Goal: Task Accomplishment & Management: Use online tool/utility

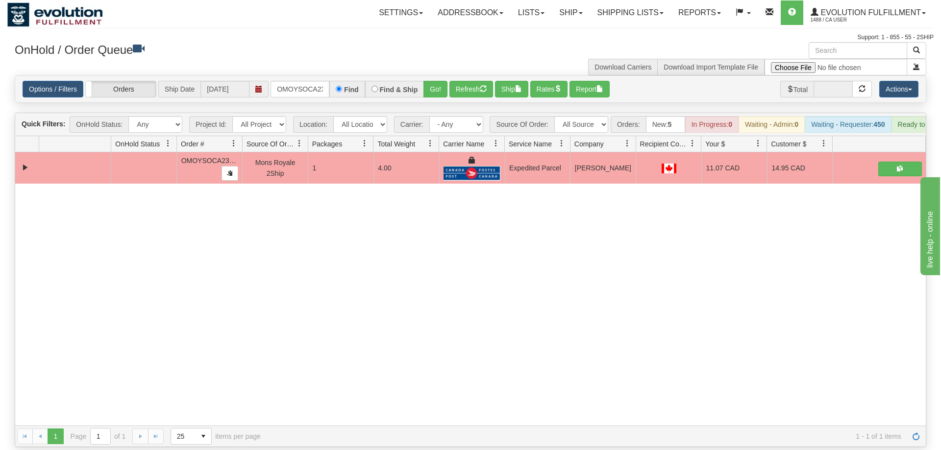
scroll to position [0, 13]
click at [313, 81] on input "OMOYSOCA23854" at bounding box center [299, 89] width 59 height 17
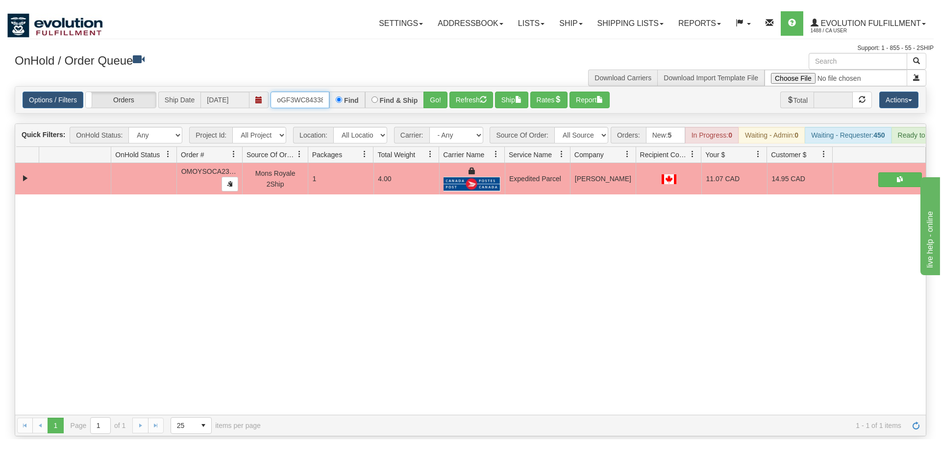
scroll to position [0, 8]
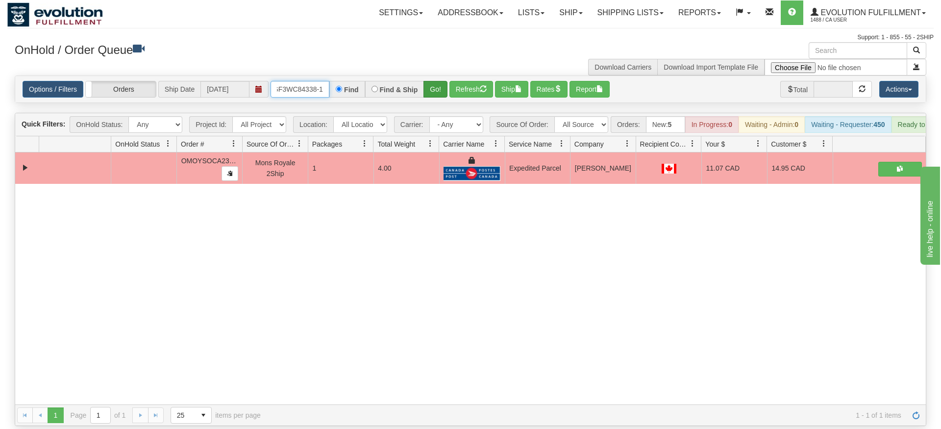
type input "oGF3WC84338-1"
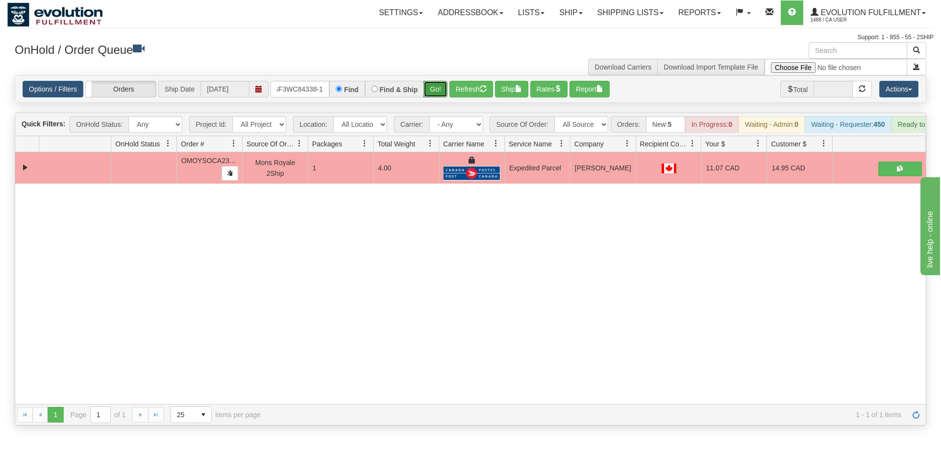
click at [443, 101] on div "Is equal to Is not equal to Contains Does not contains CAD USD EUR ZAR [PERSON_…" at bounding box center [470, 250] width 926 height 350
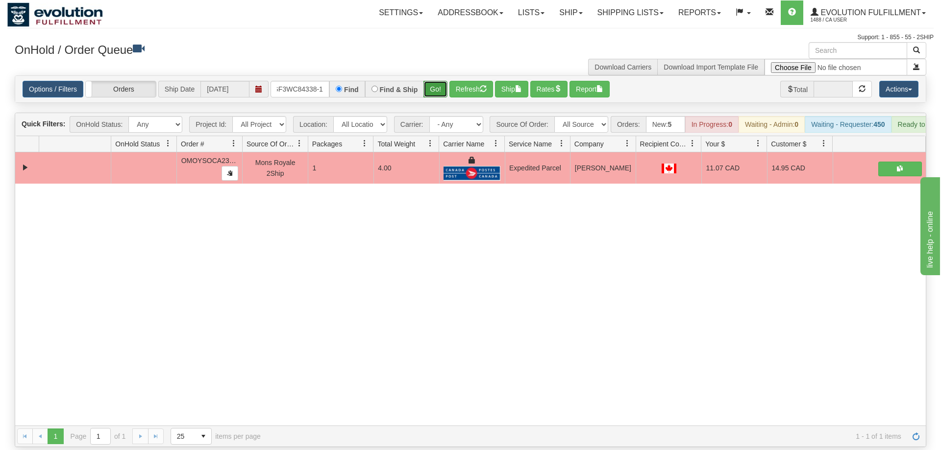
click at [434, 81] on button "Go!" at bounding box center [435, 89] width 24 height 17
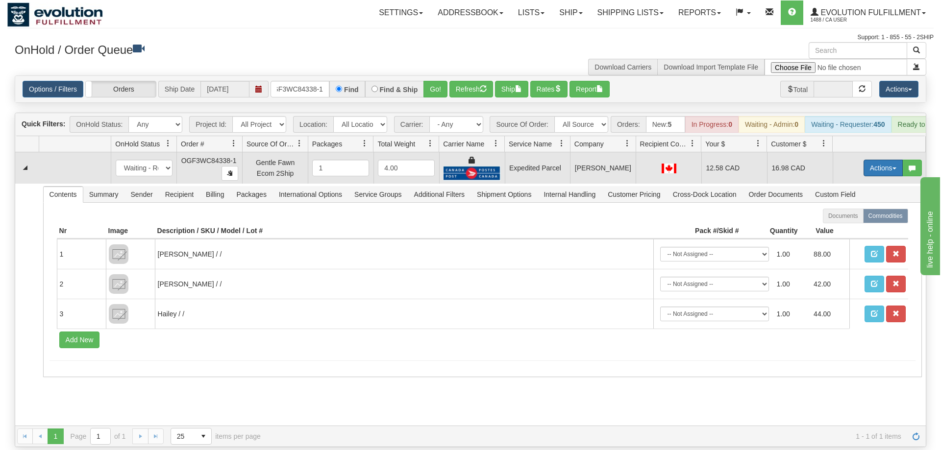
click at [869, 161] on button "Actions" at bounding box center [882, 168] width 39 height 17
click at [851, 219] on link "Ship" at bounding box center [863, 225] width 78 height 13
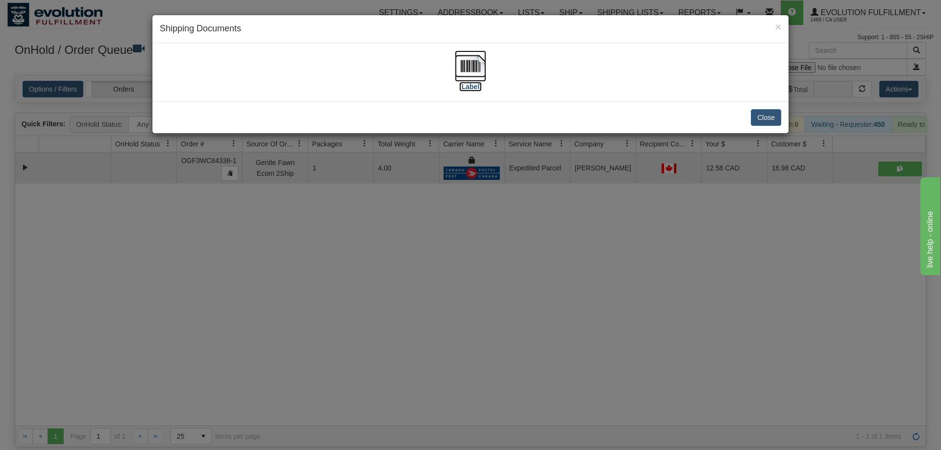
click at [460, 65] on img at bounding box center [470, 65] width 31 height 31
drag, startPoint x: 379, startPoint y: 376, endPoint x: 352, endPoint y: 137, distance: 240.6
click at [379, 366] on div "× Shipping Documents [Label] Close" at bounding box center [470, 225] width 941 height 450
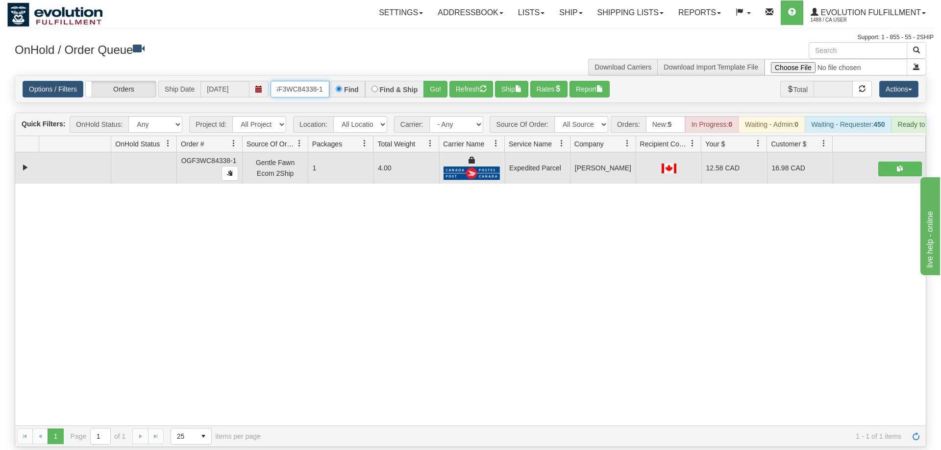
click at [304, 81] on input "oGF3WC84338-1" at bounding box center [299, 89] width 59 height 17
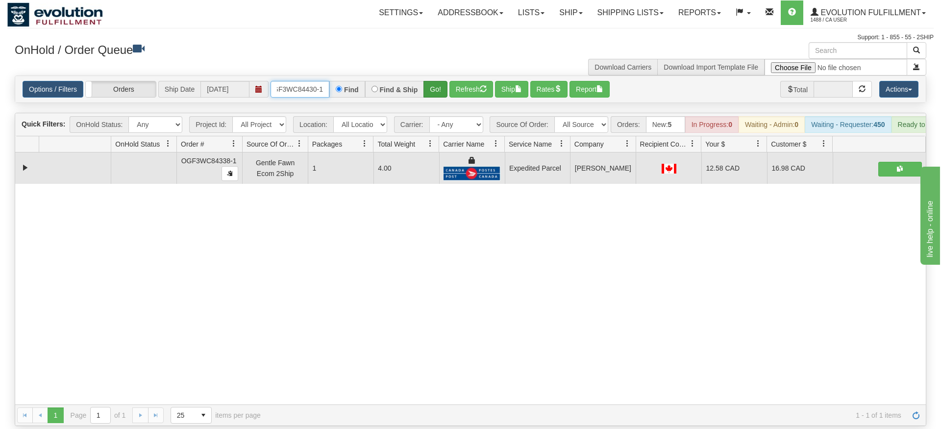
type input "OGF3WC84430-1"
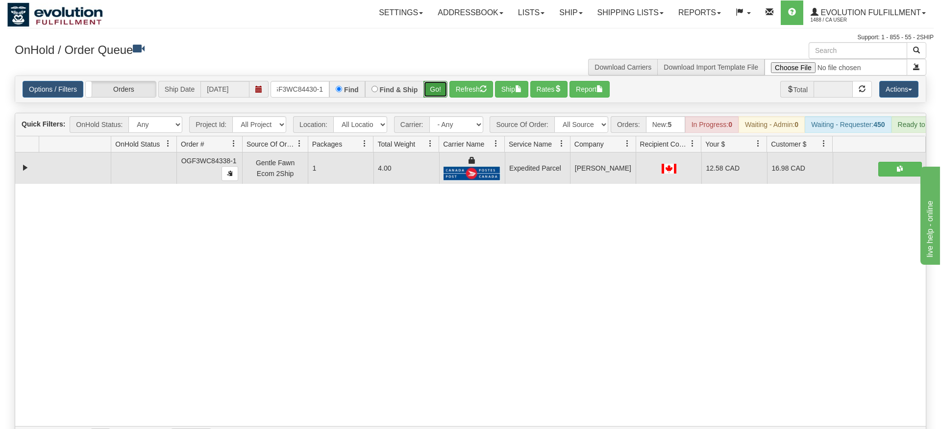
drag, startPoint x: 442, startPoint y: 72, endPoint x: 446, endPoint y: 78, distance: 7.2
click at [445, 87] on div "Options / Filters Group Shipments Orders Ship Date [DATE] OGF3WC84430-1 Find Fi…" at bounding box center [470, 89] width 910 height 26
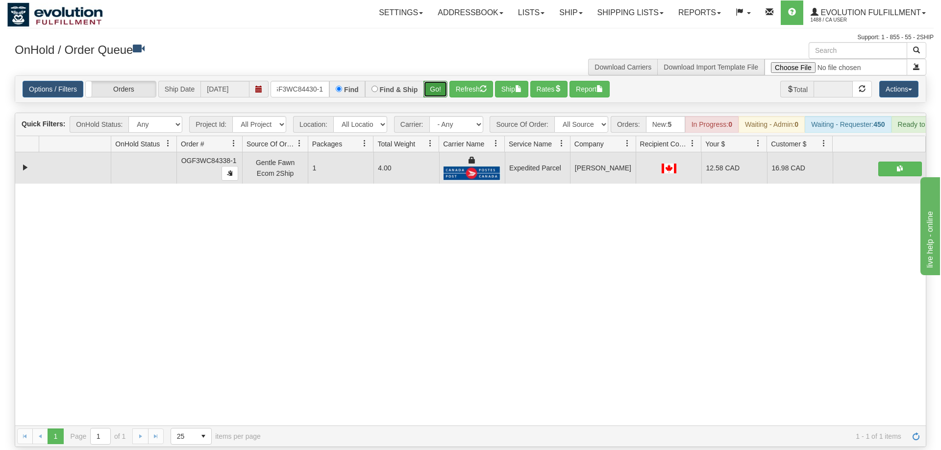
click at [442, 81] on button "Go!" at bounding box center [435, 89] width 24 height 17
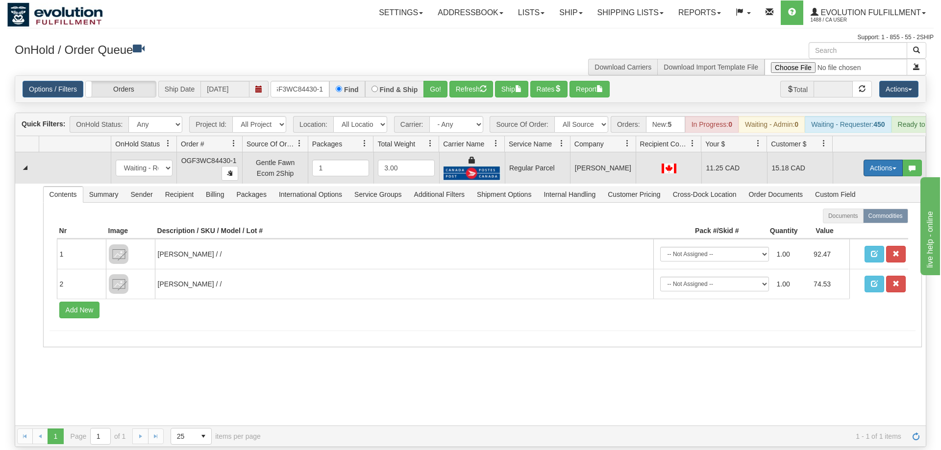
click at [878, 162] on button "Actions" at bounding box center [882, 168] width 39 height 17
click at [870, 208] on span "Rate All Services" at bounding box center [862, 212] width 59 height 8
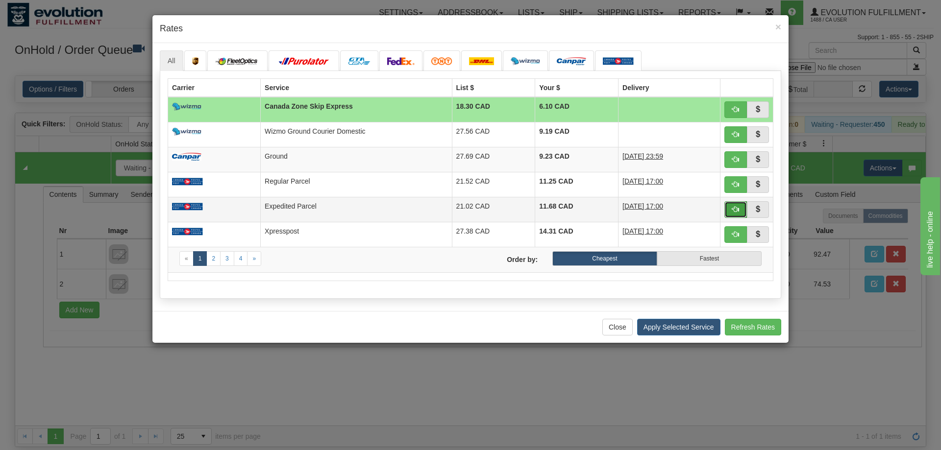
click at [741, 207] on button "button" at bounding box center [735, 209] width 23 height 17
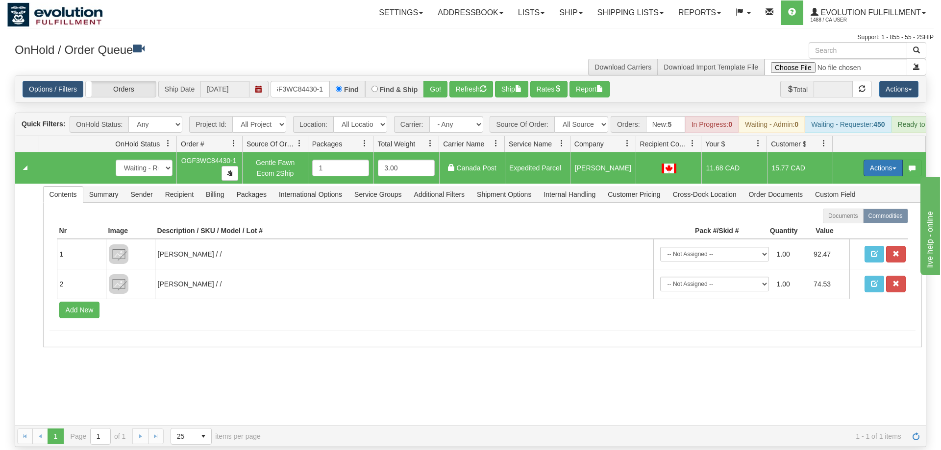
click at [875, 160] on button "Actions" at bounding box center [882, 168] width 39 height 17
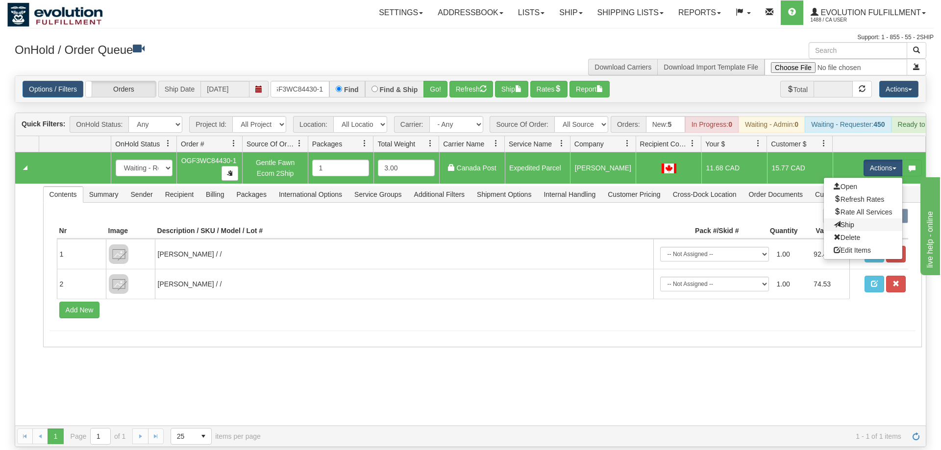
click at [859, 219] on link "Ship" at bounding box center [863, 225] width 78 height 13
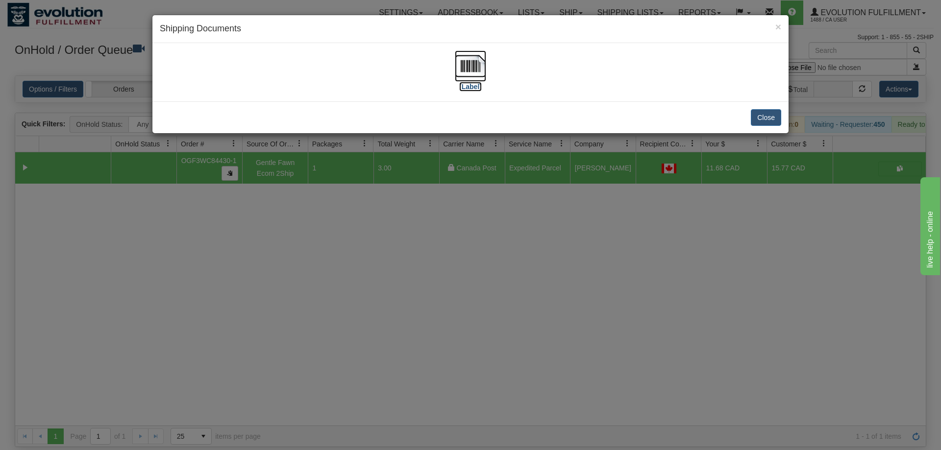
click at [462, 72] on img at bounding box center [470, 65] width 31 height 31
drag, startPoint x: 673, startPoint y: 345, endPoint x: 394, endPoint y: 97, distance: 373.8
click at [673, 344] on div "× Shipping Documents [Label] Close" at bounding box center [470, 225] width 941 height 450
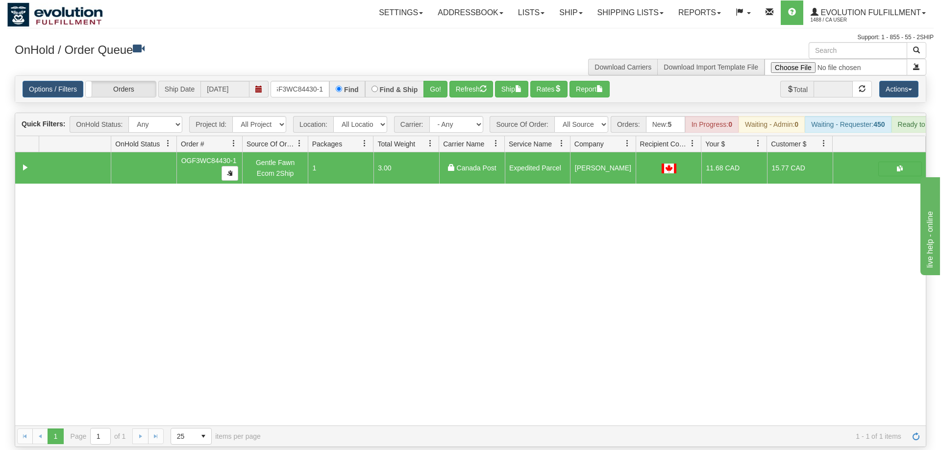
click at [286, 76] on div "Options / Filters Group Shipments Orders Ship Date [DATE] OGF3WC84430-1 Find Fi…" at bounding box center [470, 89] width 910 height 26
click at [299, 81] on input "OGF3WC84430-1" at bounding box center [299, 89] width 59 height 17
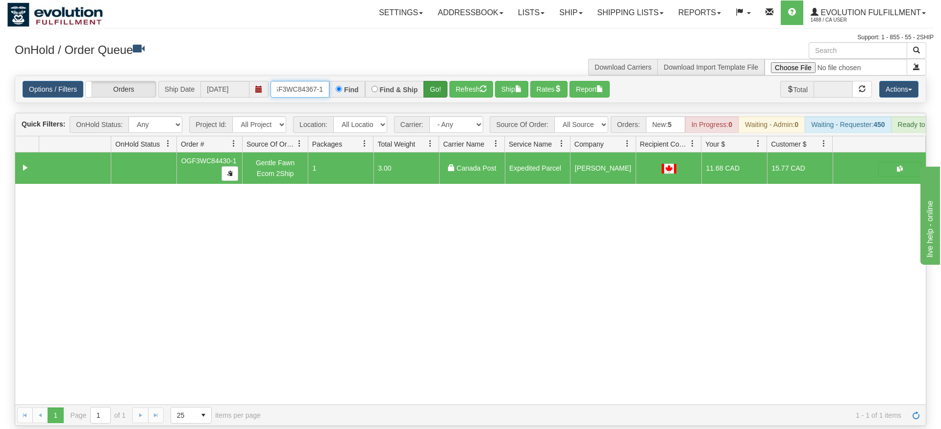
type input "OGF3WC84367-1"
click at [439, 95] on div "Is equal to Is not equal to Contains Does not contains CAD USD EUR ZAR [PERSON_…" at bounding box center [470, 250] width 926 height 350
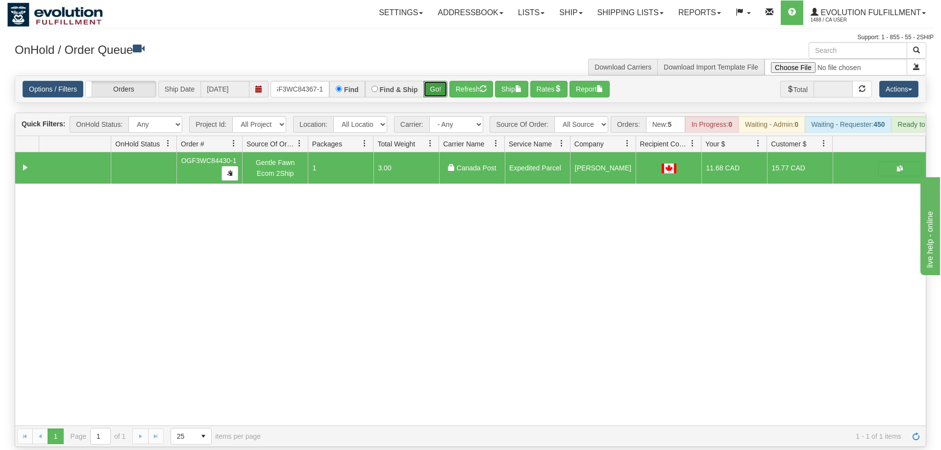
click at [434, 81] on button "Go!" at bounding box center [435, 89] width 24 height 17
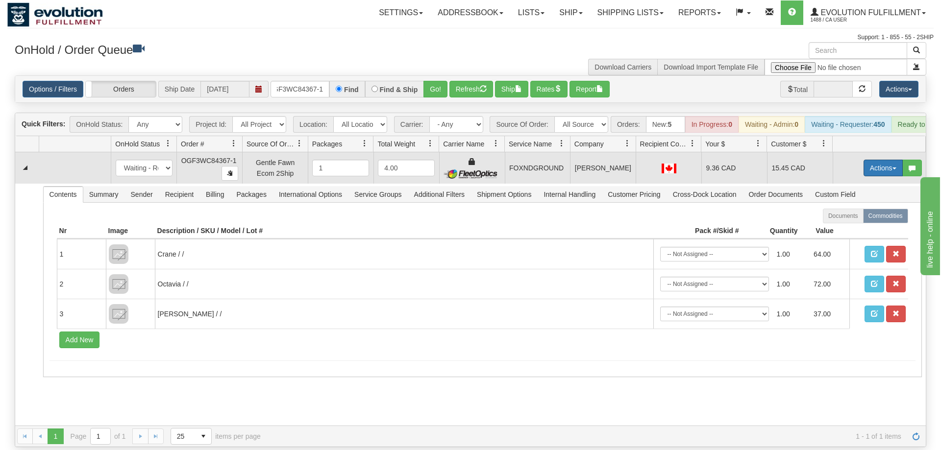
click at [882, 160] on button "Actions" at bounding box center [882, 168] width 39 height 17
click at [859, 219] on link "Ship" at bounding box center [863, 225] width 78 height 13
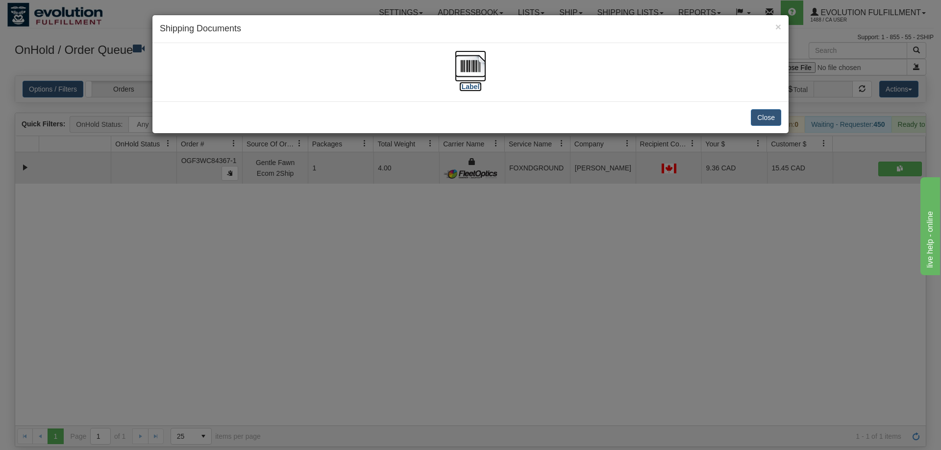
click at [472, 72] on img at bounding box center [470, 65] width 31 height 31
drag, startPoint x: 513, startPoint y: 286, endPoint x: 341, endPoint y: 72, distance: 274.9
click at [513, 270] on div "× Shipping Documents [Label] Close" at bounding box center [470, 225] width 941 height 450
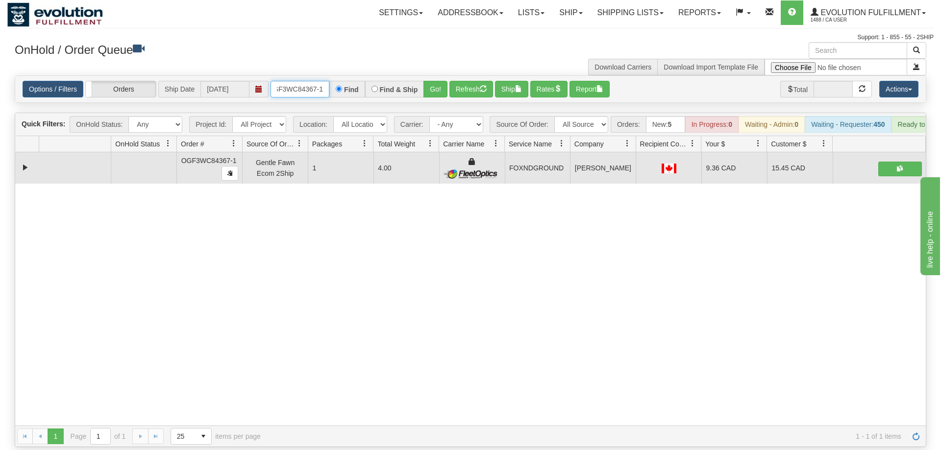
click at [312, 81] on input "OGF3WC84367-1" at bounding box center [299, 89] width 59 height 17
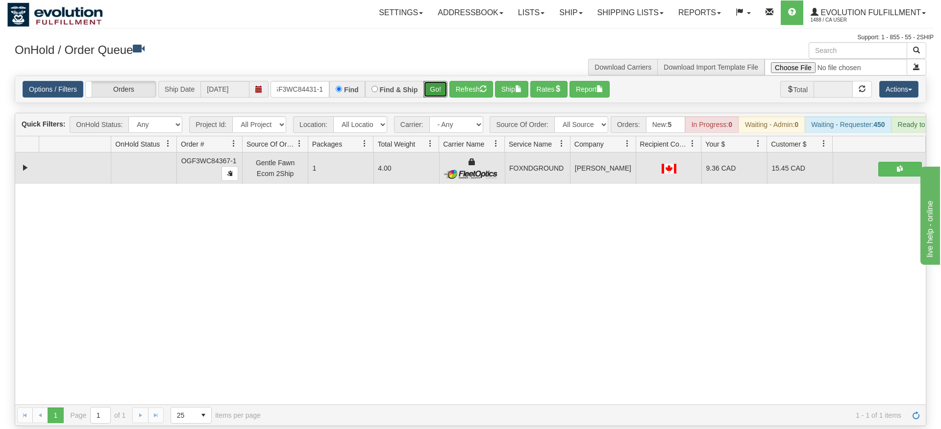
drag, startPoint x: 443, startPoint y: 73, endPoint x: 440, endPoint y: 82, distance: 9.6
click at [441, 94] on div "Is equal to Is not equal to Contains Does not contains CAD USD EUR ZAR [PERSON_…" at bounding box center [470, 250] width 926 height 350
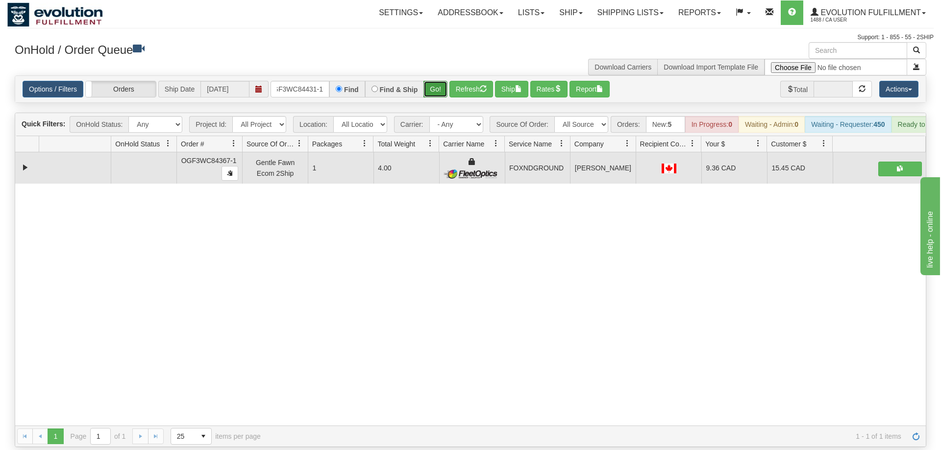
click at [440, 81] on button "Go!" at bounding box center [435, 89] width 24 height 17
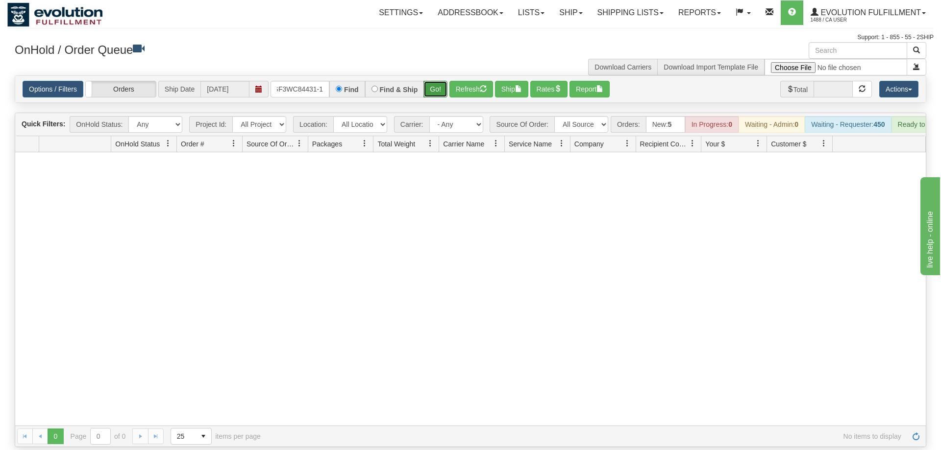
click at [430, 81] on button "Go!" at bounding box center [435, 89] width 24 height 17
click at [311, 81] on input "OGF3WC84431-1" at bounding box center [299, 89] width 59 height 17
type input "OGF3WC844qa31-1"
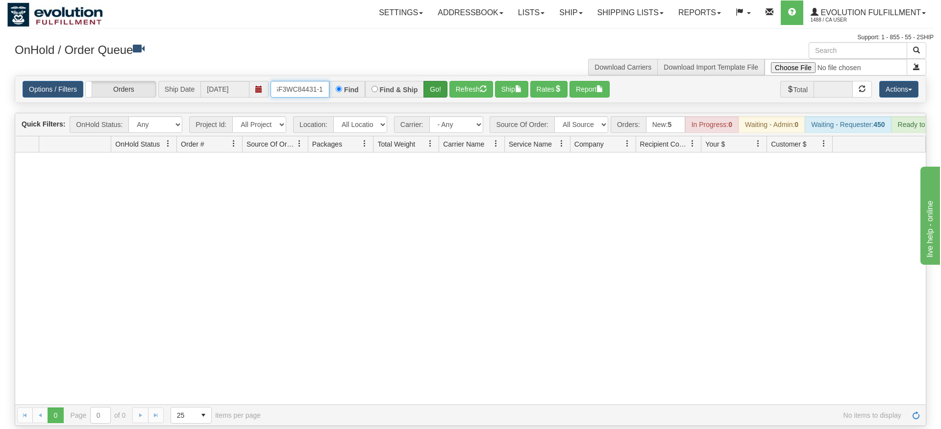
type input "oGF3WC84431-1"
click at [439, 98] on div "Is equal to Is not equal to Contains Does not contains CAD USD EUR ZAR [PERSON_…" at bounding box center [470, 250] width 926 height 350
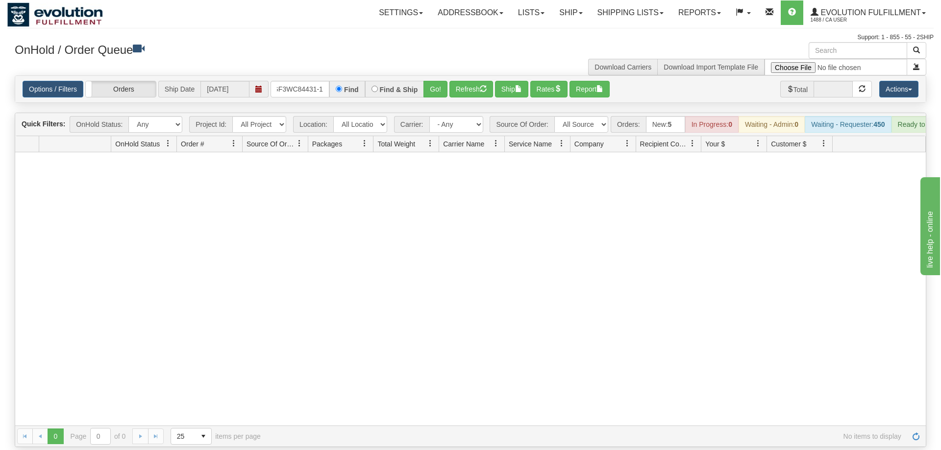
click at [439, 93] on div "Is equal to Is not equal to Contains Does not contains CAD USD EUR ZAR [PERSON_…" at bounding box center [470, 261] width 926 height 372
click at [440, 89] on div "Is equal to Is not equal to Contains Does not contains CAD USD EUR ZAR [PERSON_…" at bounding box center [470, 261] width 926 height 372
click at [438, 82] on button "Go!" at bounding box center [435, 89] width 24 height 17
click at [866, 19] on span "1488 / CA User" at bounding box center [846, 20] width 73 height 10
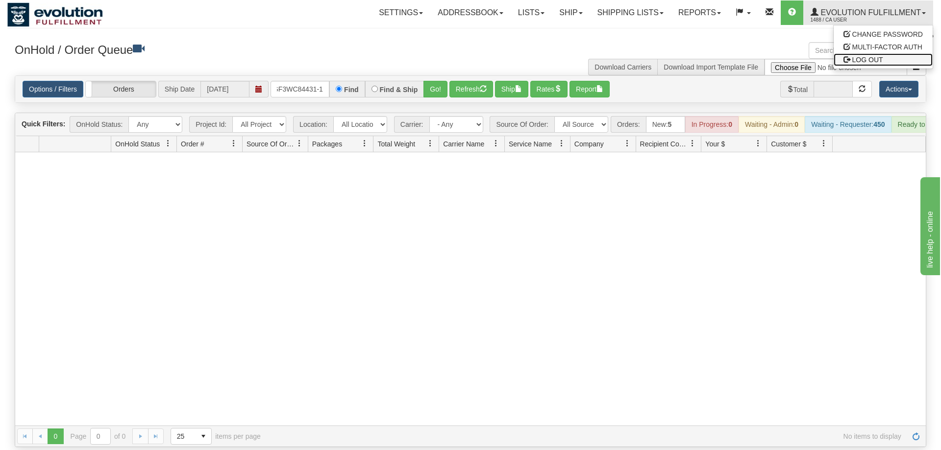
click at [872, 58] on span "LOG OUT" at bounding box center [867, 60] width 31 height 8
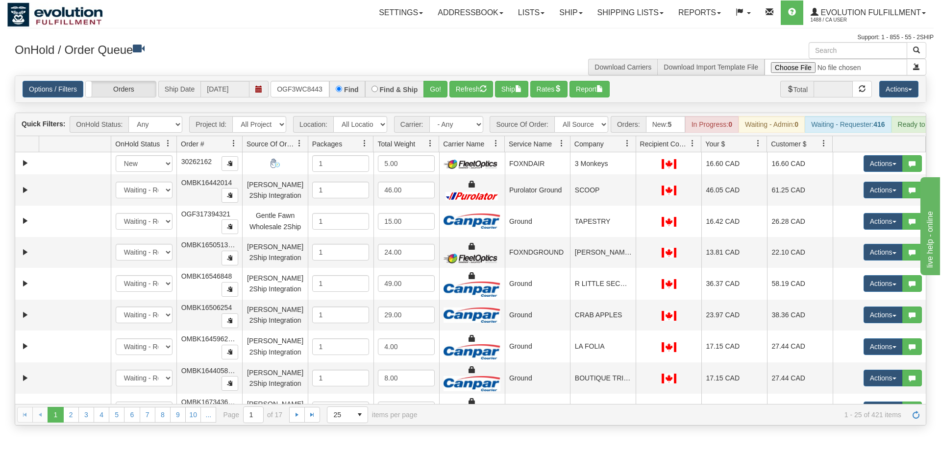
scroll to position [0, 9]
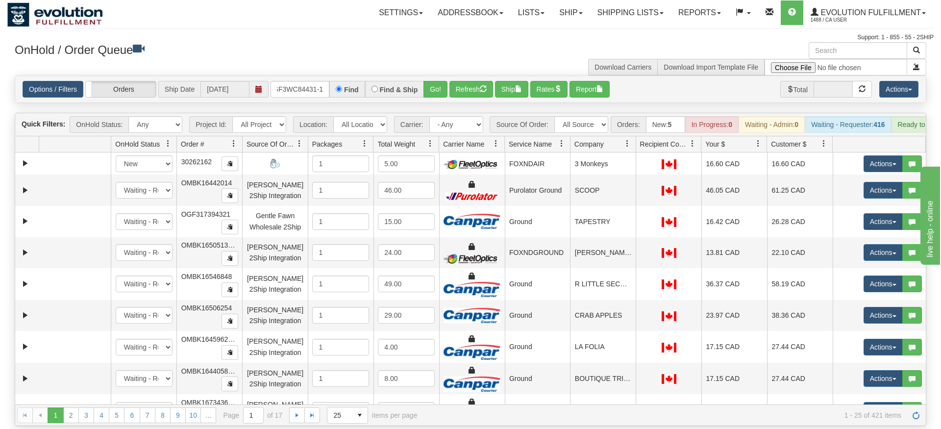
click at [418, 97] on div "Is equal to Is not equal to Contains Does not contains CAD USD EUR ZAR [PERSON_…" at bounding box center [470, 250] width 926 height 350
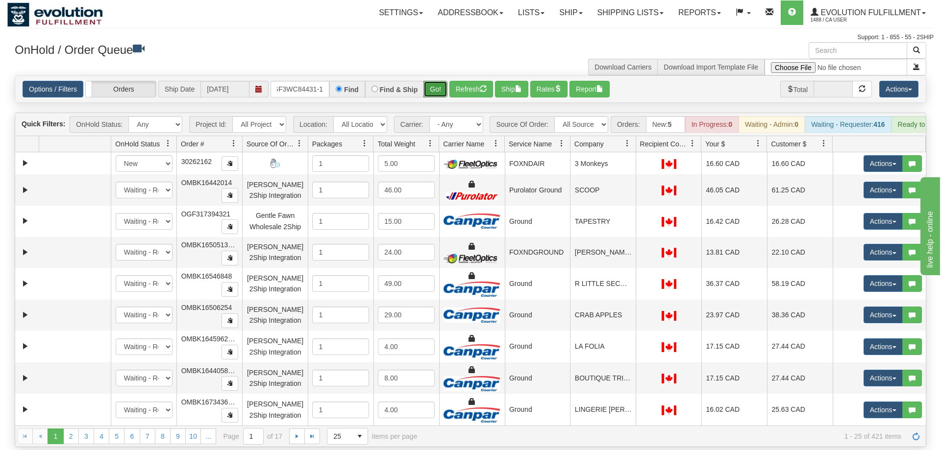
click at [433, 81] on button "Go!" at bounding box center [435, 89] width 24 height 17
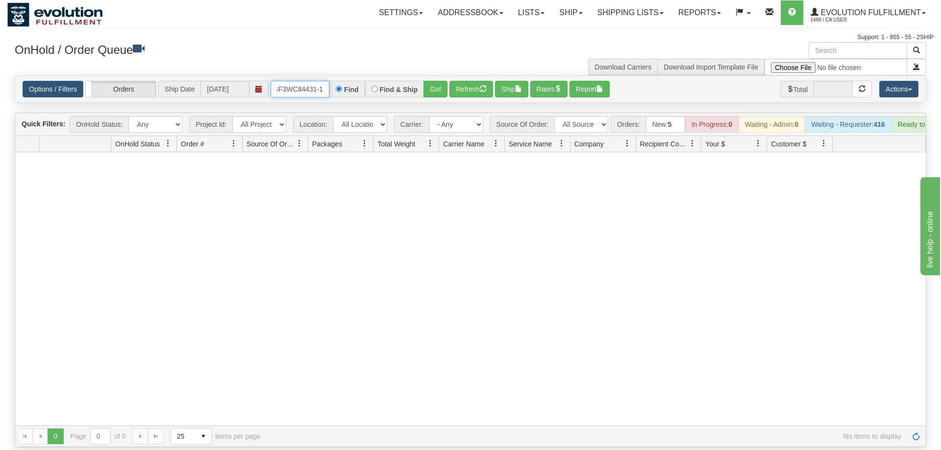
click at [298, 81] on input "OGF3WC84431-1" at bounding box center [299, 89] width 59 height 17
click at [430, 81] on button "Go!" at bounding box center [435, 89] width 24 height 17
click at [298, 81] on input "OGF3WC84431-1" at bounding box center [299, 89] width 59 height 17
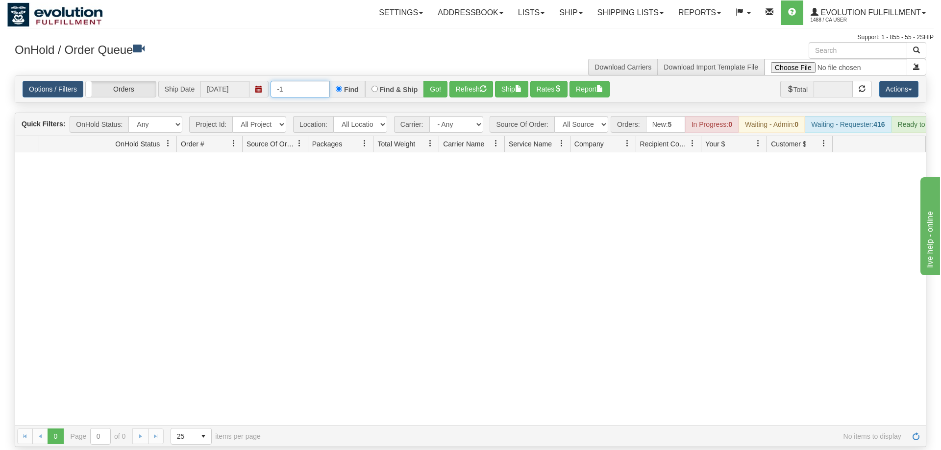
type input "-"
type input "OGF3WC84431-1"
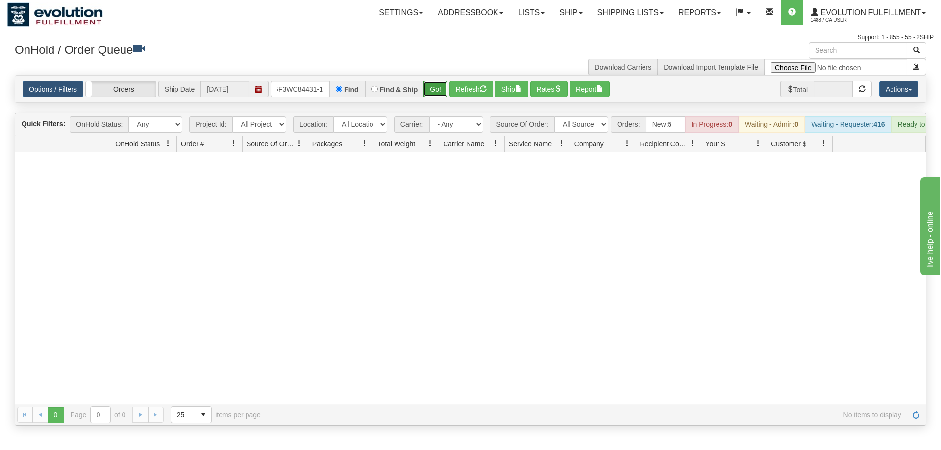
click at [436, 100] on div "Is equal to Is not equal to Contains Does not contains CAD USD EUR ZAR [PERSON_…" at bounding box center [470, 250] width 926 height 350
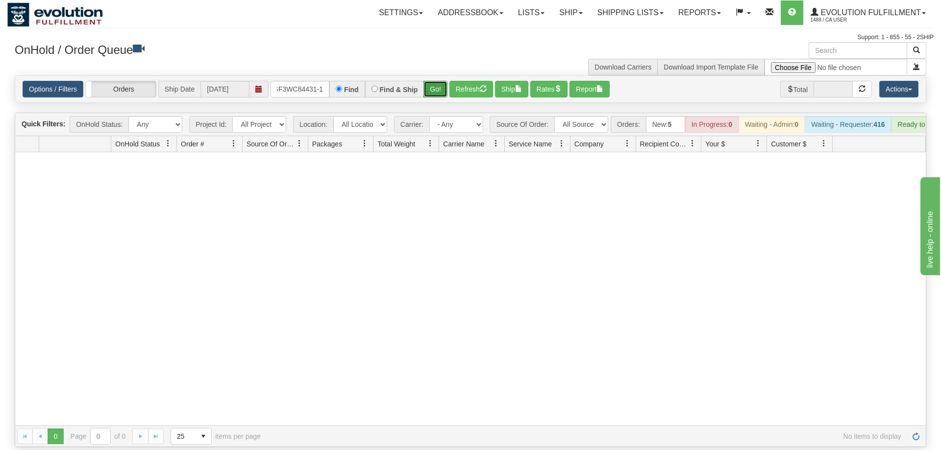
click at [436, 81] on button "Go!" at bounding box center [435, 89] width 24 height 17
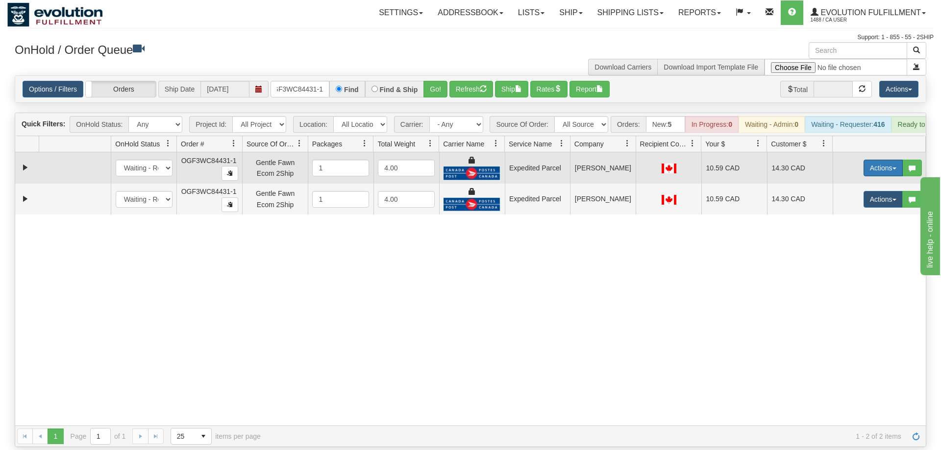
click at [875, 160] on button "Actions" at bounding box center [882, 168] width 39 height 17
click at [854, 219] on link "Ship" at bounding box center [863, 225] width 78 height 13
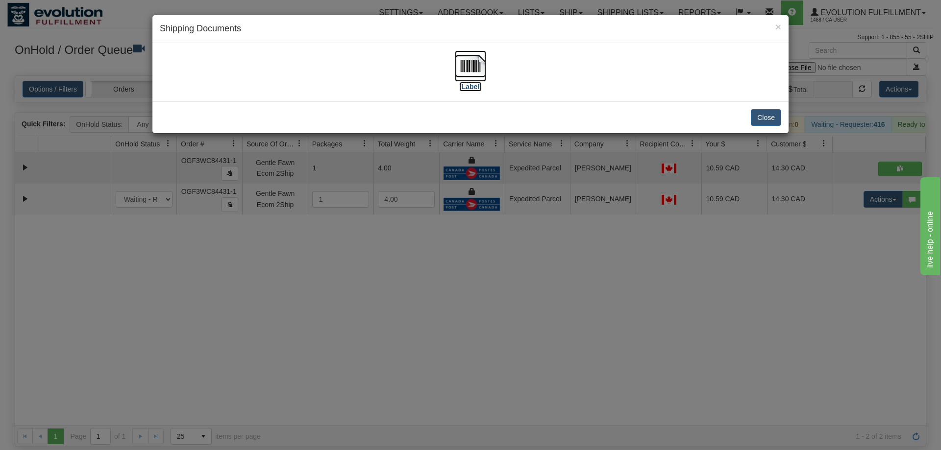
click at [478, 68] on img at bounding box center [470, 65] width 31 height 31
click at [676, 353] on div "× Shipping Documents [Label] Close" at bounding box center [470, 225] width 941 height 450
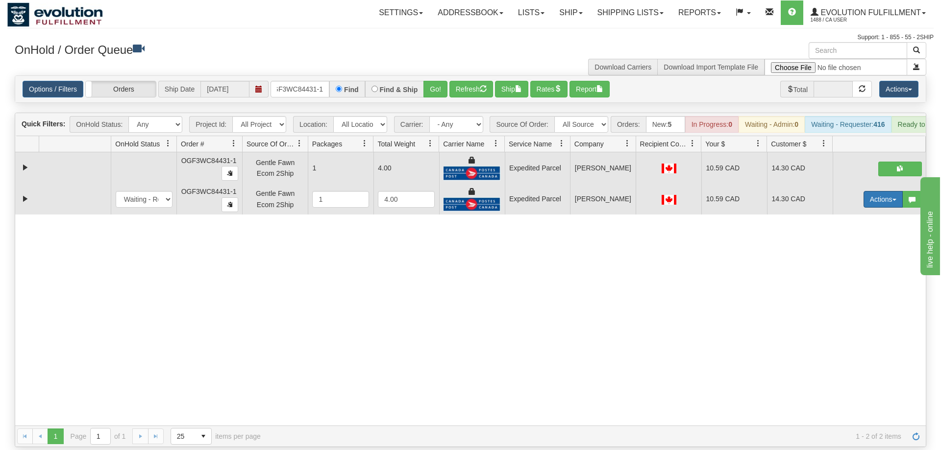
click at [876, 191] on button "Actions" at bounding box center [882, 199] width 39 height 17
click at [847, 265] on span "Delete" at bounding box center [846, 269] width 26 height 8
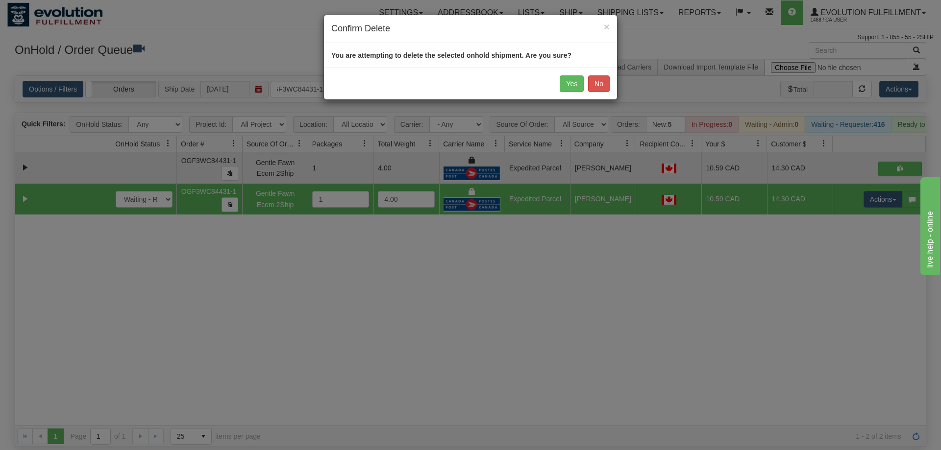
click at [560, 87] on div "Yes No" at bounding box center [470, 84] width 293 height 32
click at [568, 86] on button "Yes" at bounding box center [572, 83] width 24 height 17
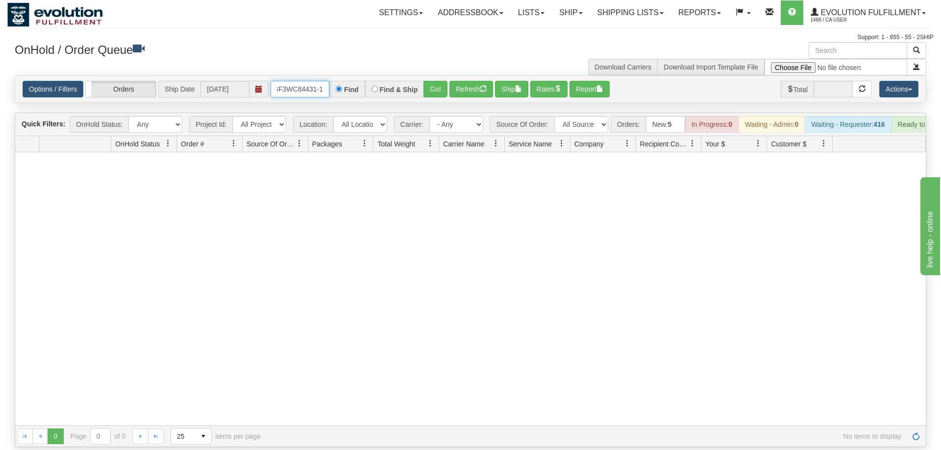
click at [283, 81] on input "OGF3WC84431-1" at bounding box center [299, 89] width 59 height 17
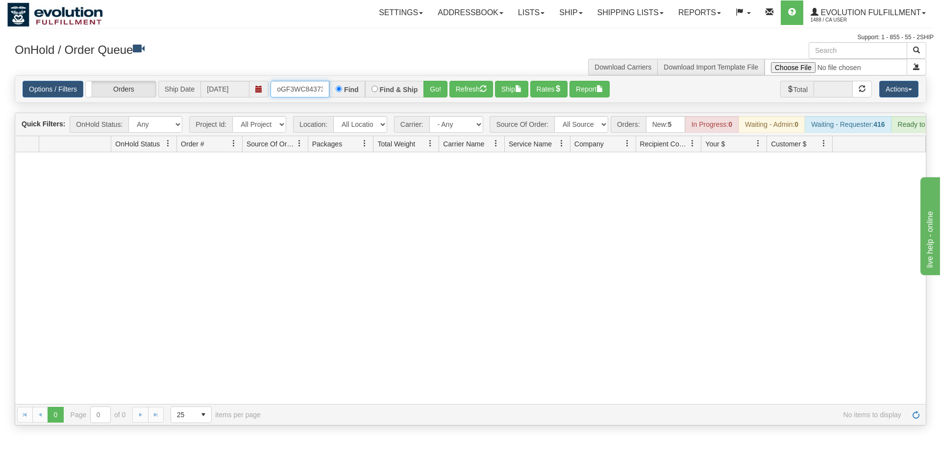
scroll to position [0, 8]
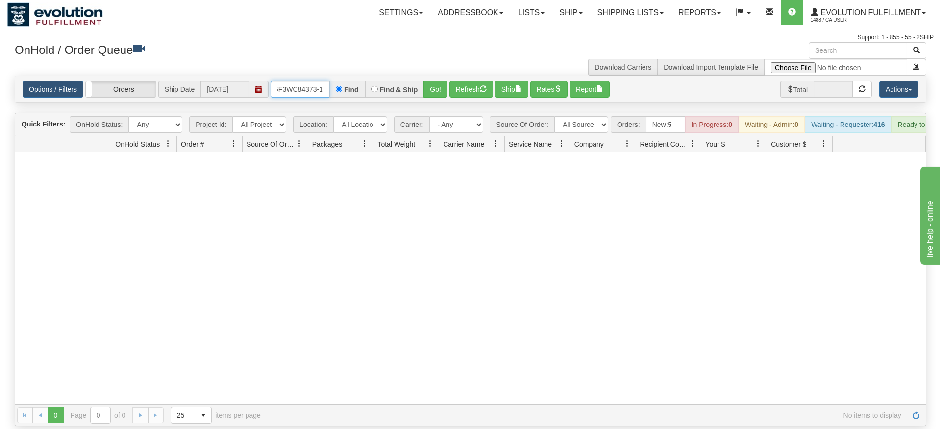
type input "oGF3WC84373-1"
click at [436, 95] on div "Is equal to Is not equal to Contains Does not contains CAD USD EUR ZAR [PERSON_…" at bounding box center [470, 250] width 926 height 350
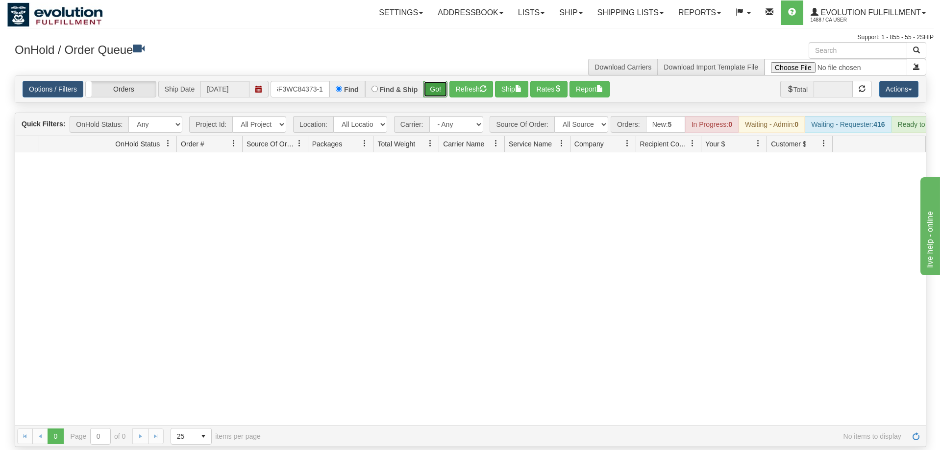
click at [436, 81] on button "Go!" at bounding box center [435, 89] width 24 height 17
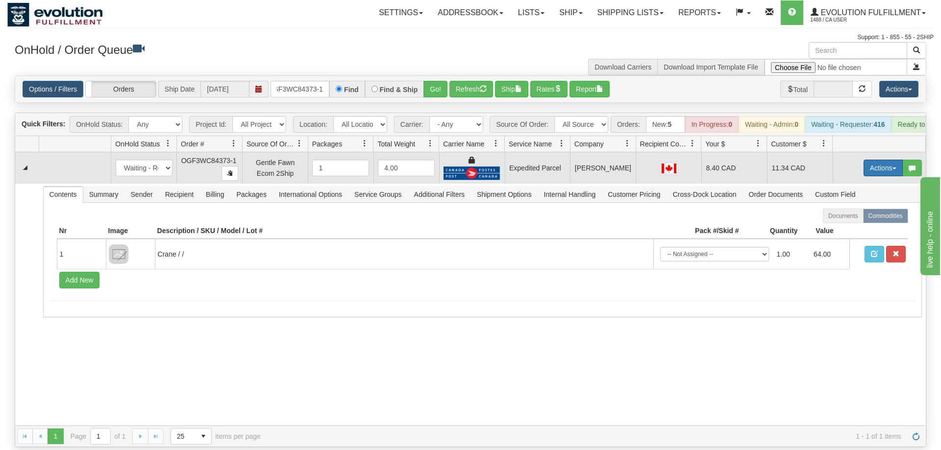
click at [889, 160] on button "Actions" at bounding box center [882, 168] width 39 height 17
click at [848, 221] on span "Ship" at bounding box center [843, 225] width 21 height 8
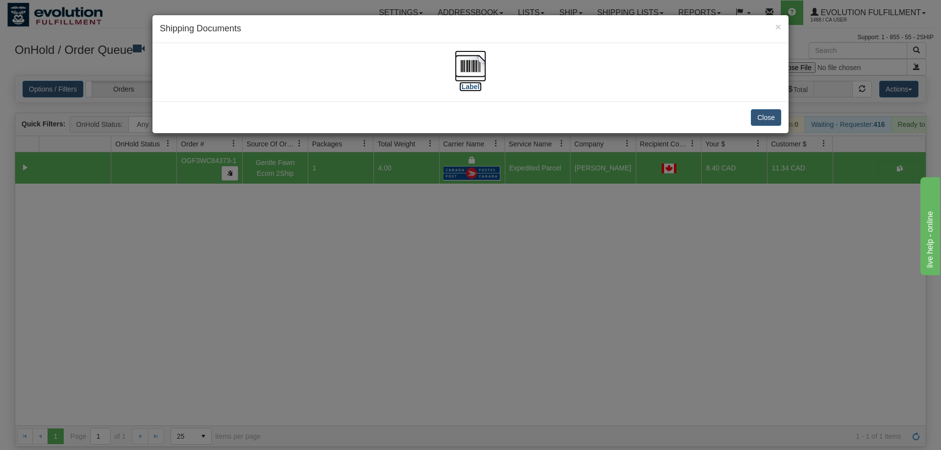
click at [481, 79] on img at bounding box center [470, 65] width 31 height 31
click at [546, 423] on div "× Shipping Documents [Label] Close" at bounding box center [470, 225] width 941 height 450
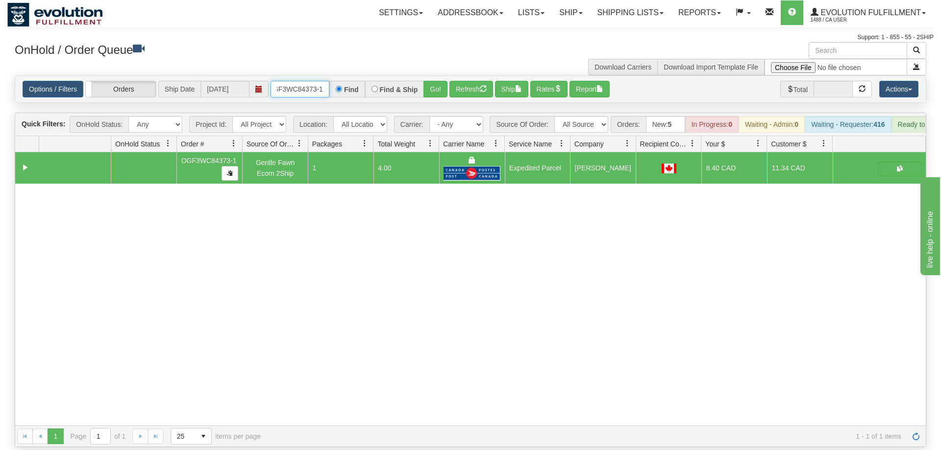
click at [302, 81] on input "oGF3WC84373-1" at bounding box center [299, 89] width 59 height 17
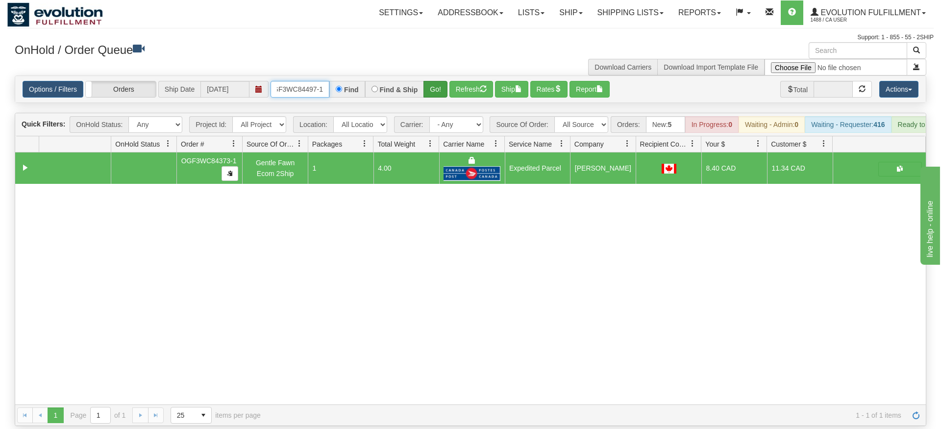
type input "OGF3WC84497-1"
click at [438, 99] on div "Is equal to Is not equal to Contains Does not contains CAD USD EUR ZAR [PERSON_…" at bounding box center [470, 250] width 926 height 350
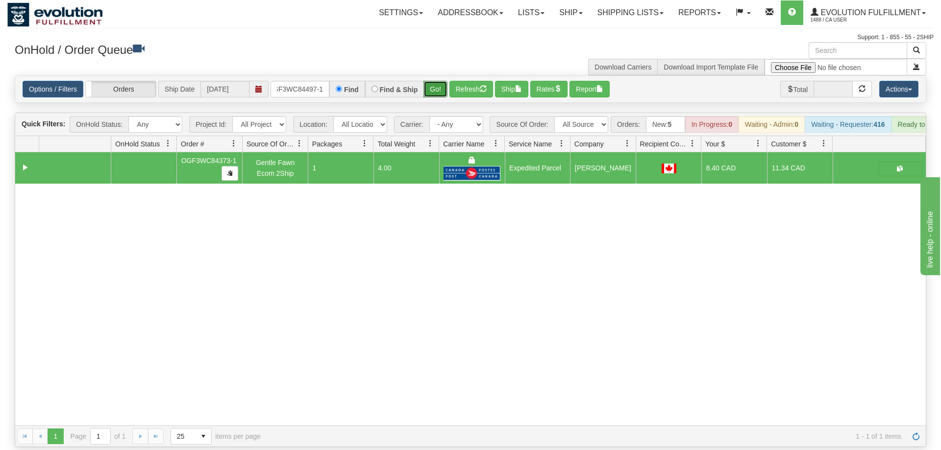
click at [435, 81] on button "Go!" at bounding box center [435, 89] width 24 height 17
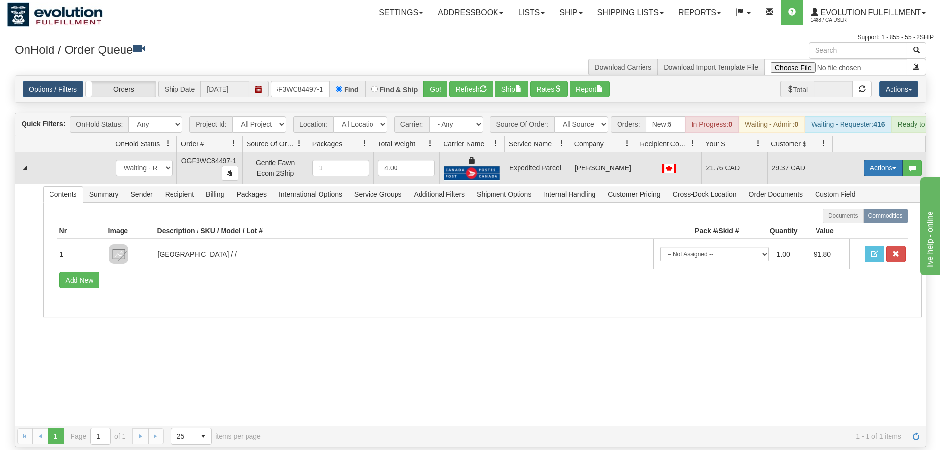
click at [888, 160] on button "Actions" at bounding box center [882, 168] width 39 height 17
click at [870, 219] on link "Ship" at bounding box center [863, 225] width 78 height 13
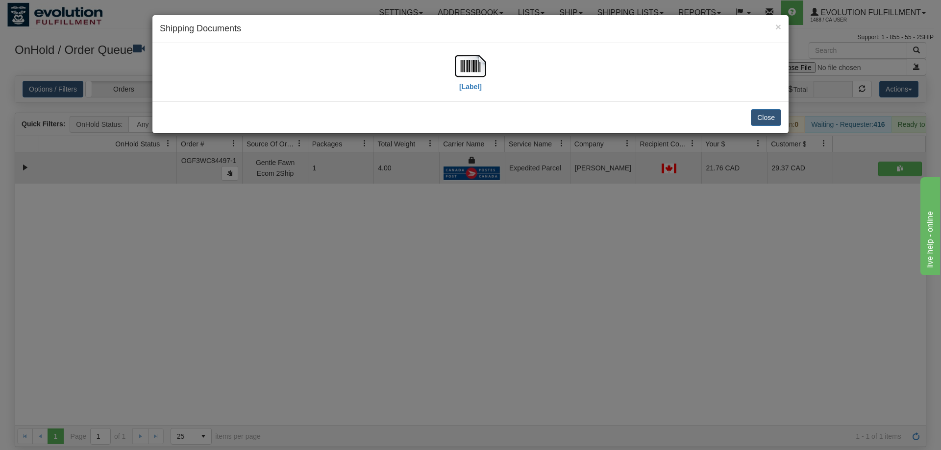
click at [441, 79] on div "[Label]" at bounding box center [470, 72] width 621 height 44
click at [449, 75] on div "[Label]" at bounding box center [470, 72] width 621 height 44
click at [461, 73] on img at bounding box center [470, 65] width 31 height 31
click at [363, 379] on div "× Shipping Documents [Label] Close" at bounding box center [470, 225] width 941 height 450
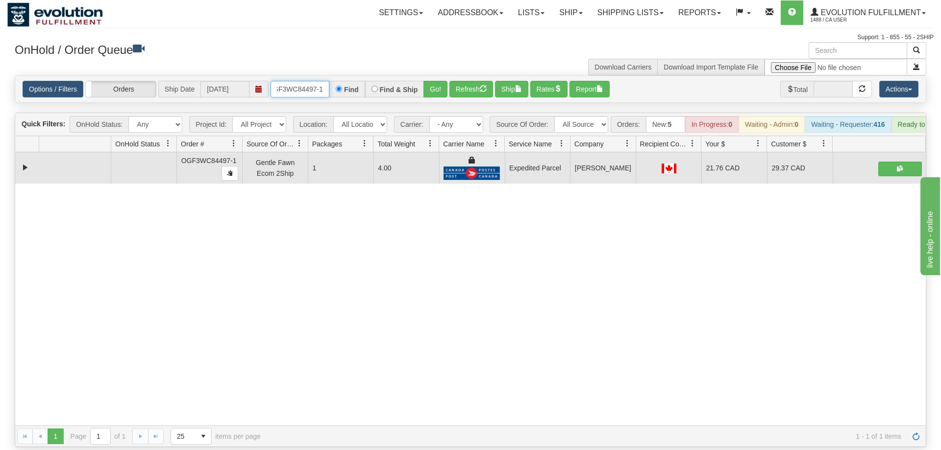
click at [310, 81] on input "OGF3WC84497-1" at bounding box center [299, 89] width 59 height 17
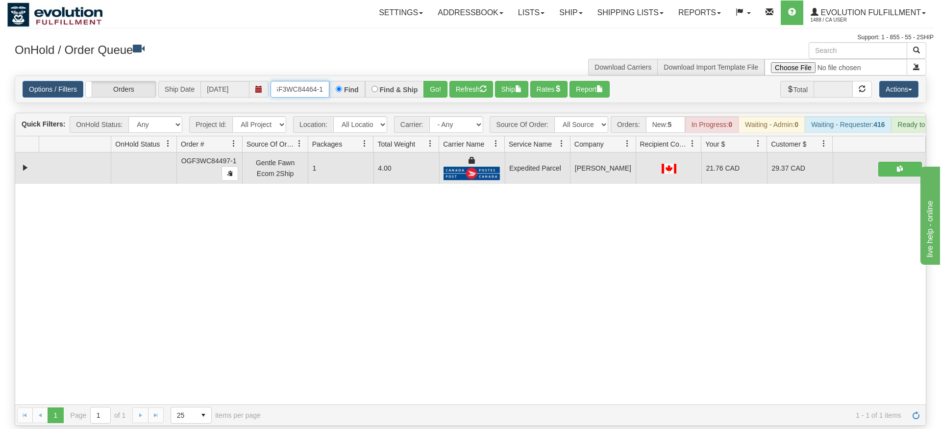
type input "OGF3WC84464-1"
drag, startPoint x: 424, startPoint y: 70, endPoint x: 414, endPoint y: 86, distance: 18.9
click at [424, 92] on div "Is equal to Is not equal to Contains Does not contains CAD USD EUR ZAR [PERSON_…" at bounding box center [470, 250] width 926 height 350
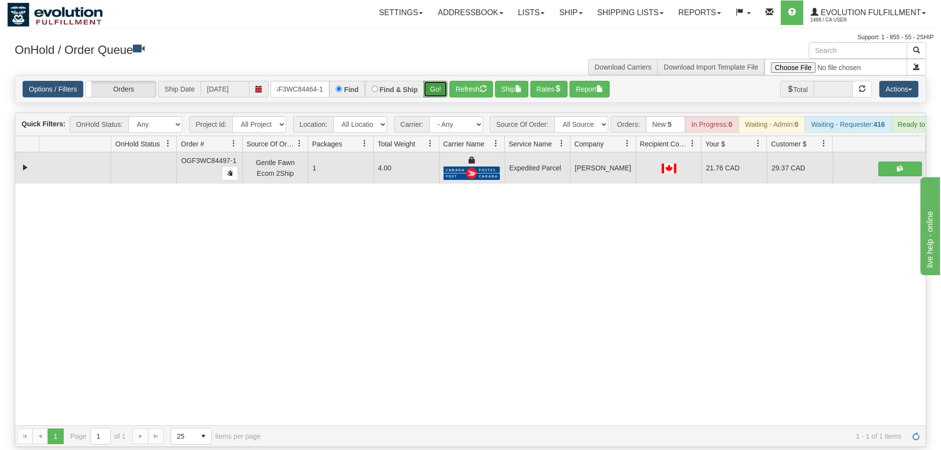
click at [439, 81] on button "Go!" at bounding box center [435, 89] width 24 height 17
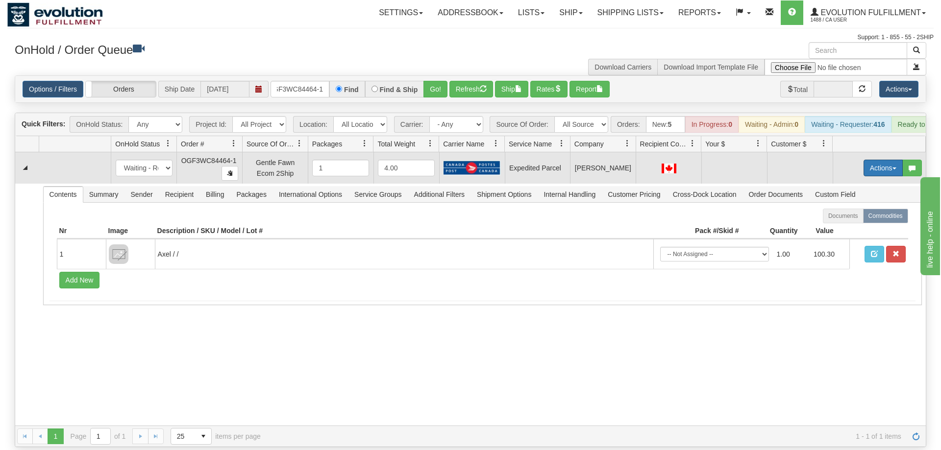
click at [881, 160] on button "Actions" at bounding box center [882, 168] width 39 height 17
click at [855, 208] on span "Rate All Services" at bounding box center [862, 212] width 59 height 8
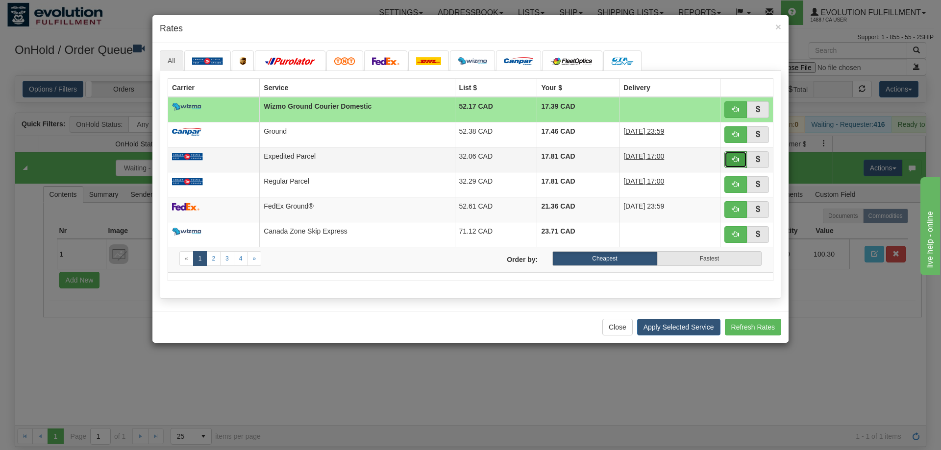
click at [737, 163] on span "button" at bounding box center [735, 159] width 7 height 7
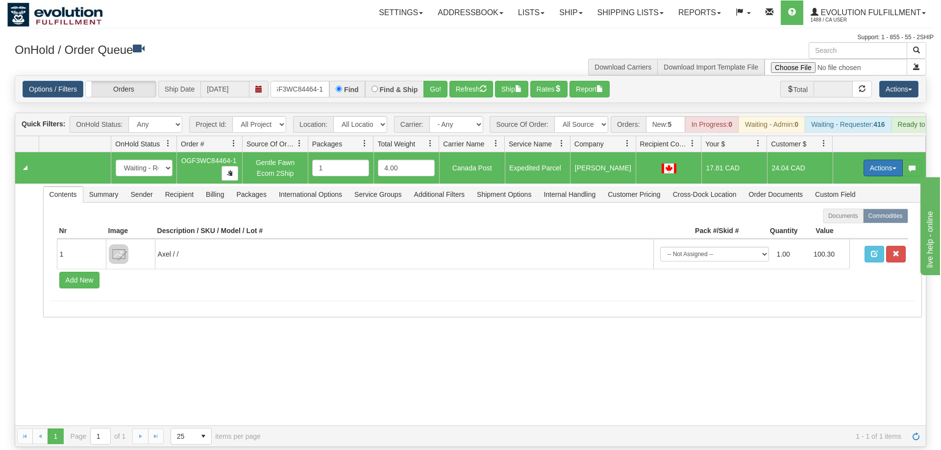
click at [872, 160] on button "Actions" at bounding box center [882, 168] width 39 height 17
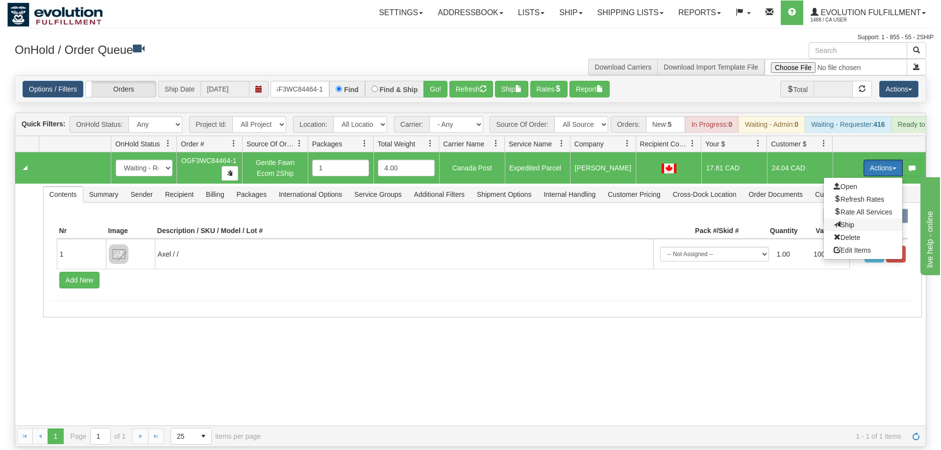
click at [851, 221] on span "Ship" at bounding box center [843, 225] width 21 height 8
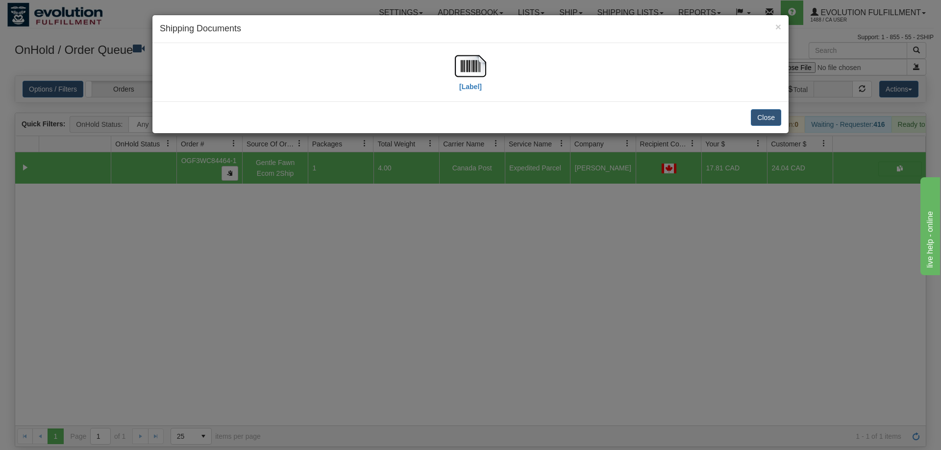
click at [513, 79] on div "[Label]" at bounding box center [470, 72] width 621 height 44
click at [501, 71] on div "[Label]" at bounding box center [470, 72] width 621 height 44
click at [474, 59] on img at bounding box center [470, 65] width 31 height 31
click at [677, 316] on div "× Shipping Documents [Label] Close" at bounding box center [470, 225] width 941 height 450
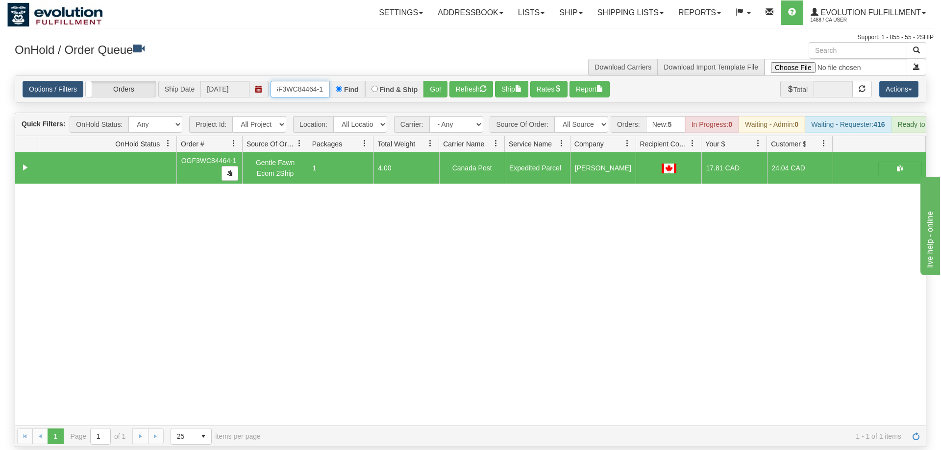
click at [294, 81] on input "OGF3WC84464-1" at bounding box center [299, 89] width 59 height 17
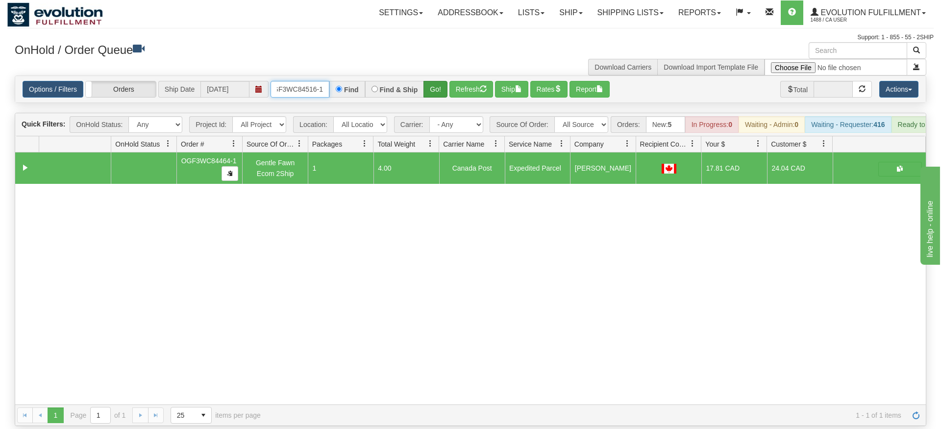
type input "OGF3WC84516-1"
click at [439, 100] on div "Is equal to Is not equal to Contains Does not contains CAD USD EUR ZAR [PERSON_…" at bounding box center [470, 250] width 926 height 350
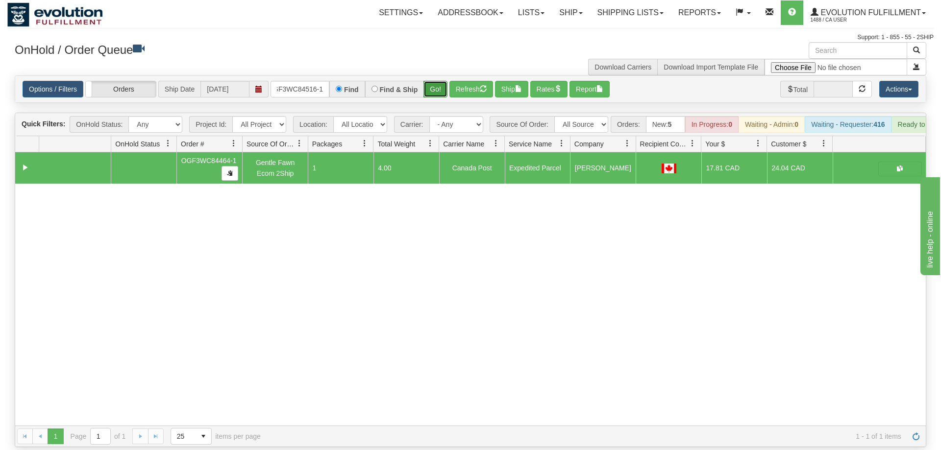
click at [437, 81] on button "Go!" at bounding box center [435, 89] width 24 height 17
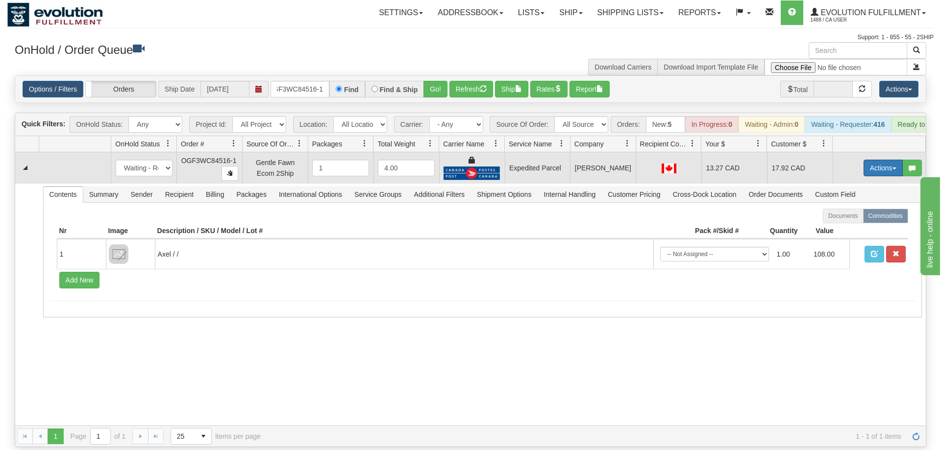
click at [876, 160] on button "Actions" at bounding box center [882, 168] width 39 height 17
click at [863, 219] on link "Ship" at bounding box center [863, 225] width 78 height 13
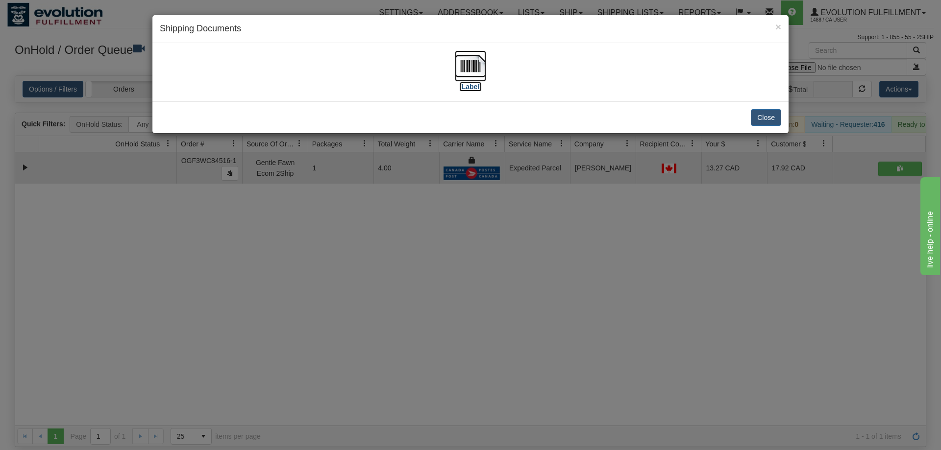
click at [464, 66] on img at bounding box center [470, 65] width 31 height 31
drag, startPoint x: 577, startPoint y: 263, endPoint x: 569, endPoint y: 256, distance: 10.4
click at [569, 256] on div "× Shipping Documents [Label] Close" at bounding box center [470, 225] width 941 height 450
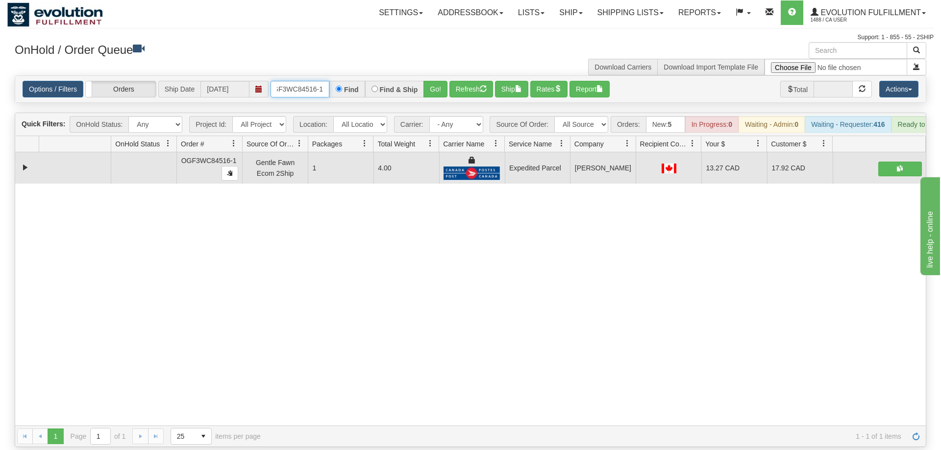
click at [289, 81] on input "OGF3WC84516-1" at bounding box center [299, 89] width 59 height 17
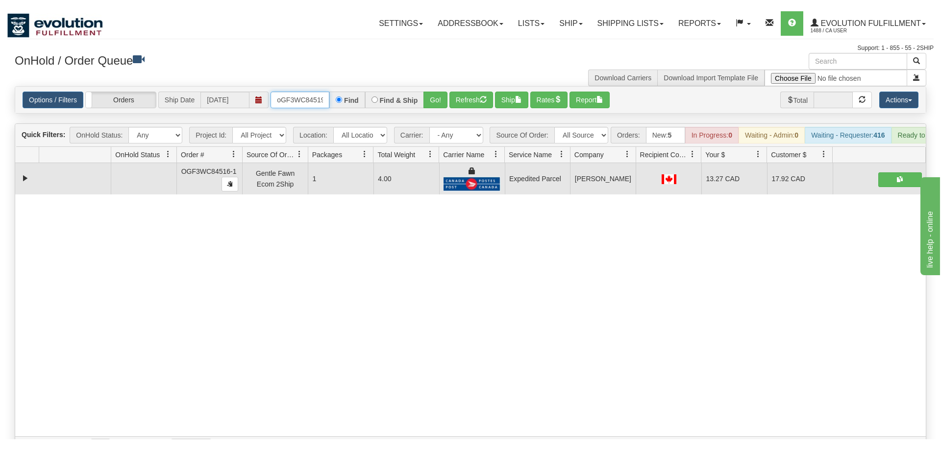
scroll to position [0, 8]
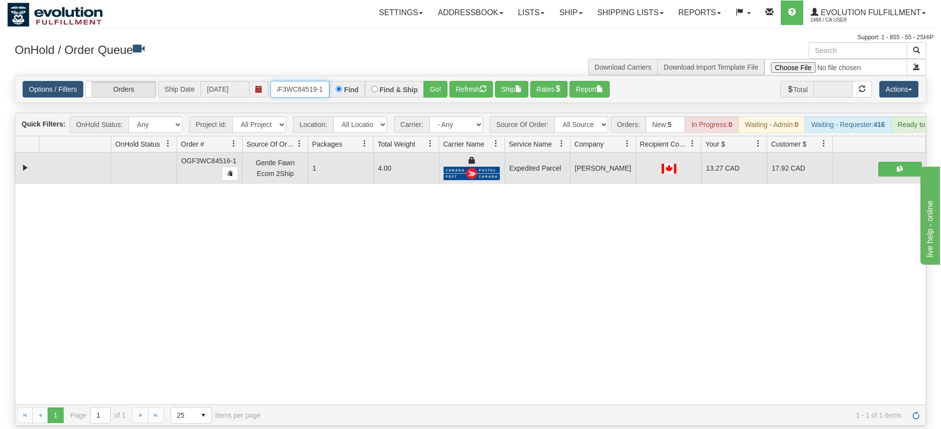
type input "oGF3WC84519-1"
click at [430, 86] on div "Options / Filters Group Shipments Orders Ship Date 08/12/2025 oGF3WC84519-1 Fin…" at bounding box center [470, 89] width 910 height 26
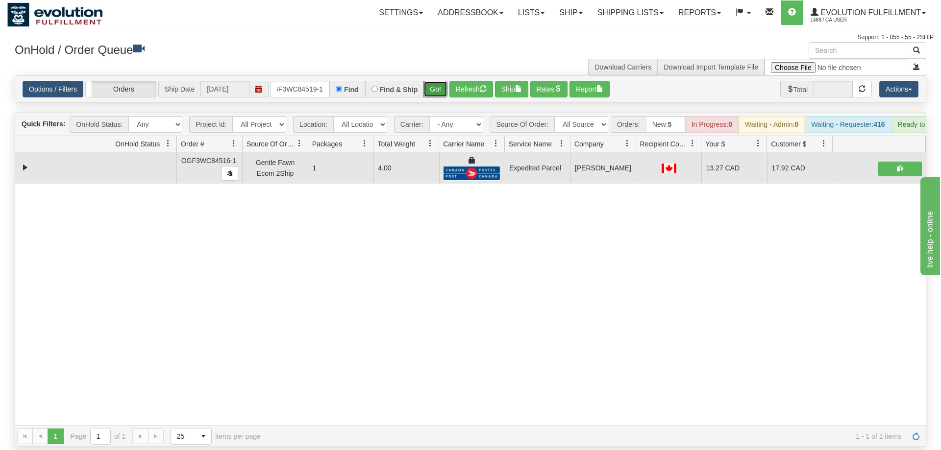
click at [433, 81] on button "Go!" at bounding box center [435, 89] width 24 height 17
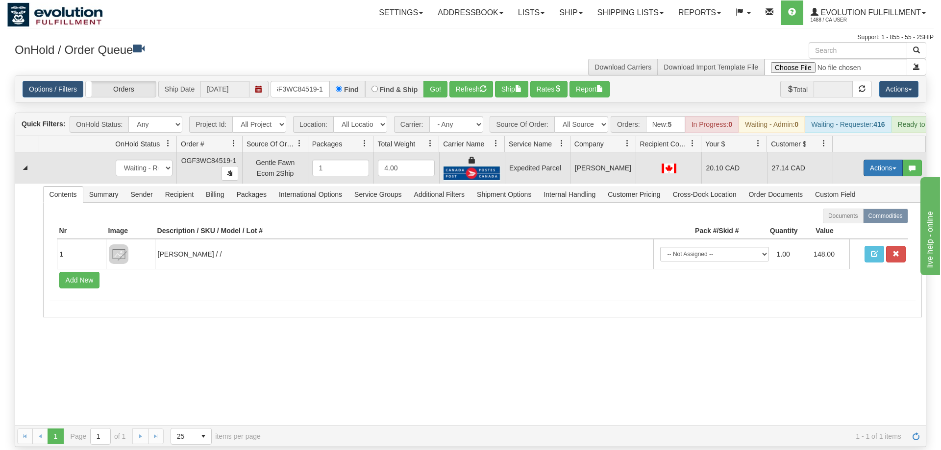
click at [876, 160] on button "Actions" at bounding box center [882, 168] width 39 height 17
click at [846, 221] on span "Ship" at bounding box center [843, 225] width 21 height 8
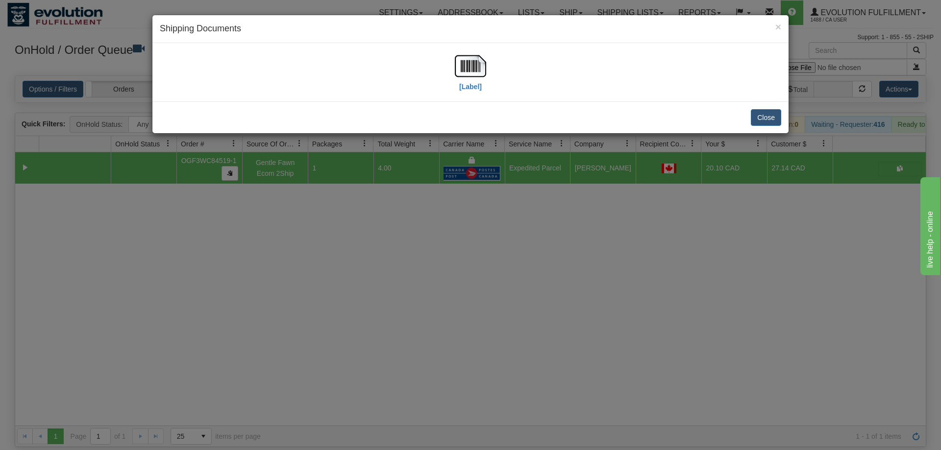
click at [454, 82] on div "[Label]" at bounding box center [470, 72] width 621 height 44
click at [465, 72] on img at bounding box center [470, 65] width 31 height 31
click at [530, 235] on div "× Shipping Documents [Label] Close" at bounding box center [470, 225] width 941 height 450
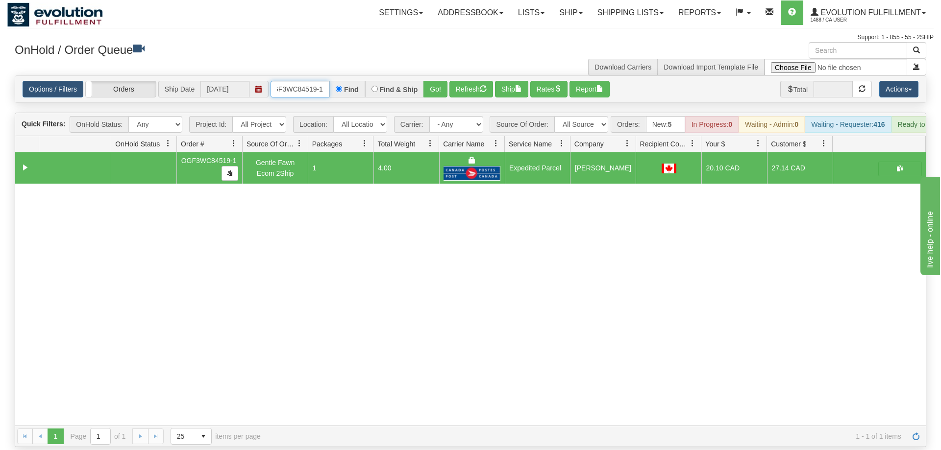
click at [309, 81] on input "oGF3WC84519-1" at bounding box center [299, 89] width 59 height 17
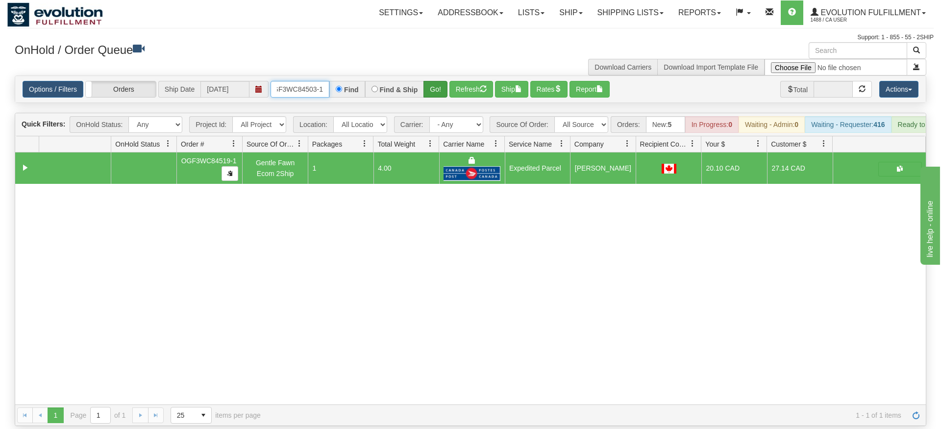
type input "OGF3WC84503-1"
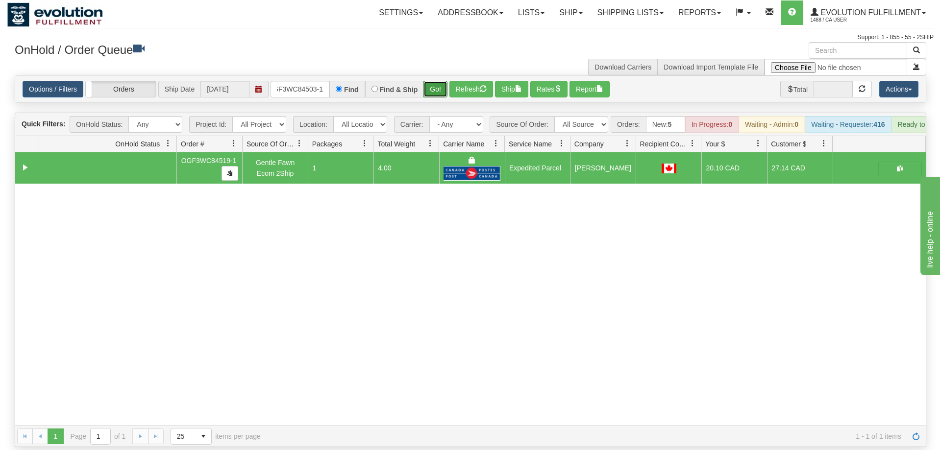
click at [436, 96] on div "Is equal to Is not equal to Contains Does not contains CAD USD EUR ZAR [PERSON_…" at bounding box center [470, 261] width 926 height 372
click at [436, 85] on div "Options / Filters Group Shipments Orders Ship Date 08/12/2025 OGF3WC84503-1 Fin…" at bounding box center [470, 89] width 910 height 26
click at [441, 81] on button "Go!" at bounding box center [435, 89] width 24 height 17
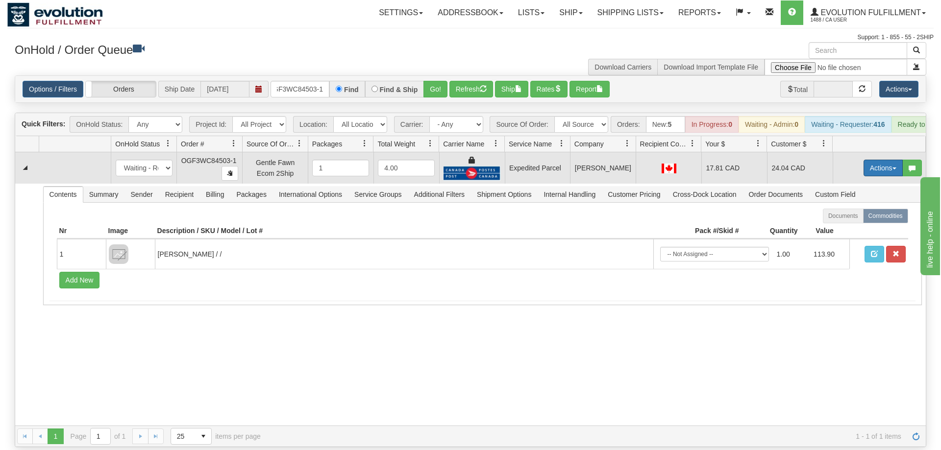
click at [874, 160] on button "Actions" at bounding box center [882, 168] width 39 height 17
click at [853, 219] on link "Ship" at bounding box center [863, 225] width 78 height 13
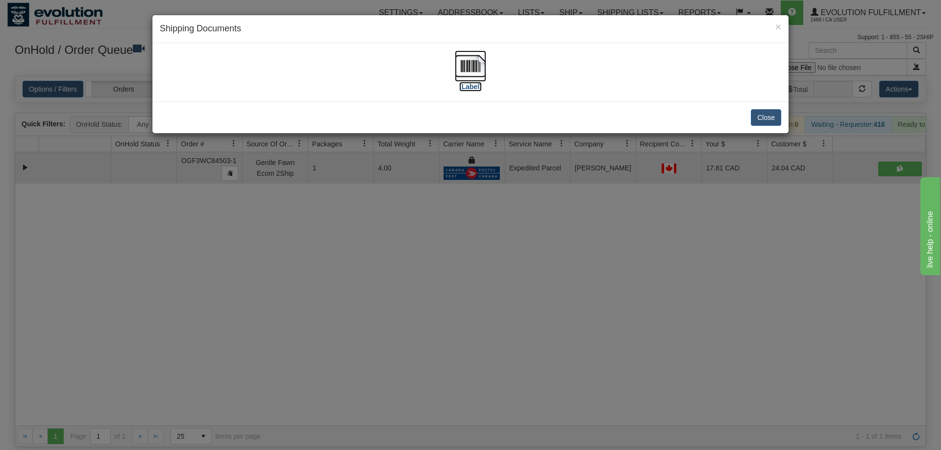
click at [460, 65] on img at bounding box center [470, 65] width 31 height 31
click at [661, 262] on div "× Shipping Documents [Label] Close" at bounding box center [470, 225] width 941 height 450
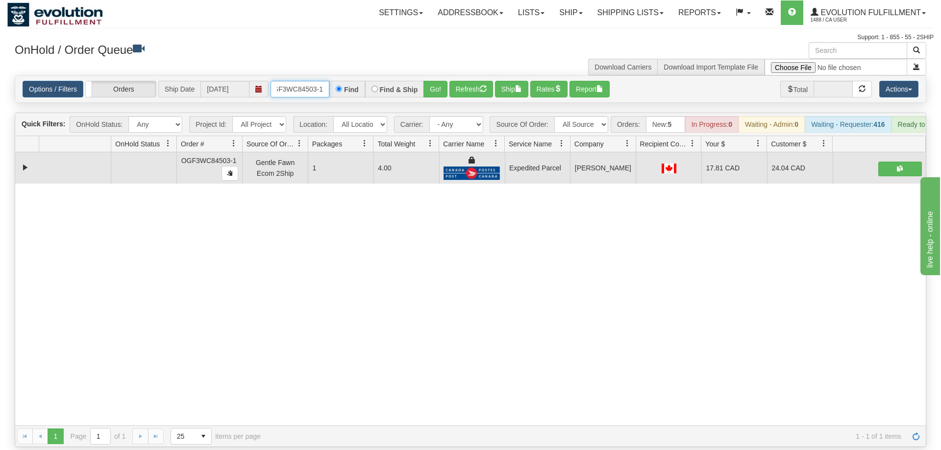
click at [292, 81] on input "OGF3WC84503-1" at bounding box center [299, 89] width 59 height 17
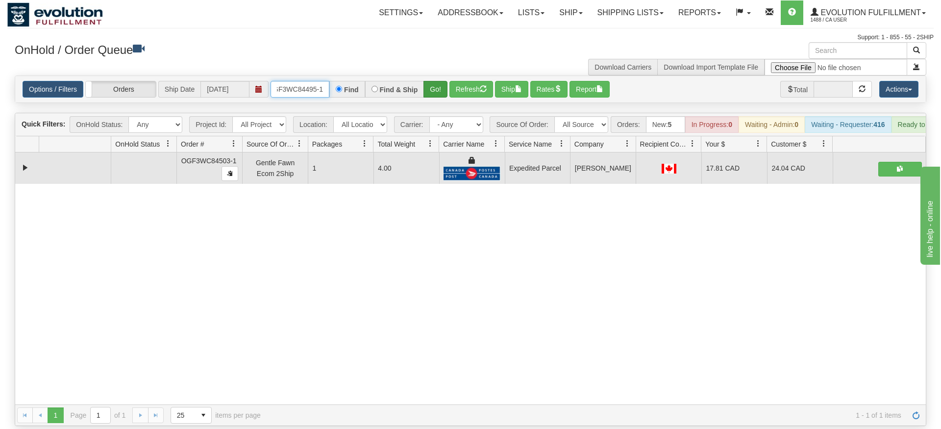
type input "OGF3WC84495-1"
click at [436, 104] on div "Is equal to Is not equal to Contains Does not contains CAD USD EUR ZAR [PERSON_…" at bounding box center [470, 250] width 926 height 350
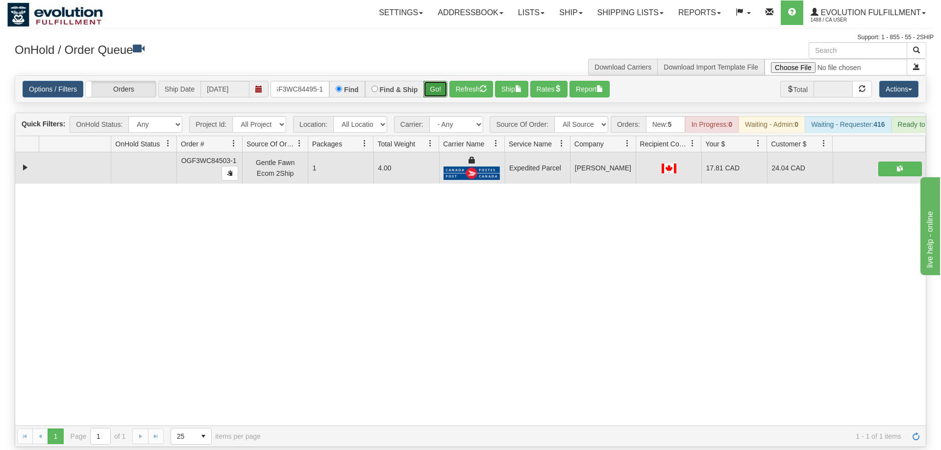
click at [439, 81] on button "Go!" at bounding box center [435, 89] width 24 height 17
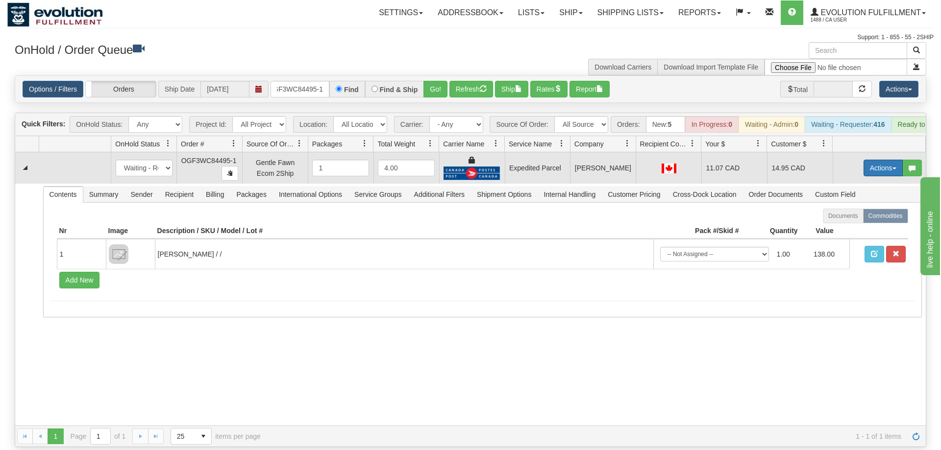
click at [881, 160] on button "Actions" at bounding box center [882, 168] width 39 height 17
click at [846, 221] on span "Ship" at bounding box center [843, 225] width 21 height 8
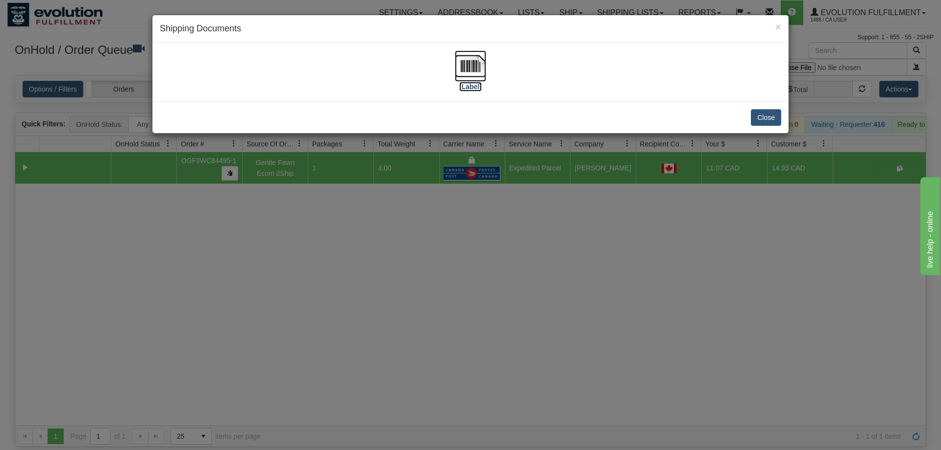
click at [478, 81] on img at bounding box center [470, 65] width 31 height 31
click at [504, 257] on div "× Shipping Documents [Label] Close" at bounding box center [470, 225] width 941 height 450
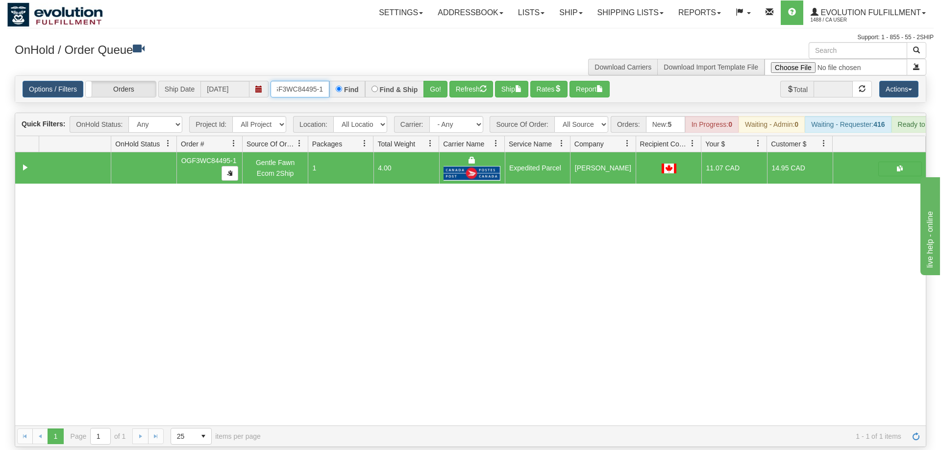
click at [304, 81] on input "OGF3WC84495-1" at bounding box center [299, 89] width 59 height 17
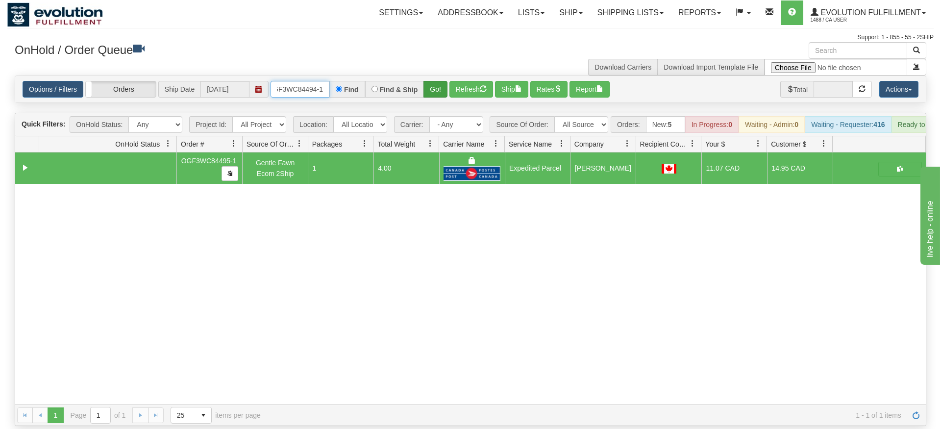
type input "OGF3WC84494-1"
click at [433, 89] on div "Is equal to Is not equal to Contains Does not contains CAD USD EUR ZAR [PERSON_…" at bounding box center [470, 250] width 926 height 350
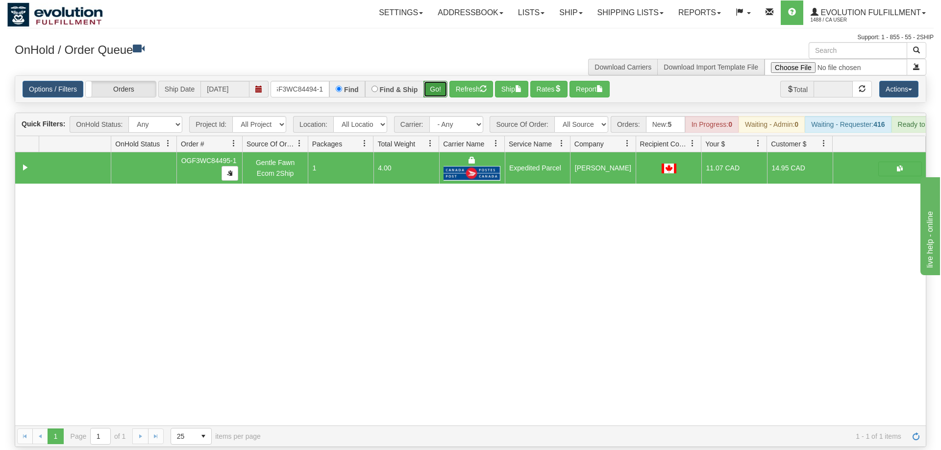
click at [434, 81] on button "Go!" at bounding box center [435, 89] width 24 height 17
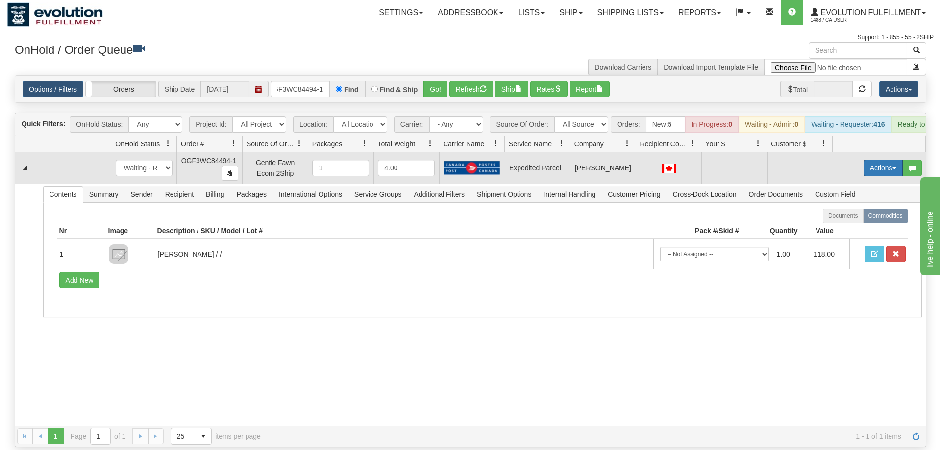
click at [882, 160] on button "Actions" at bounding box center [882, 168] width 39 height 17
click at [856, 208] on span "Rate All Services" at bounding box center [862, 212] width 59 height 8
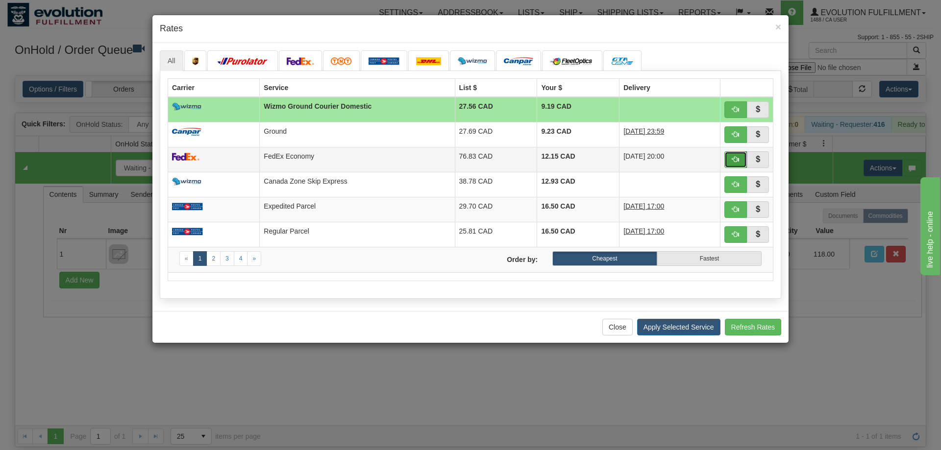
click at [736, 155] on button "button" at bounding box center [735, 159] width 23 height 17
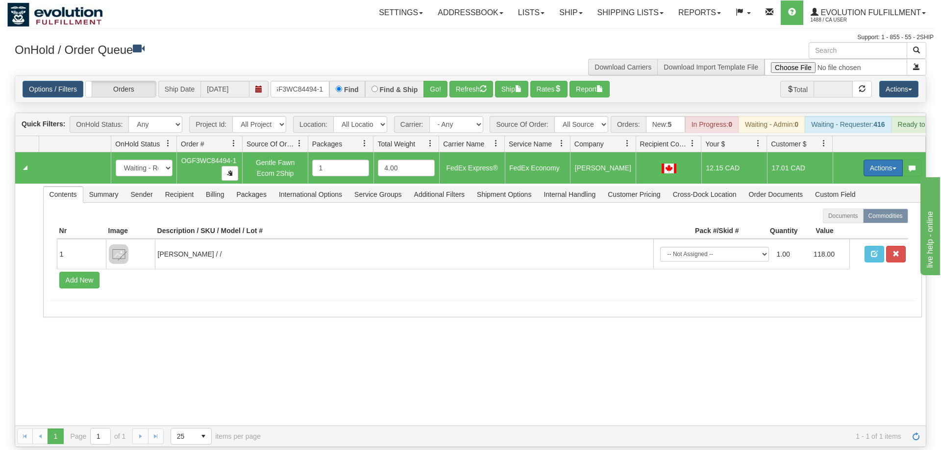
click at [886, 160] on button "Actions" at bounding box center [882, 168] width 39 height 17
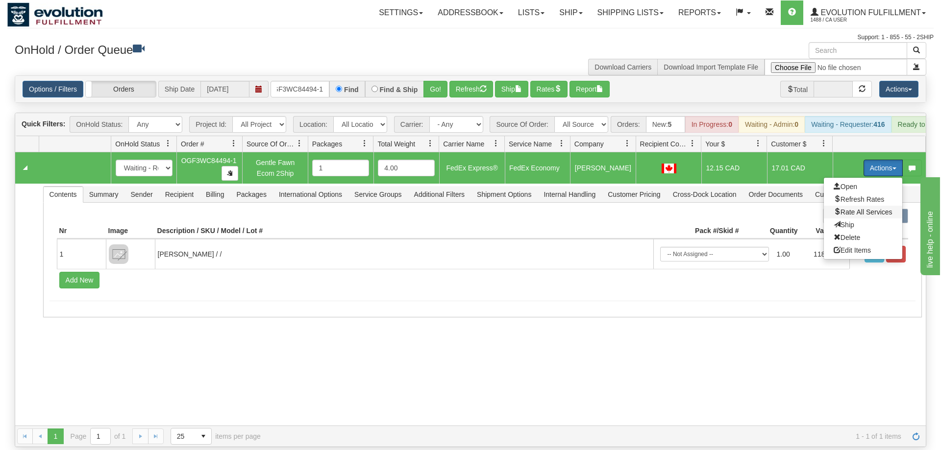
click at [869, 208] on span "Rate All Services" at bounding box center [862, 212] width 59 height 8
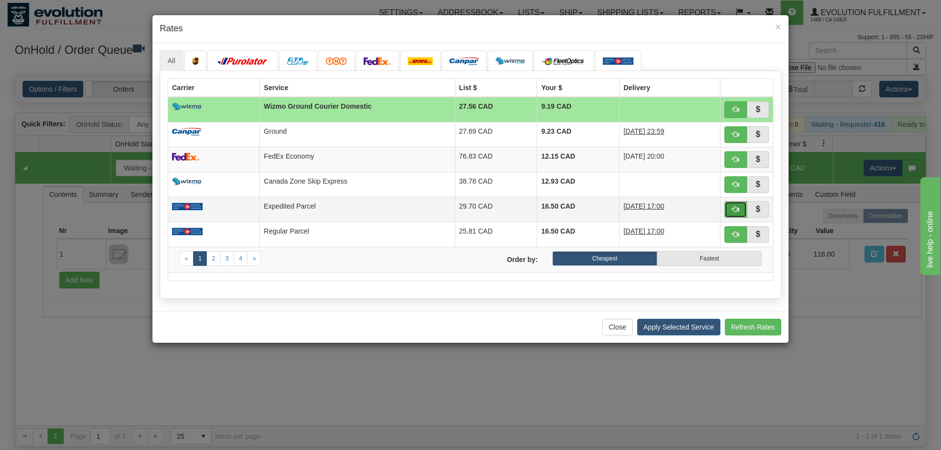
click at [733, 210] on span "button" at bounding box center [735, 209] width 7 height 7
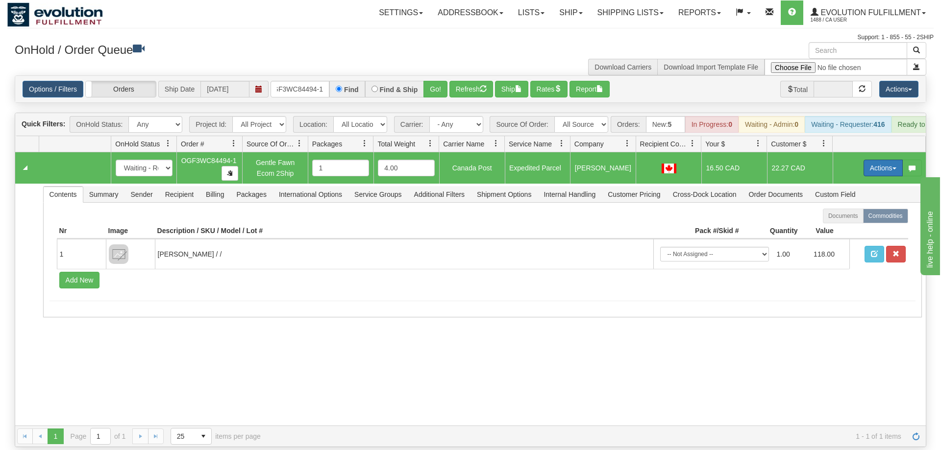
click at [879, 160] on button "Actions" at bounding box center [882, 168] width 39 height 17
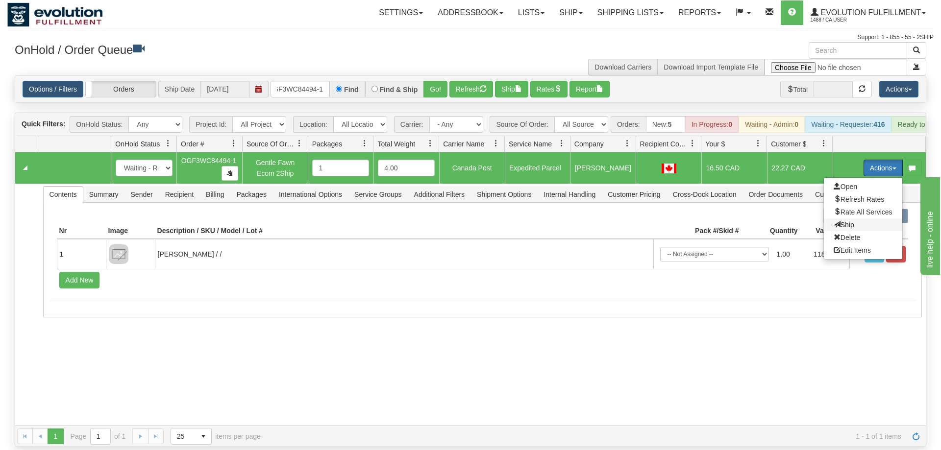
click at [850, 221] on span "Ship" at bounding box center [843, 225] width 21 height 8
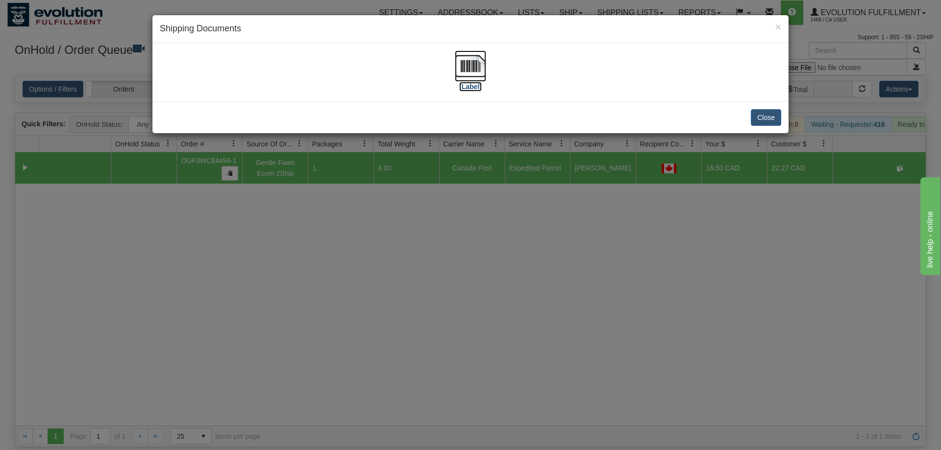
click at [459, 73] on img at bounding box center [470, 65] width 31 height 31
click at [373, 266] on div "× Shipping Documents [Label] Close" at bounding box center [470, 225] width 941 height 450
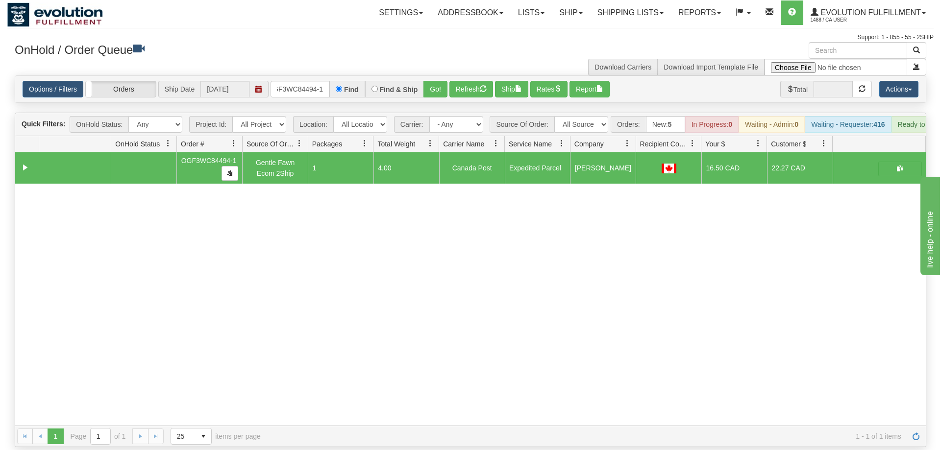
click at [312, 60] on div "OnHold / Order Queue" at bounding box center [238, 51] width 463 height 19
click at [321, 82] on input "OGF3WC84494-1" at bounding box center [299, 89] width 59 height 17
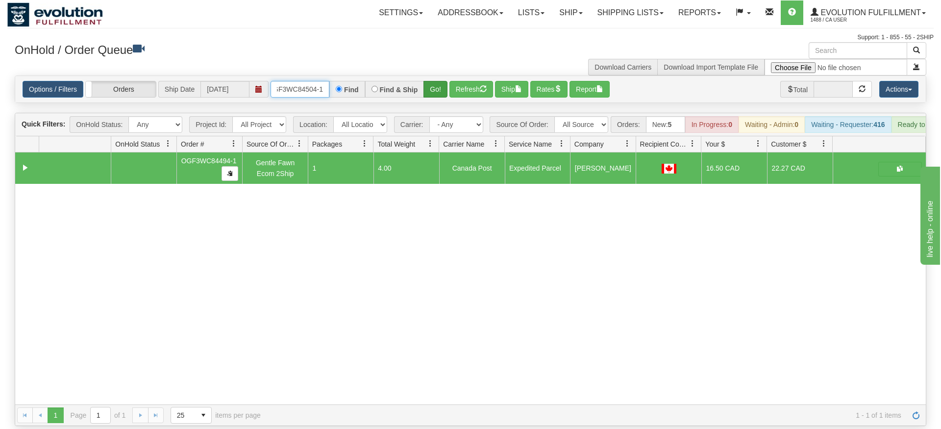
type input "OGF3WC84504-1"
click at [427, 100] on div "Is equal to Is not equal to Contains Does not contains CAD USD EUR ZAR [PERSON_…" at bounding box center [470, 250] width 926 height 350
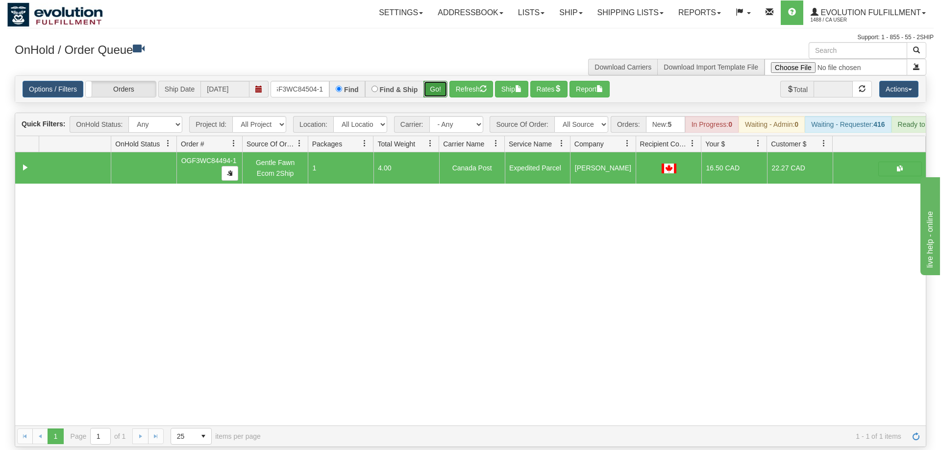
click at [433, 81] on button "Go!" at bounding box center [435, 89] width 24 height 17
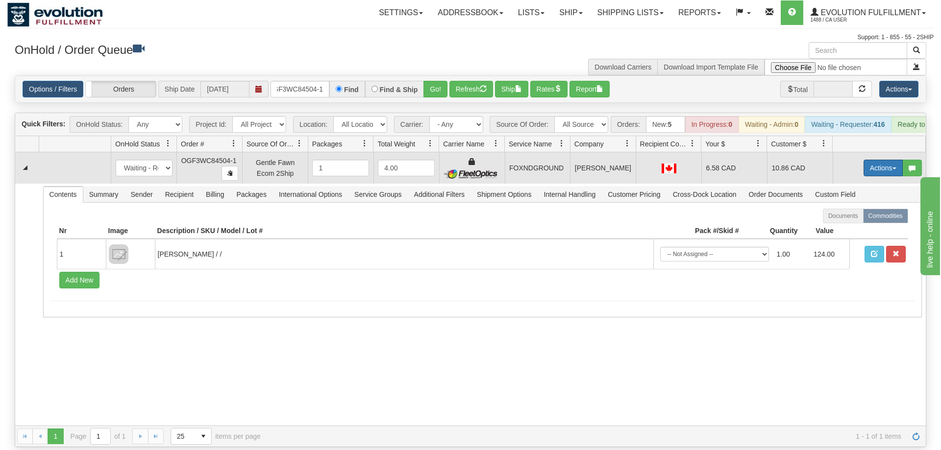
click at [873, 160] on button "Actions" at bounding box center [882, 168] width 39 height 17
click at [851, 221] on span "Ship" at bounding box center [843, 225] width 21 height 8
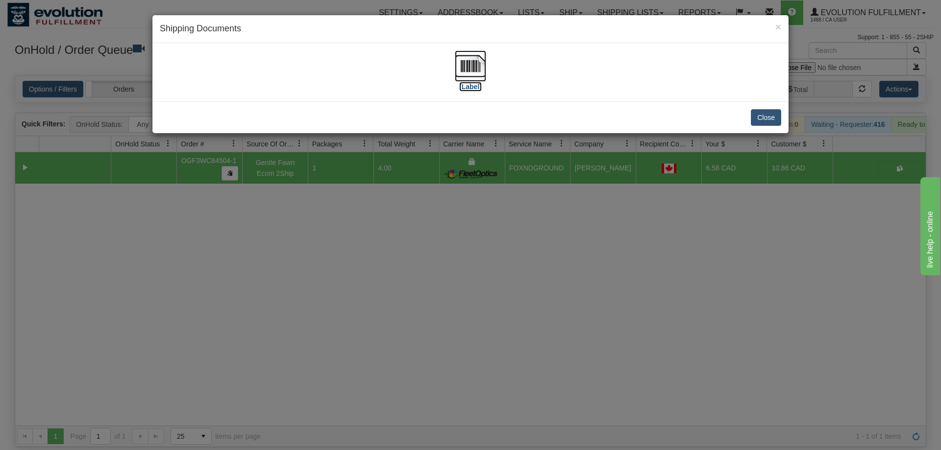
click at [476, 71] on img at bounding box center [470, 65] width 31 height 31
drag, startPoint x: 474, startPoint y: 345, endPoint x: 259, endPoint y: 94, distance: 330.8
click at [474, 345] on div "× Shipping Documents [Label] Close" at bounding box center [470, 225] width 941 height 450
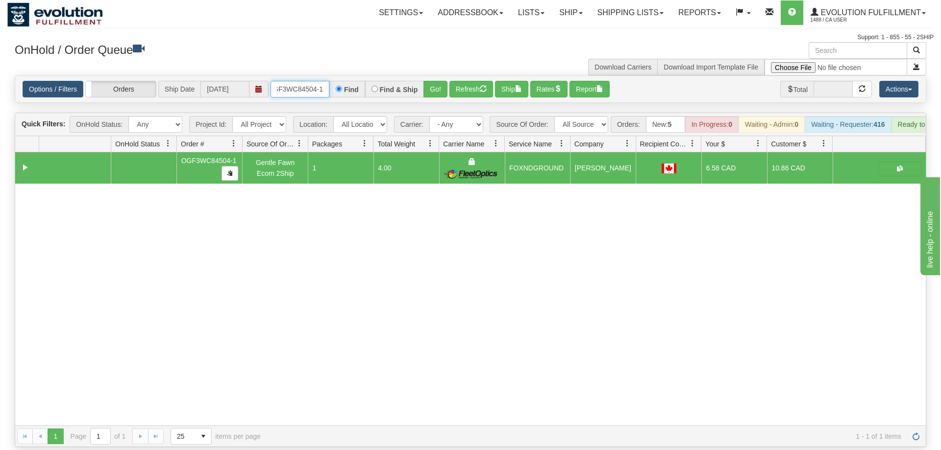
click at [293, 81] on input "OGF3WC84504-1" at bounding box center [299, 89] width 59 height 17
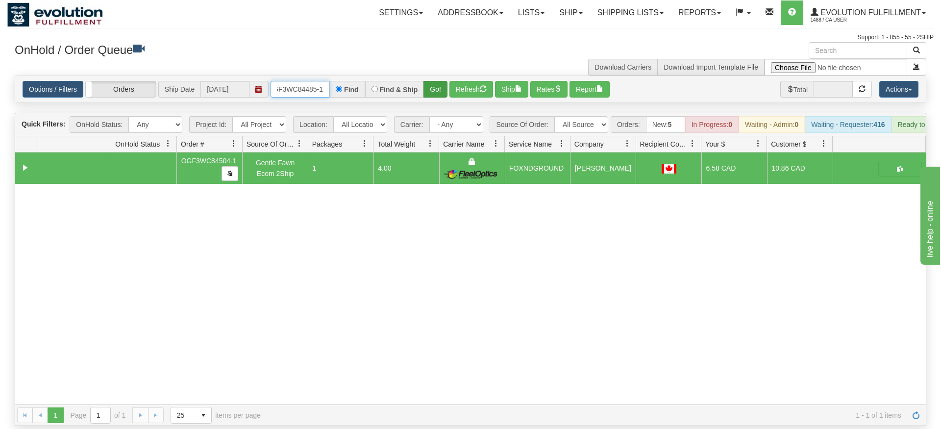
type input "OGF3WC84485-1"
click at [434, 93] on div "Is equal to Is not equal to Contains Does not contains CAD USD EUR ZAR [PERSON_…" at bounding box center [470, 250] width 926 height 350
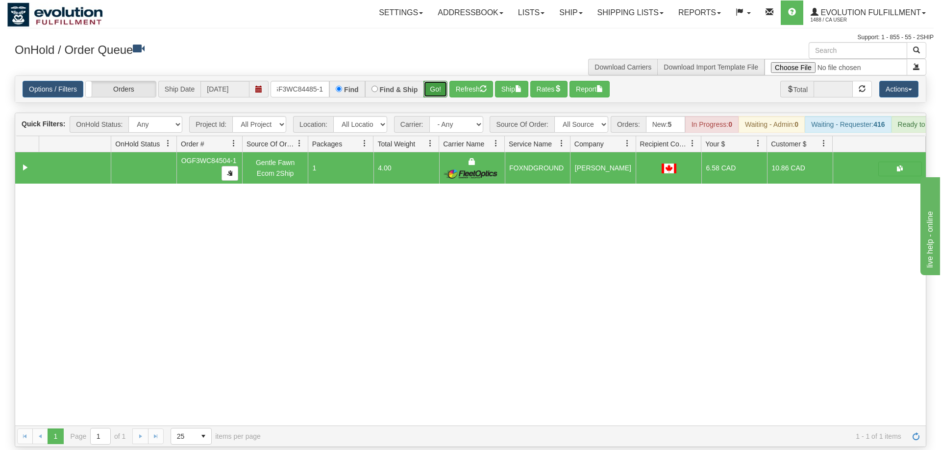
click at [436, 81] on button "Go!" at bounding box center [435, 89] width 24 height 17
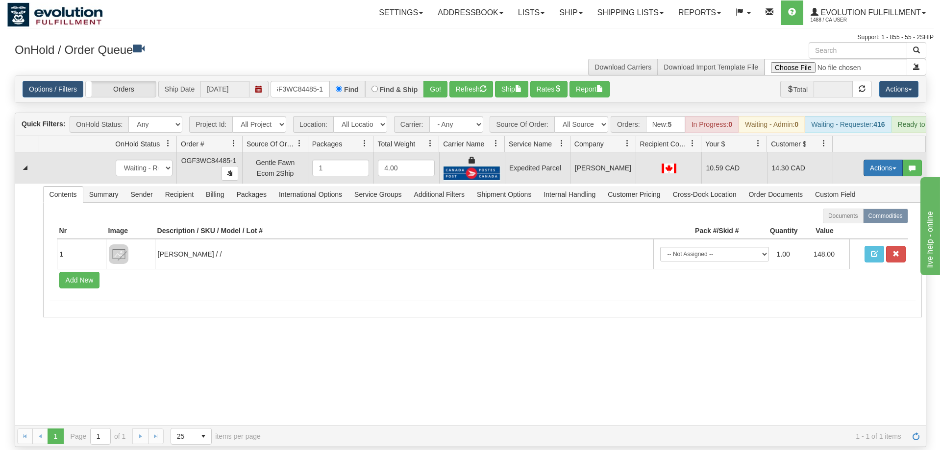
click at [891, 160] on button "Actions" at bounding box center [882, 168] width 39 height 17
click at [858, 219] on link "Ship" at bounding box center [863, 225] width 78 height 13
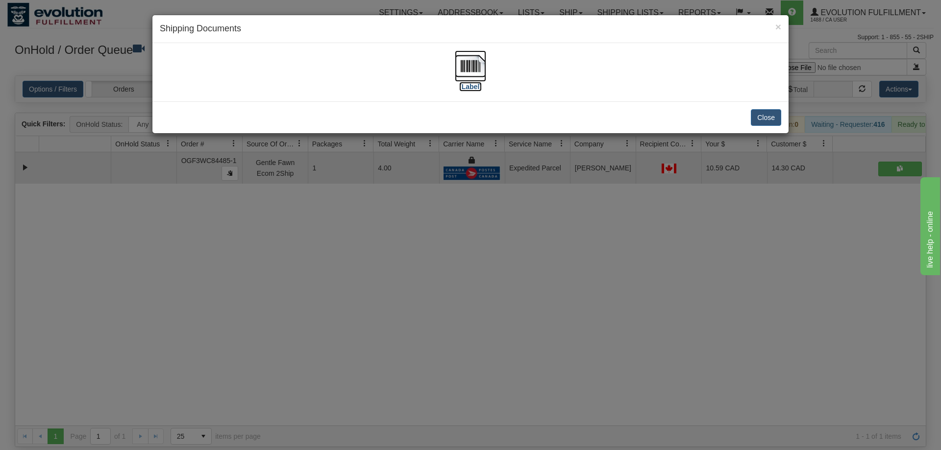
click at [464, 67] on img at bounding box center [470, 65] width 31 height 31
click at [781, 209] on div "× Shipping Documents [Label] Close" at bounding box center [470, 225] width 941 height 450
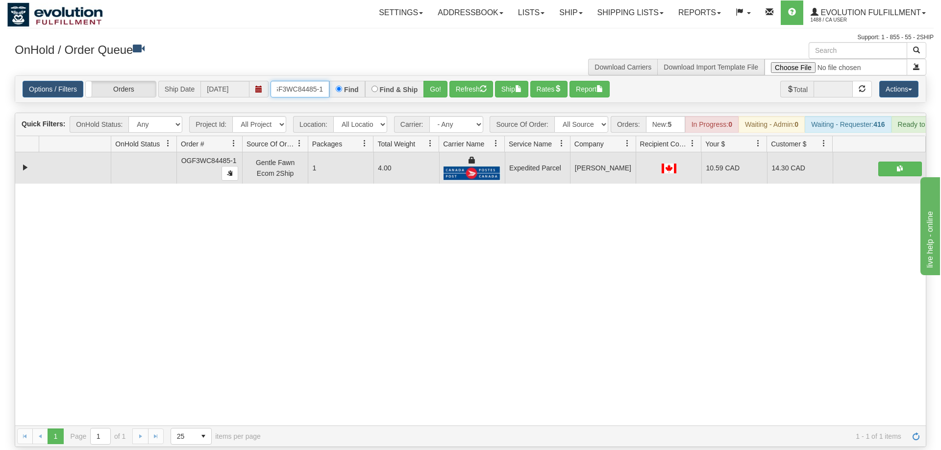
click at [290, 81] on input "OGF3WC84485-1" at bounding box center [299, 89] width 59 height 17
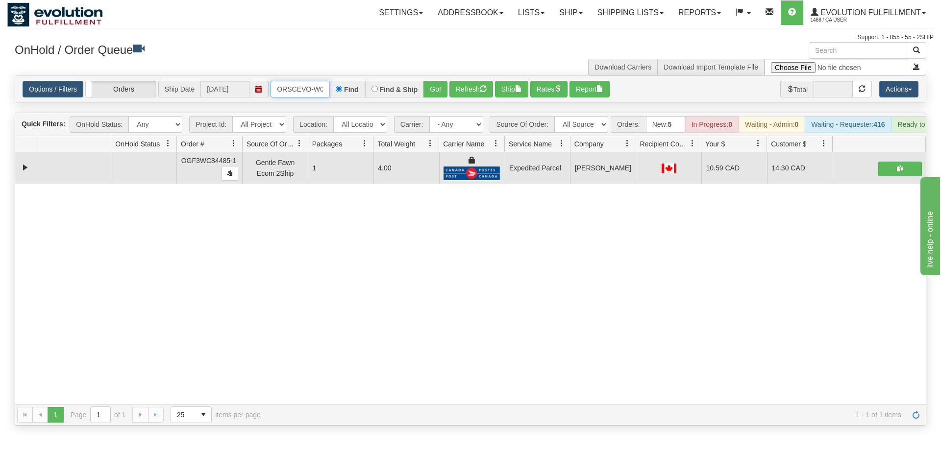
scroll to position [0, 20]
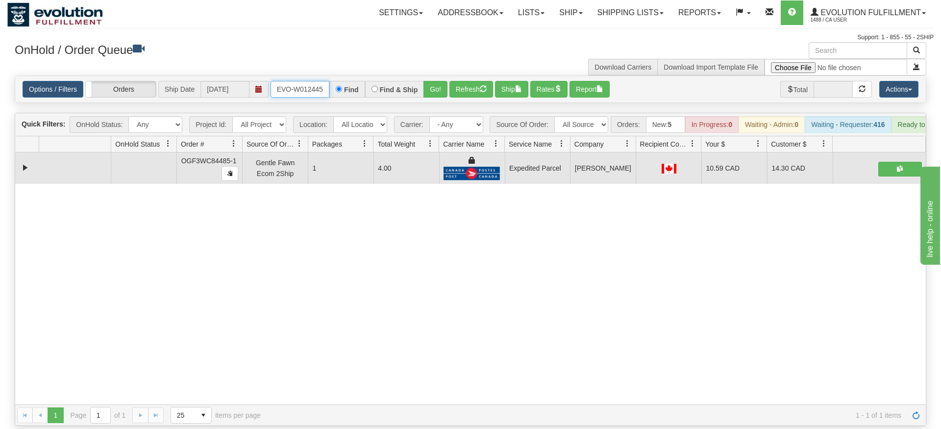
type input "ORSCEVO-W012445"
click at [432, 99] on div "Is equal to Is not equal to Contains Does not contains CAD USD EUR ZAR [PERSON_…" at bounding box center [470, 250] width 926 height 350
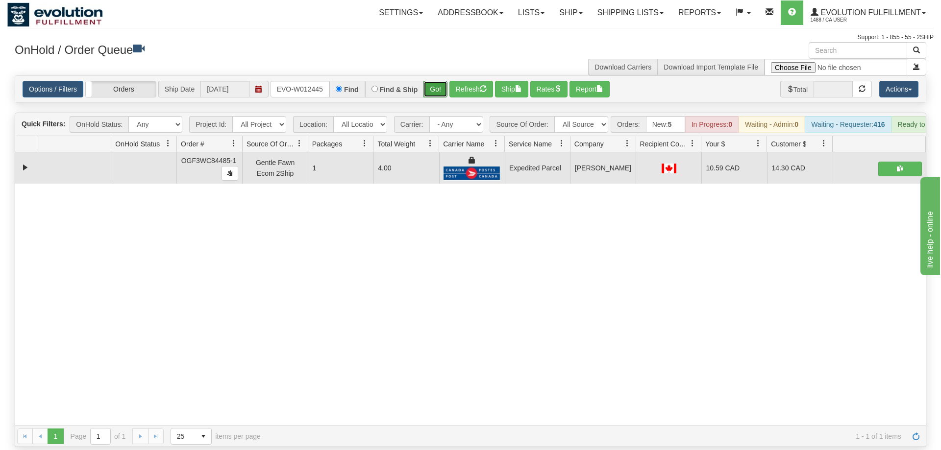
click at [437, 81] on button "Go!" at bounding box center [435, 89] width 24 height 17
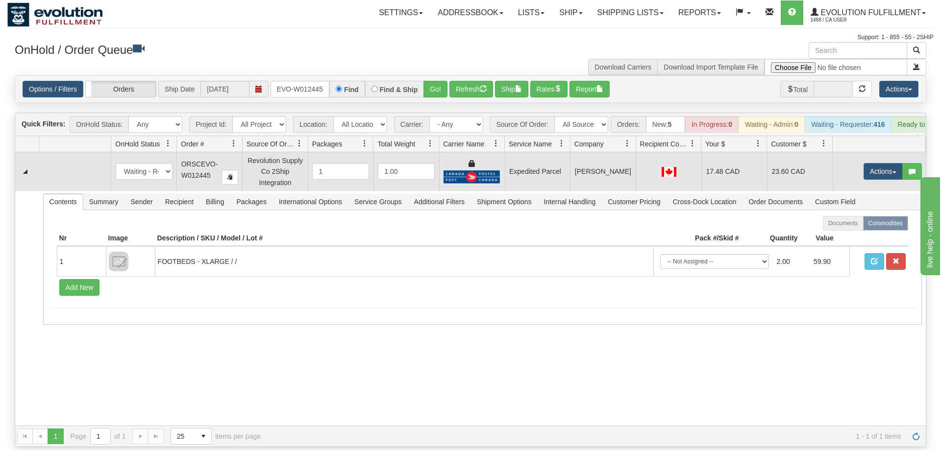
click at [858, 152] on td "Actions Open Refresh Rates Rate All Services Ship Delete Edit Items" at bounding box center [878, 171] width 93 height 38
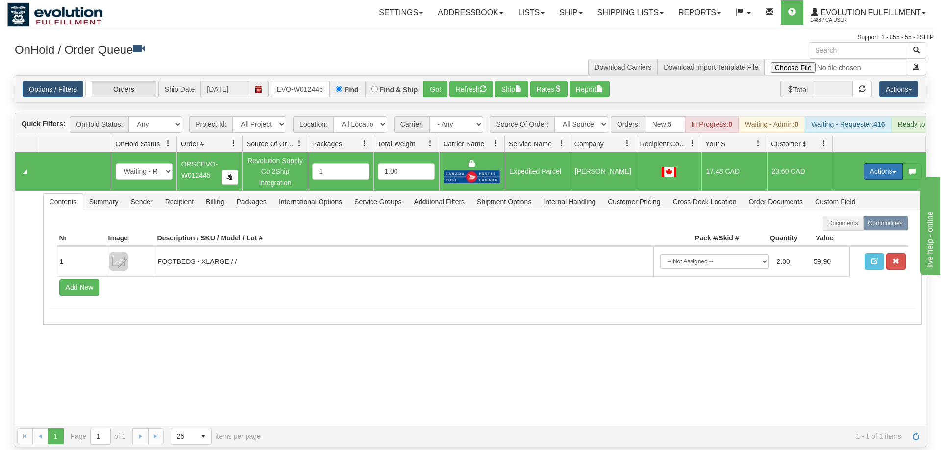
click at [867, 163] on button "Actions" at bounding box center [882, 171] width 39 height 17
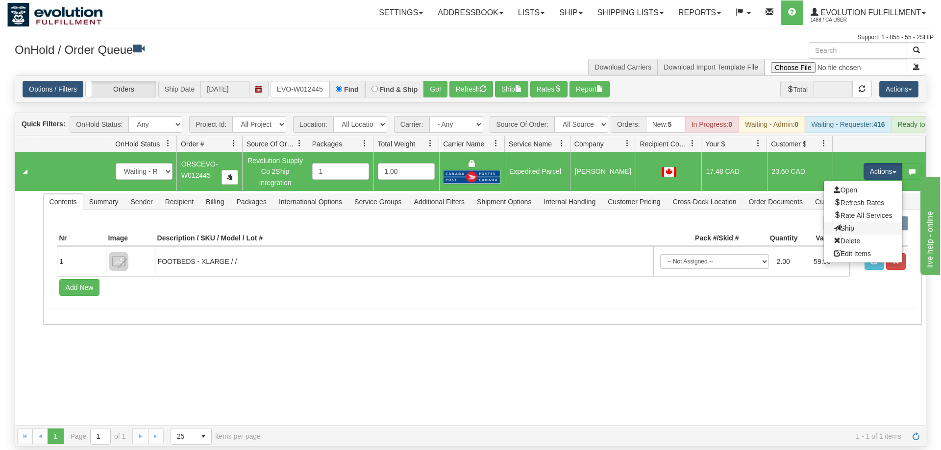
click at [855, 222] on link "Ship" at bounding box center [863, 228] width 78 height 13
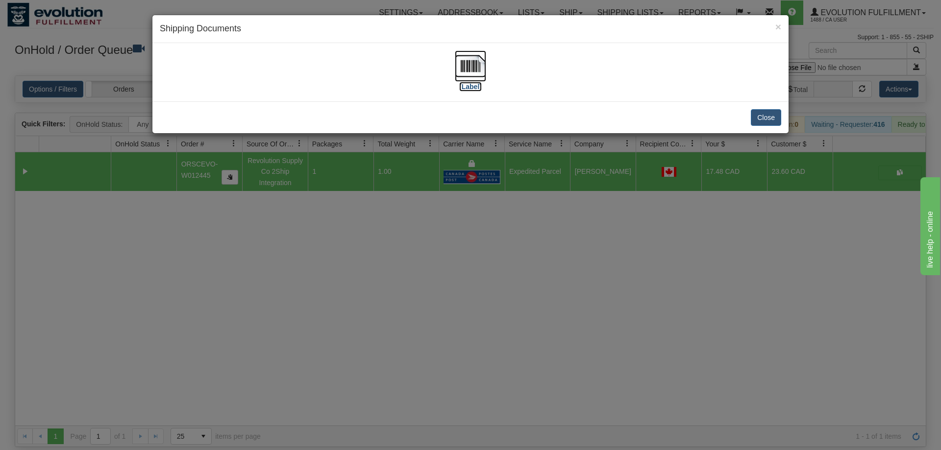
click at [462, 75] on img at bounding box center [470, 65] width 31 height 31
click at [368, 258] on div "× Shipping Documents [Label] Close" at bounding box center [470, 225] width 941 height 450
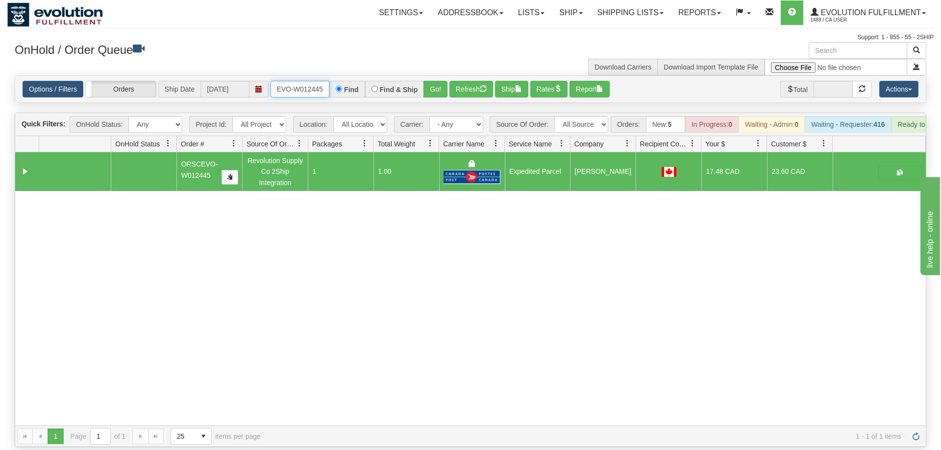
click at [301, 81] on input "ORSCEVO-W012445" at bounding box center [299, 89] width 59 height 17
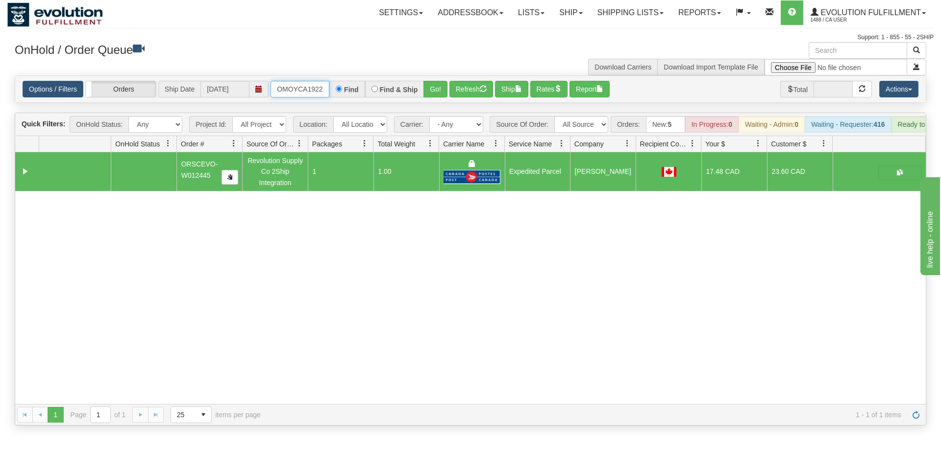
scroll to position [0, 10]
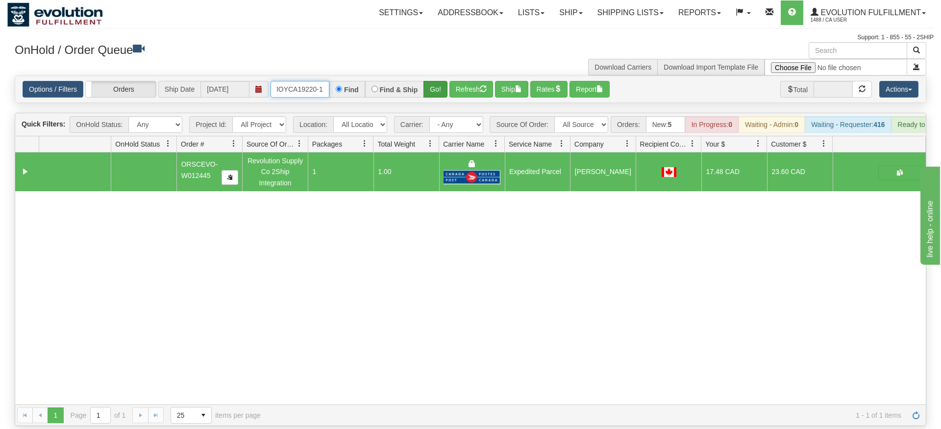
type input "OMOYCA19220-1"
click at [435, 94] on div "Is equal to Is not equal to Contains Does not contains CAD USD EUR ZAR [PERSON_…" at bounding box center [470, 250] width 926 height 350
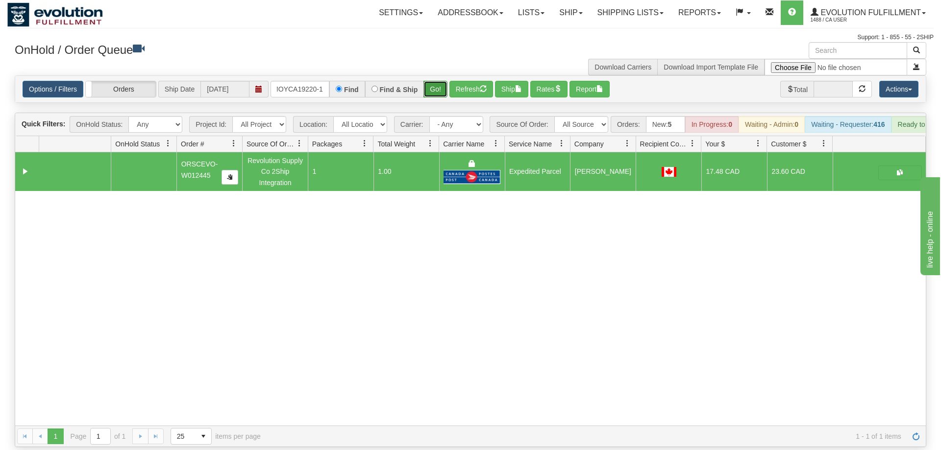
click at [439, 81] on button "Go!" at bounding box center [435, 89] width 24 height 17
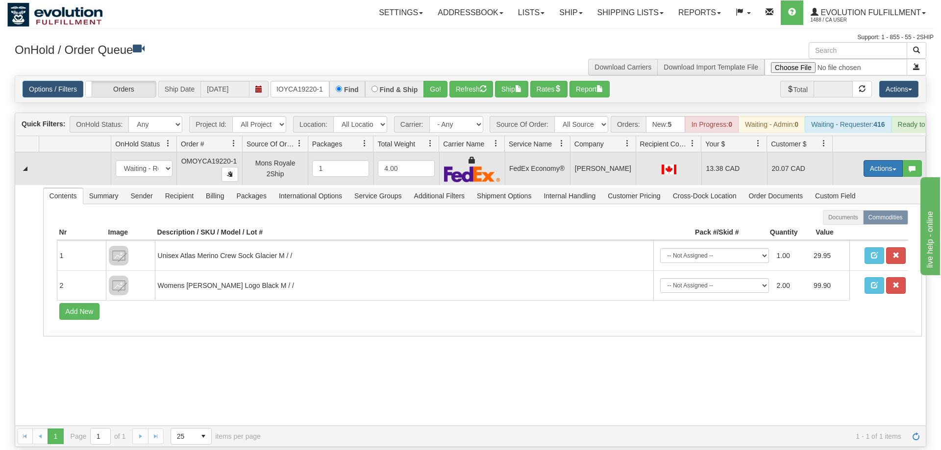
click at [881, 160] on button "Actions" at bounding box center [882, 168] width 39 height 17
click at [851, 221] on span "Ship" at bounding box center [843, 225] width 21 height 8
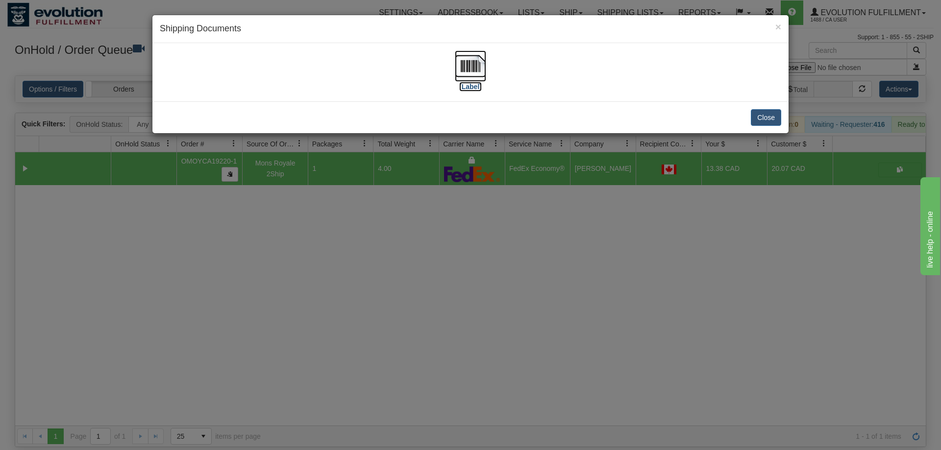
drag, startPoint x: 474, startPoint y: 72, endPoint x: 468, endPoint y: 70, distance: 6.7
click at [471, 71] on img at bounding box center [470, 65] width 31 height 31
click at [529, 287] on div "× Shipping Documents [Label] Close" at bounding box center [470, 225] width 941 height 450
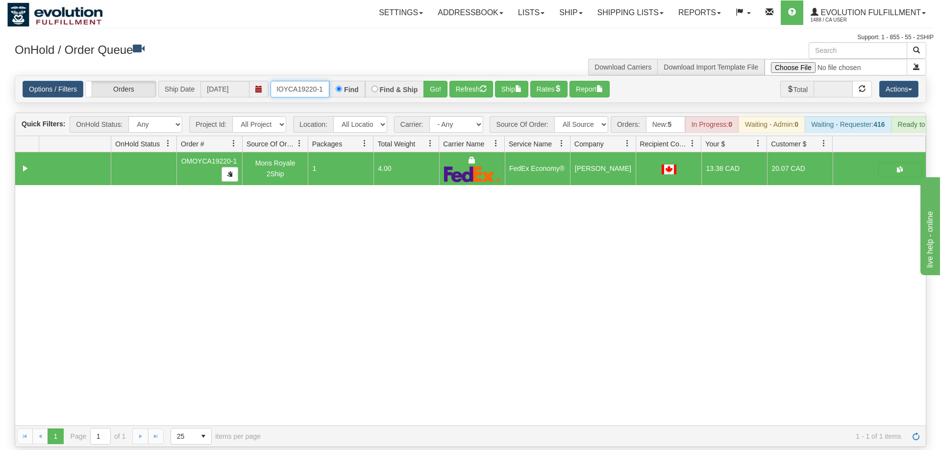
click at [314, 81] on input "OMOYCA19220-1" at bounding box center [299, 89] width 59 height 17
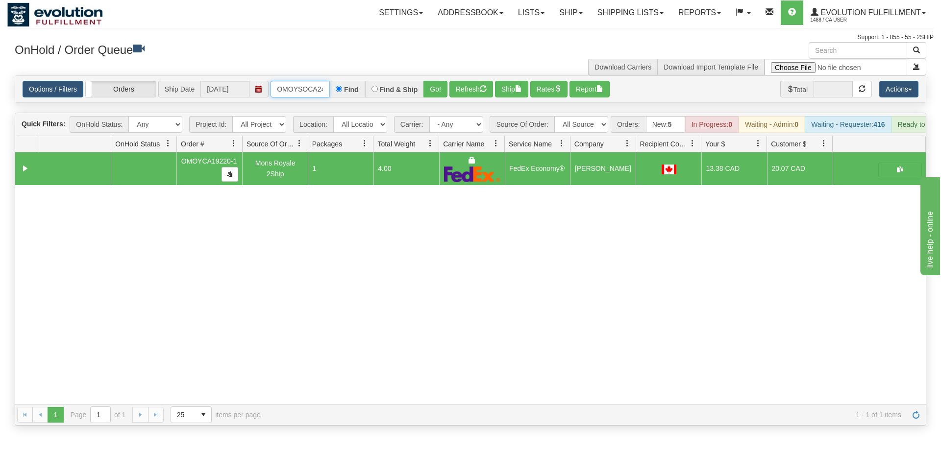
scroll to position [0, 13]
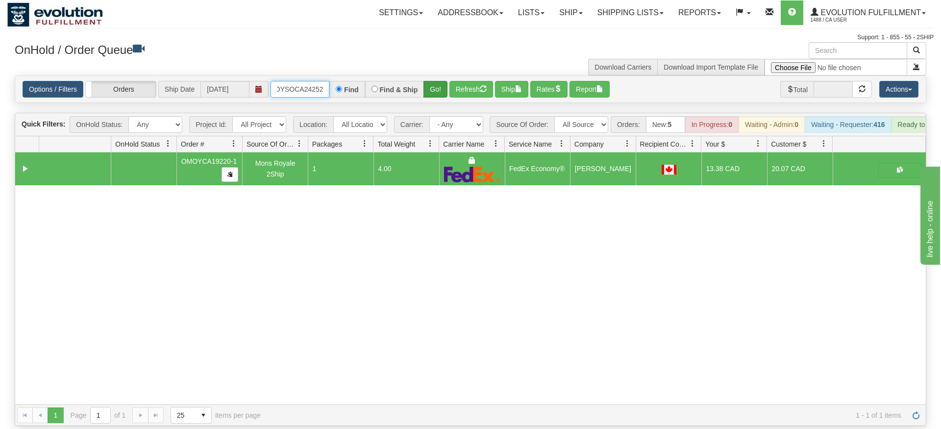
type input "OMOYSOCA24252"
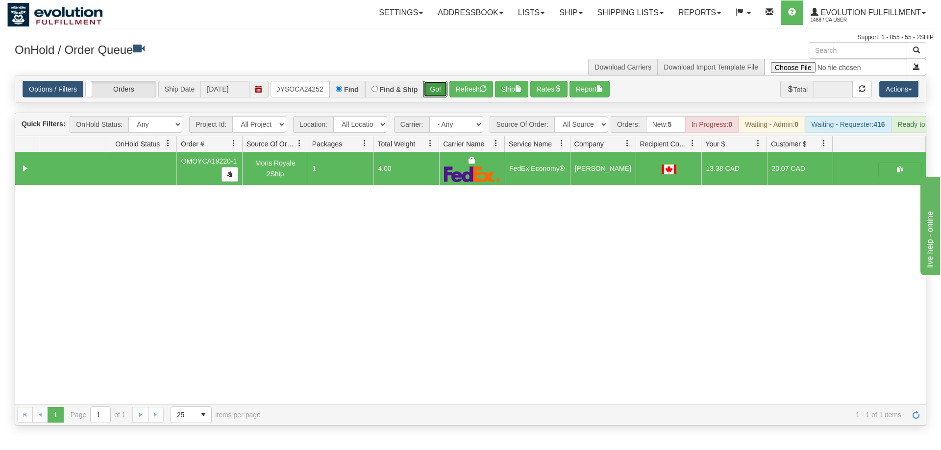
drag, startPoint x: 438, startPoint y: 81, endPoint x: 438, endPoint y: 99, distance: 17.6
click at [438, 101] on div "Is equal to Is not equal to Contains Does not contains CAD USD EUR ZAR [PERSON_…" at bounding box center [470, 250] width 926 height 350
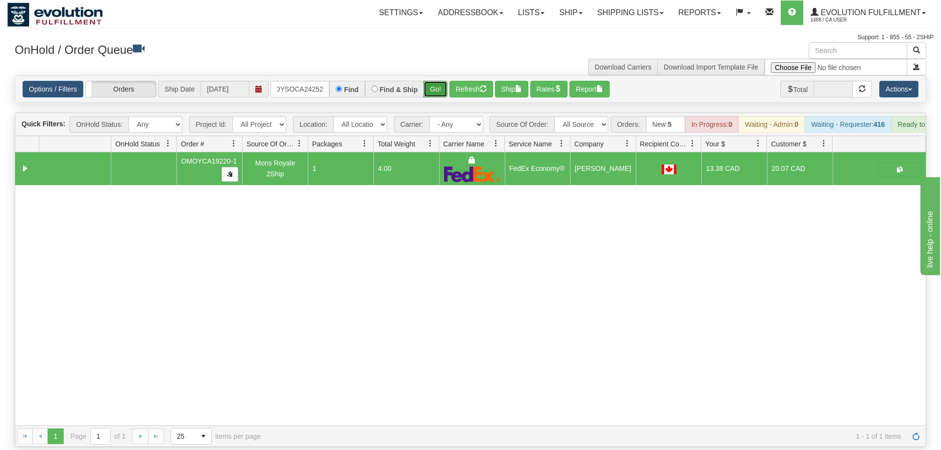
click at [438, 81] on button "Go!" at bounding box center [435, 89] width 24 height 17
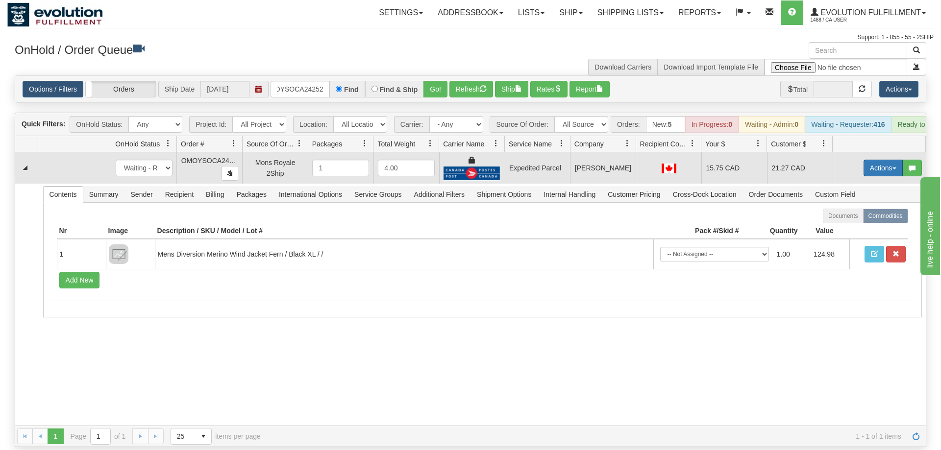
click at [885, 160] on button "Actions" at bounding box center [882, 168] width 39 height 17
click at [857, 219] on link "Ship" at bounding box center [863, 225] width 78 height 13
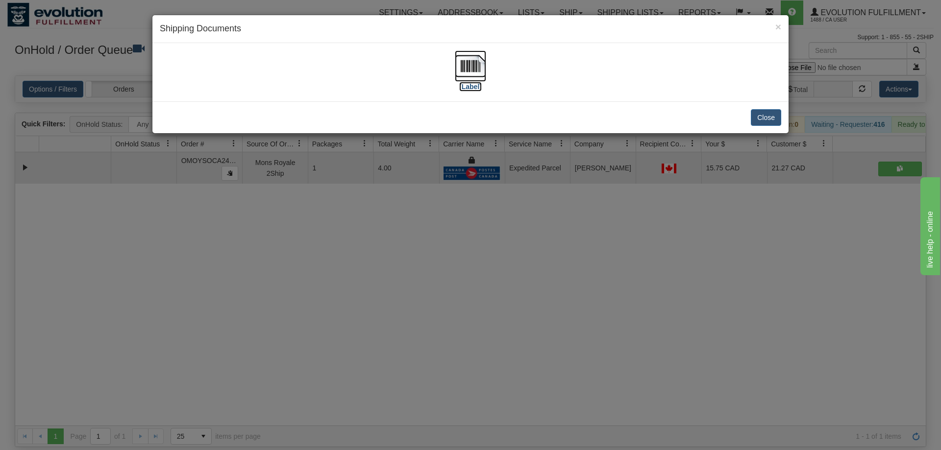
click at [469, 57] on img at bounding box center [470, 65] width 31 height 31
click at [398, 258] on div "× Shipping Documents [Label] Close" at bounding box center [470, 225] width 941 height 450
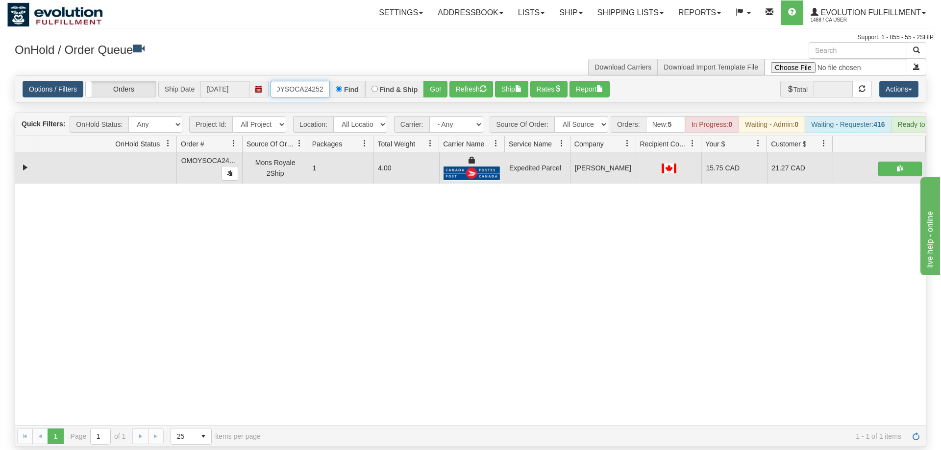
click at [278, 81] on input "OMOYSOCA24252" at bounding box center [299, 89] width 59 height 17
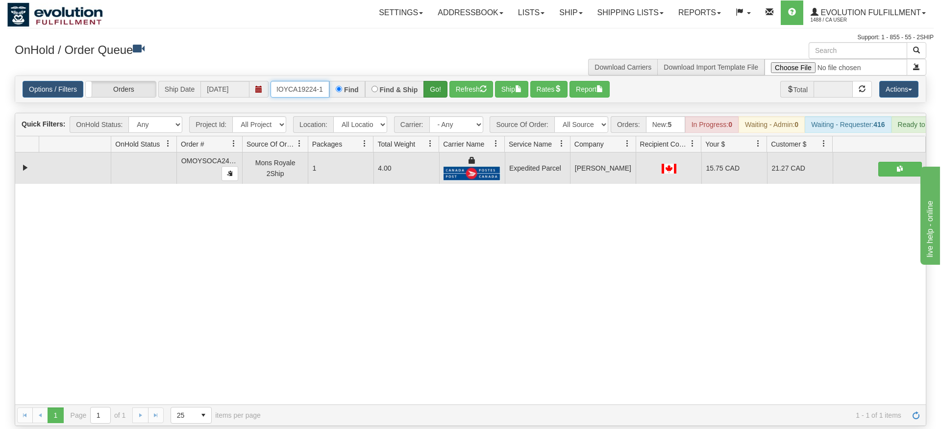
type input "OMOYCA19224-1"
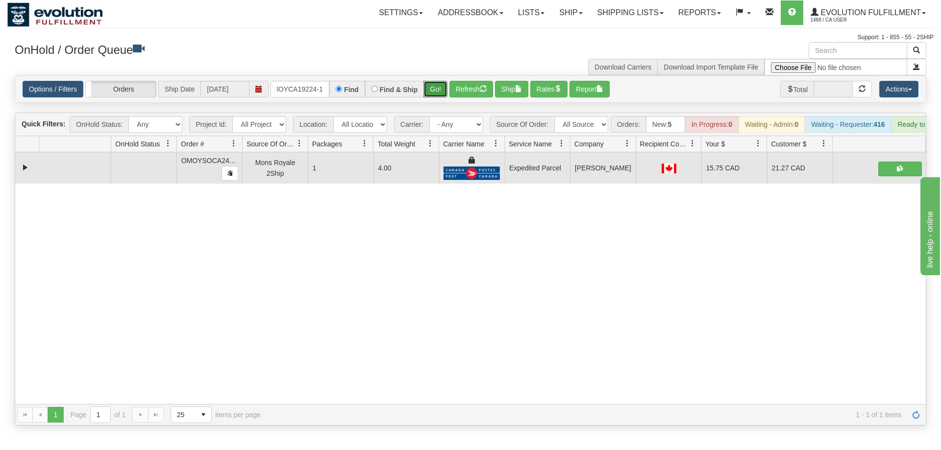
click at [439, 97] on div "Is equal to Is not equal to Contains Does not contains CAD USD EUR ZAR [PERSON_…" at bounding box center [470, 250] width 926 height 350
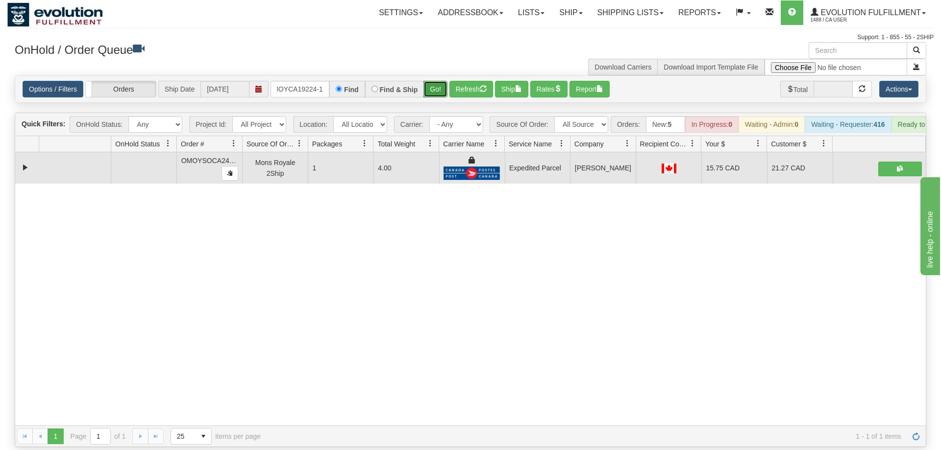
click at [439, 81] on button "Go!" at bounding box center [435, 89] width 24 height 17
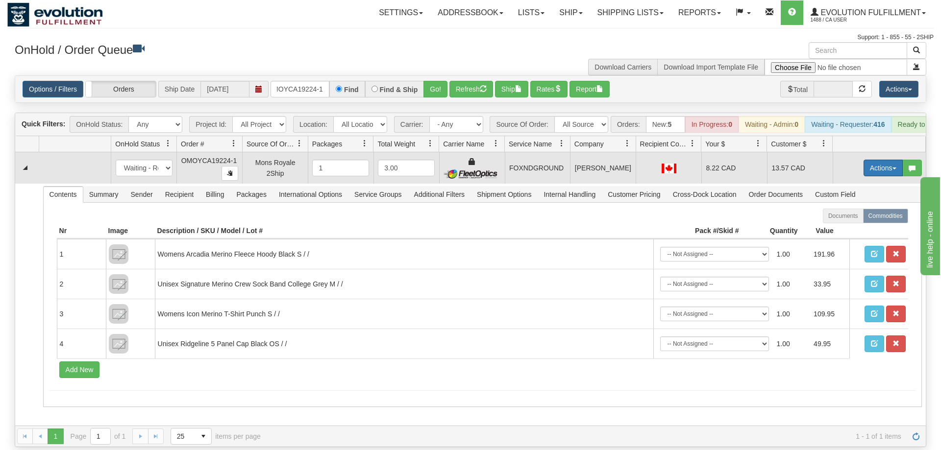
click at [871, 160] on button "Actions" at bounding box center [882, 168] width 39 height 17
click at [841, 221] on span "Ship" at bounding box center [843, 225] width 21 height 8
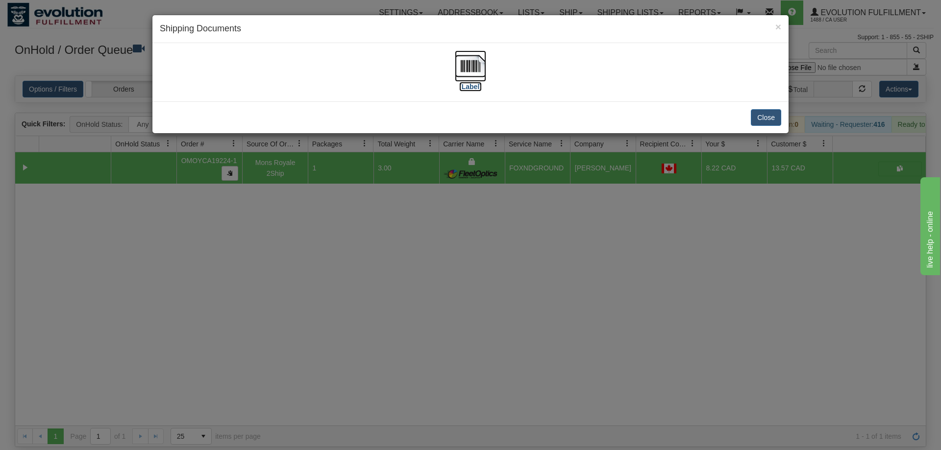
click at [464, 80] on img at bounding box center [470, 65] width 31 height 31
click at [471, 312] on div "× Shipping Documents [Label] Close" at bounding box center [470, 225] width 941 height 450
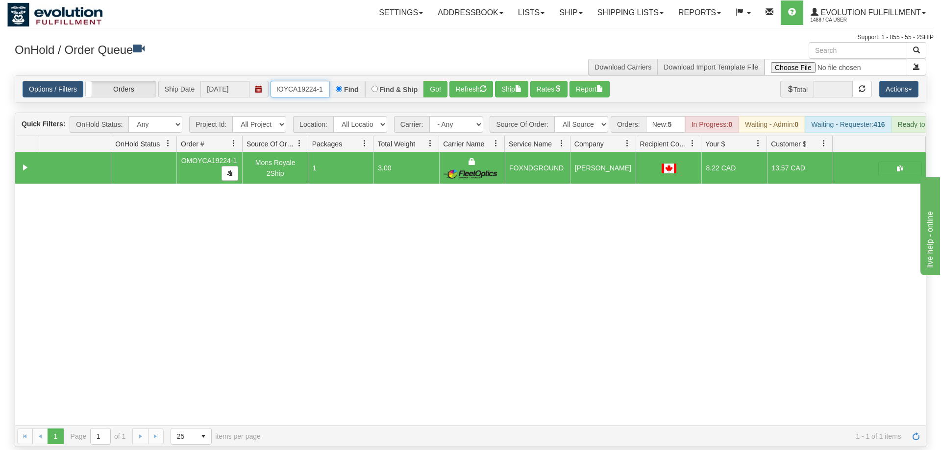
click at [298, 81] on input "OMOYCA19224-1" at bounding box center [299, 89] width 59 height 17
click at [297, 81] on input "text" at bounding box center [299, 89] width 59 height 17
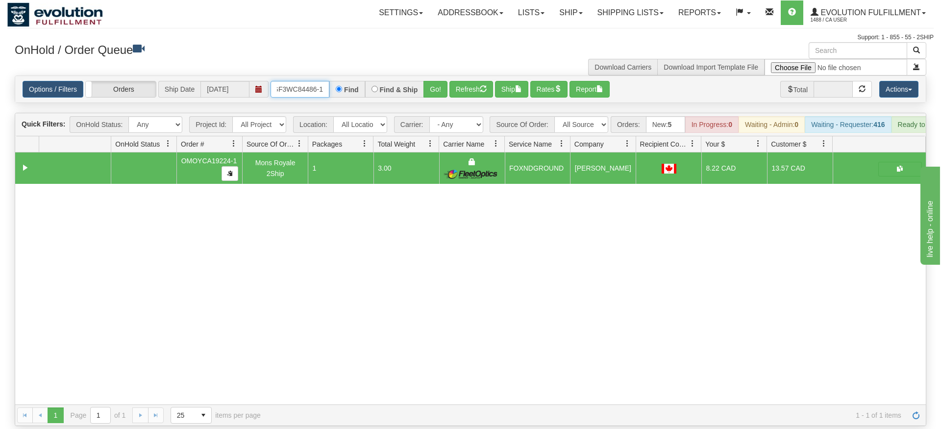
type input "OGF3WC84486-1"
click at [437, 95] on div "Is equal to Is not equal to Contains Does not contains CAD USD EUR ZAR [PERSON_…" at bounding box center [470, 250] width 926 height 350
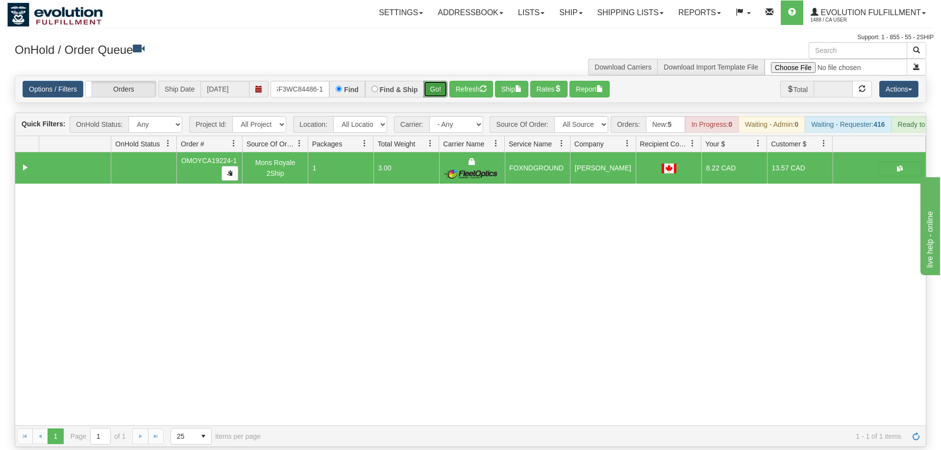
click at [439, 83] on button "Go!" at bounding box center [435, 89] width 24 height 17
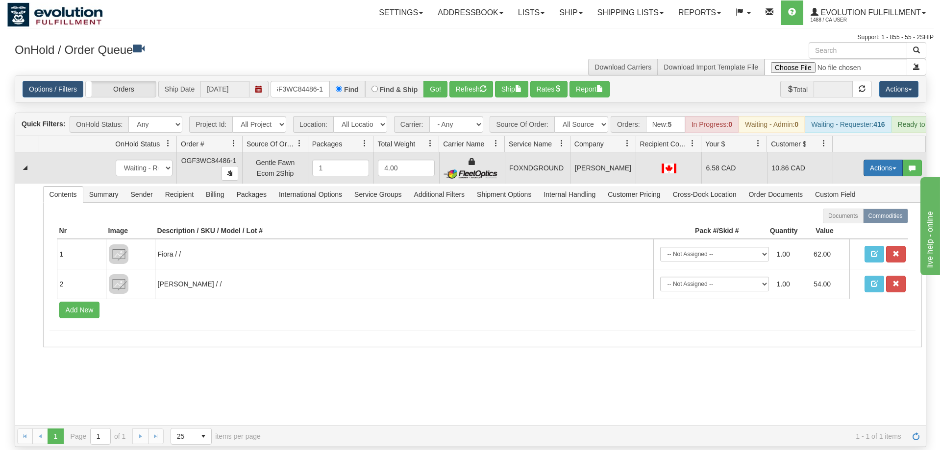
click at [893, 160] on button "Actions" at bounding box center [882, 168] width 39 height 17
click at [854, 219] on link "Ship" at bounding box center [863, 225] width 78 height 13
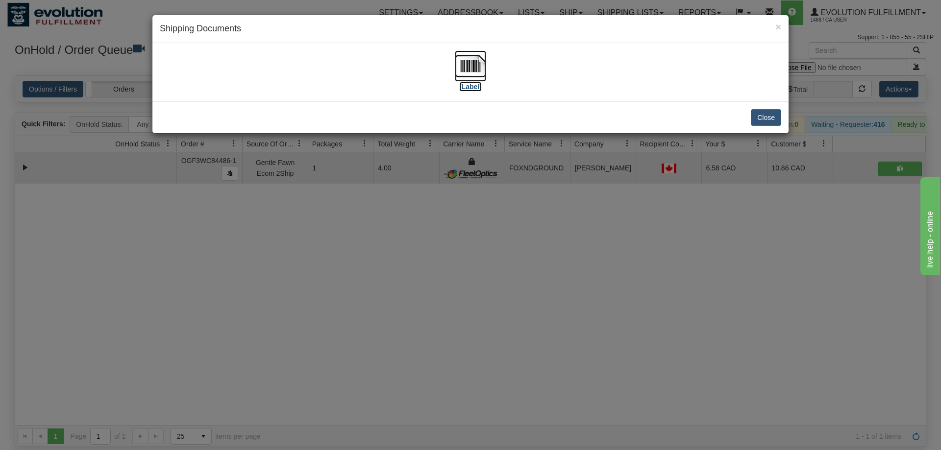
click at [460, 63] on img at bounding box center [470, 65] width 31 height 31
click at [670, 115] on div "Close" at bounding box center [470, 117] width 636 height 32
click at [283, 254] on div "× Shipping Documents [Label] Close" at bounding box center [470, 225] width 941 height 450
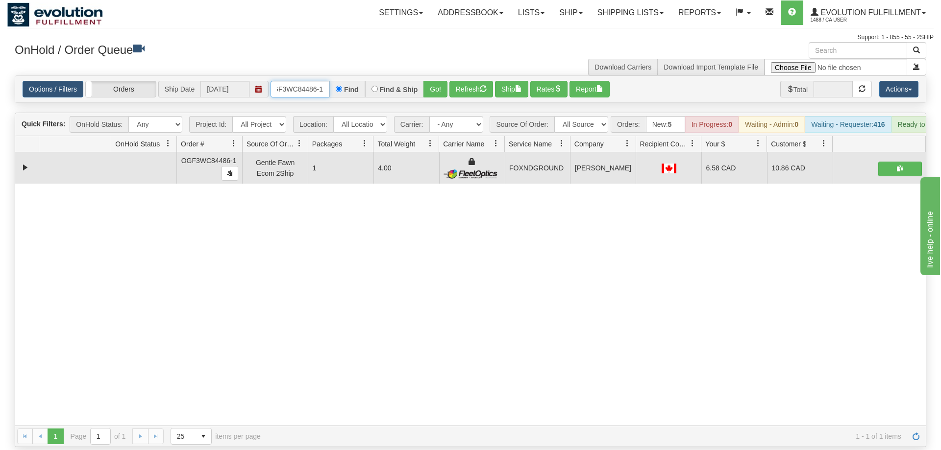
click at [299, 81] on input "OGF3WC84486-1" at bounding box center [299, 89] width 59 height 17
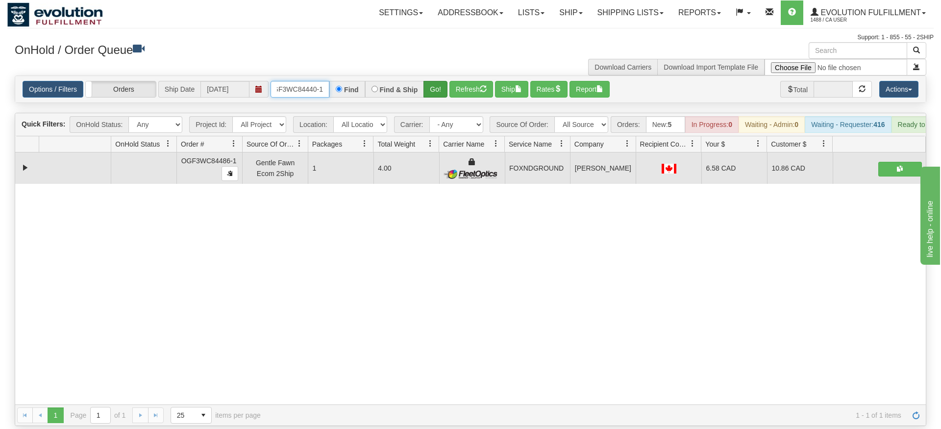
type input "OGF3WC84440-1"
click at [438, 94] on div "Is equal to Is not equal to Contains Does not contains CAD USD EUR ZAR [PERSON_…" at bounding box center [470, 250] width 926 height 350
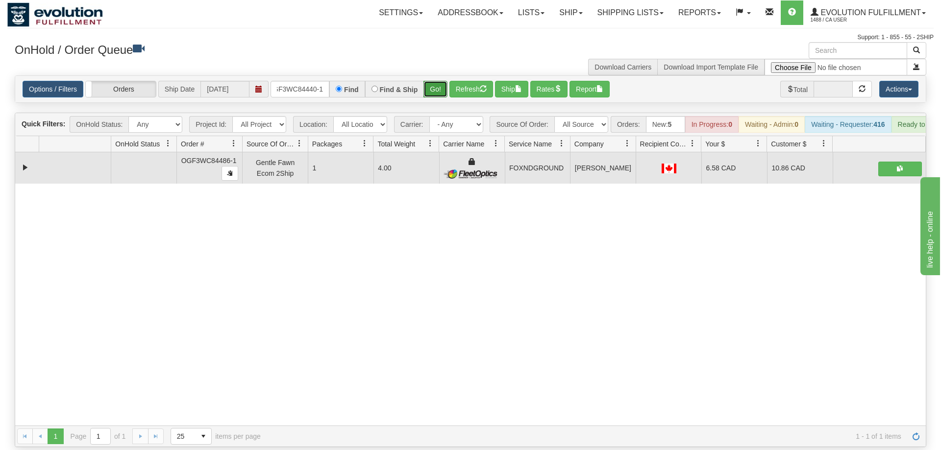
click at [438, 81] on button "Go!" at bounding box center [435, 89] width 24 height 17
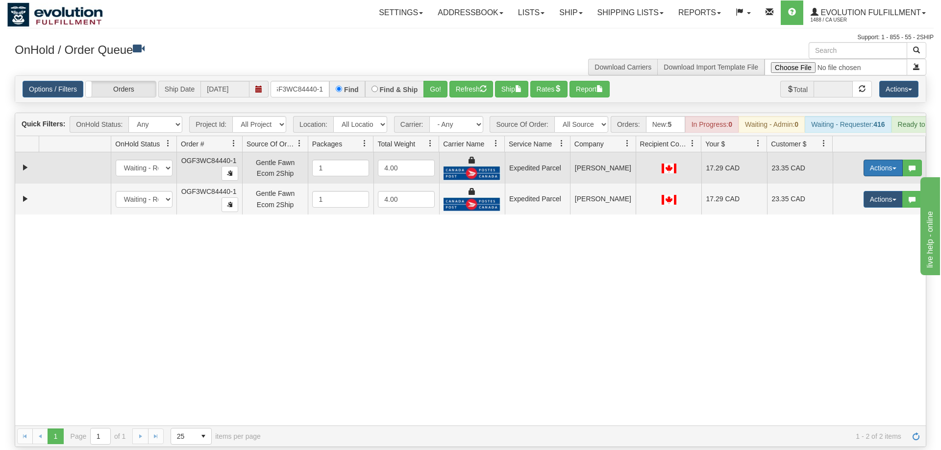
click at [879, 160] on button "Actions" at bounding box center [882, 168] width 39 height 17
click at [848, 221] on span "Ship" at bounding box center [843, 225] width 21 height 8
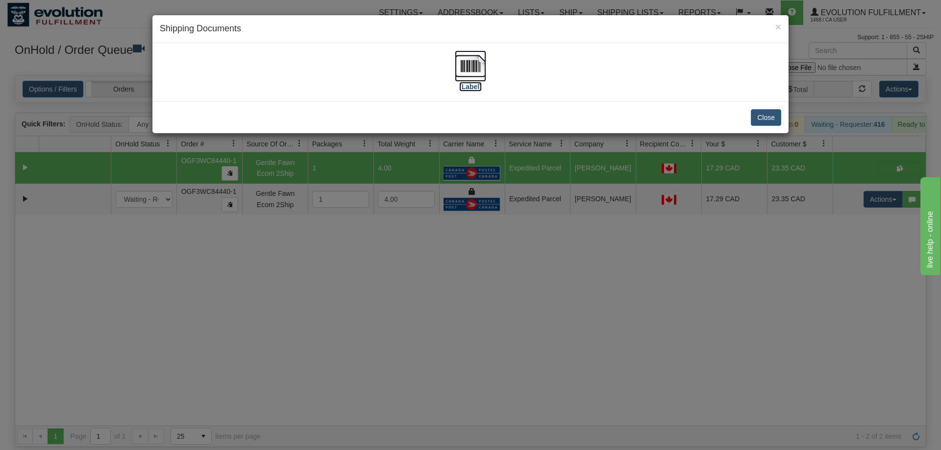
click at [475, 60] on img at bounding box center [470, 65] width 31 height 31
drag, startPoint x: 491, startPoint y: 290, endPoint x: 436, endPoint y: 121, distance: 178.3
click at [490, 292] on div "× Shipping Documents [Label] Close" at bounding box center [470, 225] width 941 height 450
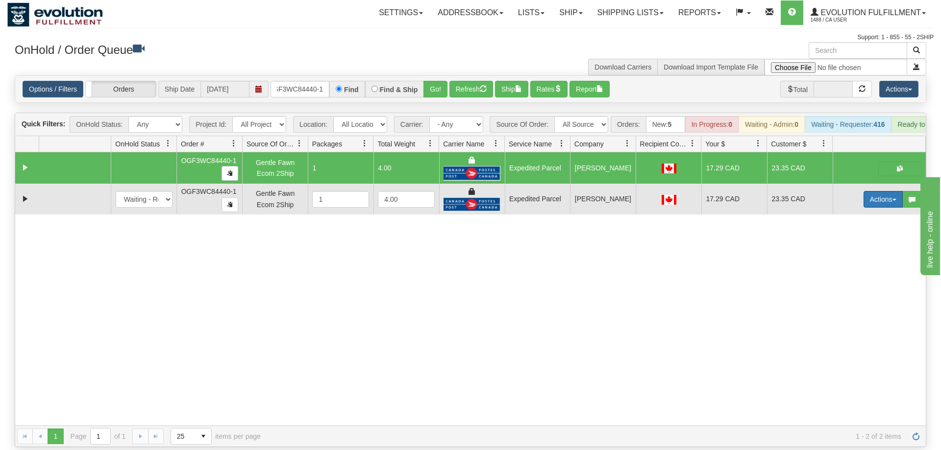
click at [874, 191] on button "Actions" at bounding box center [882, 199] width 39 height 17
click at [852, 265] on span "Delete" at bounding box center [846, 269] width 26 height 8
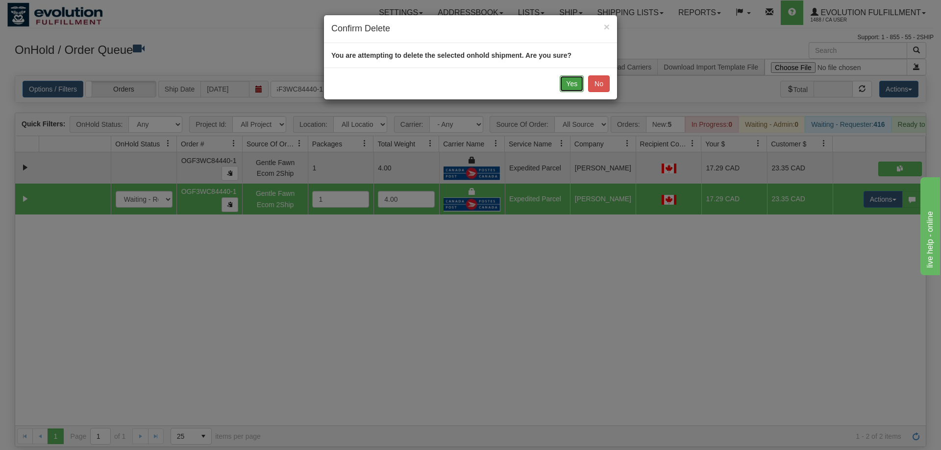
click at [563, 81] on button "Yes" at bounding box center [572, 83] width 24 height 17
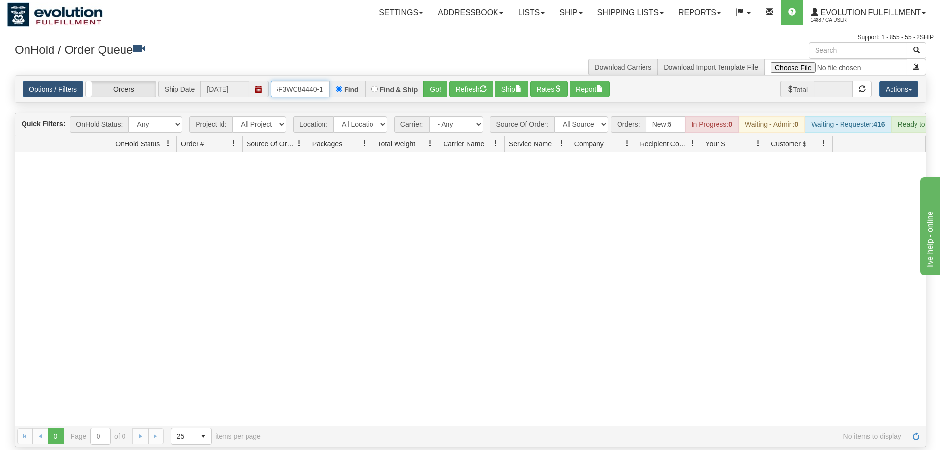
click at [303, 81] on input "OGF3WC84440-1" at bounding box center [299, 89] width 59 height 17
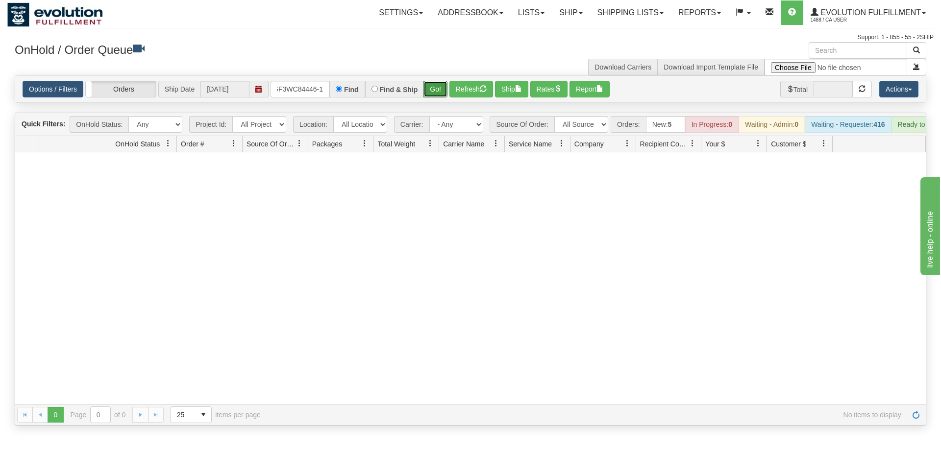
click at [439, 103] on div "Is equal to Is not equal to Contains Does not contains CAD USD EUR ZAR [PERSON_…" at bounding box center [470, 250] width 926 height 350
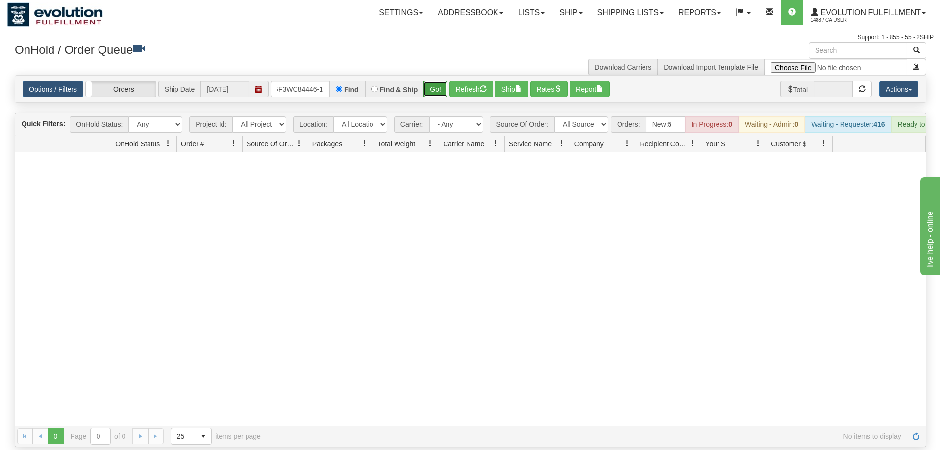
click at [444, 81] on button "Go!" at bounding box center [435, 89] width 24 height 17
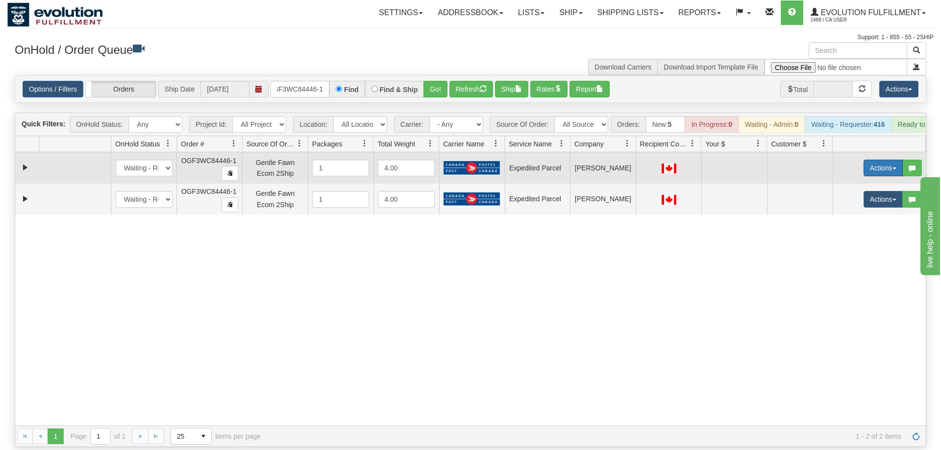
click at [877, 160] on button "Actions" at bounding box center [882, 168] width 39 height 17
click at [871, 208] on span "Rate All Services" at bounding box center [862, 212] width 59 height 8
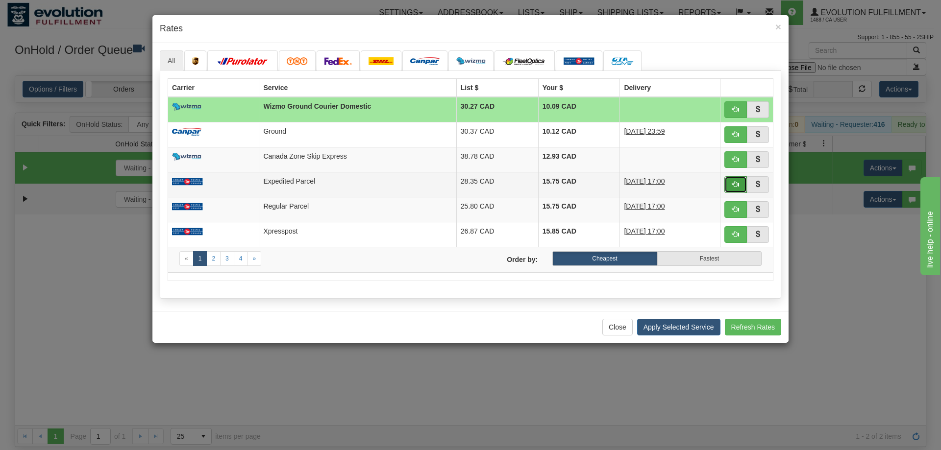
click at [735, 181] on span "button" at bounding box center [735, 184] width 7 height 7
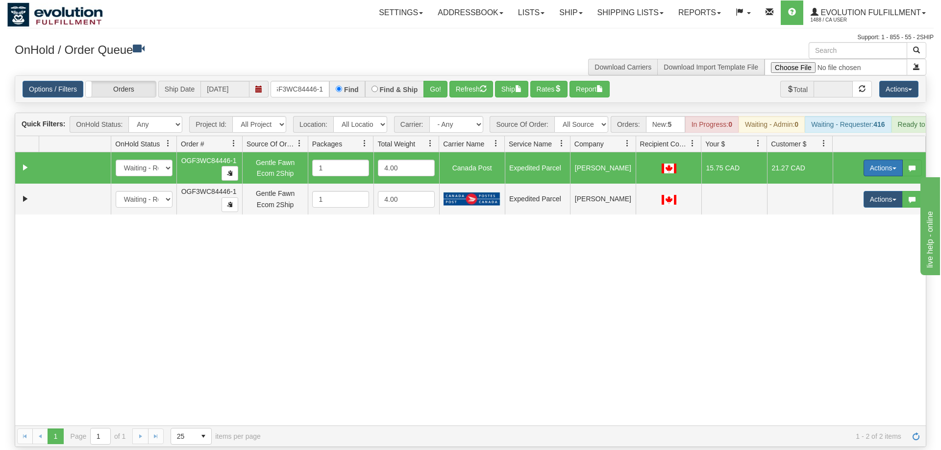
click at [881, 160] on button "Actions" at bounding box center [882, 168] width 39 height 17
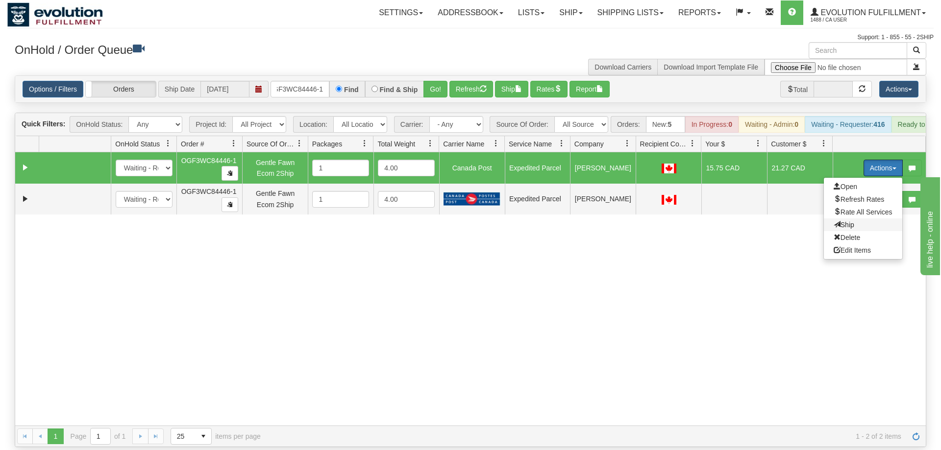
click at [834, 221] on span at bounding box center [836, 224] width 7 height 7
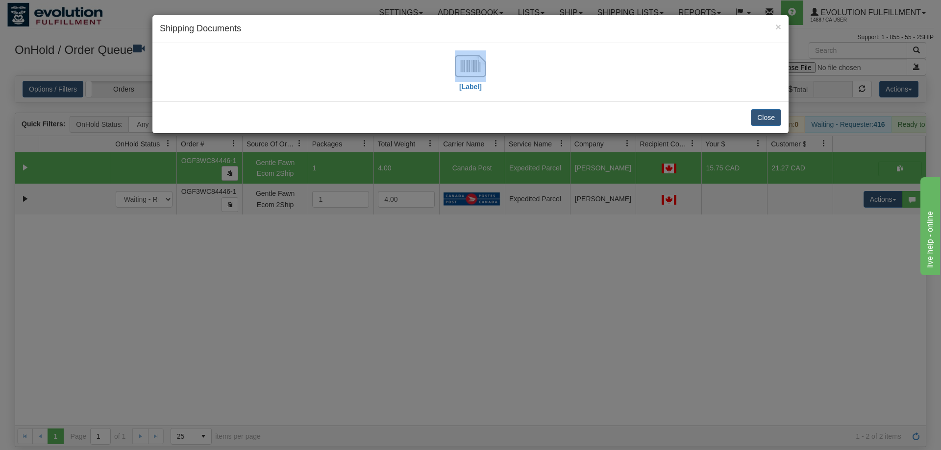
click at [475, 46] on div "× Shipping Documents [Label] Close" at bounding box center [470, 74] width 637 height 119
click at [464, 71] on img at bounding box center [470, 65] width 31 height 31
drag, startPoint x: 781, startPoint y: 231, endPoint x: 860, endPoint y: 206, distance: 82.7
click at [782, 231] on div "× Shipping Documents [Label] Close" at bounding box center [470, 225] width 941 height 450
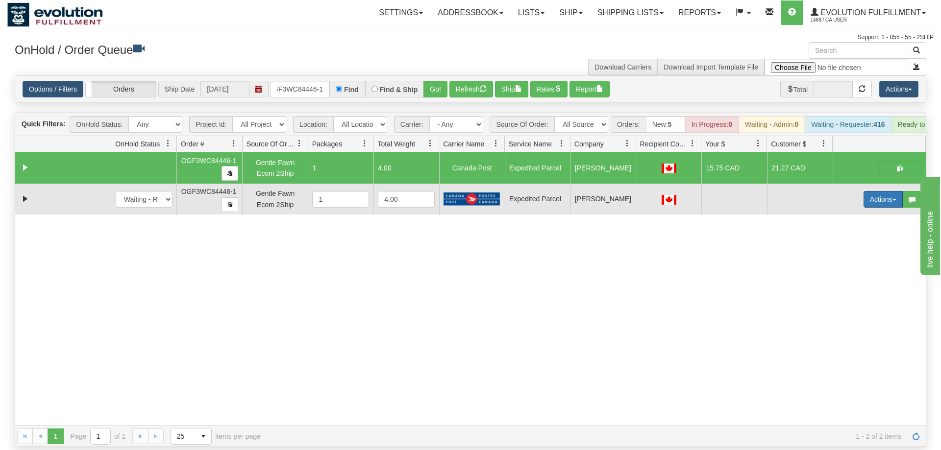
click at [878, 191] on button "Actions" at bounding box center [882, 199] width 39 height 17
click at [849, 265] on span "Delete" at bounding box center [846, 269] width 26 height 8
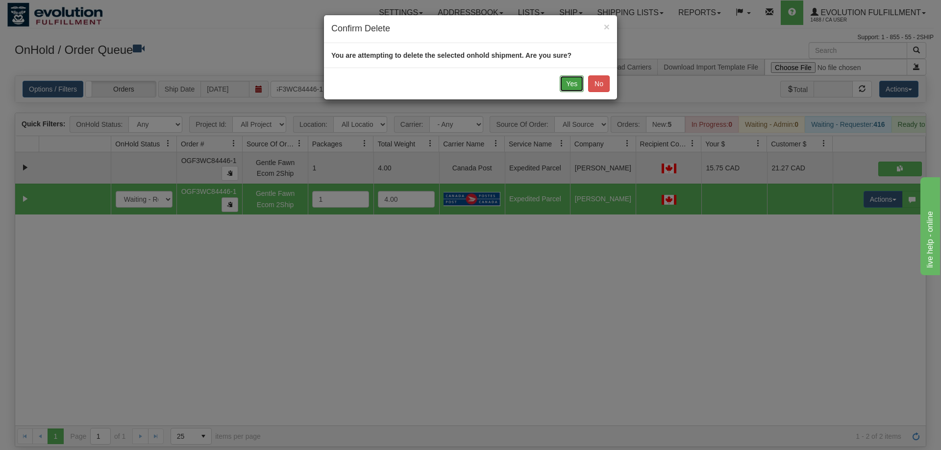
click at [560, 85] on button "Yes" at bounding box center [572, 83] width 24 height 17
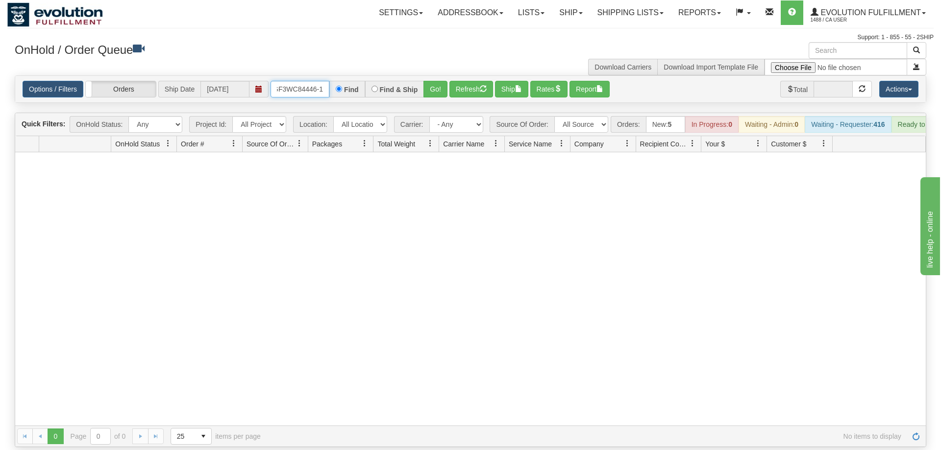
click at [308, 81] on input "OGF3WC84446-1" at bounding box center [299, 89] width 59 height 17
type input "OGF3WC846-1"
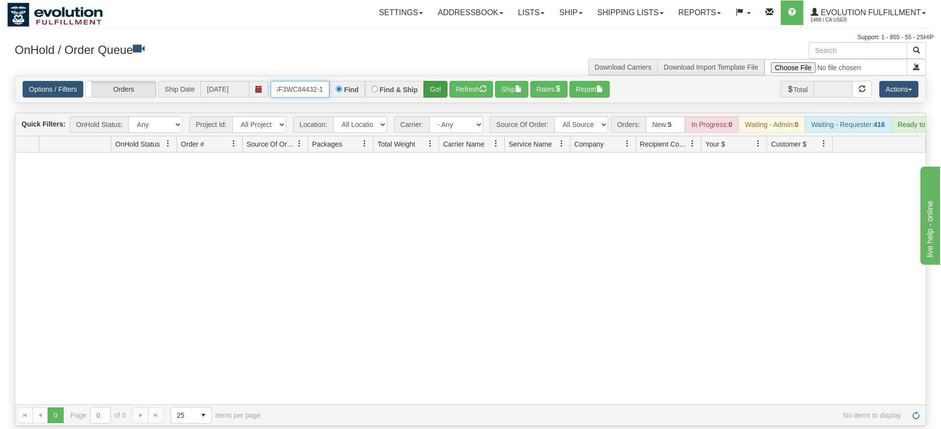
type input "OGF3WC84432-1"
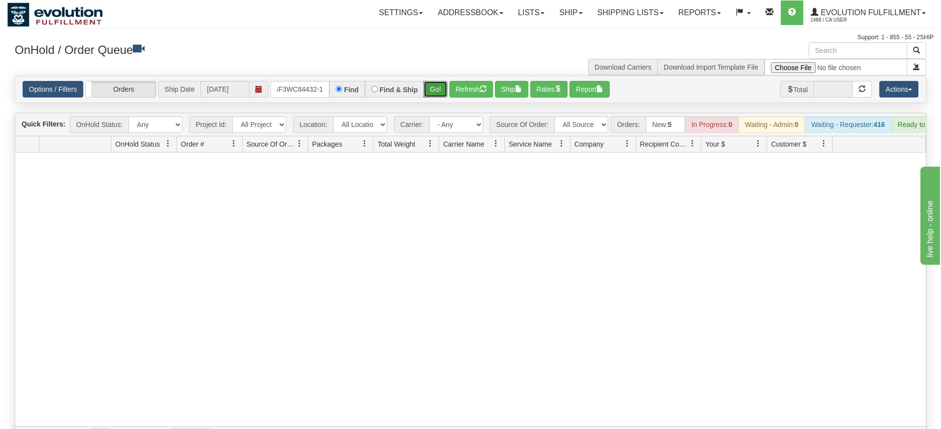
click at [436, 95] on div "Is equal to Is not equal to Contains Does not contains CAD USD EUR ZAR [PERSON_…" at bounding box center [470, 261] width 926 height 372
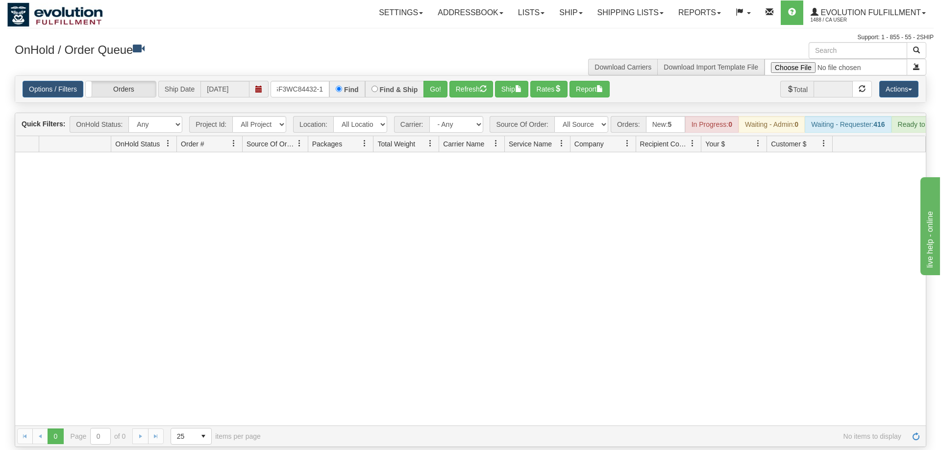
click at [446, 59] on div "OnHold / Order Queue" at bounding box center [238, 51] width 463 height 19
click at [438, 81] on button "Go!" at bounding box center [435, 89] width 24 height 17
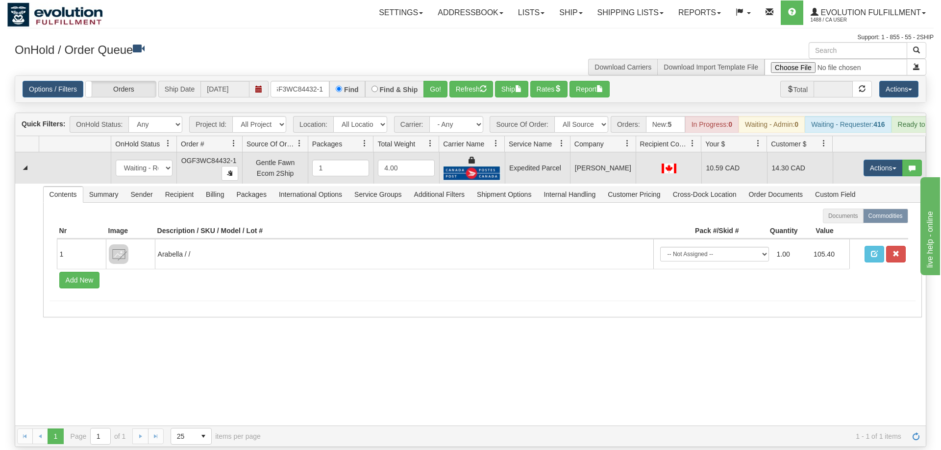
click at [859, 152] on td "Actions Open Refresh Rates Rate All Services Ship Delete Edit Items" at bounding box center [878, 167] width 93 height 31
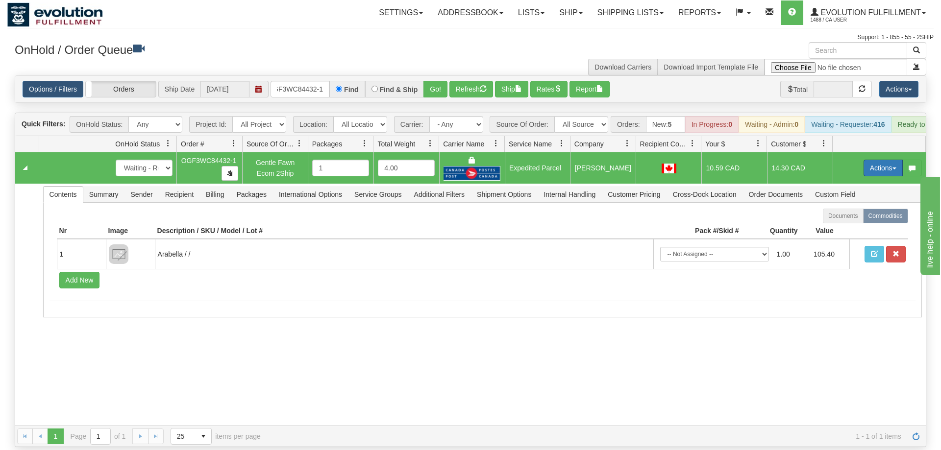
click at [867, 160] on button "Actions" at bounding box center [882, 168] width 39 height 17
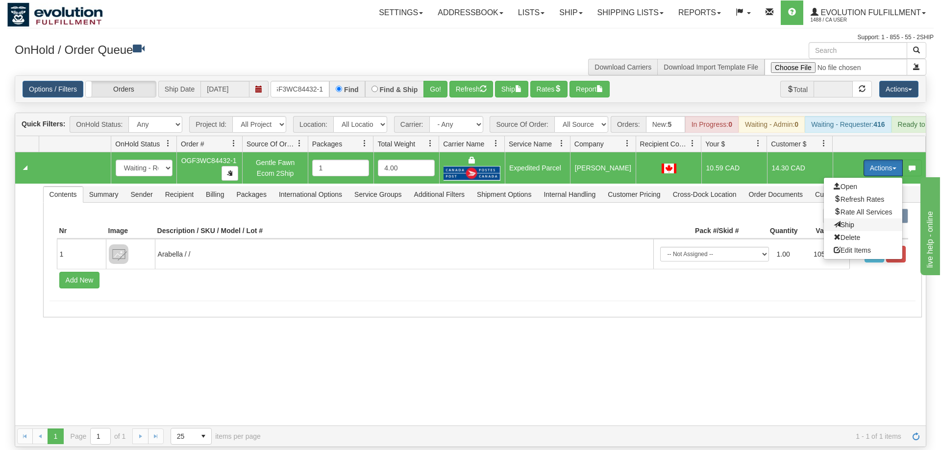
click at [847, 221] on span "Ship" at bounding box center [843, 225] width 21 height 8
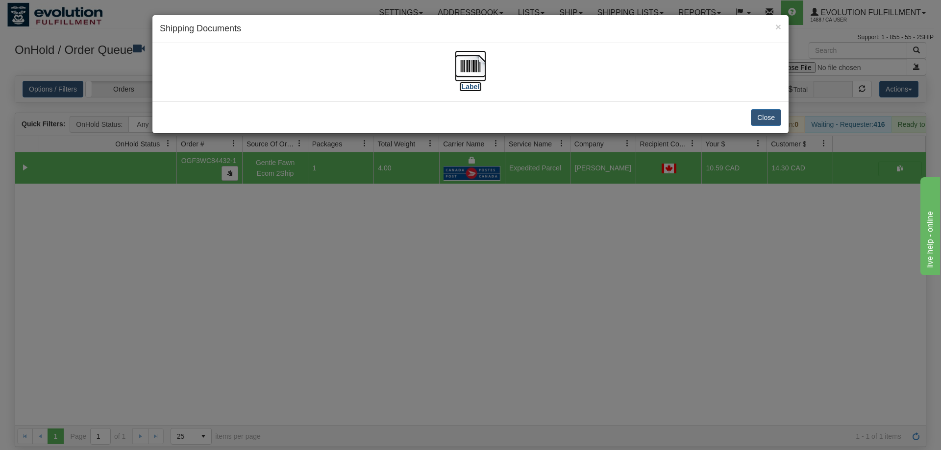
click at [464, 81] on img at bounding box center [470, 65] width 31 height 31
click at [408, 296] on div "× Shipping Documents [Label] Close" at bounding box center [470, 225] width 941 height 450
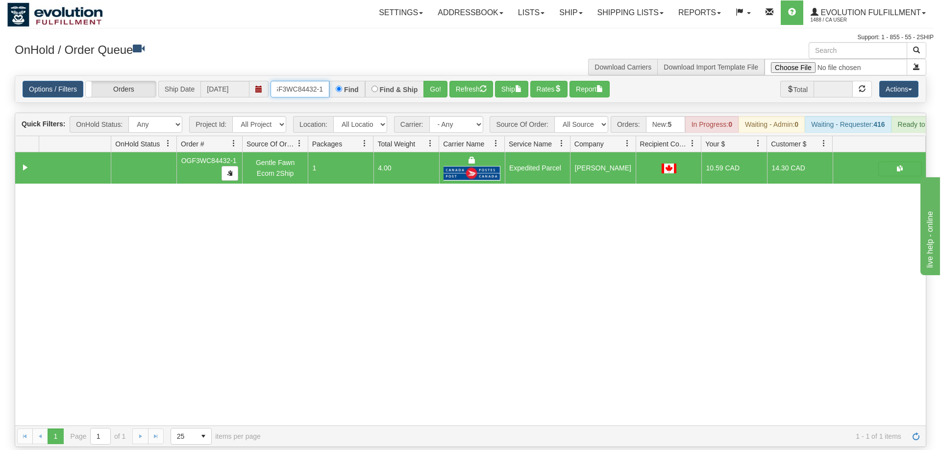
click at [298, 81] on input "OGF3WC84432-1" at bounding box center [299, 89] width 59 height 17
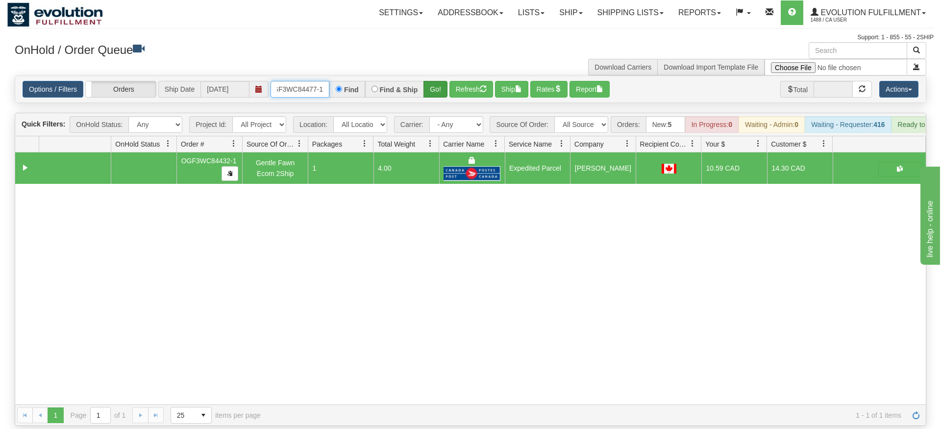
type input "OGF3WC84477-1"
click at [438, 95] on div "Is equal to Is not equal to Contains Does not contains CAD USD EUR ZAR [PERSON_…" at bounding box center [470, 250] width 926 height 350
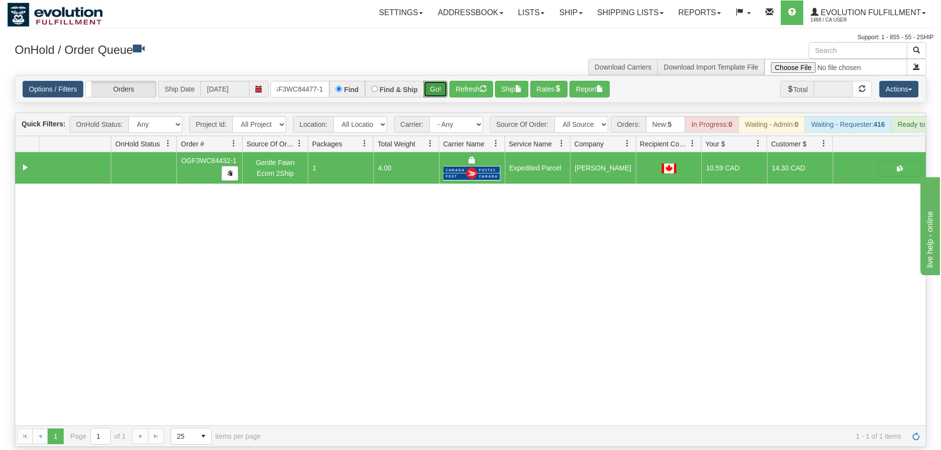
click at [439, 81] on button "Go!" at bounding box center [435, 89] width 24 height 17
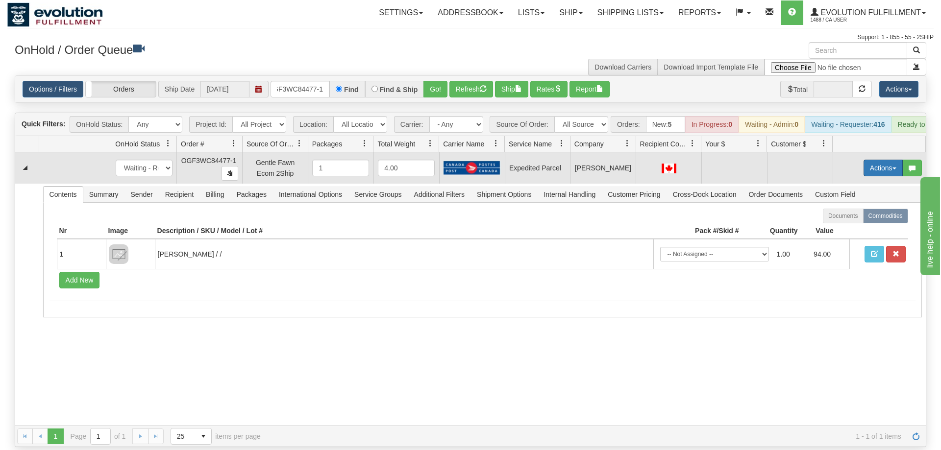
click at [863, 160] on button "Actions" at bounding box center [882, 168] width 39 height 17
click at [862, 208] on span "Rate All Services" at bounding box center [862, 212] width 59 height 8
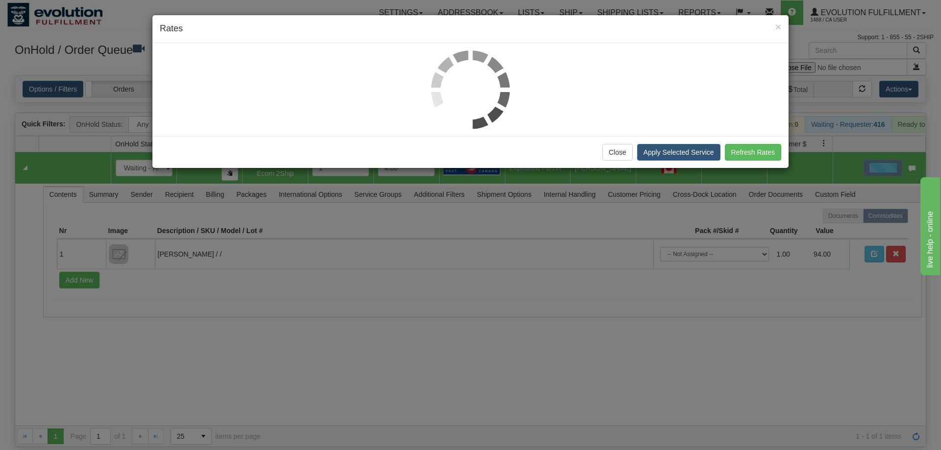
click at [228, 126] on div at bounding box center [470, 89] width 621 height 78
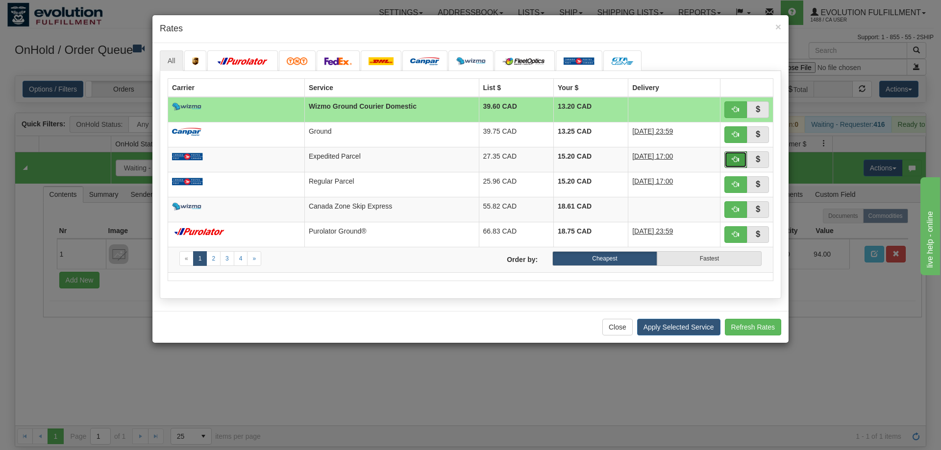
click at [732, 165] on button "button" at bounding box center [735, 159] width 23 height 17
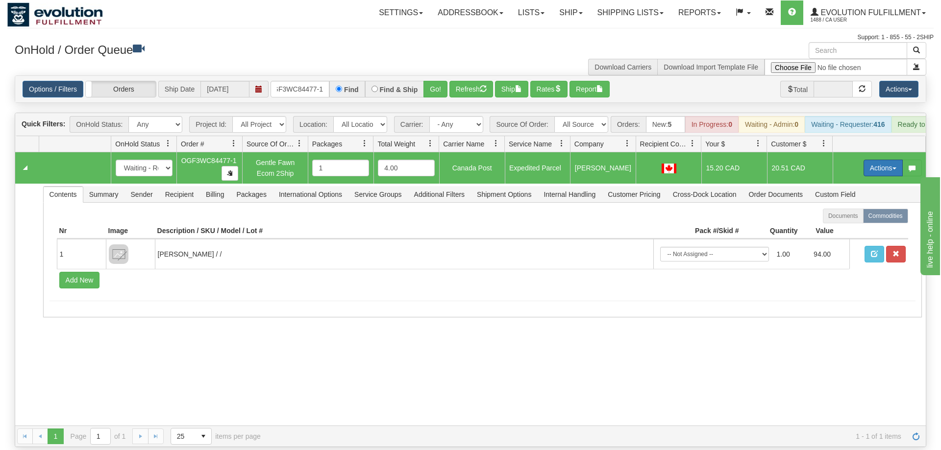
click at [889, 160] on button "Actions" at bounding box center [882, 168] width 39 height 17
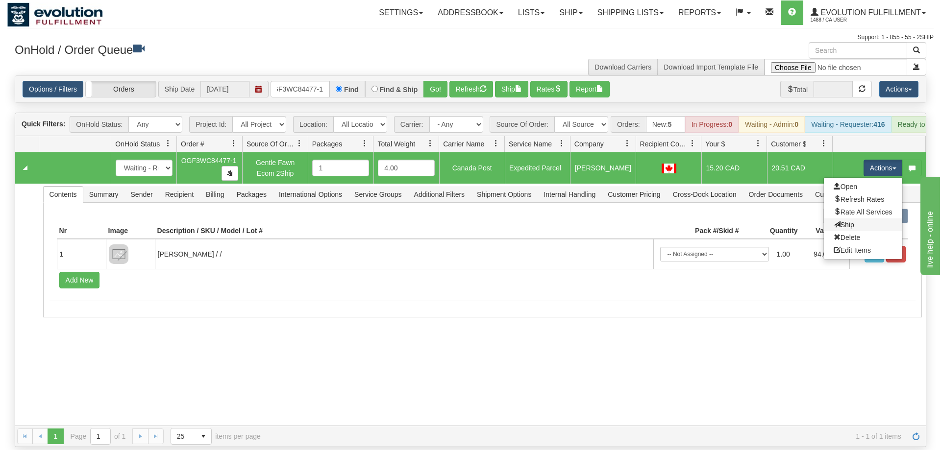
click at [869, 219] on link "Ship" at bounding box center [863, 225] width 78 height 13
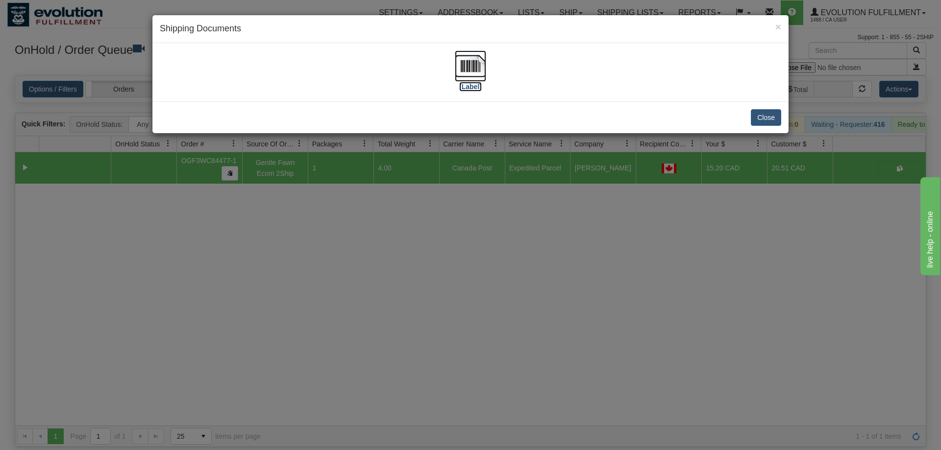
click at [465, 75] on img at bounding box center [470, 65] width 31 height 31
click at [291, 234] on div "× Shipping Documents [Label] Close" at bounding box center [470, 225] width 941 height 450
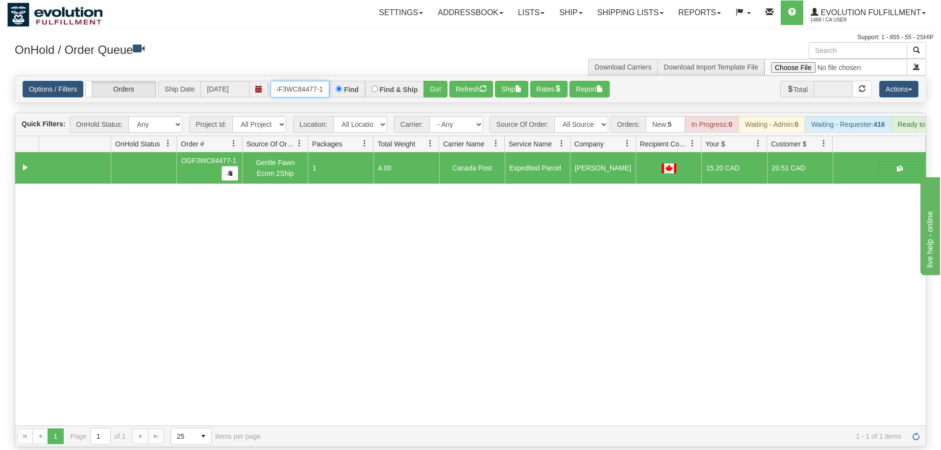
click at [298, 81] on input "OGF3WC84477-1" at bounding box center [299, 89] width 59 height 17
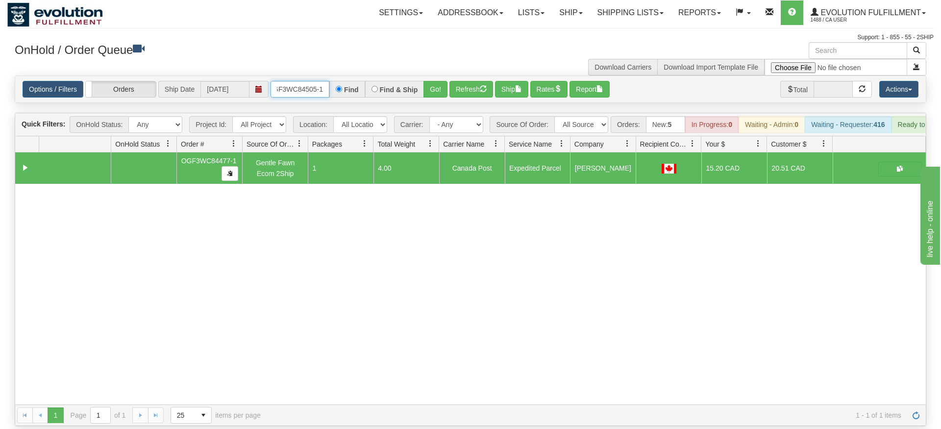
type input "OGF3WC84505-1"
click at [449, 93] on div "Is equal to Is not equal to Contains Does not contains CAD USD EUR ZAR [PERSON_…" at bounding box center [470, 250] width 926 height 350
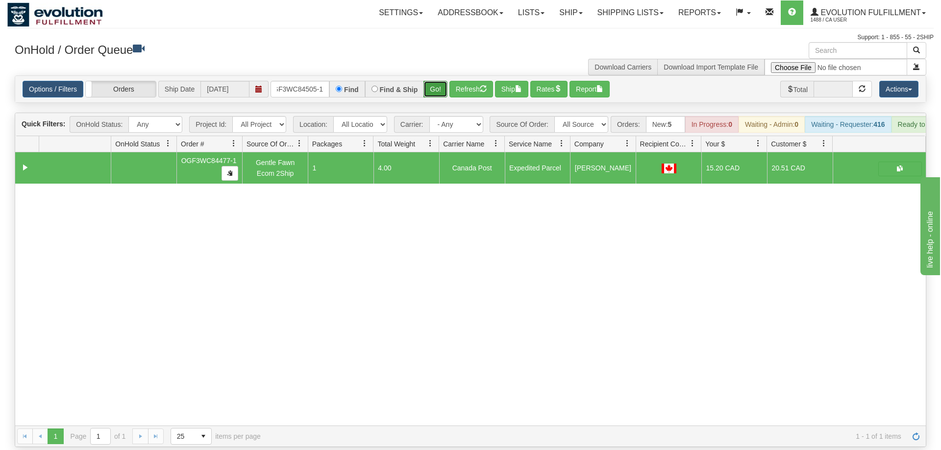
click at [439, 81] on button "Go!" at bounding box center [435, 89] width 24 height 17
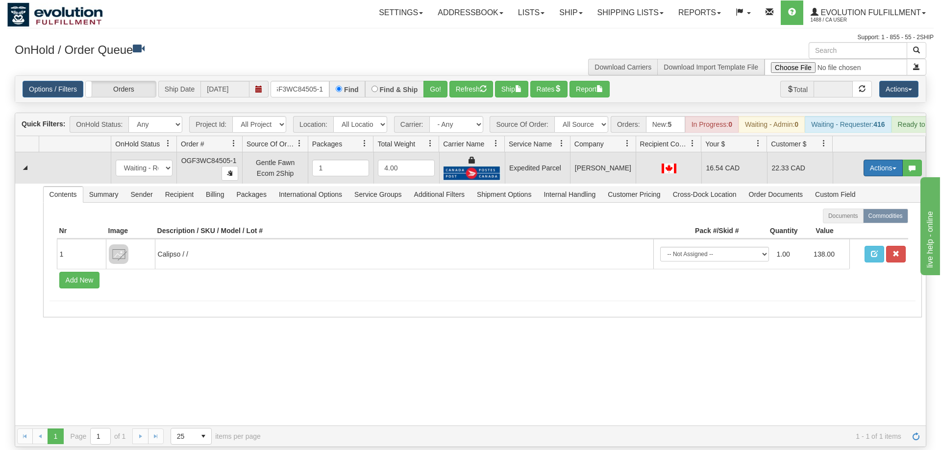
click at [885, 160] on button "Actions" at bounding box center [882, 168] width 39 height 17
click at [844, 221] on span "Ship" at bounding box center [843, 225] width 21 height 8
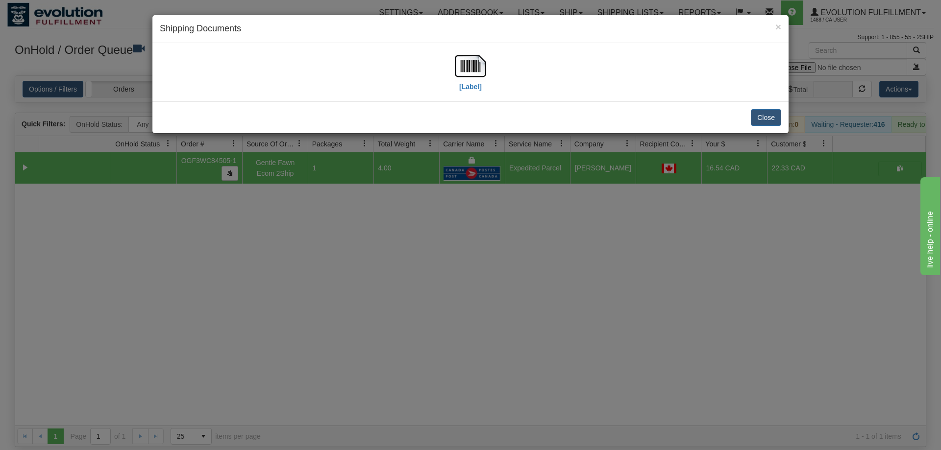
click at [501, 63] on div "[Label]" at bounding box center [470, 72] width 621 height 44
click at [462, 71] on img at bounding box center [470, 65] width 31 height 31
drag, startPoint x: 545, startPoint y: 254, endPoint x: 406, endPoint y: 133, distance: 184.8
click at [544, 246] on div "× Shipping Documents [Label] Close" at bounding box center [470, 225] width 941 height 450
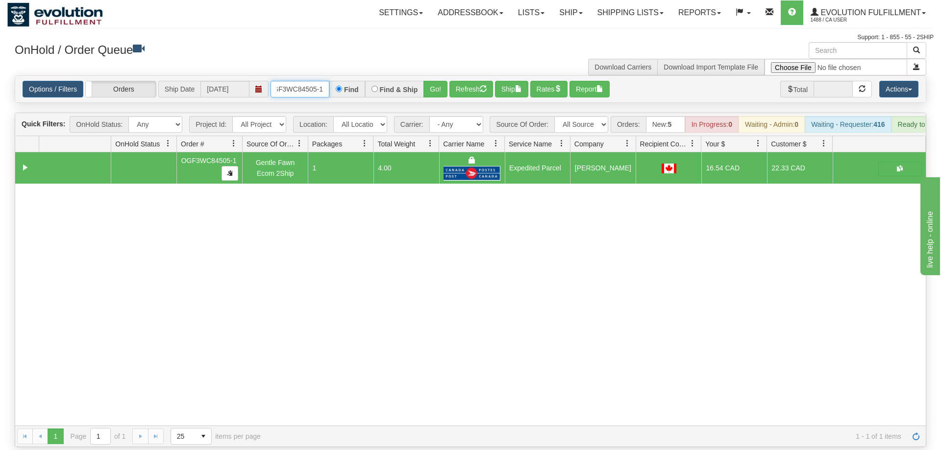
click at [301, 81] on input "OGF3WC84505-1" at bounding box center [299, 89] width 59 height 17
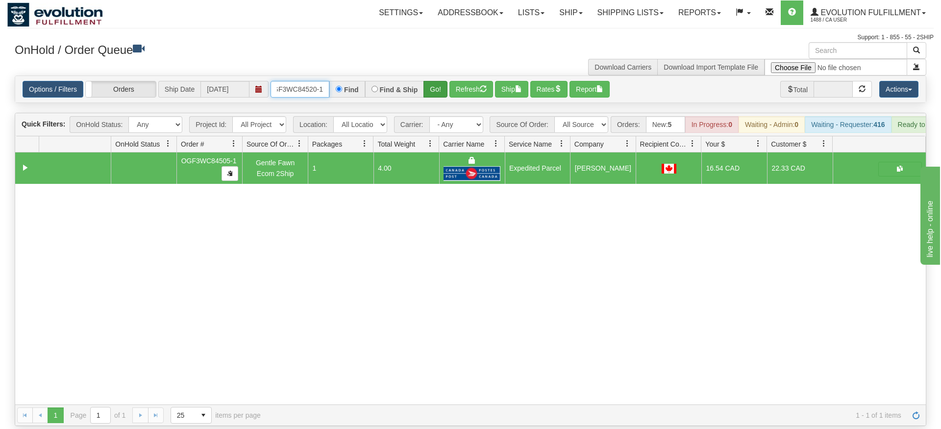
type input "OGF3WC84520-1"
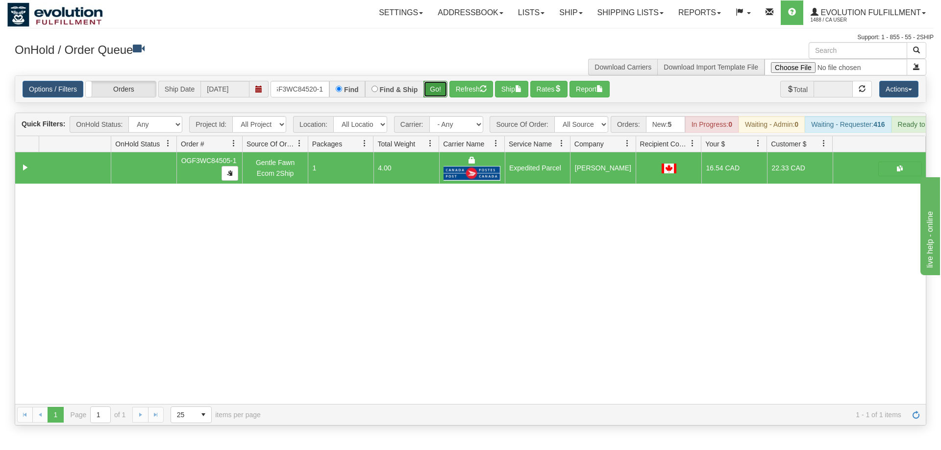
click at [434, 92] on div "Is equal to Is not equal to Contains Does not contains CAD USD EUR ZAR [PERSON_…" at bounding box center [470, 250] width 926 height 350
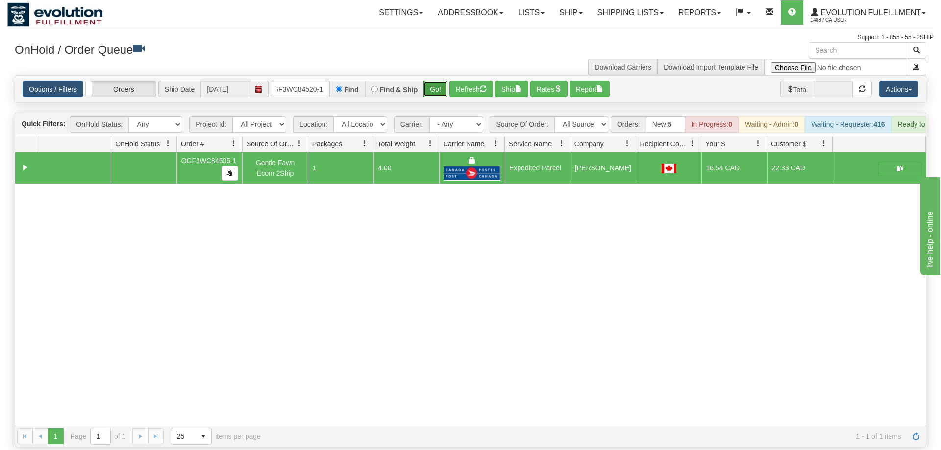
click at [435, 81] on button "Go!" at bounding box center [435, 89] width 24 height 17
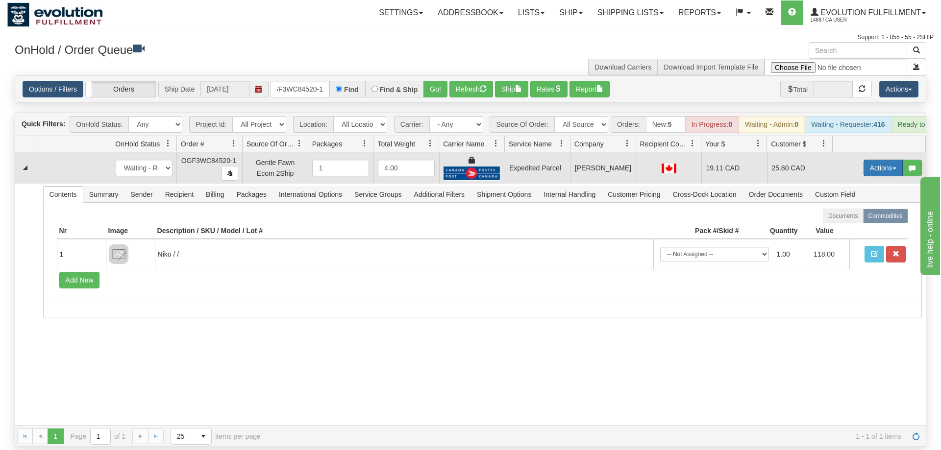
click at [876, 160] on button "Actions" at bounding box center [882, 168] width 39 height 17
click at [850, 221] on span "Ship" at bounding box center [843, 225] width 21 height 8
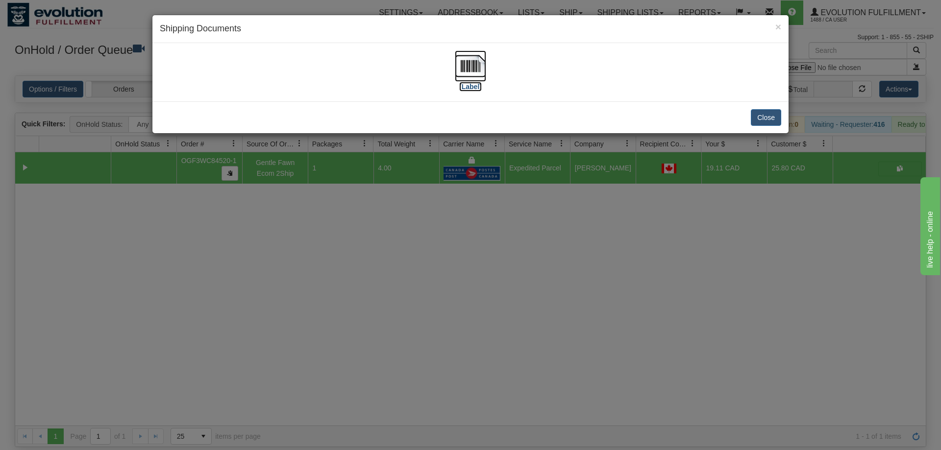
click at [485, 72] on img at bounding box center [470, 65] width 31 height 31
click at [243, 227] on div "× Shipping Documents [Label] Close" at bounding box center [470, 225] width 941 height 450
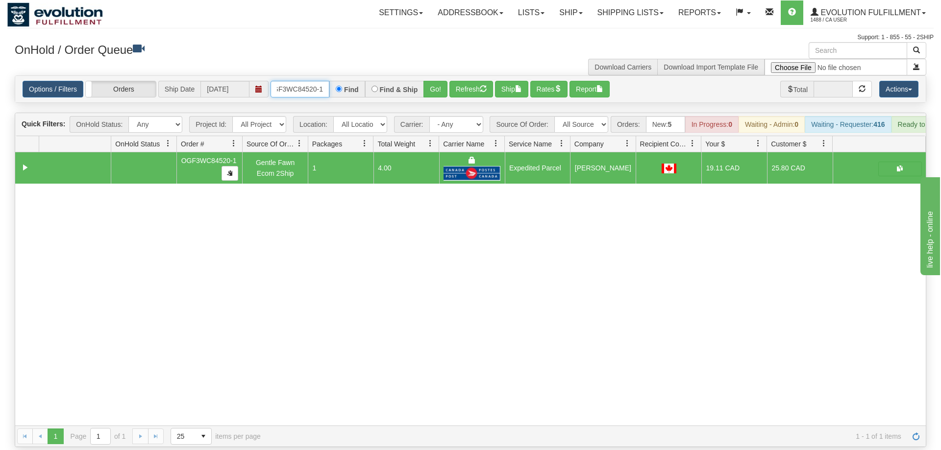
click at [295, 82] on input "OGF3WC84520-1" at bounding box center [299, 89] width 59 height 17
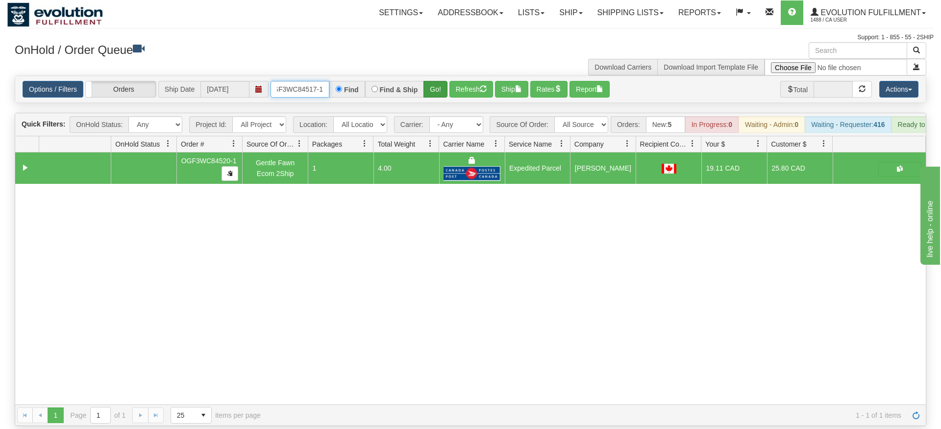
type input "OGF3WC84517-1"
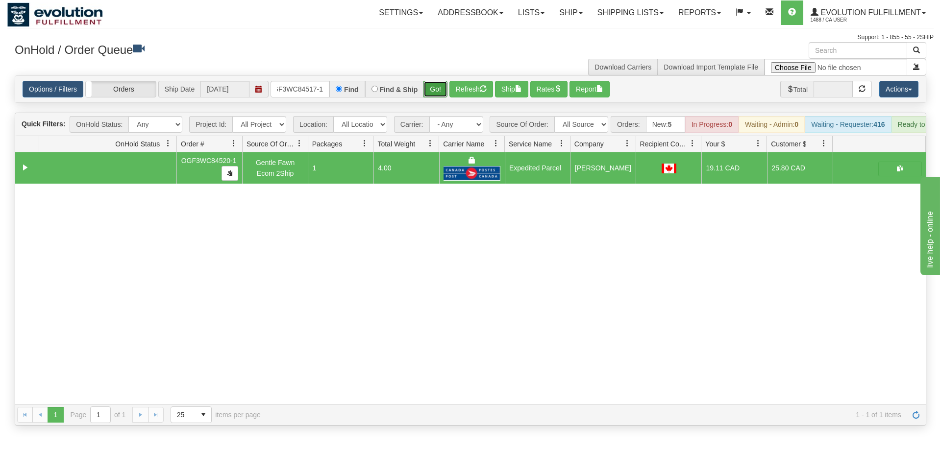
click at [438, 99] on div "Is equal to Is not equal to Contains Does not contains CAD USD EUR ZAR [PERSON_…" at bounding box center [470, 250] width 926 height 350
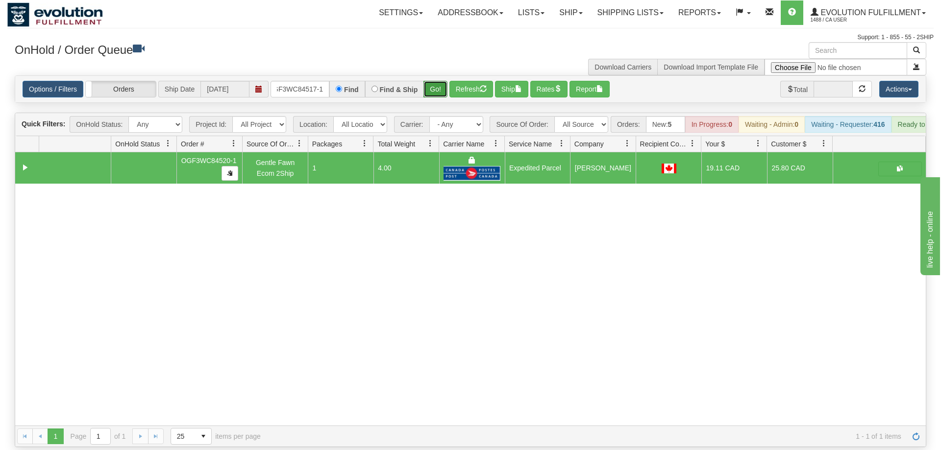
click at [438, 81] on button "Go!" at bounding box center [435, 89] width 24 height 17
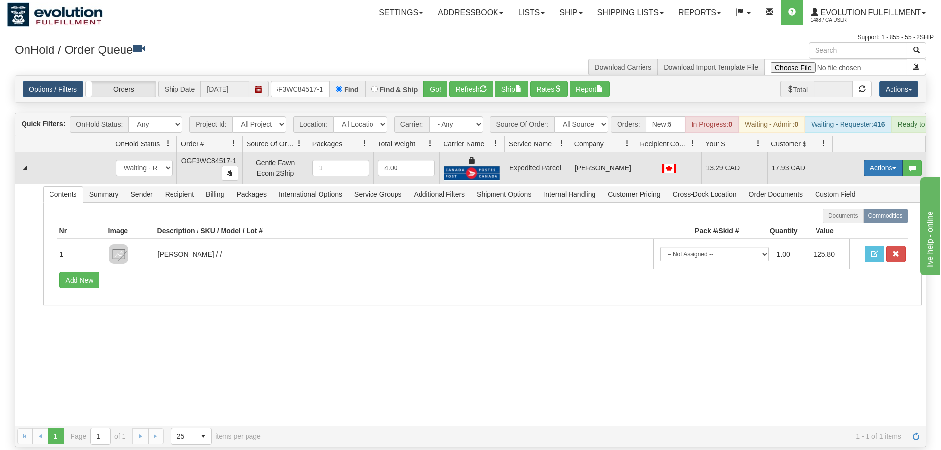
click at [871, 160] on button "Actions" at bounding box center [882, 168] width 39 height 17
click at [860, 219] on link "Ship" at bounding box center [863, 225] width 78 height 13
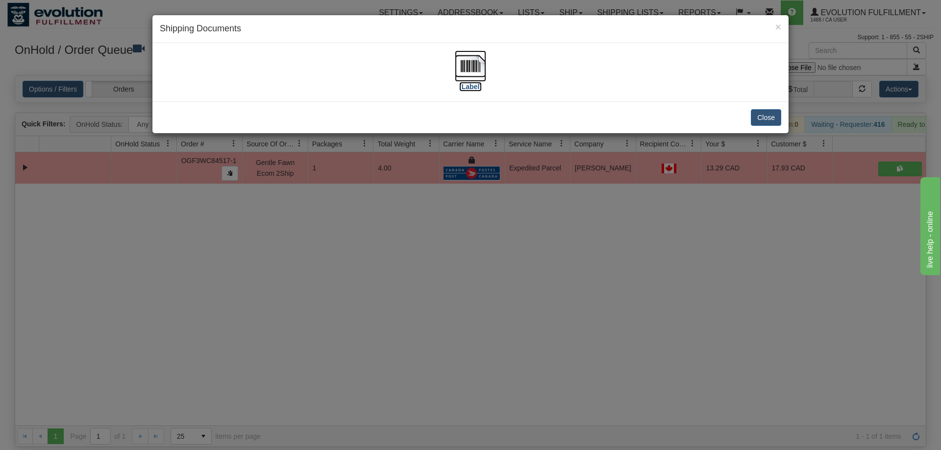
click at [475, 67] on img at bounding box center [470, 65] width 31 height 31
click at [543, 274] on div "× Shipping Documents [Label] Close" at bounding box center [470, 225] width 941 height 450
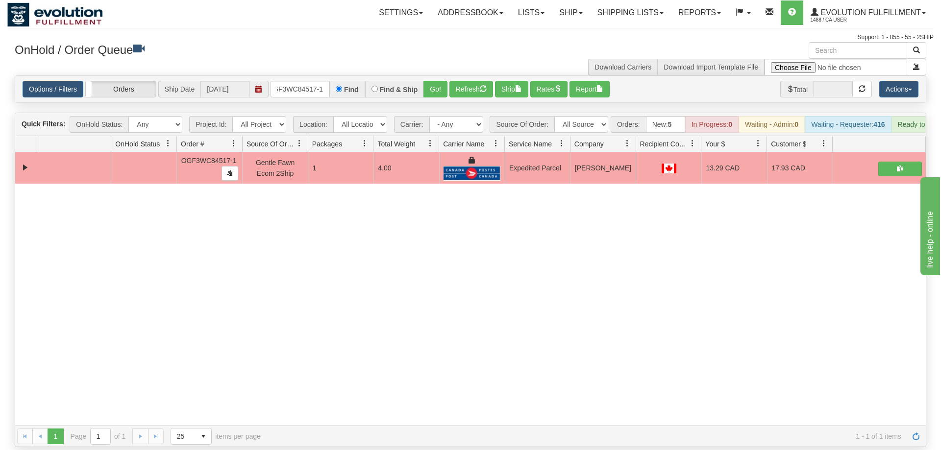
click at [302, 87] on div "Options / Filters Group Shipments Orders Ship Date 08/12/2025 OGF3WC84517-1 Fin…" at bounding box center [470, 89] width 910 height 26
click at [308, 81] on input "OGF3WC84517-1" at bounding box center [299, 89] width 59 height 17
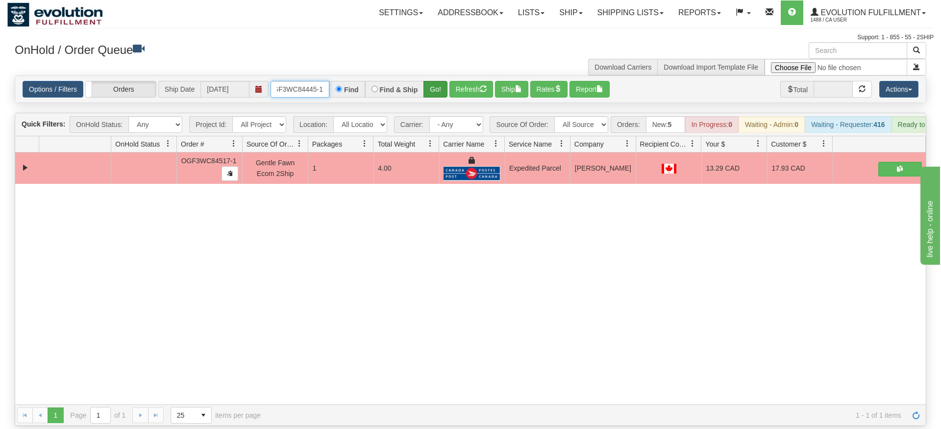
type input "OGF3WC84445-1"
click at [435, 93] on div "Is equal to Is not equal to Contains Does not contains CAD USD EUR ZAR [PERSON_…" at bounding box center [470, 250] width 926 height 350
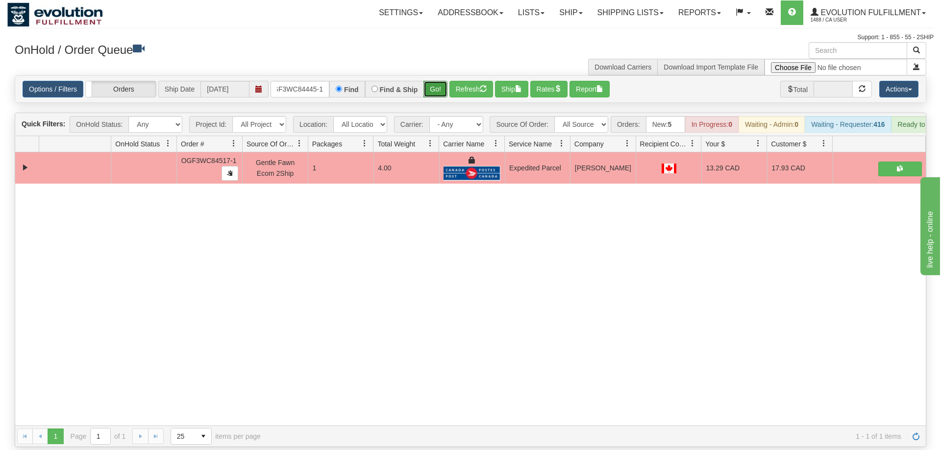
click at [436, 81] on button "Go!" at bounding box center [435, 89] width 24 height 17
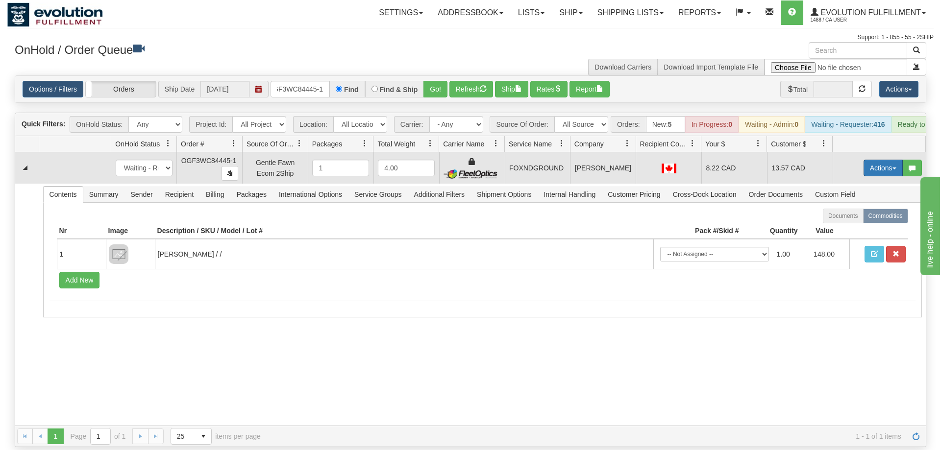
click at [886, 160] on button "Actions" at bounding box center [882, 168] width 39 height 17
click at [850, 221] on span "Ship" at bounding box center [843, 225] width 21 height 8
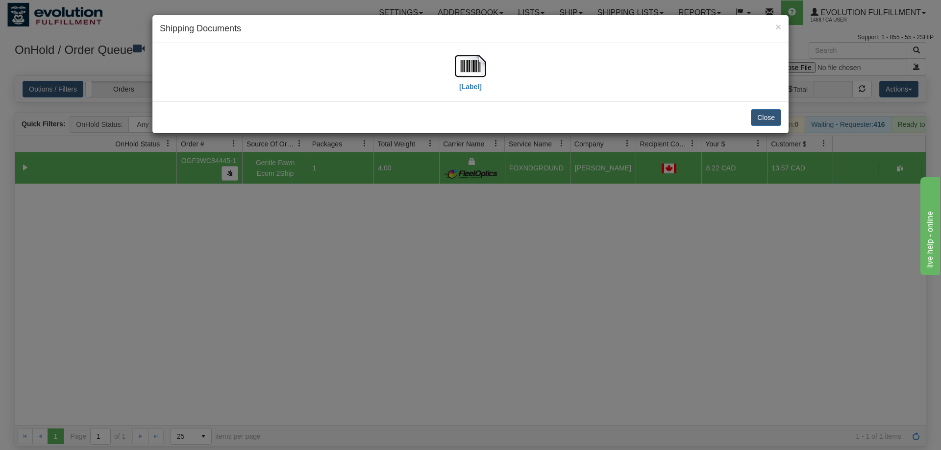
click at [446, 71] on div "[Label]" at bounding box center [470, 72] width 621 height 44
click at [456, 67] on img at bounding box center [470, 65] width 31 height 31
click at [463, 374] on div "× Shipping Documents [Label] Close" at bounding box center [470, 225] width 941 height 450
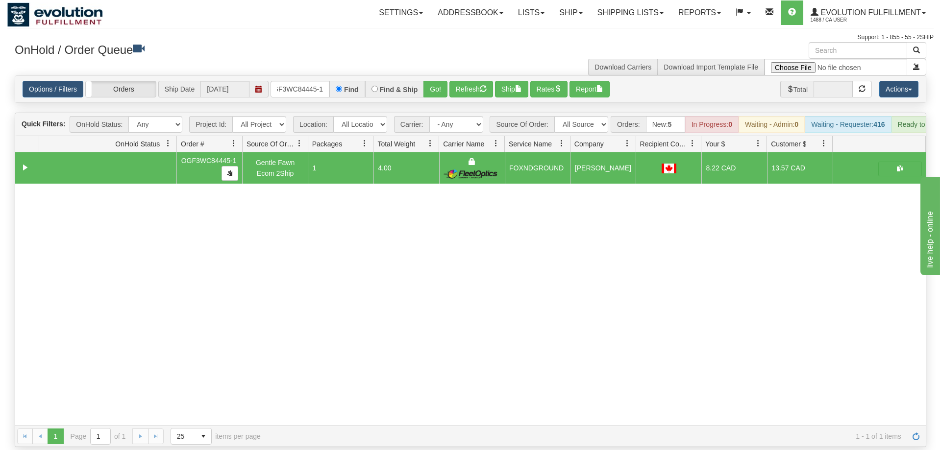
click at [135, 426] on div "1 1 Page 1 of 1 25 15 25 50 100 items per page 1 - 1 of 1 items" at bounding box center [470, 436] width 910 height 21
click at [303, 81] on input "OGF3WC84445-1" at bounding box center [299, 89] width 59 height 17
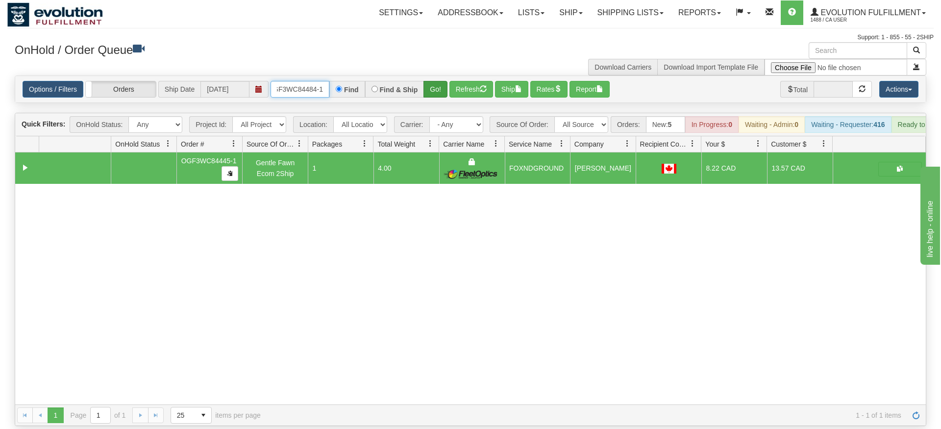
type input "OGF3WC84484-1"
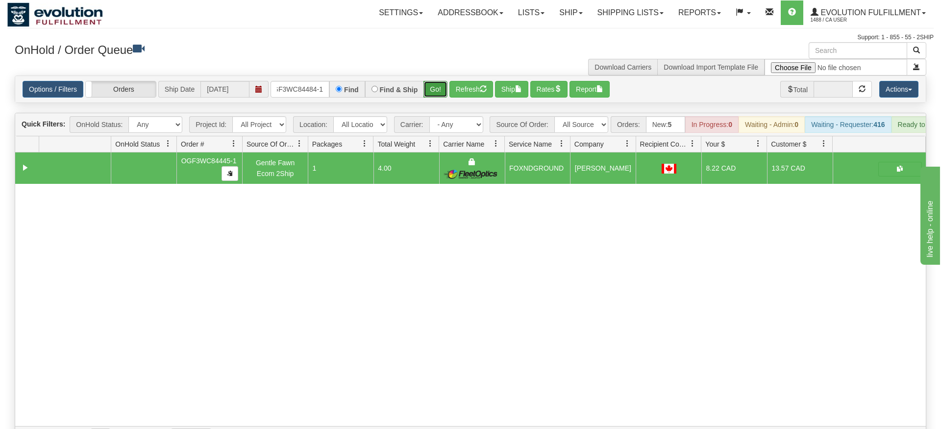
click at [431, 93] on div "Is equal to Is not equal to Contains Does not contains CAD USD EUR ZAR [PERSON_…" at bounding box center [470, 261] width 926 height 372
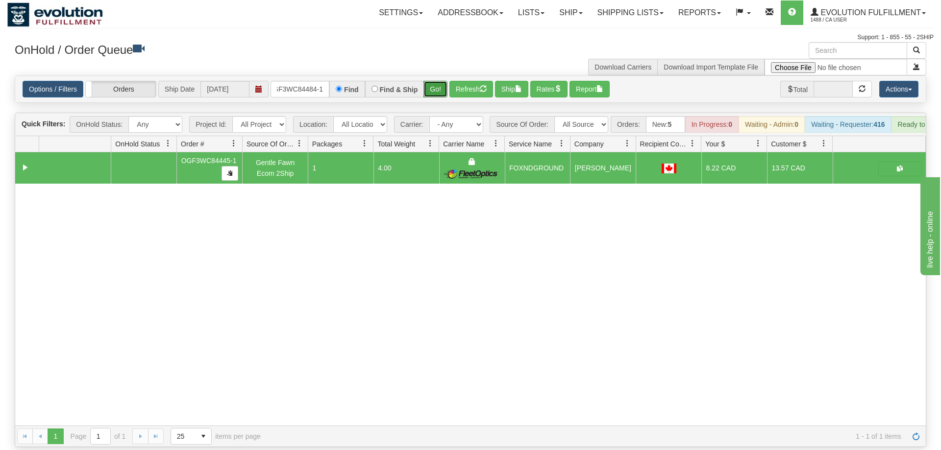
click at [436, 81] on button "Go!" at bounding box center [435, 89] width 24 height 17
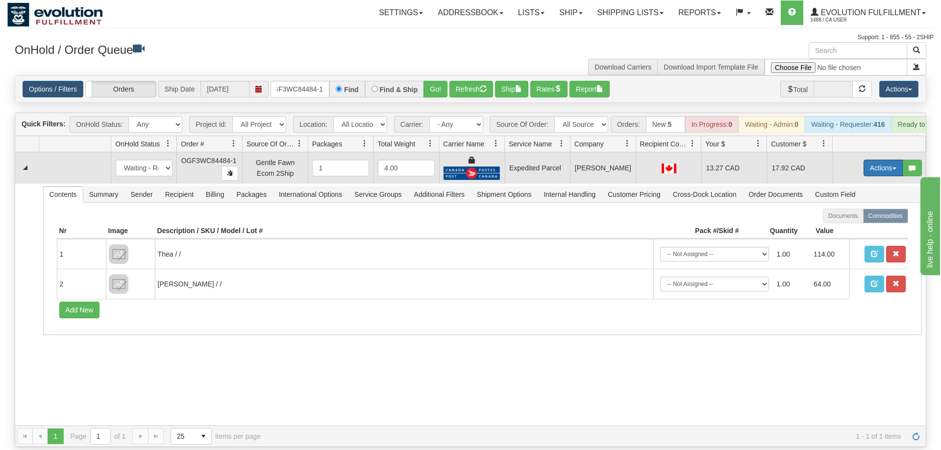
click at [884, 160] on button "Actions" at bounding box center [882, 168] width 39 height 17
click at [848, 221] on span "Ship" at bounding box center [843, 225] width 21 height 8
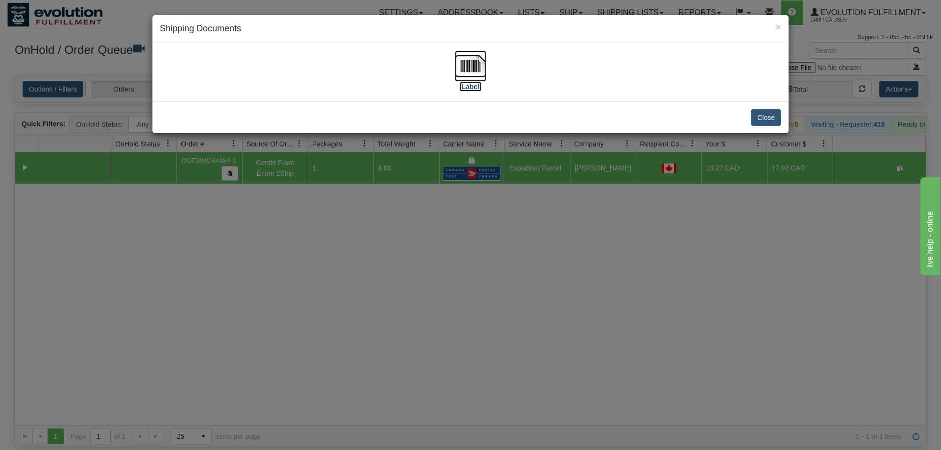
click at [470, 78] on img at bounding box center [470, 65] width 31 height 31
click at [416, 184] on div "× Shipping Documents [Label] Close" at bounding box center [470, 225] width 941 height 450
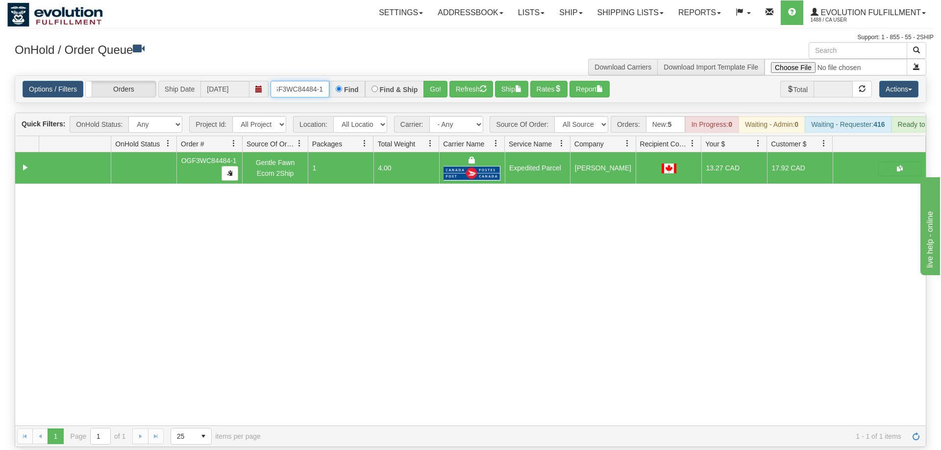
click at [319, 81] on input "OGF3WC84484-1" at bounding box center [299, 89] width 59 height 17
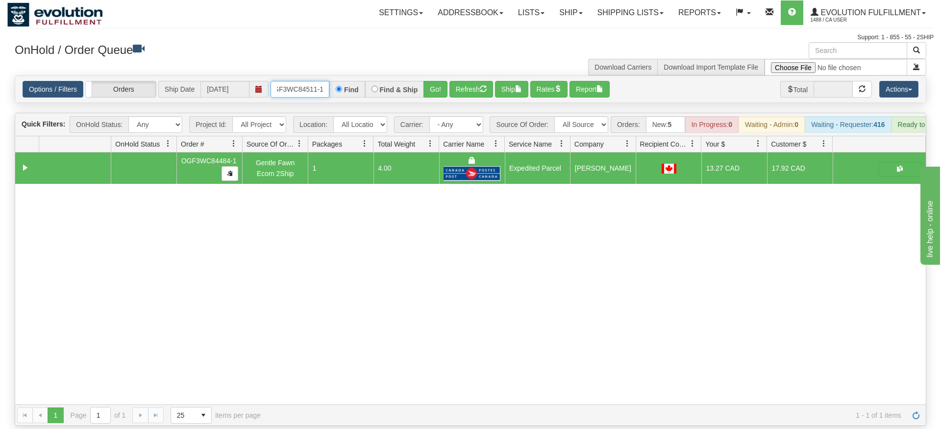
type input "OGF3WC84511-1"
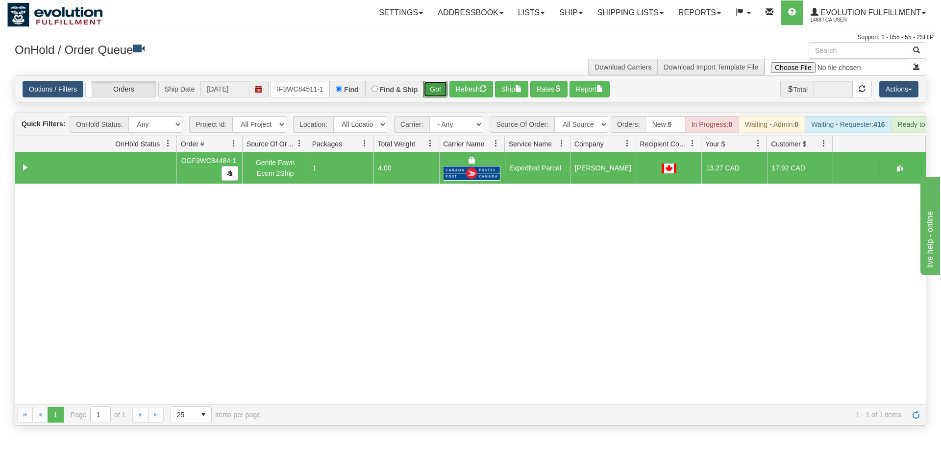
click at [432, 100] on div "Is equal to Is not equal to Contains Does not contains CAD USD EUR ZAR [PERSON_…" at bounding box center [470, 250] width 926 height 350
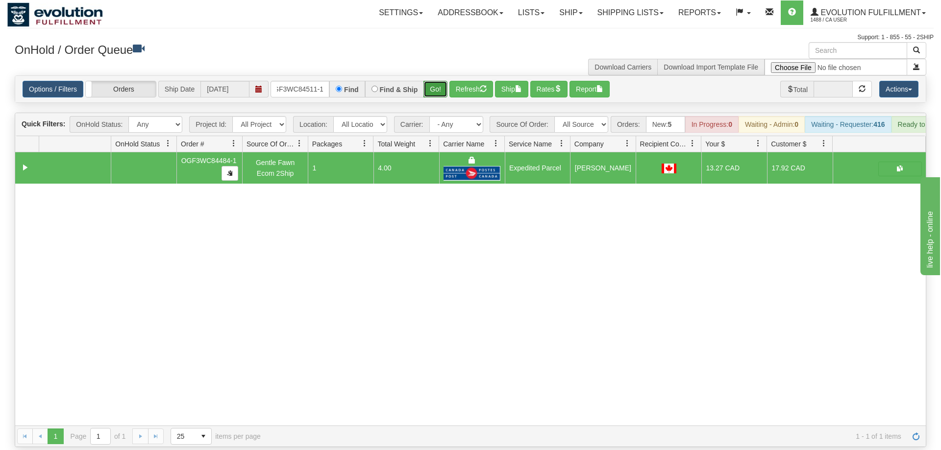
click at [438, 81] on button "Go!" at bounding box center [435, 89] width 24 height 17
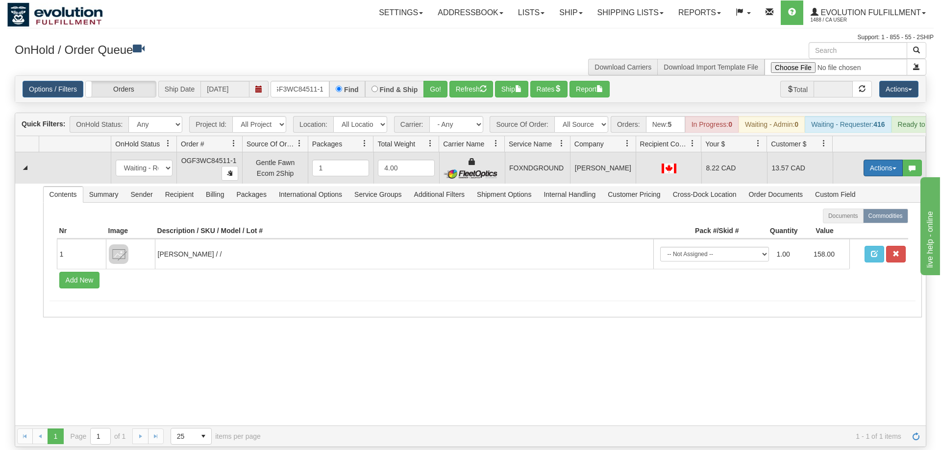
click at [875, 160] on button "Actions" at bounding box center [882, 168] width 39 height 17
click at [851, 221] on span "Ship" at bounding box center [843, 225] width 21 height 8
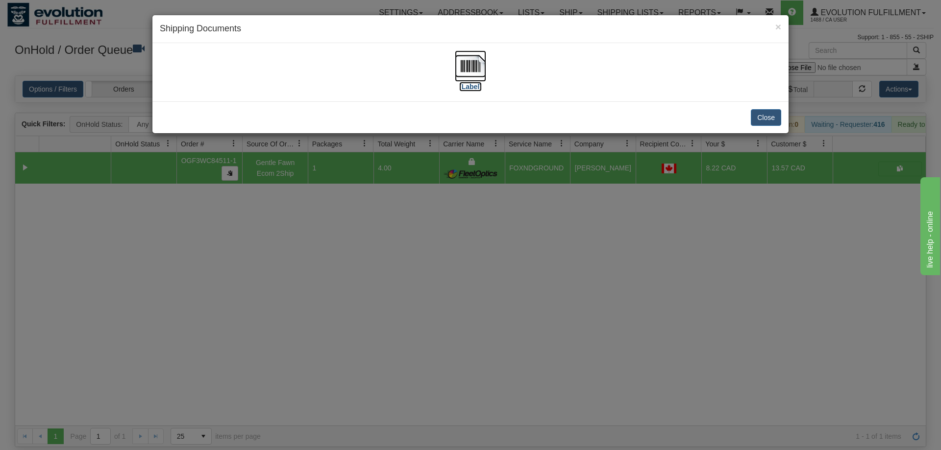
click at [467, 61] on img at bounding box center [470, 65] width 31 height 31
click at [349, 309] on div "× Shipping Documents [Label] Close" at bounding box center [470, 225] width 941 height 450
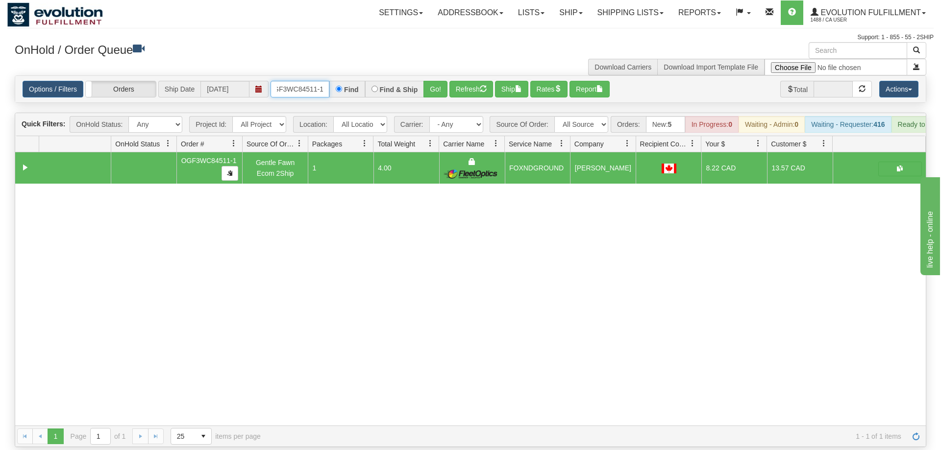
click at [292, 81] on input "OGF3WC84511-1" at bounding box center [299, 89] width 59 height 17
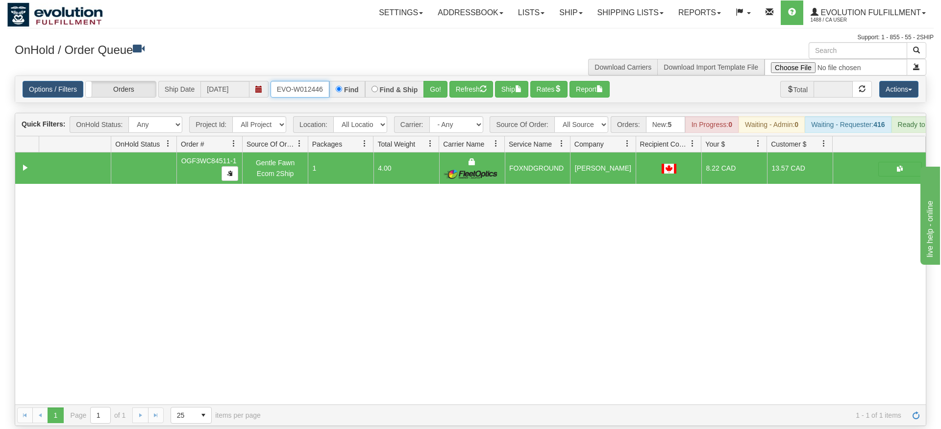
type input "ORSCEVO-W012446"
click at [435, 97] on div "Is equal to Is not equal to Contains Does not contains CAD USD EUR ZAR [PERSON_…" at bounding box center [470, 250] width 926 height 350
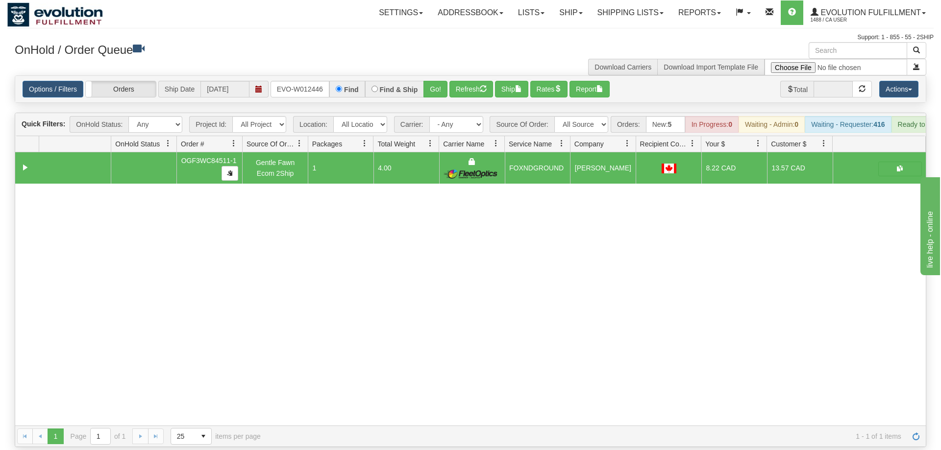
click at [439, 83] on div "Options / Filters Group Shipments Orders Ship Date 08/12/2025 ORSCEVO-W012446 F…" at bounding box center [470, 89] width 910 height 26
click at [440, 81] on button "Go!" at bounding box center [435, 89] width 24 height 17
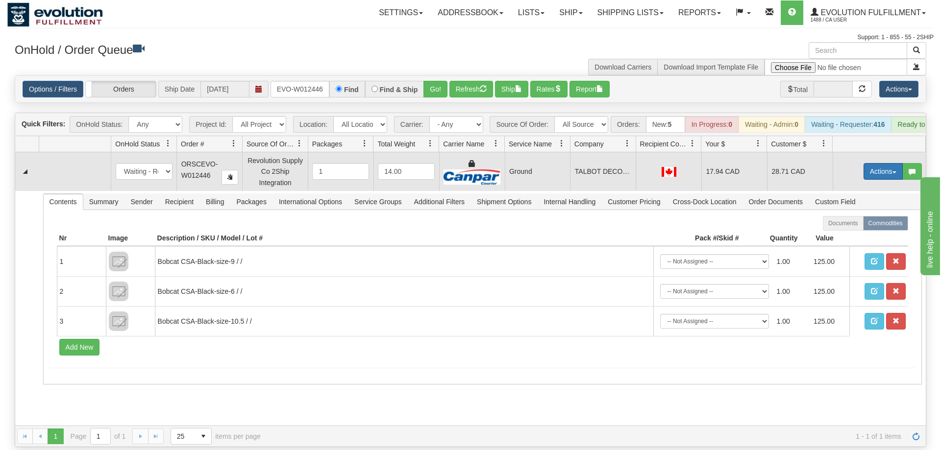
click at [863, 163] on button "Actions" at bounding box center [882, 171] width 39 height 17
click at [860, 212] on span "Rate All Services" at bounding box center [862, 216] width 59 height 8
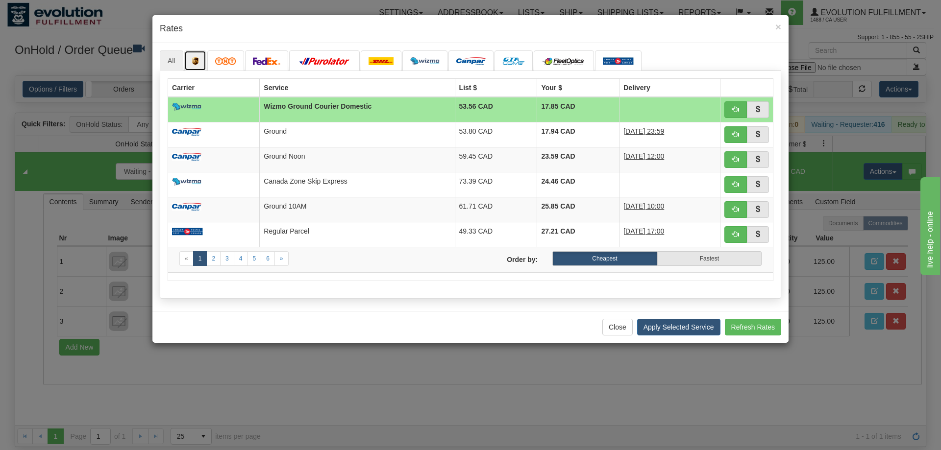
click at [191, 57] on link at bounding box center [195, 60] width 23 height 21
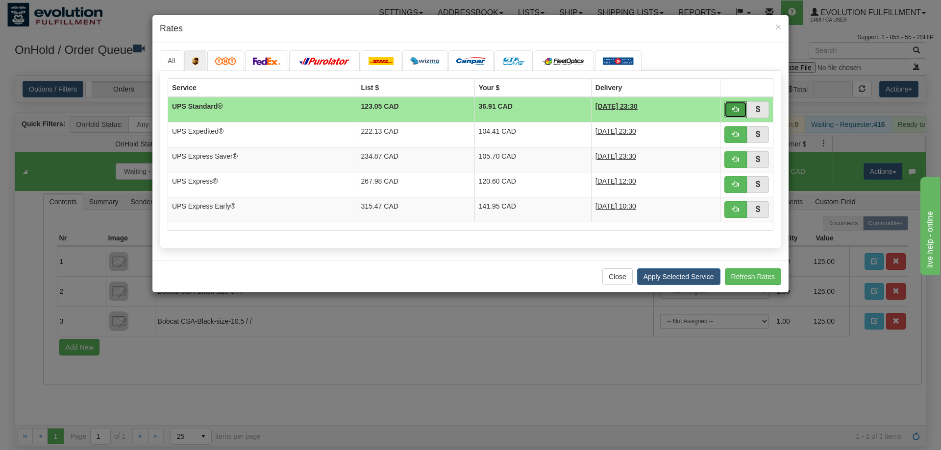
click at [736, 108] on span "button" at bounding box center [735, 109] width 7 height 7
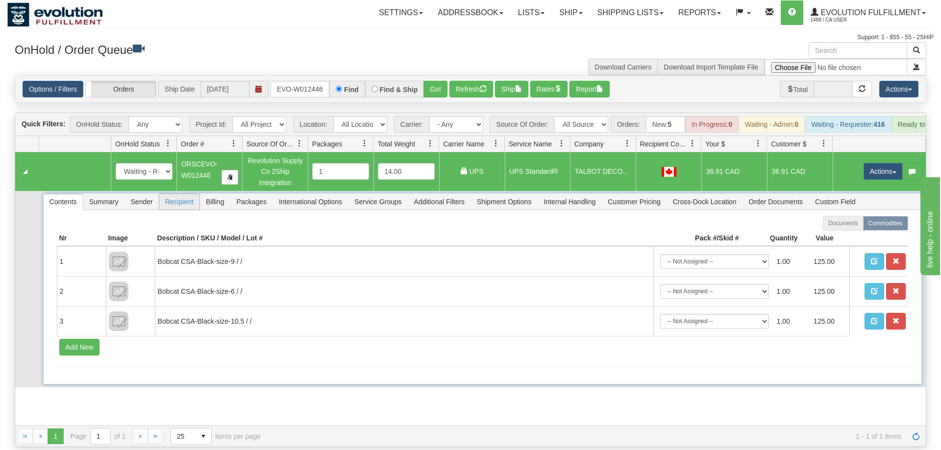
click at [186, 194] on span "Recipient" at bounding box center [179, 202] width 40 height 16
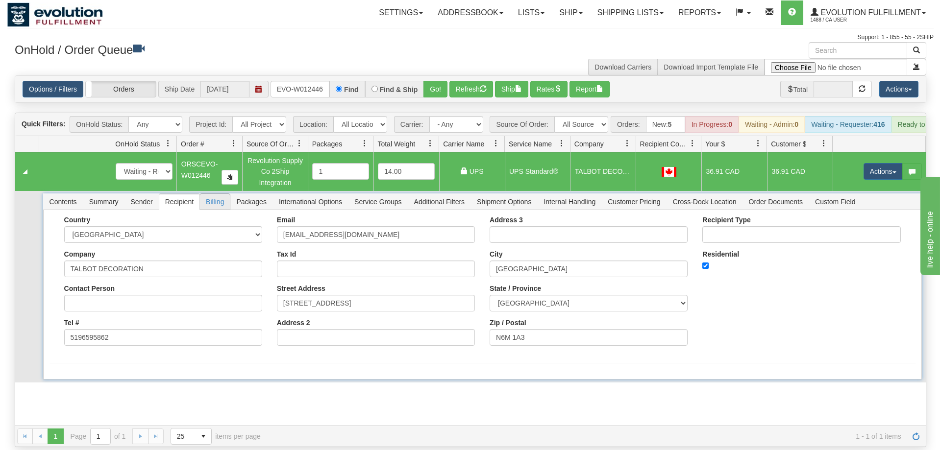
click at [227, 194] on span "Billing" at bounding box center [215, 202] width 30 height 16
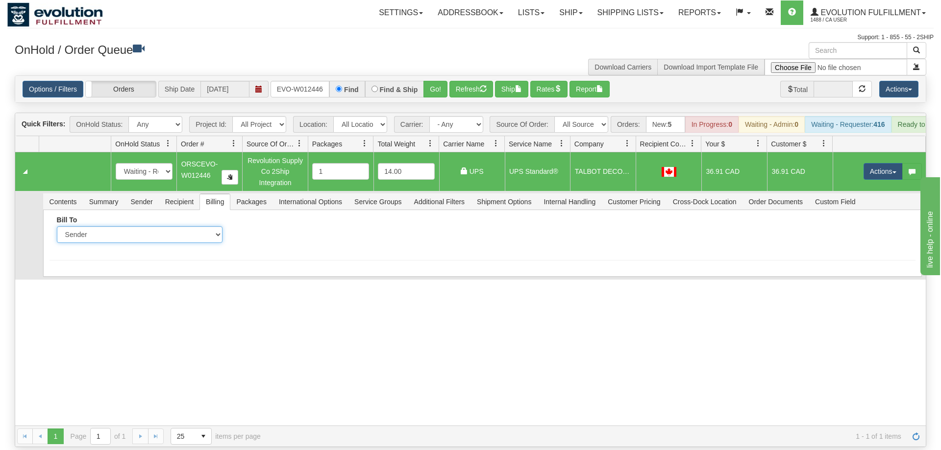
select select "2"
click option "Recipient" at bounding box center [0, 0] width 0 height 0
click at [293, 226] on input "Account" at bounding box center [320, 234] width 166 height 17
type input "0115E9"
click at [125, 249] on form "Bill To Sender Recipient Third Party Collect Account 0115E9 Country" at bounding box center [482, 251] width 866 height 71
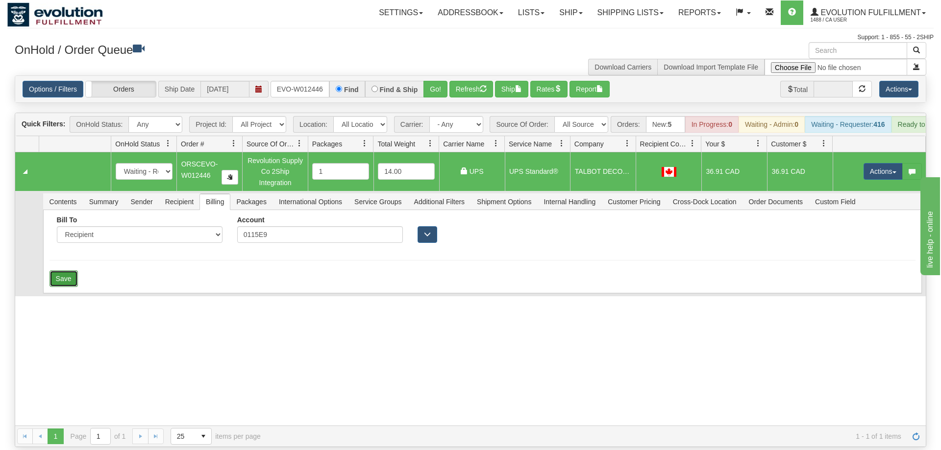
click at [73, 271] on button "Save" at bounding box center [63, 278] width 28 height 17
click at [869, 163] on button "Actions" at bounding box center [882, 171] width 39 height 17
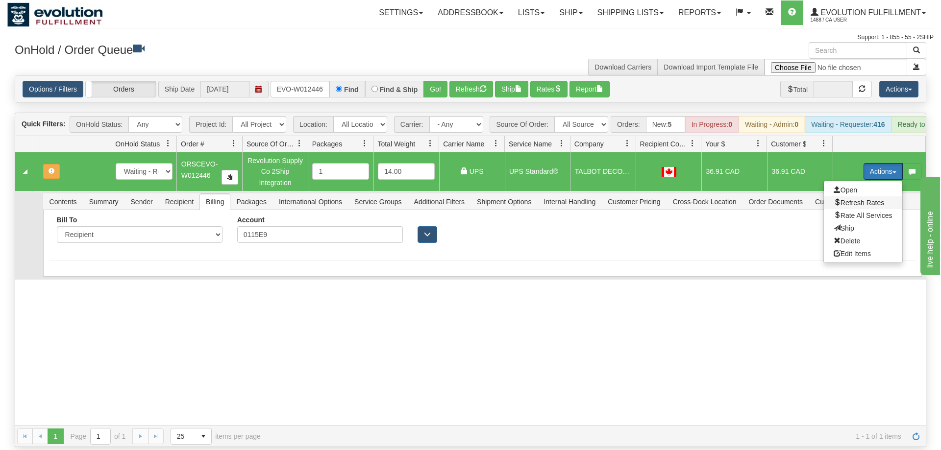
click at [853, 199] on span "Refresh Rates" at bounding box center [858, 203] width 50 height 8
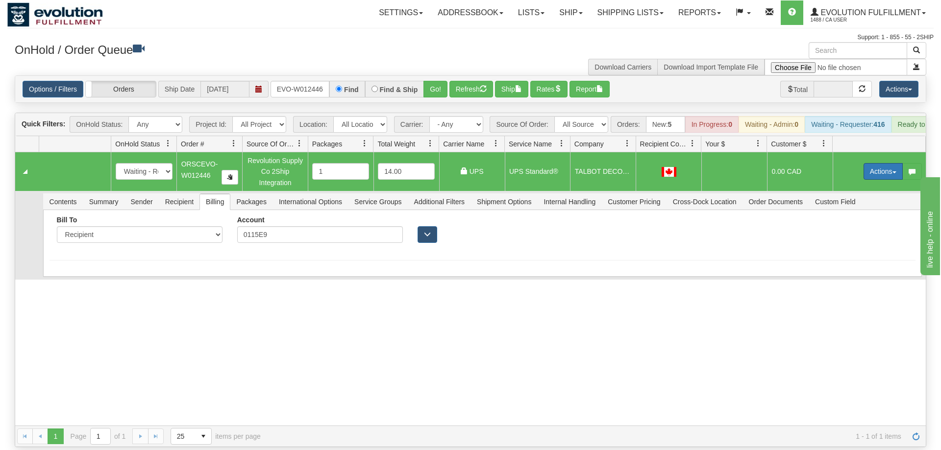
click at [874, 163] on button "Actions" at bounding box center [882, 171] width 39 height 17
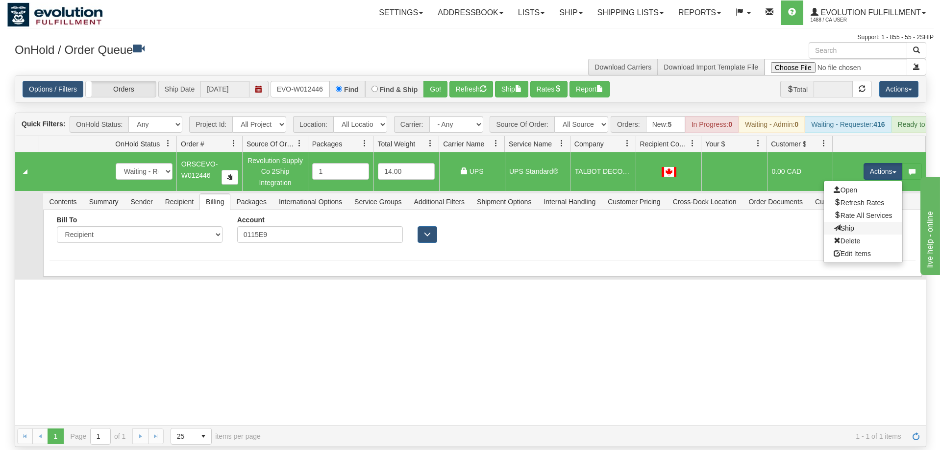
click at [853, 222] on link "Ship" at bounding box center [863, 228] width 78 height 13
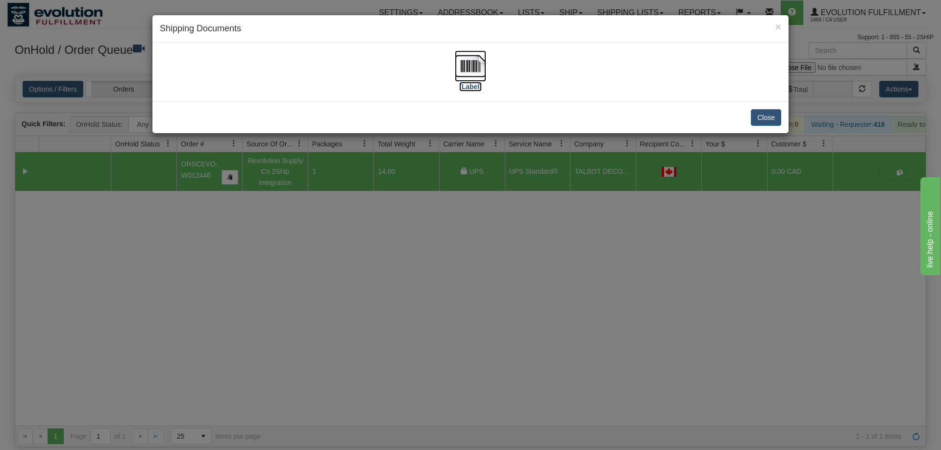
click at [474, 75] on img at bounding box center [470, 65] width 31 height 31
click at [657, 249] on div "× Shipping Documents [Label] Close" at bounding box center [470, 225] width 941 height 450
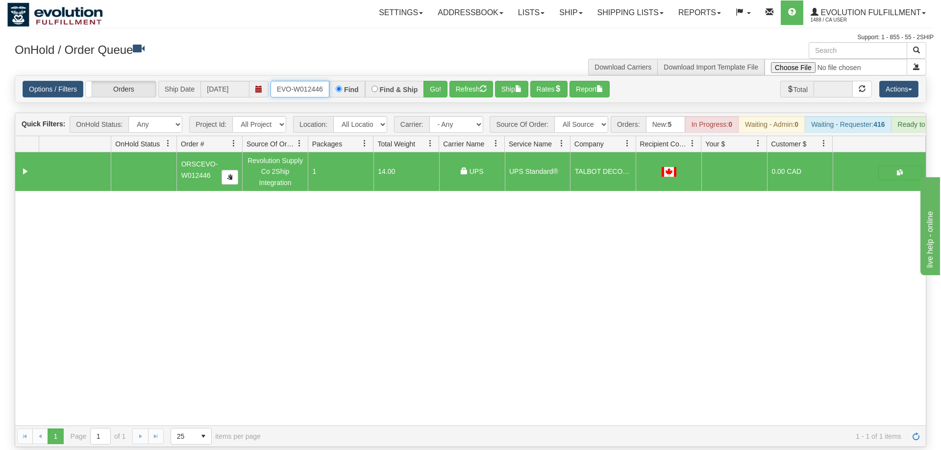
click at [325, 81] on input "ORSCEVO-W012446" at bounding box center [299, 89] width 59 height 17
drag, startPoint x: 312, startPoint y: 300, endPoint x: 293, endPoint y: 2, distance: 298.0
click at [312, 299] on div "31446405 EVOLUTION V3 90650700 90650702 ORSCEVO-W012446 Revolution Supply Co 2S…" at bounding box center [470, 288] width 910 height 273
drag, startPoint x: 294, startPoint y: 60, endPoint x: 293, endPoint y: 82, distance: 22.1
click at [294, 63] on div "× Get OnHold Shipments fields - load dt: 349 Get OnHold Shipments fields - tran…" at bounding box center [470, 244] width 926 height 405
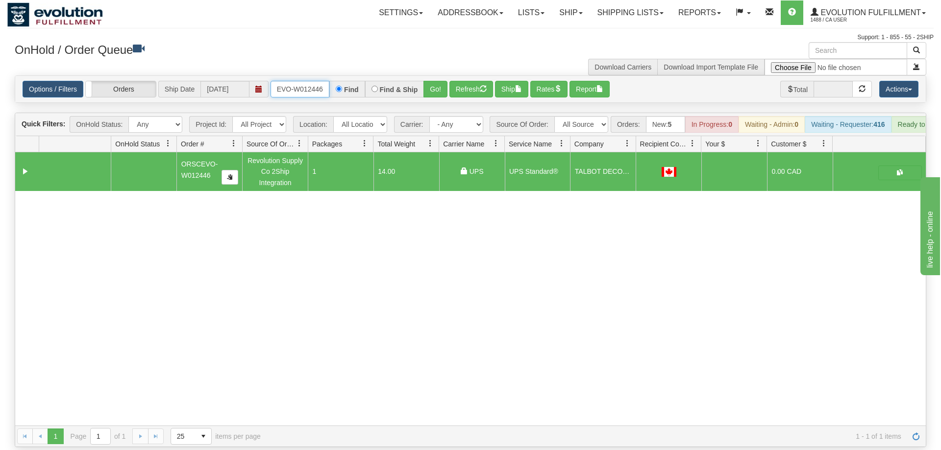
click at [293, 82] on input "ORSCEVO-W012446" at bounding box center [299, 89] width 59 height 17
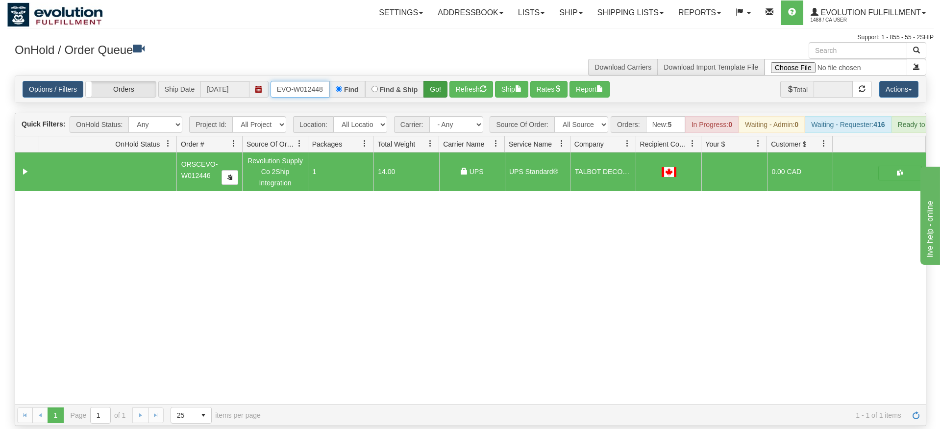
type input "ORSCEVO-W012448"
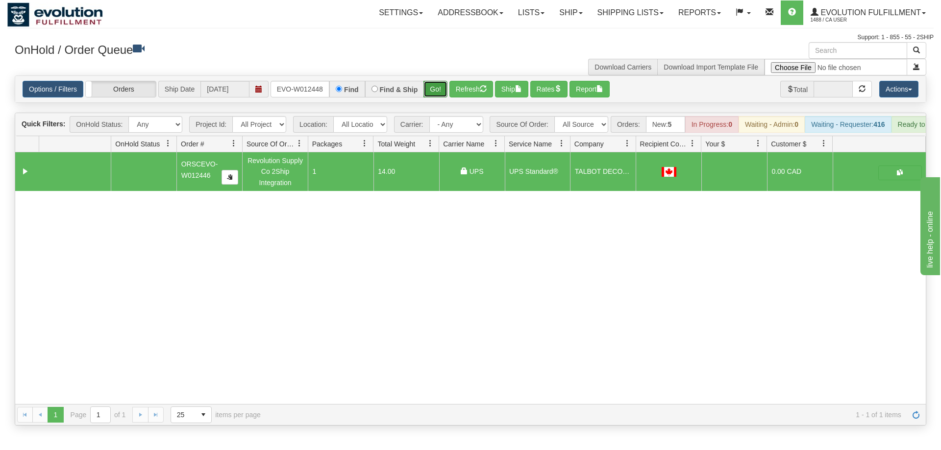
click at [435, 95] on div "Is equal to Is not equal to Contains Does not contains CAD USD EUR ZAR [PERSON_…" at bounding box center [470, 250] width 926 height 350
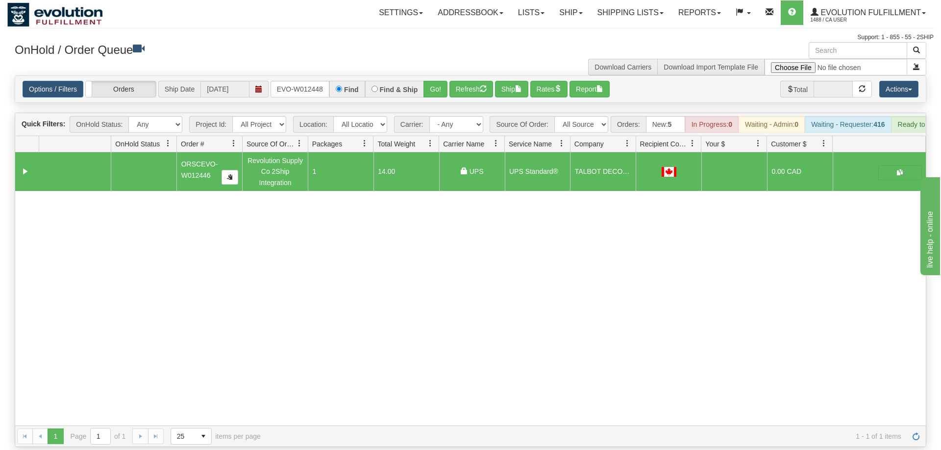
click at [442, 76] on div "Options / Filters Group Shipments Orders Ship Date 08/12/2025 ORSCEVO-W012448 F…" at bounding box center [470, 89] width 910 height 26
click at [441, 81] on button "Go!" at bounding box center [435, 89] width 24 height 17
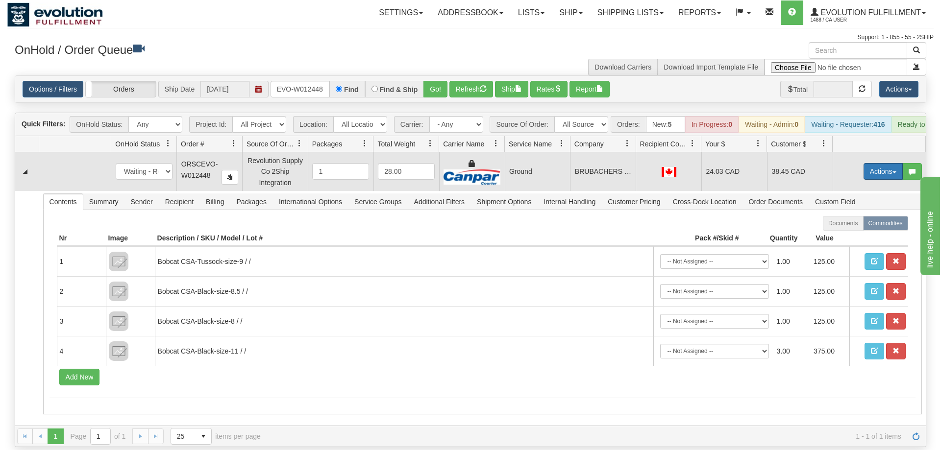
click at [894, 163] on button "Actions" at bounding box center [882, 171] width 39 height 17
click at [852, 224] on span "Ship" at bounding box center [843, 228] width 21 height 8
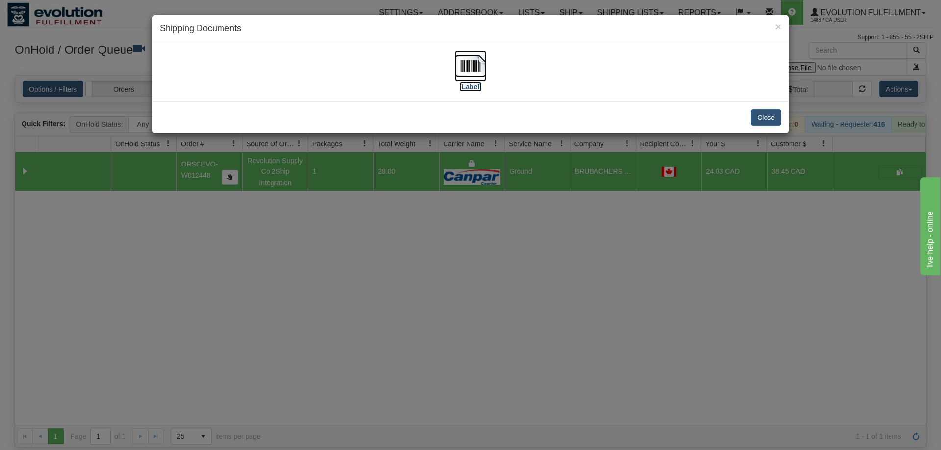
click at [464, 72] on img at bounding box center [470, 65] width 31 height 31
drag, startPoint x: 322, startPoint y: 360, endPoint x: 272, endPoint y: 103, distance: 261.6
click at [322, 355] on div "× Shipping Documents [Label] Close" at bounding box center [470, 225] width 941 height 450
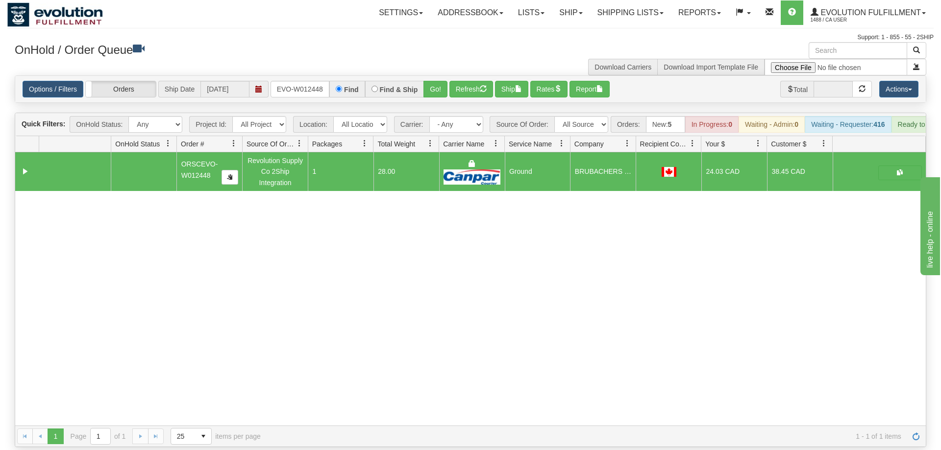
click at [288, 83] on div "Options / Filters Group Shipments Orders Ship Date 08/12/2025 ORSCEVO-W012448 F…" at bounding box center [470, 89] width 910 height 26
click at [298, 81] on input "ORSCEVO-W012448" at bounding box center [299, 89] width 59 height 17
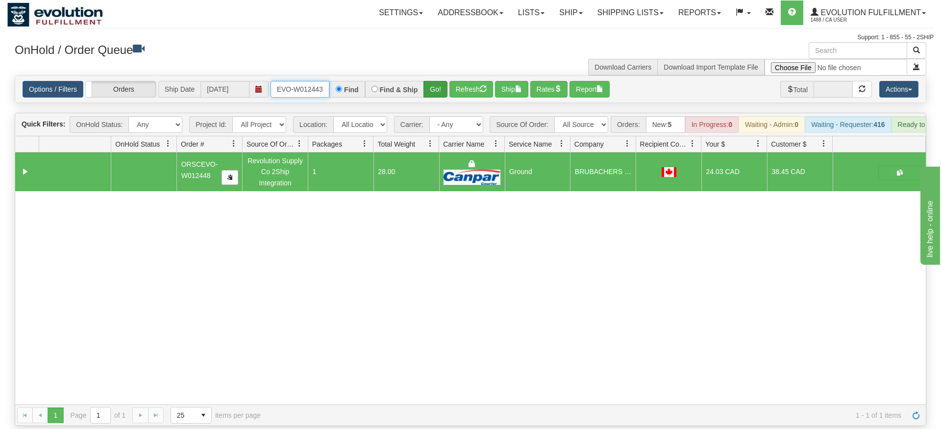
type input "ORSCEVO-W012443"
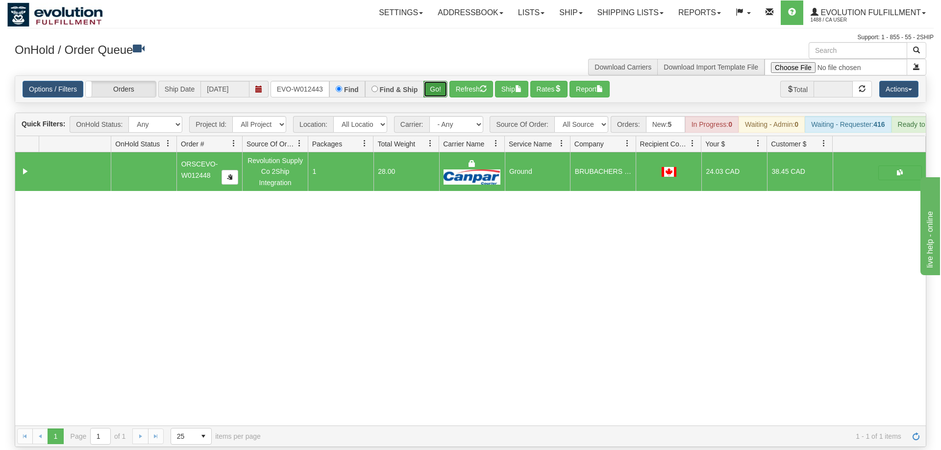
click at [439, 94] on div "Is equal to Is not equal to Contains Does not contains CAD USD EUR ZAR [PERSON_…" at bounding box center [470, 261] width 926 height 372
click at [442, 81] on button "Go!" at bounding box center [435, 89] width 24 height 17
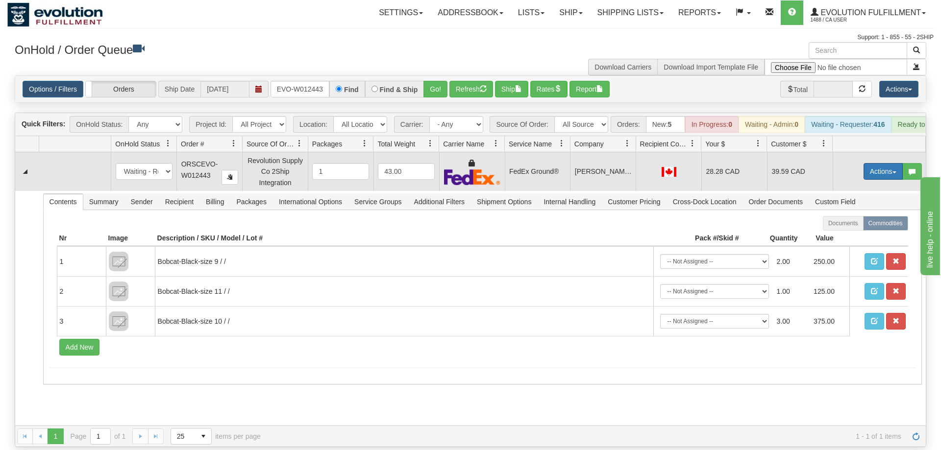
click at [879, 163] on button "Actions" at bounding box center [882, 171] width 39 height 17
click at [852, 222] on link "Ship" at bounding box center [863, 228] width 78 height 13
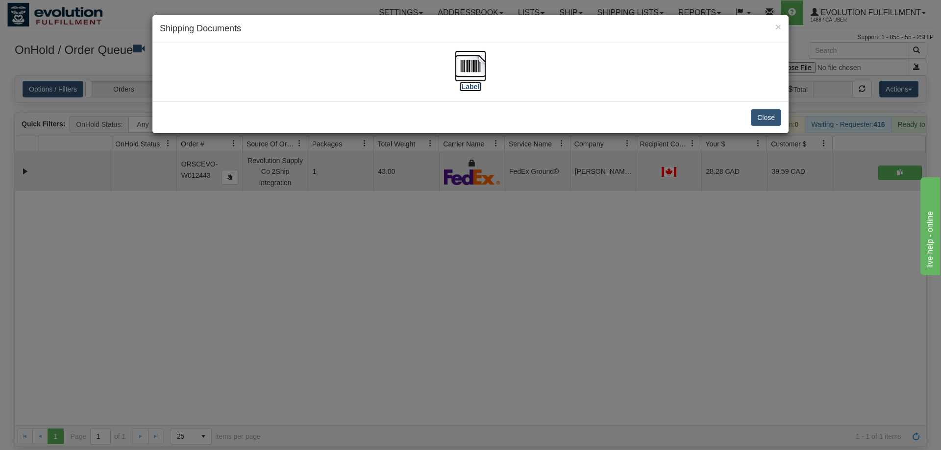
click at [472, 70] on img at bounding box center [470, 65] width 31 height 31
click at [179, 71] on div "[Label]" at bounding box center [470, 72] width 621 height 44
drag, startPoint x: 474, startPoint y: 217, endPoint x: 386, endPoint y: 19, distance: 216.2
click at [474, 216] on div "× Shipping Documents [Label] Close" at bounding box center [470, 225] width 941 height 450
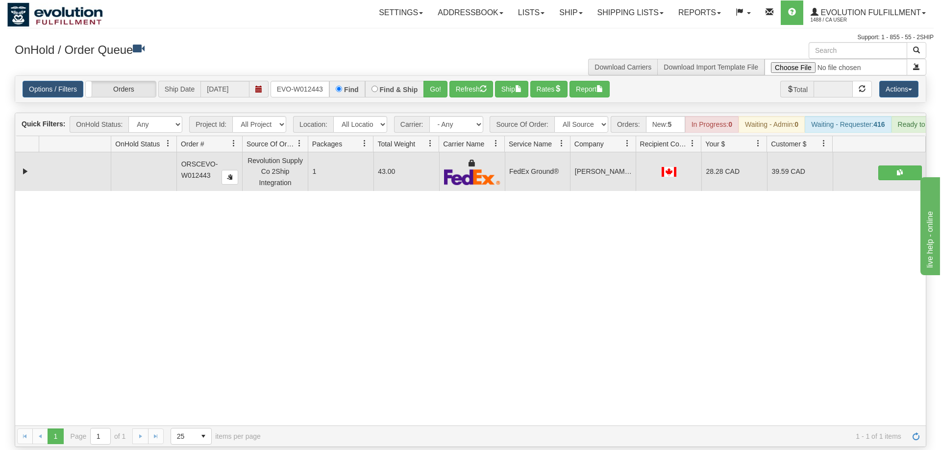
click at [132, 229] on div "31446420 EVOLUTION V3 90650728 90650729 ORSCEVO-W012443 Revolution Supply Co 2S…" at bounding box center [470, 288] width 910 height 273
drag, startPoint x: 355, startPoint y: 233, endPoint x: 270, endPoint y: 36, distance: 214.4
click at [354, 231] on div "31446420 EVOLUTION V3 90650728 90650729 ORSCEVO-W012443 Revolution Supply Co 2S…" at bounding box center [470, 288] width 910 height 273
click at [298, 81] on input "ORSCEVO-W012443" at bounding box center [299, 89] width 59 height 17
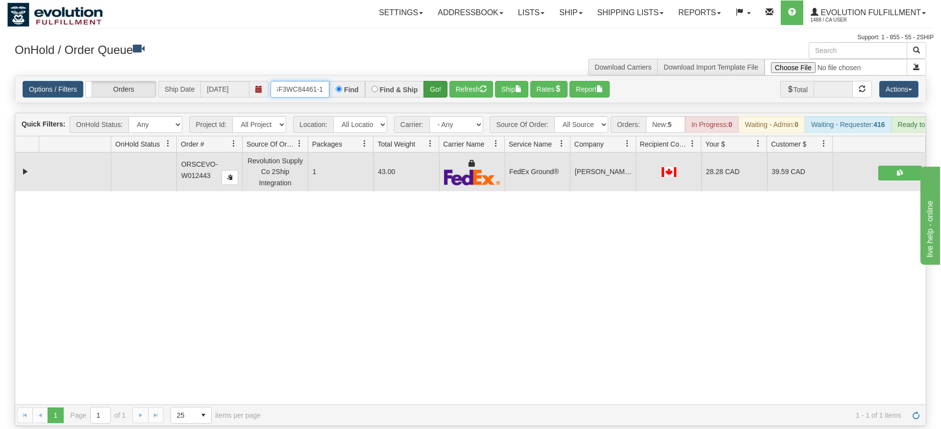
type input "OGF3WC84461-1"
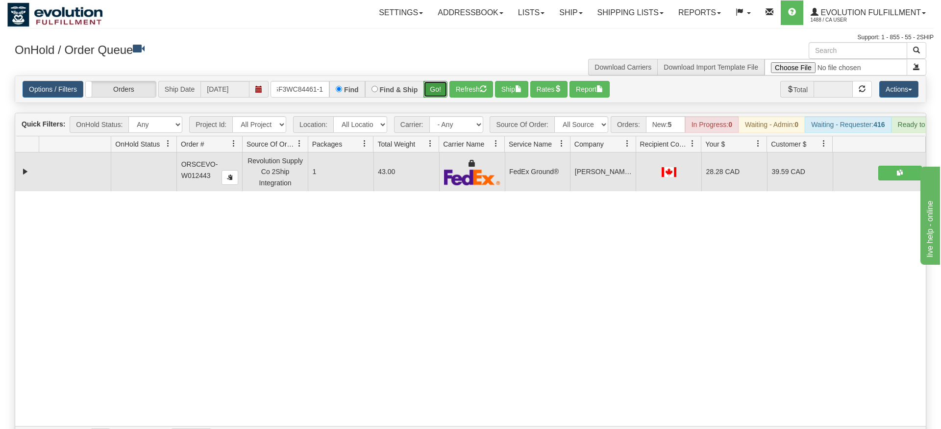
click at [442, 96] on div "Is equal to Is not equal to Contains Does not contains CAD USD EUR ZAR [PERSON_…" at bounding box center [470, 261] width 926 height 372
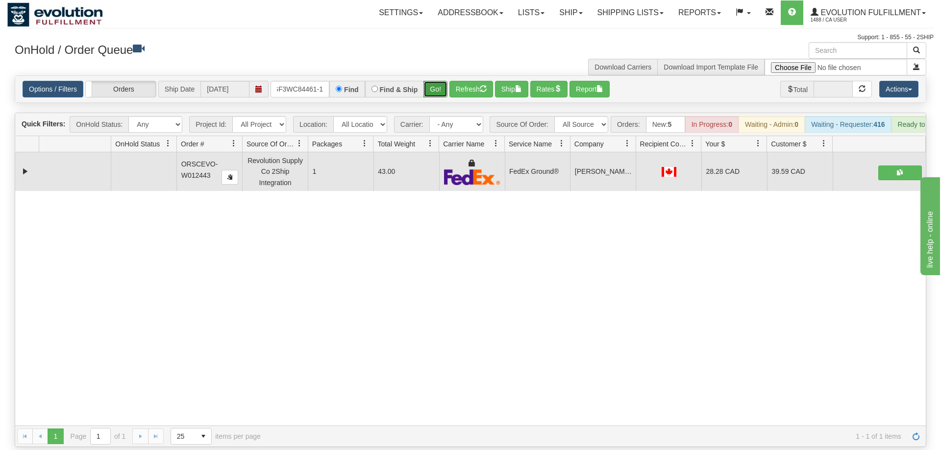
click at [434, 81] on button "Go!" at bounding box center [435, 89] width 24 height 17
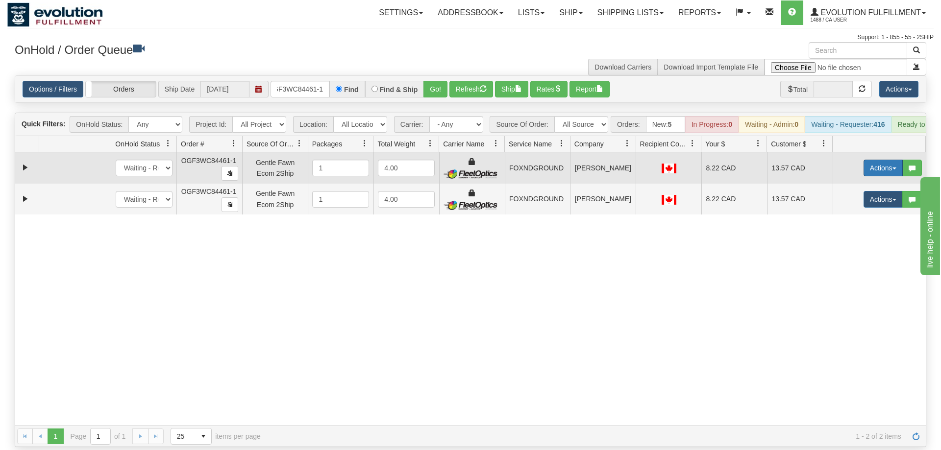
click at [877, 161] on button "Actions" at bounding box center [882, 168] width 39 height 17
click at [860, 219] on link "Ship" at bounding box center [863, 225] width 78 height 13
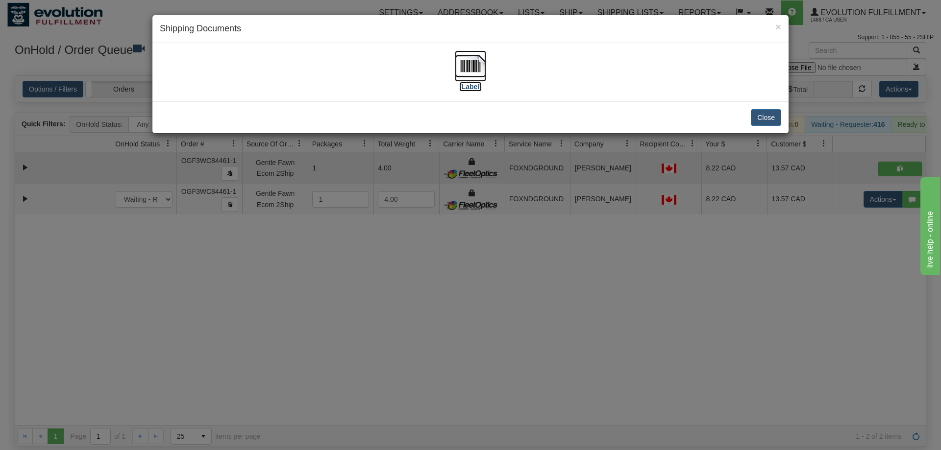
click at [477, 68] on img at bounding box center [470, 65] width 31 height 31
click at [456, 264] on div "× Shipping Documents [Label] Close" at bounding box center [470, 225] width 941 height 450
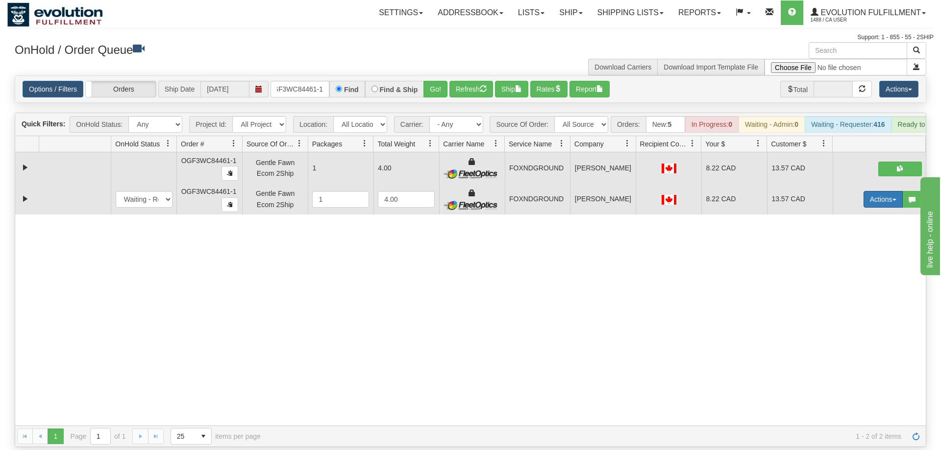
click at [880, 191] on button "Actions" at bounding box center [882, 199] width 39 height 17
click at [854, 265] on span "Delete" at bounding box center [846, 269] width 26 height 8
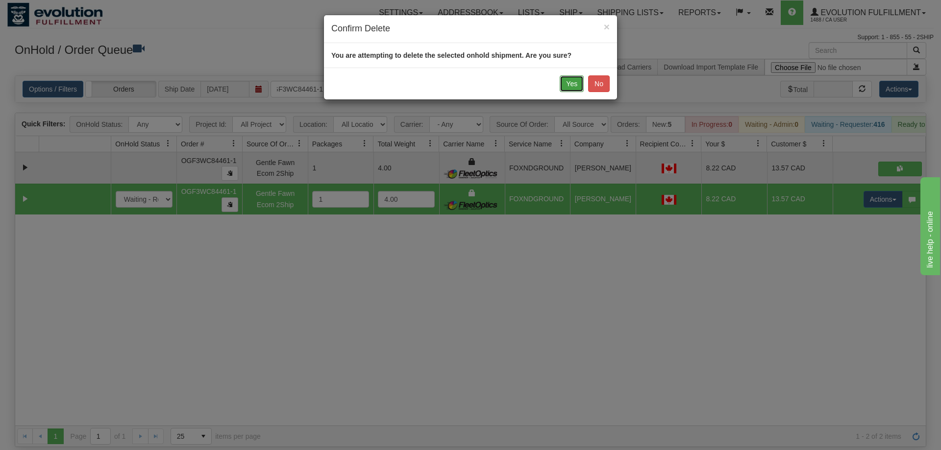
click at [575, 83] on button "Yes" at bounding box center [572, 83] width 24 height 17
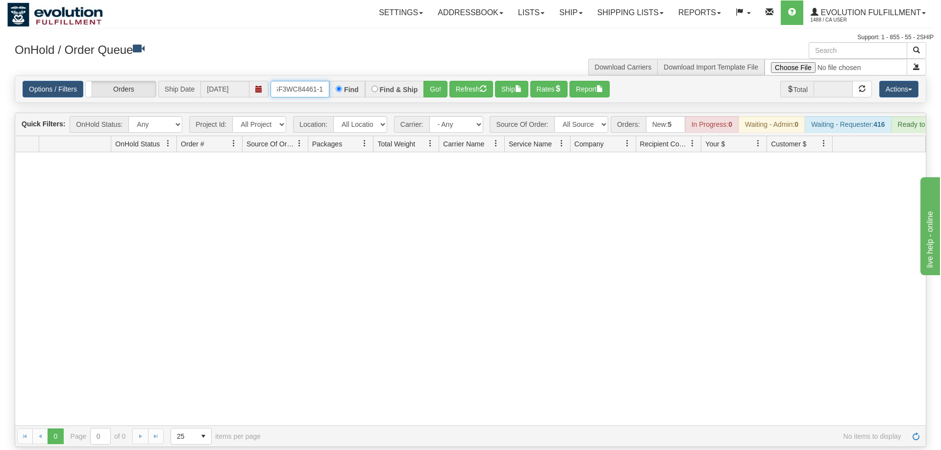
click at [303, 81] on input "OGF3WC84461-1" at bounding box center [299, 89] width 59 height 17
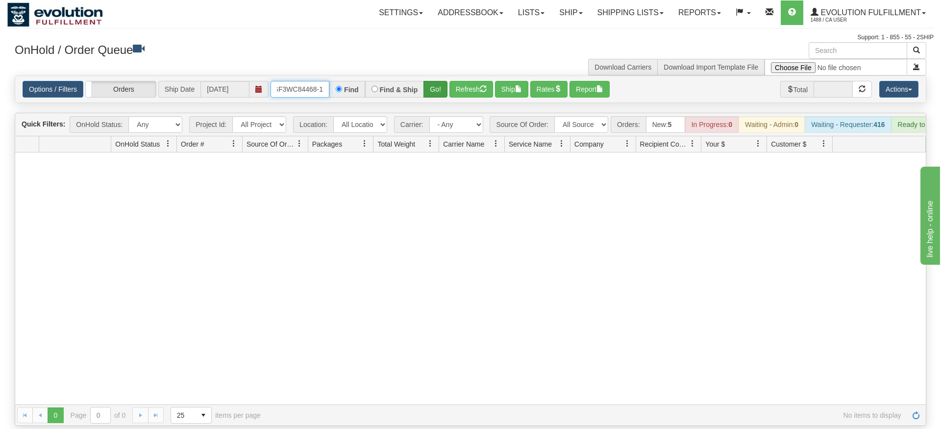
type input "OGF3WC84468-1"
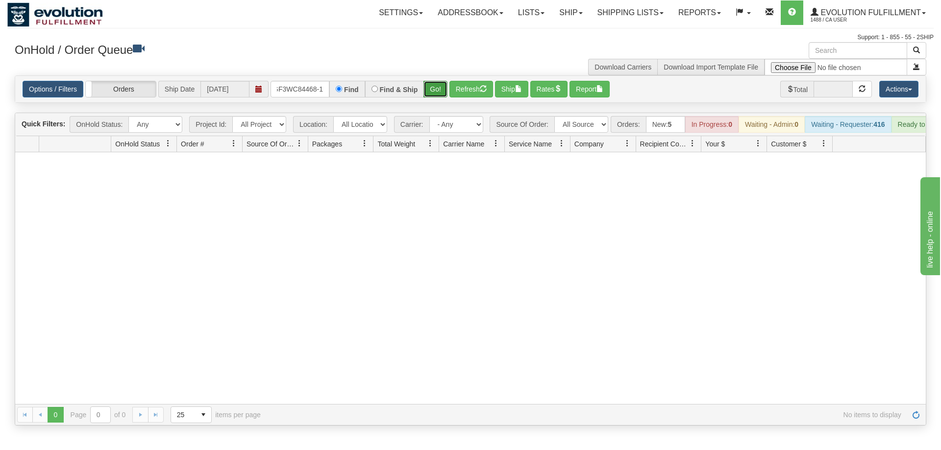
drag, startPoint x: 446, startPoint y: 73, endPoint x: 431, endPoint y: 77, distance: 16.3
click at [441, 90] on div "Is equal to Is not equal to Contains Does not contains CAD USD EUR ZAR [PERSON_…" at bounding box center [470, 250] width 926 height 350
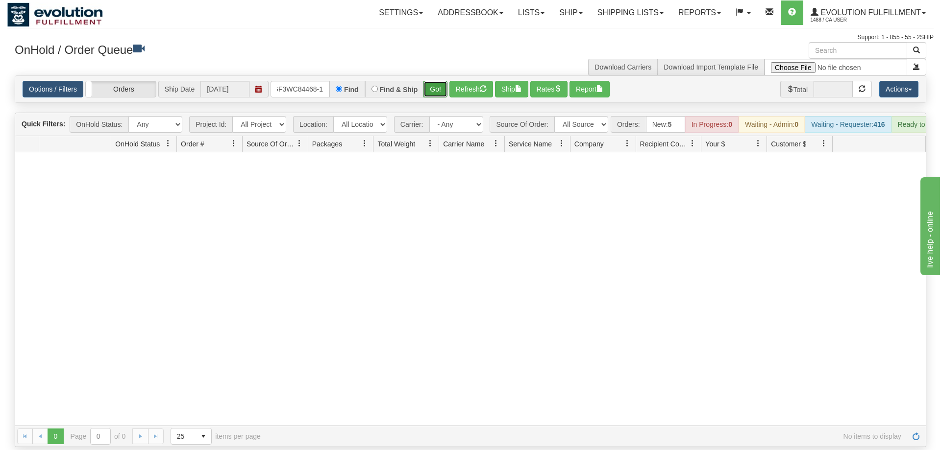
click at [435, 81] on button "Go!" at bounding box center [435, 89] width 24 height 17
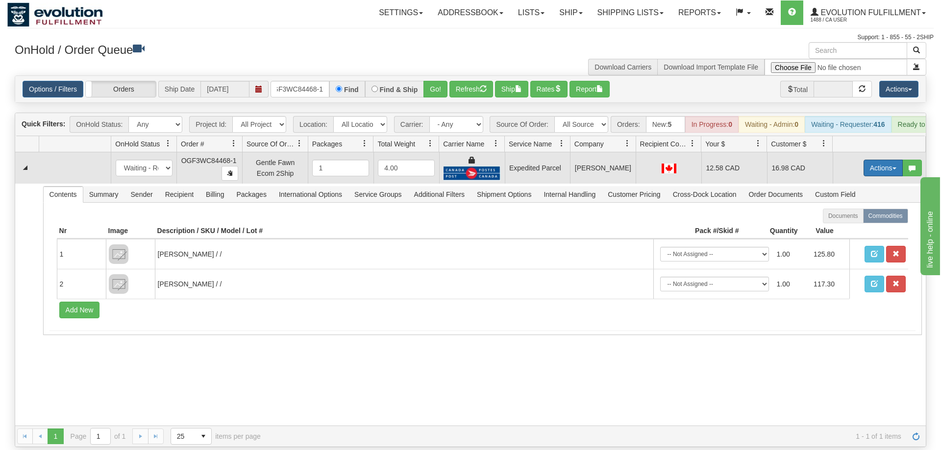
click at [867, 160] on button "Actions" at bounding box center [882, 168] width 39 height 17
click at [848, 221] on span "Ship" at bounding box center [843, 225] width 21 height 8
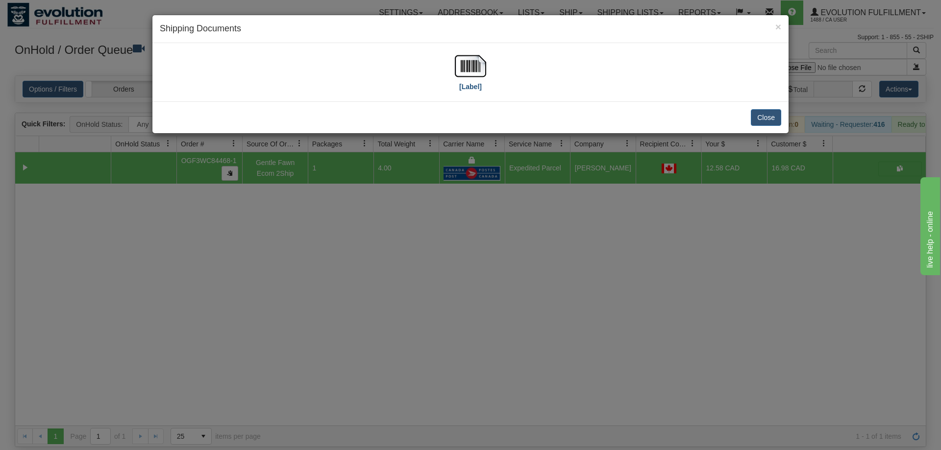
drag, startPoint x: 486, startPoint y: 58, endPoint x: 479, endPoint y: 60, distance: 7.5
click at [486, 60] on div "[Label]" at bounding box center [470, 72] width 621 height 44
click at [479, 60] on img at bounding box center [470, 65] width 31 height 31
click at [462, 242] on div "× Shipping Documents [Label] Close" at bounding box center [470, 225] width 941 height 450
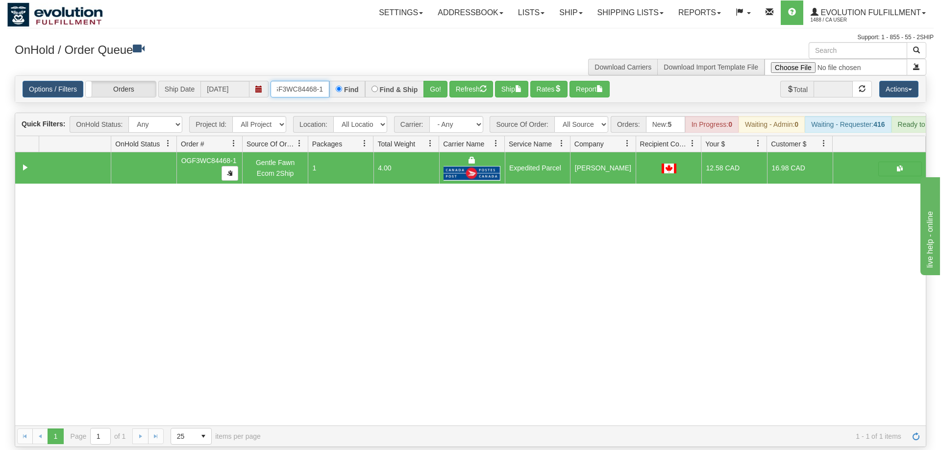
click at [281, 81] on input "OGF3WC84468-1" at bounding box center [299, 89] width 59 height 17
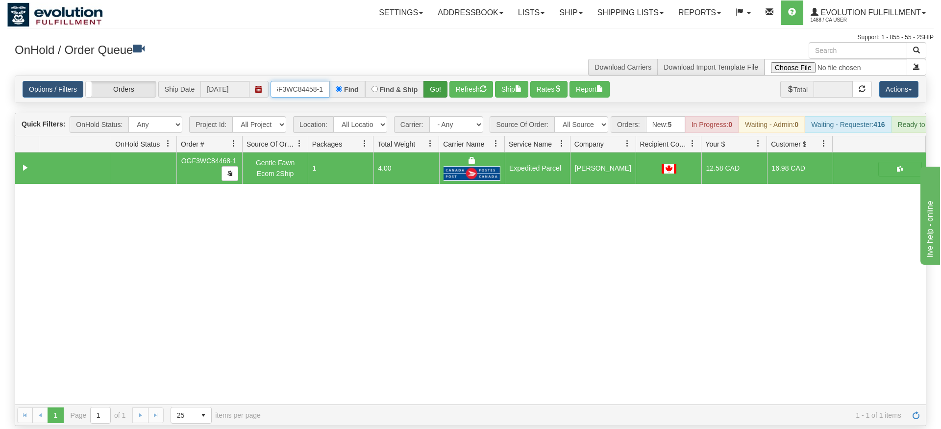
type input "OGF3WC84458-1"
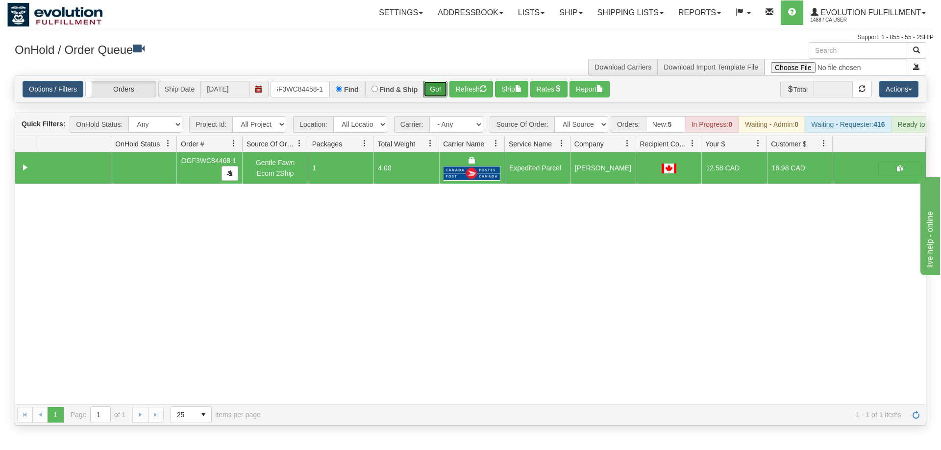
click at [436, 99] on div "Is equal to Is not equal to Contains Does not contains CAD USD EUR ZAR [PERSON_…" at bounding box center [470, 250] width 926 height 350
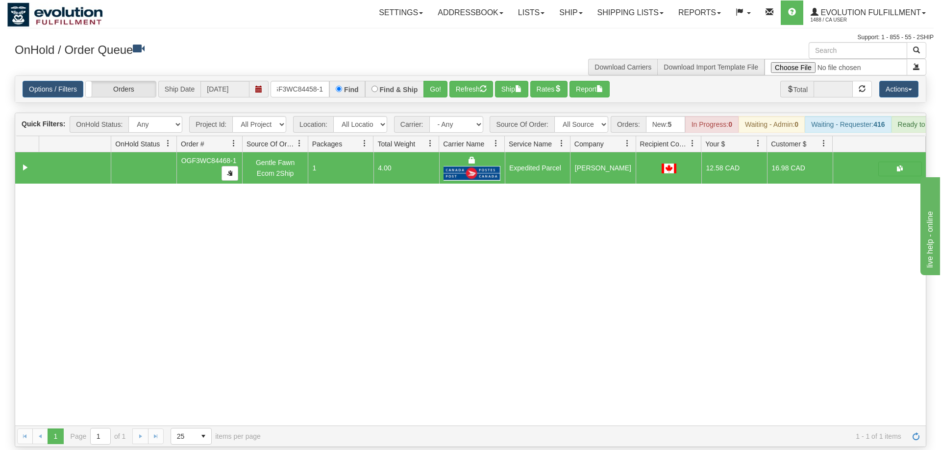
click at [440, 76] on div "Options / Filters Group Shipments Orders Ship Date 08/12/2025 OGF3WC84458-1 Fin…" at bounding box center [470, 89] width 910 height 26
click at [442, 81] on button "Go!" at bounding box center [435, 89] width 24 height 17
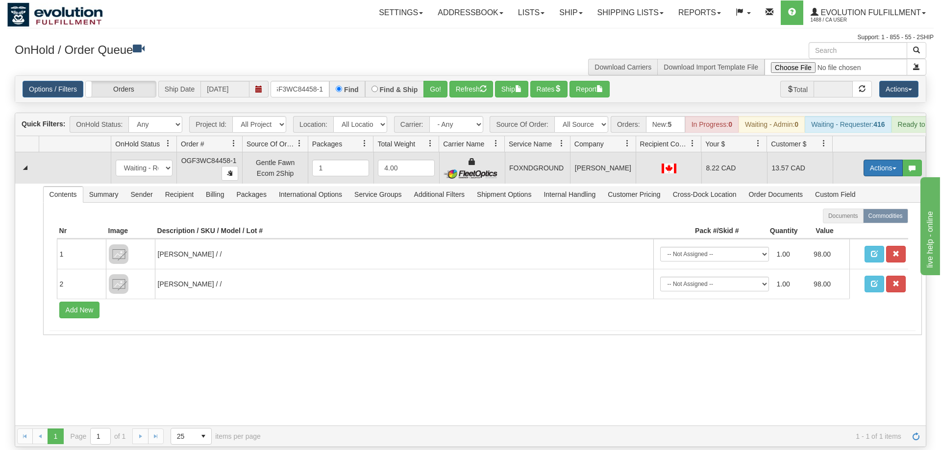
click at [863, 160] on button "Actions" at bounding box center [882, 168] width 39 height 17
click at [858, 219] on link "Ship" at bounding box center [863, 225] width 78 height 13
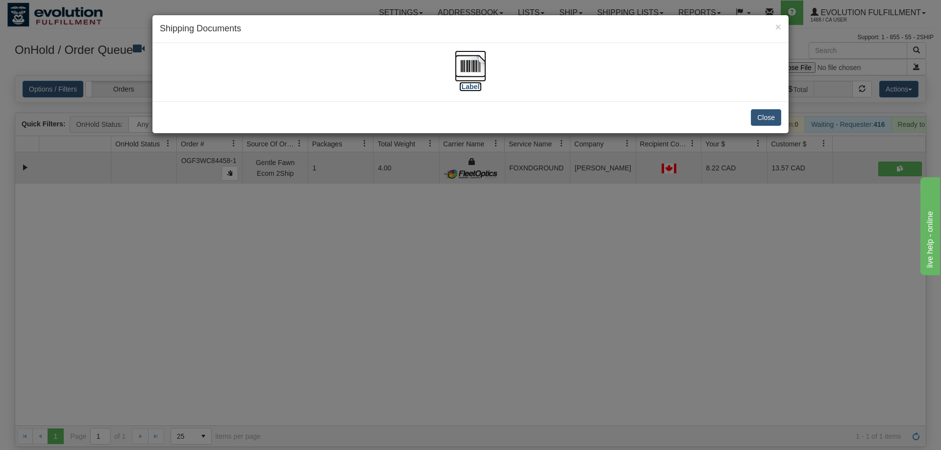
click at [479, 76] on img at bounding box center [470, 65] width 31 height 31
drag, startPoint x: 330, startPoint y: 331, endPoint x: 287, endPoint y: 195, distance: 142.7
click at [328, 330] on div "× Shipping Documents [Label] Close" at bounding box center [470, 225] width 941 height 450
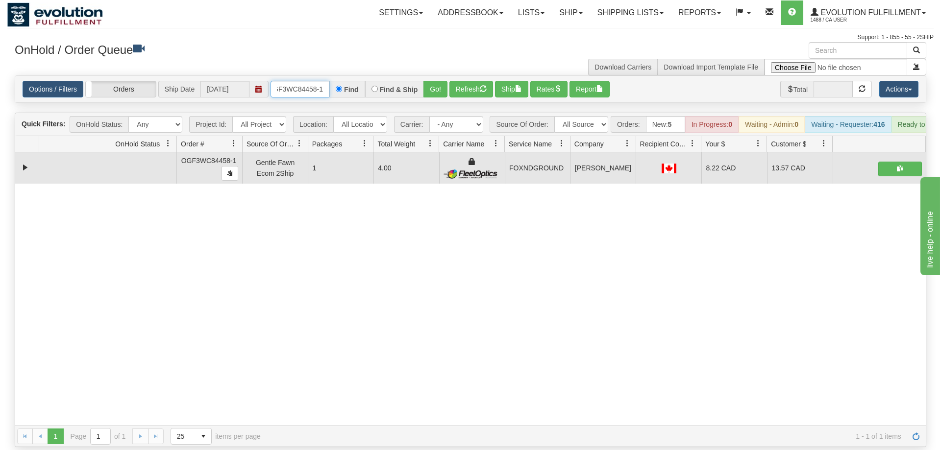
click at [312, 81] on input "OGF3WC84458-1" at bounding box center [299, 89] width 59 height 17
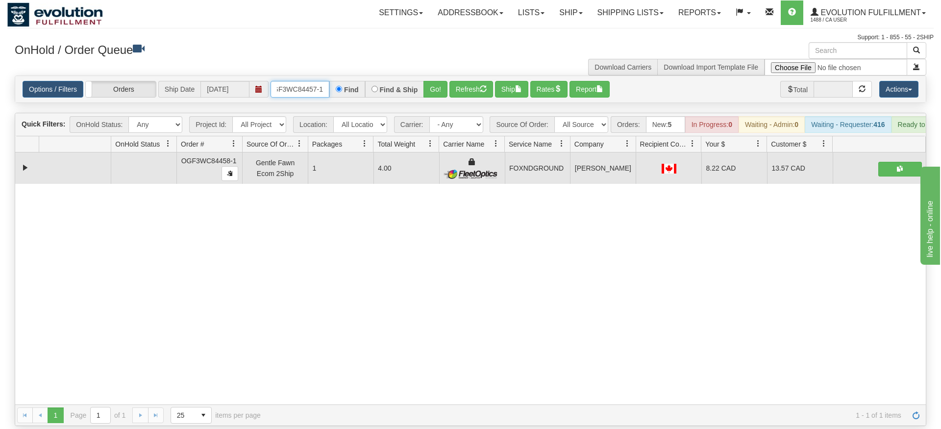
type input "OGF3WC84457-1"
click at [425, 92] on div "Is equal to Is not equal to Contains Does not contains CAD USD EUR ZAR [PERSON_…" at bounding box center [470, 250] width 926 height 350
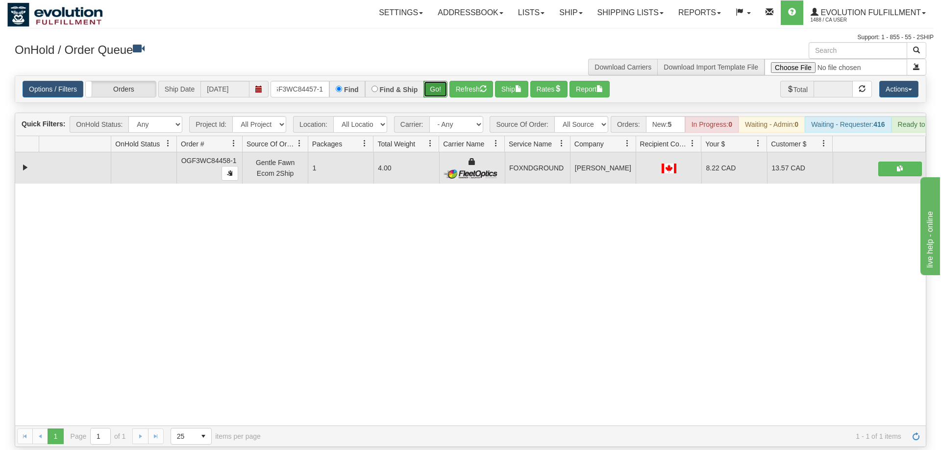
click at [431, 81] on button "Go!" at bounding box center [435, 89] width 24 height 17
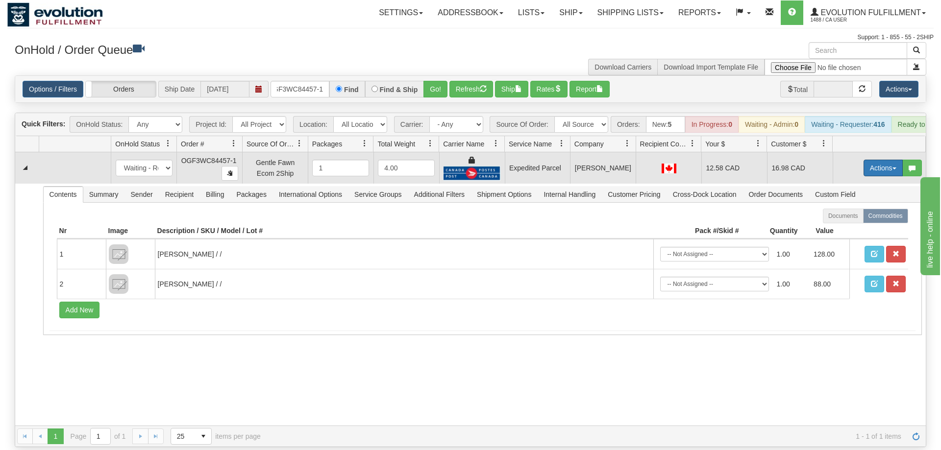
click at [874, 160] on button "Actions" at bounding box center [882, 168] width 39 height 17
click at [859, 219] on link "Ship" at bounding box center [863, 225] width 78 height 13
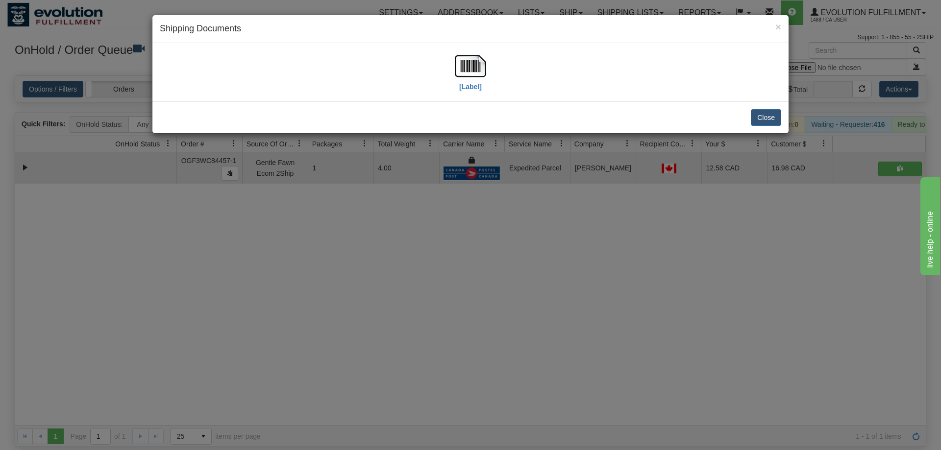
click at [489, 78] on div "[Label]" at bounding box center [470, 72] width 621 height 44
click at [472, 73] on img at bounding box center [470, 65] width 31 height 31
drag, startPoint x: 373, startPoint y: 309, endPoint x: 292, endPoint y: 129, distance: 197.1
click at [374, 309] on div "× Shipping Documents [Label] Close" at bounding box center [470, 225] width 941 height 450
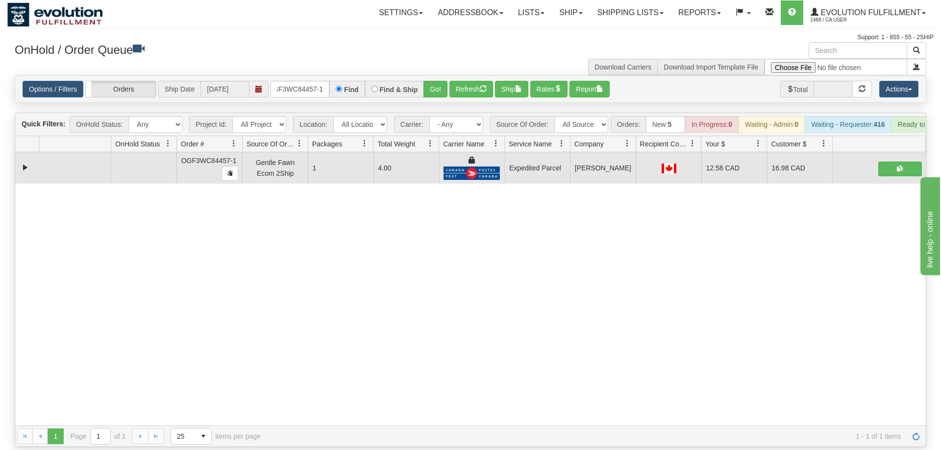
click at [291, 84] on div "Options / Filters Group Shipments Orders Ship Date 08/12/2025 OGF3WC84457-1 Fin…" at bounding box center [470, 89] width 910 height 26
click at [296, 81] on input "OGF3WC84457-1" at bounding box center [299, 89] width 59 height 17
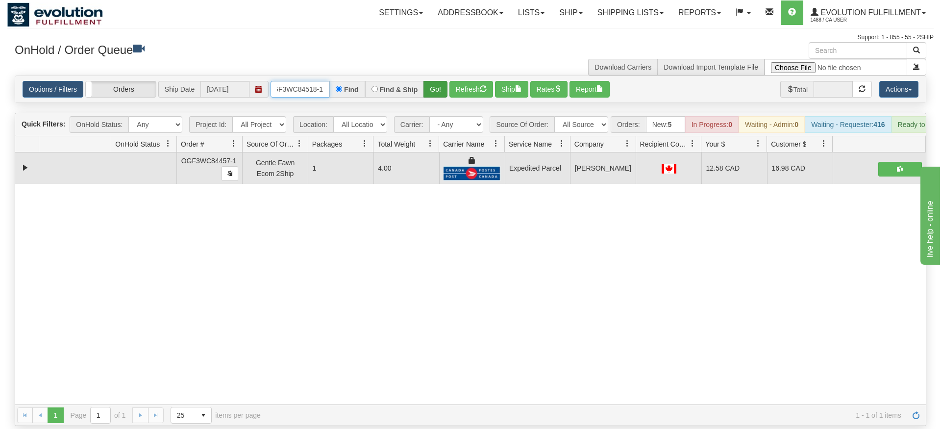
type input "OGF3WC84518-1"
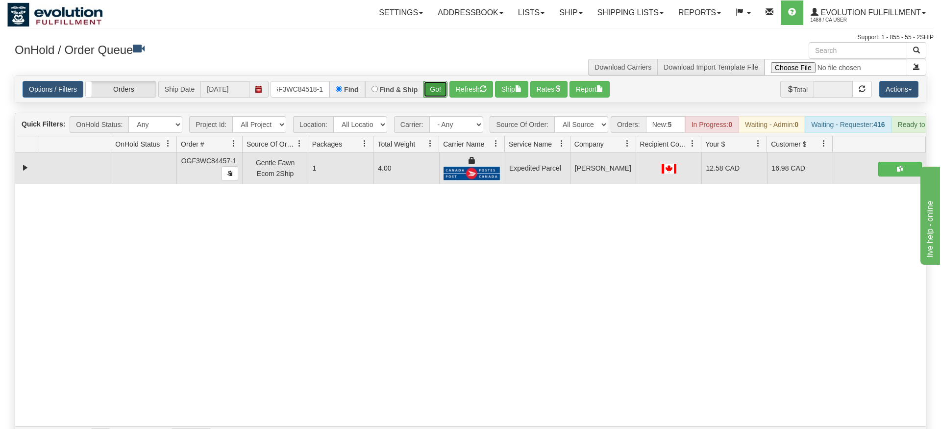
click at [439, 96] on div "Is equal to Is not equal to Contains Does not contains CAD USD EUR ZAR [PERSON_…" at bounding box center [470, 261] width 926 height 372
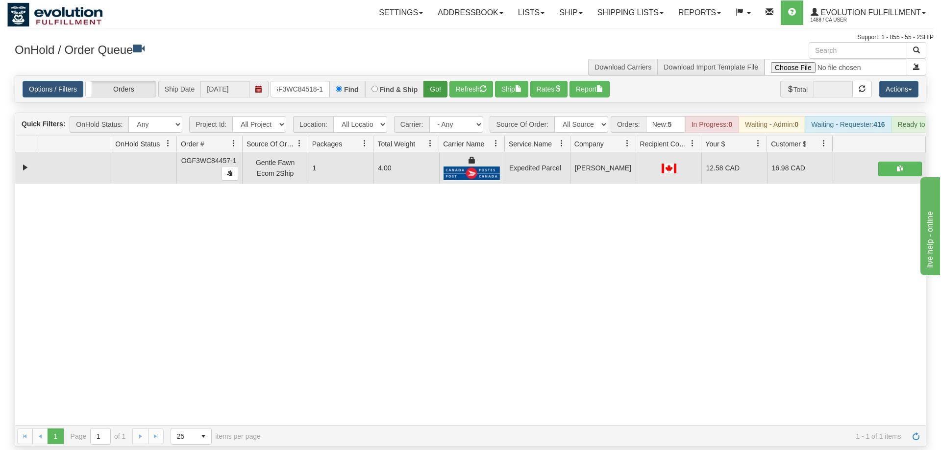
drag, startPoint x: 420, startPoint y: 68, endPoint x: 430, endPoint y: 67, distance: 9.4
click at [422, 81] on div "Find & Ship" at bounding box center [394, 89] width 59 height 17
click at [433, 76] on div "Options / Filters Group Shipments Orders Ship Date 08/12/2025 OGF3WC84518-1 Fin…" at bounding box center [470, 89] width 910 height 26
click at [434, 76] on div "Options / Filters Group Shipments Orders Ship Date 08/12/2025 OGF3WC84518-1 Fin…" at bounding box center [470, 89] width 910 height 26
click at [428, 81] on button "Go!" at bounding box center [435, 89] width 24 height 17
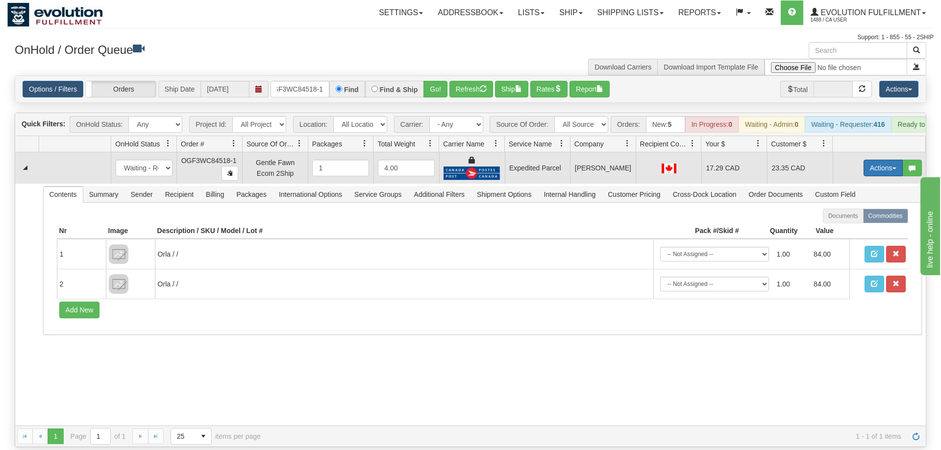
click at [876, 160] on button "Actions" at bounding box center [882, 168] width 39 height 17
click at [833, 221] on span at bounding box center [836, 224] width 7 height 7
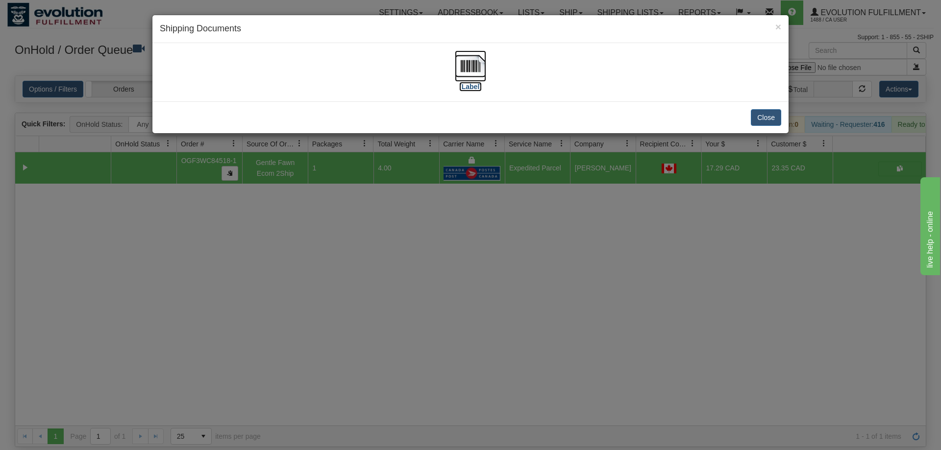
click at [475, 76] on img at bounding box center [470, 65] width 31 height 31
click at [247, 268] on div "× Shipping Documents [Label] Close" at bounding box center [470, 225] width 941 height 450
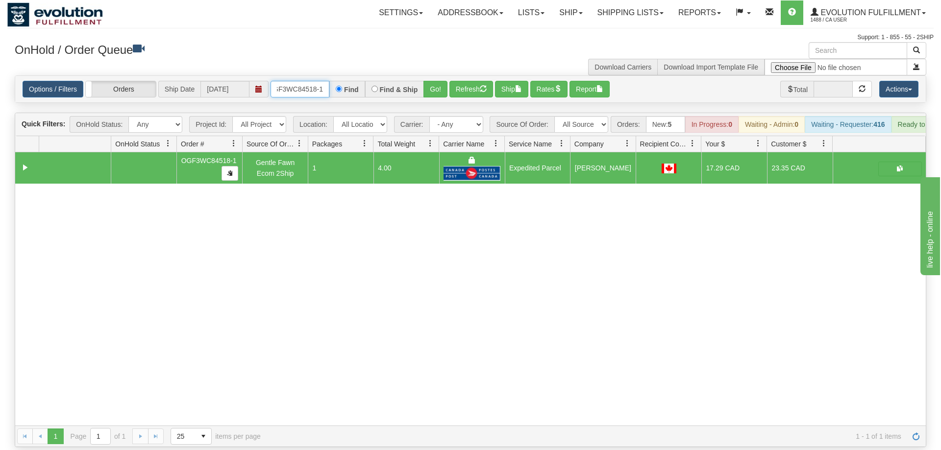
click at [315, 81] on input "OGF3WC84518-1" at bounding box center [299, 89] width 59 height 17
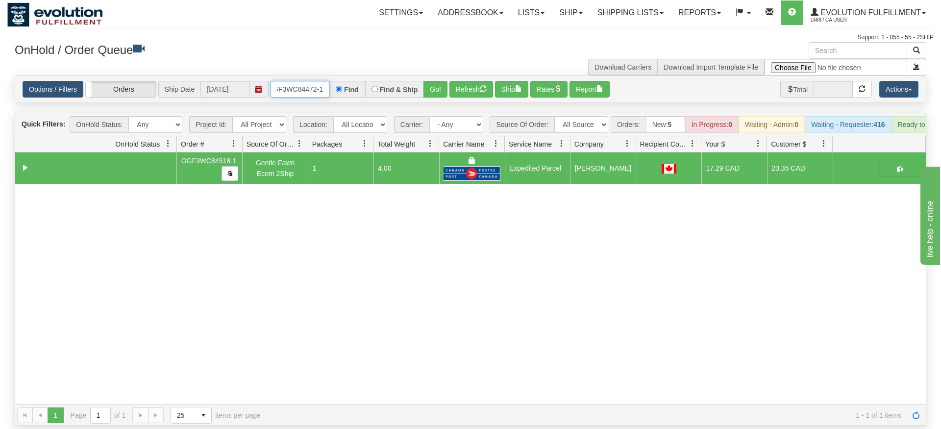
type input "OGF3WC84472-1"
click at [433, 96] on div "Is equal to Is not equal to Contains Does not contains CAD USD EUR ZAR [PERSON_…" at bounding box center [470, 250] width 926 height 350
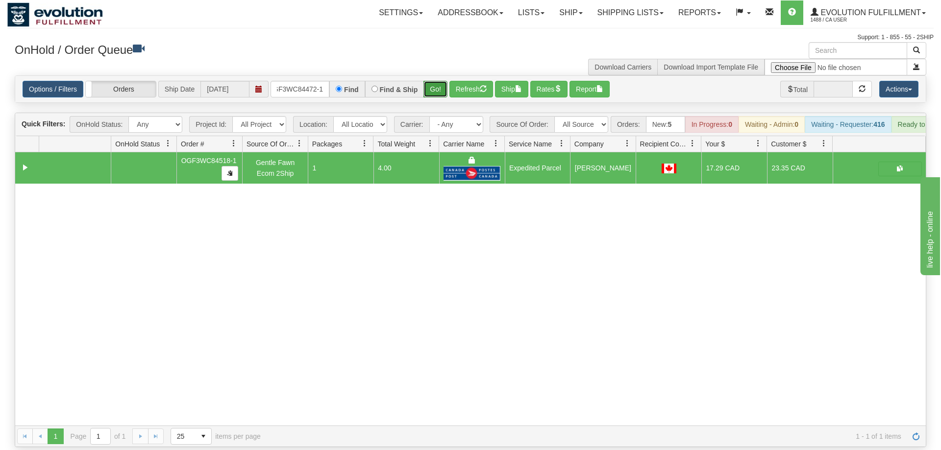
click at [433, 81] on button "Go!" at bounding box center [435, 89] width 24 height 17
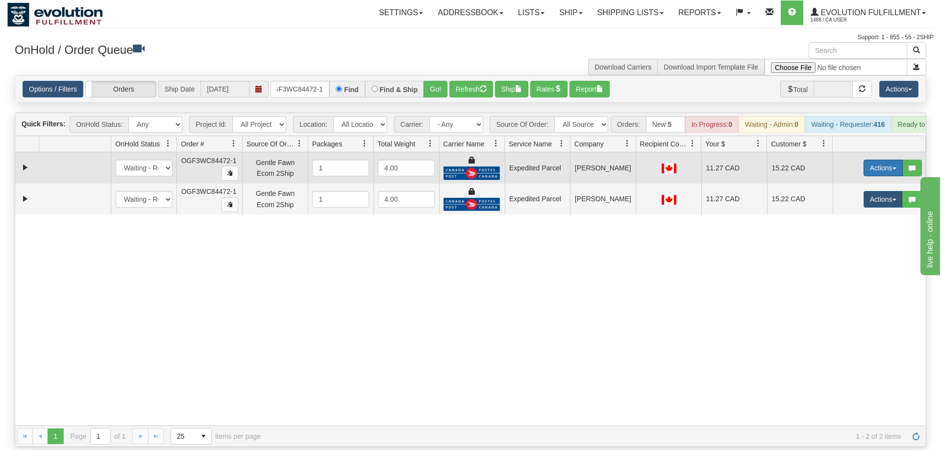
click at [877, 160] on button "Actions" at bounding box center [882, 168] width 39 height 17
click at [836, 221] on span "Ship" at bounding box center [843, 225] width 21 height 8
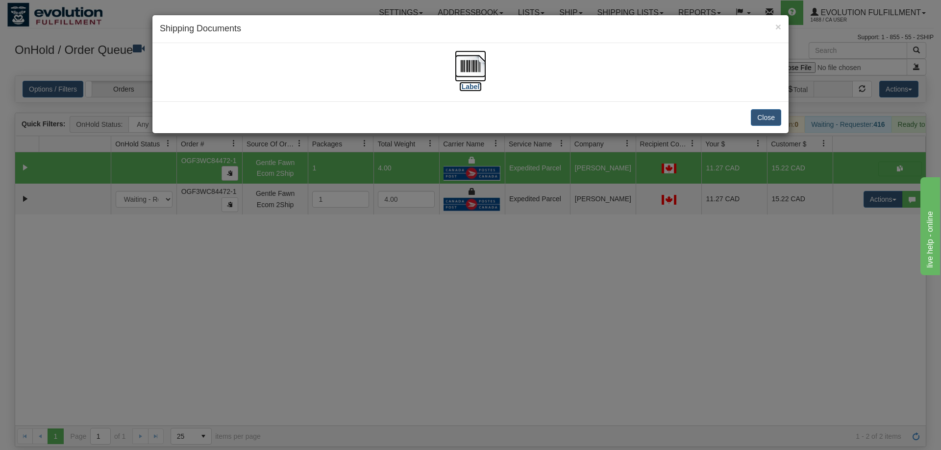
click at [468, 67] on img at bounding box center [470, 65] width 31 height 31
click at [491, 211] on div "× Shipping Documents [Label] Close" at bounding box center [470, 225] width 941 height 450
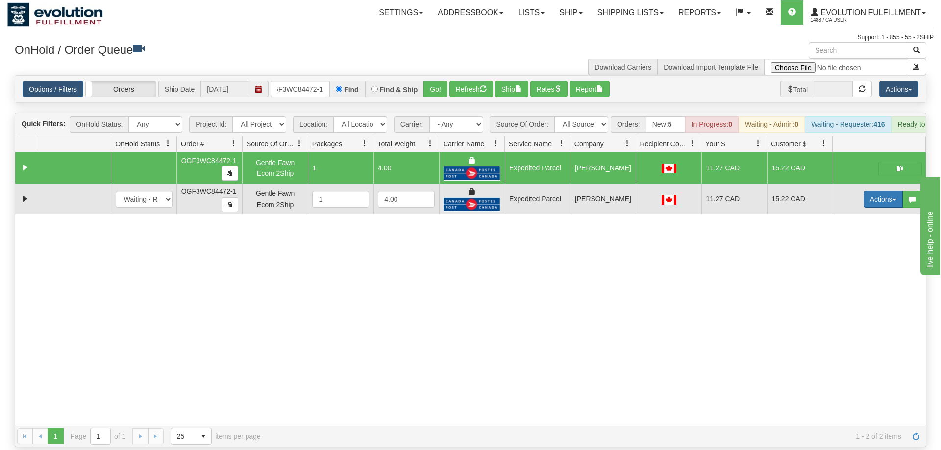
click at [871, 191] on button "Actions" at bounding box center [882, 199] width 39 height 17
click at [848, 265] on span "Delete" at bounding box center [846, 269] width 26 height 8
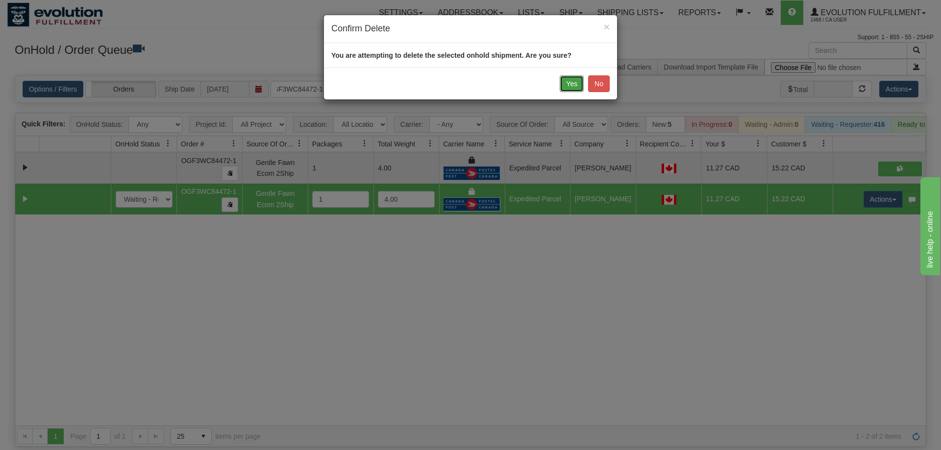
click at [571, 77] on button "Yes" at bounding box center [572, 83] width 24 height 17
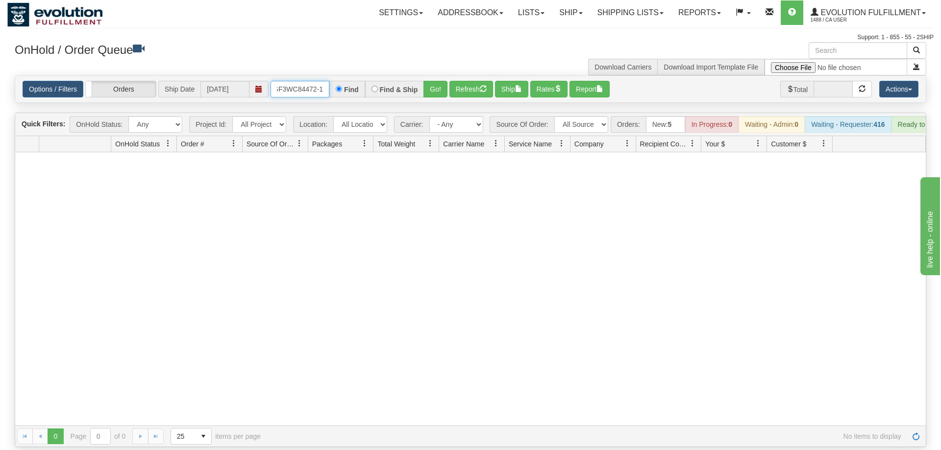
click at [307, 81] on input "OGF3WC84472-1" at bounding box center [299, 89] width 59 height 17
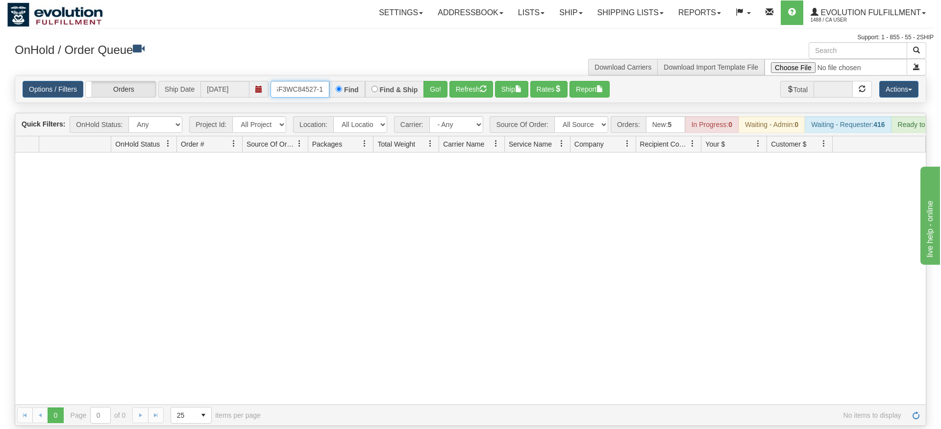
type input "OGF3WC84527-1"
drag, startPoint x: 447, startPoint y: 84, endPoint x: 447, endPoint y: 97, distance: 13.2
click at [447, 97] on div "Is equal to Is not equal to Contains Does not contains CAD USD EUR ZAR [PERSON_…" at bounding box center [470, 250] width 926 height 350
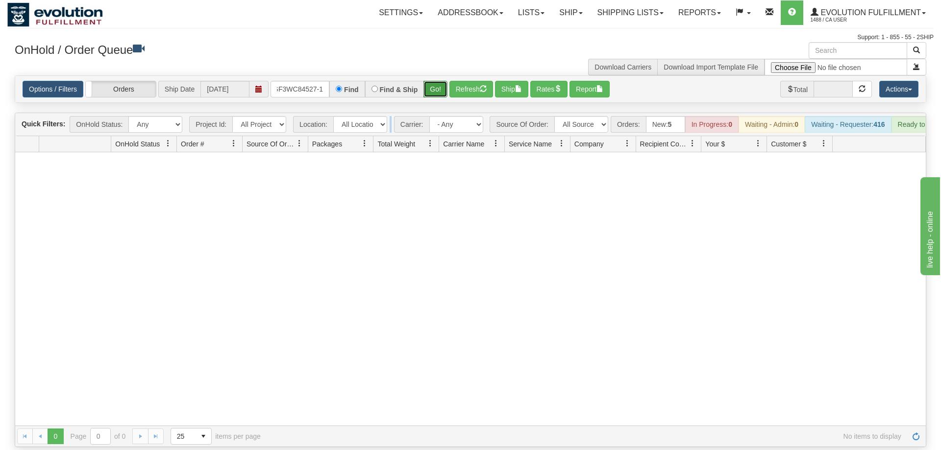
click at [439, 81] on button "Go!" at bounding box center [435, 89] width 24 height 17
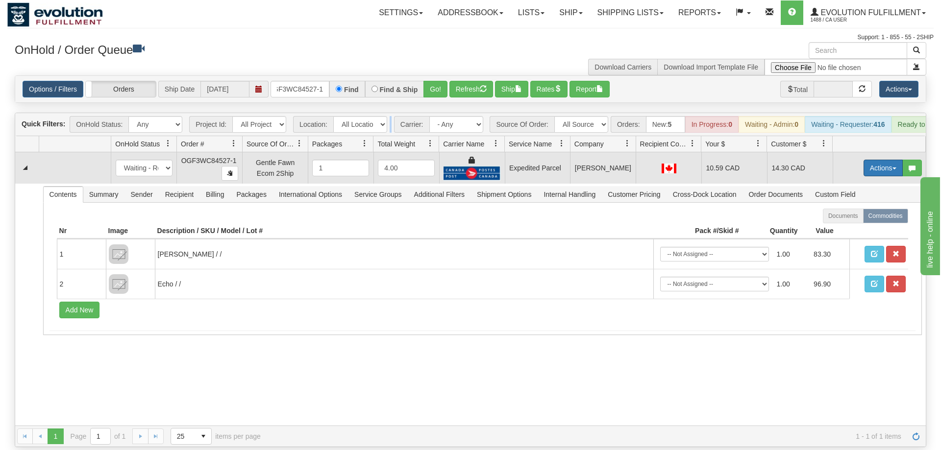
click at [876, 160] on button "Actions" at bounding box center [882, 168] width 39 height 17
click at [858, 219] on link "Ship" at bounding box center [863, 225] width 78 height 13
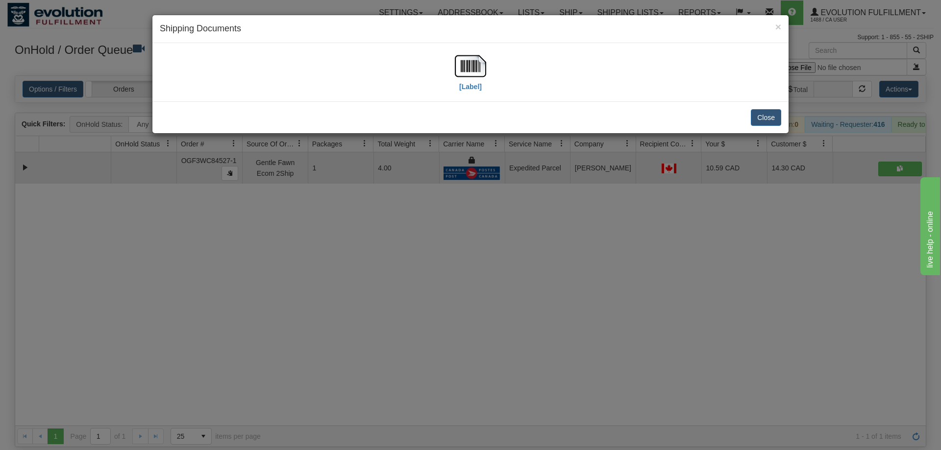
click at [459, 48] on div "[Label]" at bounding box center [470, 72] width 636 height 58
click at [462, 71] on img at bounding box center [470, 65] width 31 height 31
click at [357, 232] on div "× Shipping Documents [Label] Close" at bounding box center [470, 225] width 941 height 450
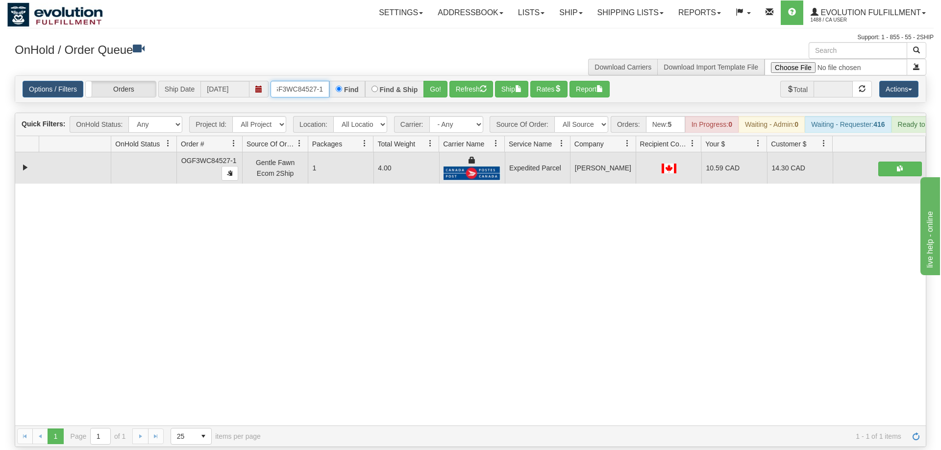
click at [309, 81] on input "OGF3WC84527-1" at bounding box center [299, 89] width 59 height 17
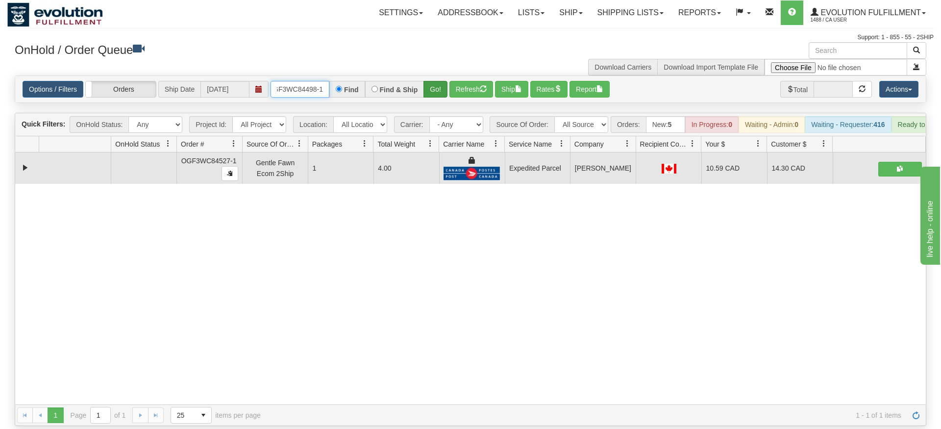
type input "OGF3WC84498-1"
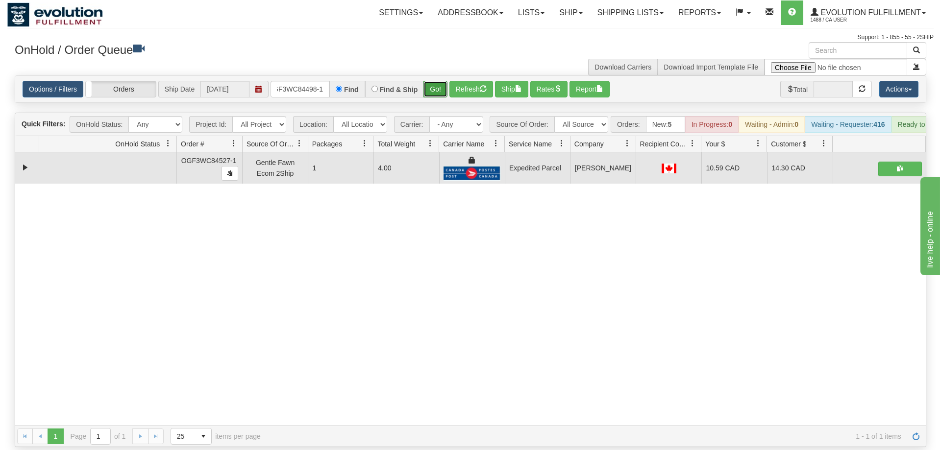
click at [432, 97] on div "Is equal to Is not equal to Contains Does not contains CAD USD EUR ZAR [PERSON_…" at bounding box center [470, 261] width 926 height 372
click at [437, 81] on button "Go!" at bounding box center [435, 89] width 24 height 17
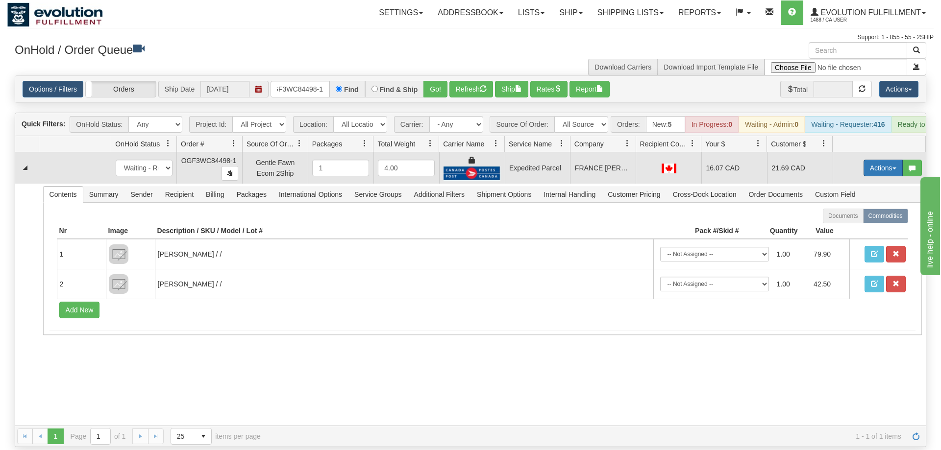
click at [891, 160] on button "Actions" at bounding box center [882, 168] width 39 height 17
click at [848, 221] on span "Ship" at bounding box center [843, 225] width 21 height 8
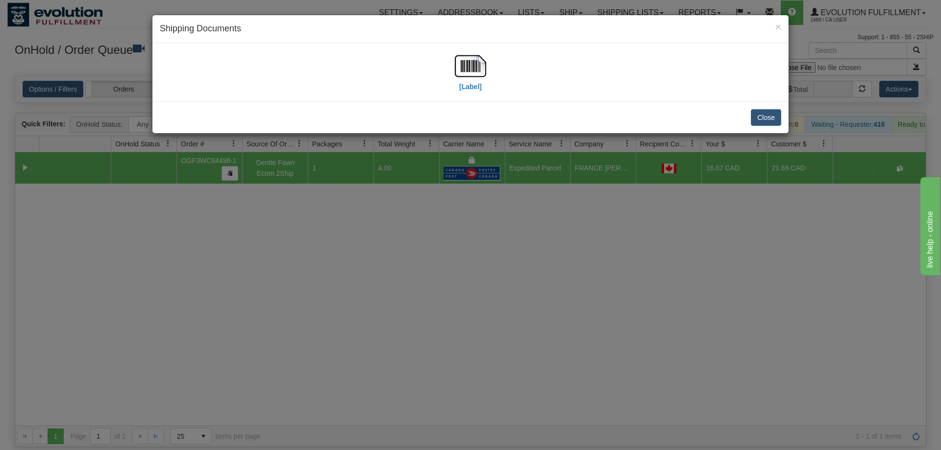
click at [443, 59] on div "[Label]" at bounding box center [470, 72] width 621 height 44
click at [451, 63] on div "[Label]" at bounding box center [470, 72] width 621 height 44
click at [472, 76] on img at bounding box center [470, 65] width 31 height 31
drag, startPoint x: 581, startPoint y: 301, endPoint x: 436, endPoint y: 58, distance: 282.6
click at [581, 298] on div "× Shipping Documents [Label] Close" at bounding box center [470, 225] width 941 height 450
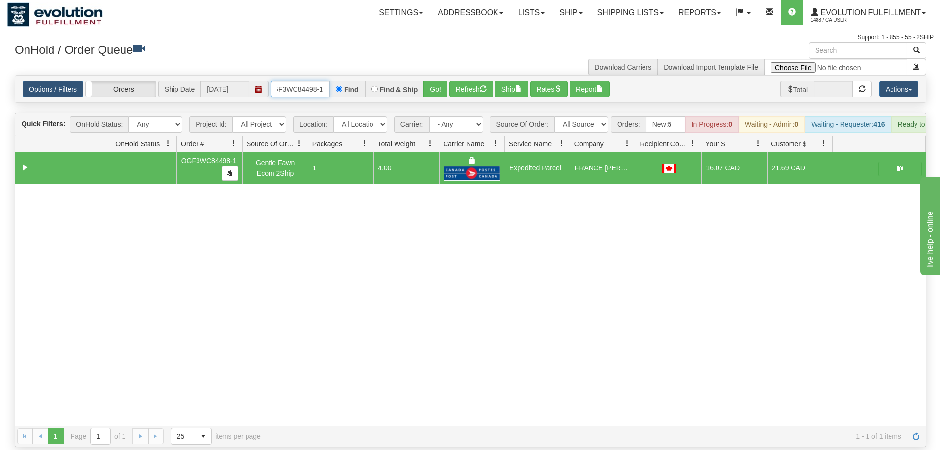
click at [298, 81] on input "OGF3WC84498-1" at bounding box center [299, 89] width 59 height 17
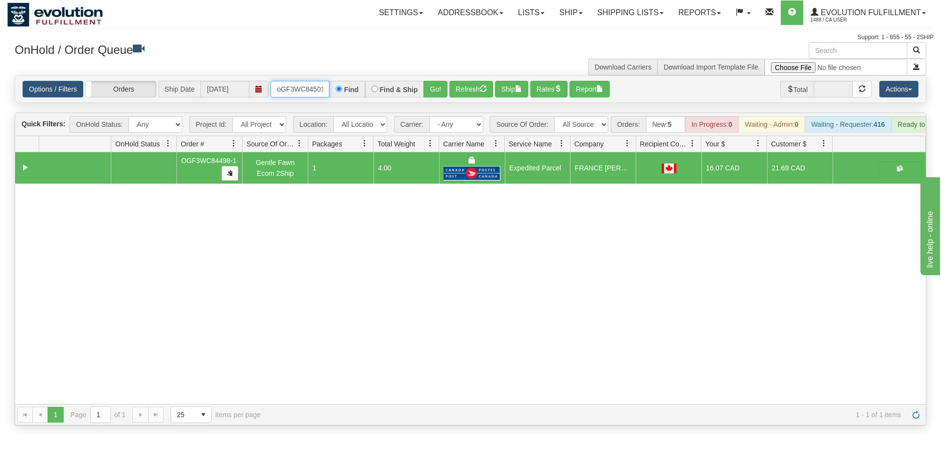
scroll to position [0, 8]
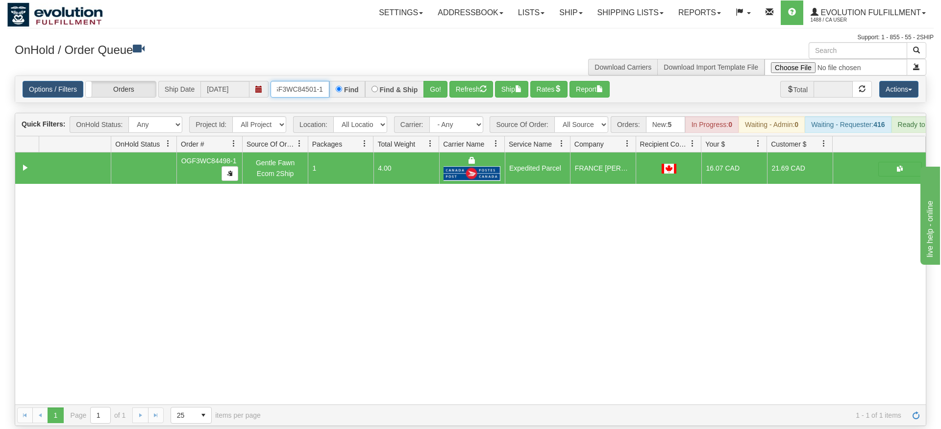
type input "oGF3WC84501-1"
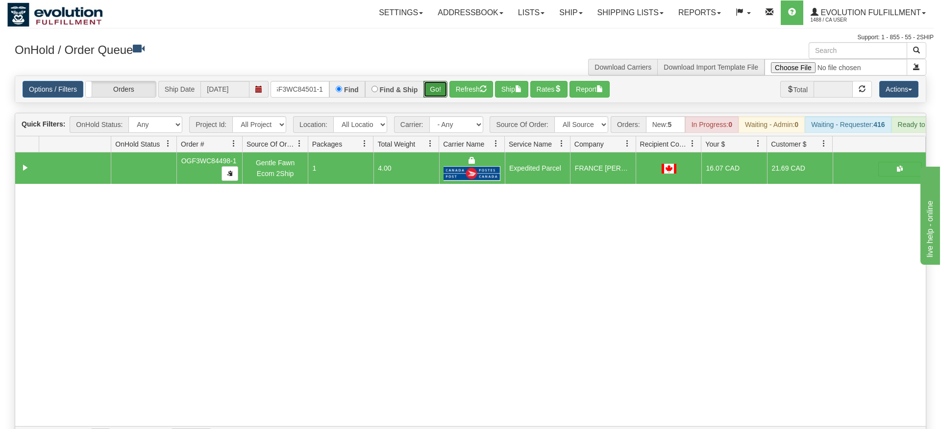
click at [432, 94] on div "Is equal to Is not equal to Contains Does not contains CAD USD EUR ZAR [PERSON_…" at bounding box center [470, 261] width 926 height 372
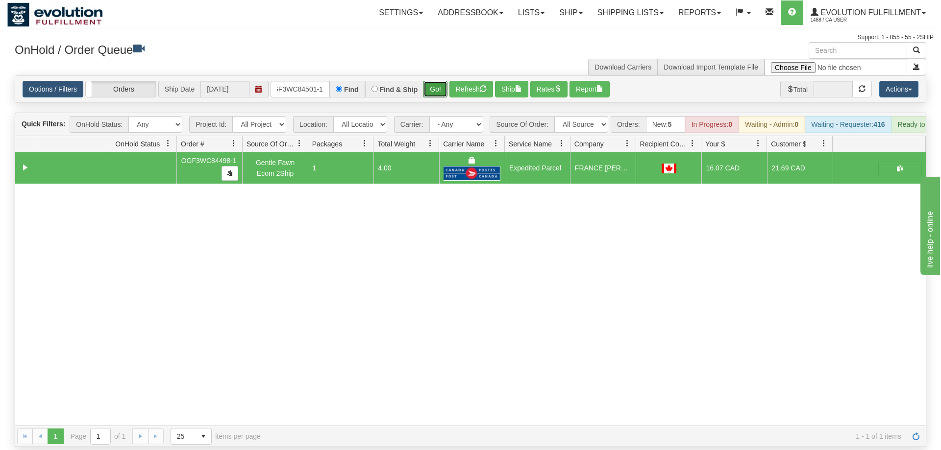
click at [437, 81] on button "Go!" at bounding box center [435, 89] width 24 height 17
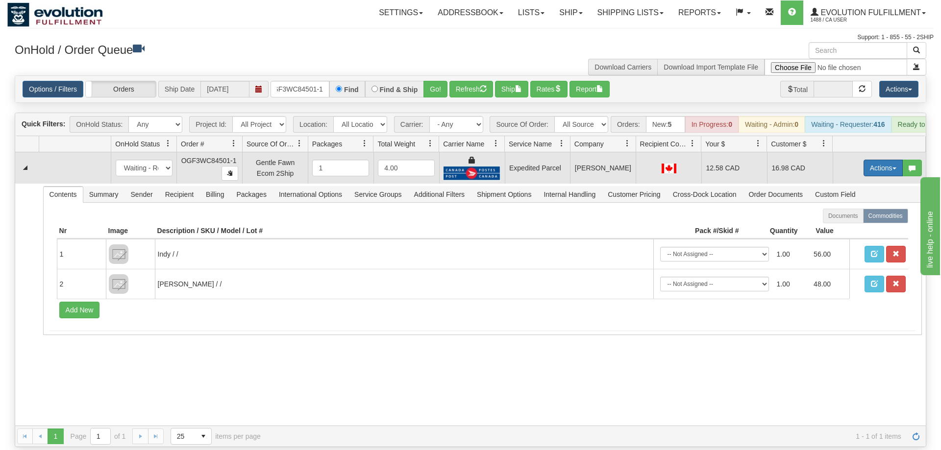
click at [889, 160] on button "Actions" at bounding box center [882, 168] width 39 height 17
click at [848, 221] on span "Ship" at bounding box center [843, 225] width 21 height 8
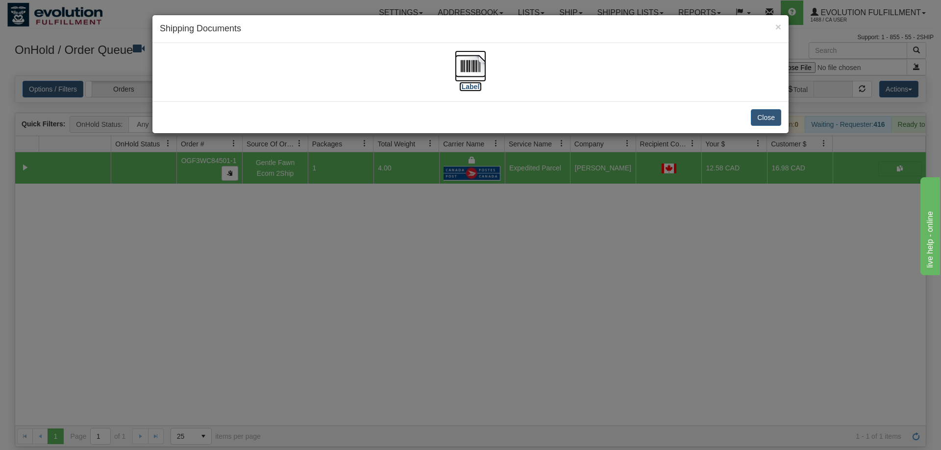
click at [471, 67] on img at bounding box center [470, 65] width 31 height 31
click at [582, 166] on div "× Shipping Documents [Label] Close" at bounding box center [470, 225] width 941 height 450
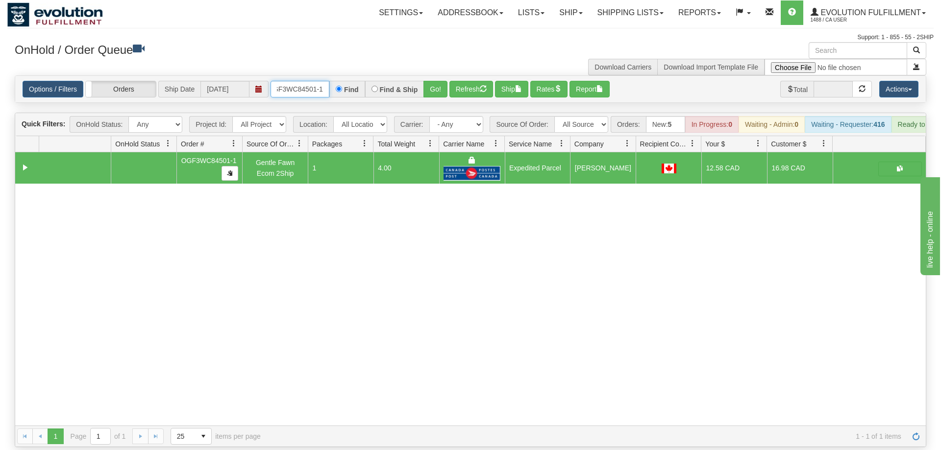
click at [309, 81] on input "oGF3WC84501-1" at bounding box center [299, 89] width 59 height 17
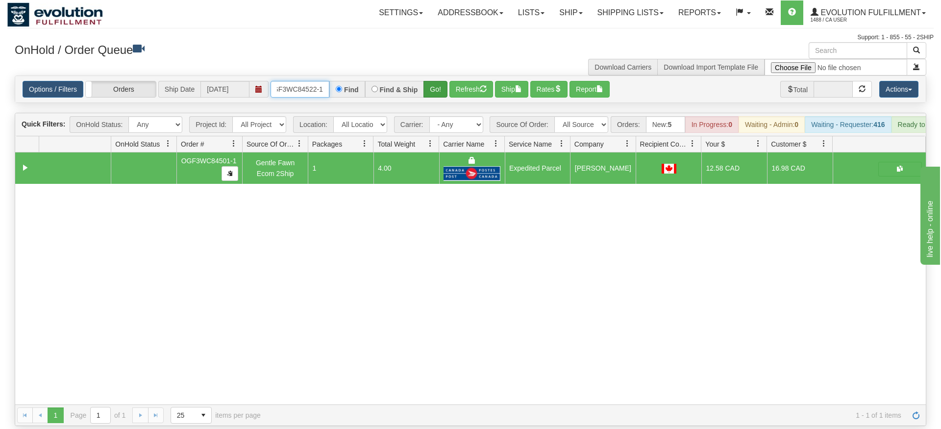
type input "oGF3WC84522-1"
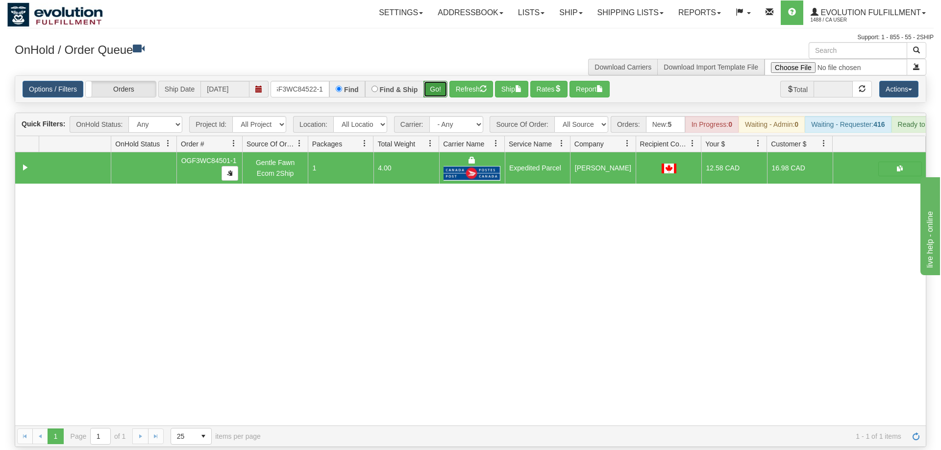
click at [441, 97] on div "Is equal to Is not equal to Contains Does not contains CAD USD EUR ZAR [PERSON_…" at bounding box center [470, 261] width 926 height 372
click at [434, 83] on button "Go!" at bounding box center [435, 89] width 24 height 17
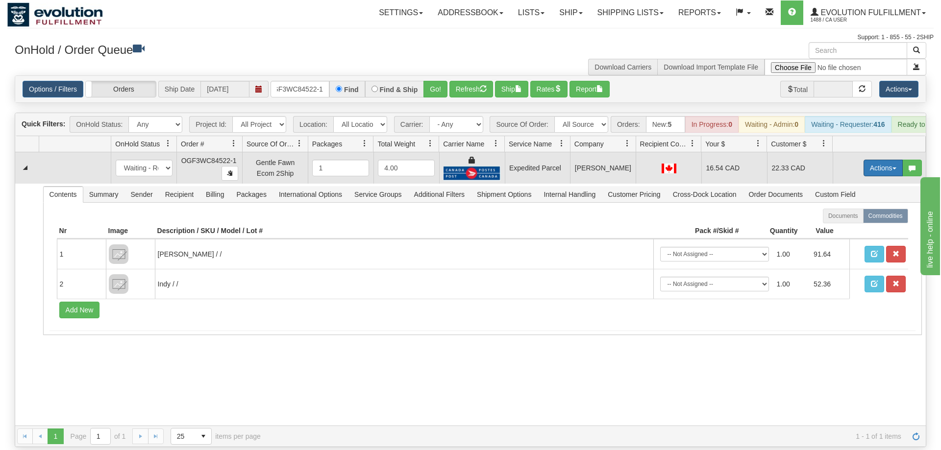
click at [878, 160] on button "Actions" at bounding box center [882, 168] width 39 height 17
click at [842, 221] on span "Ship" at bounding box center [843, 225] width 21 height 8
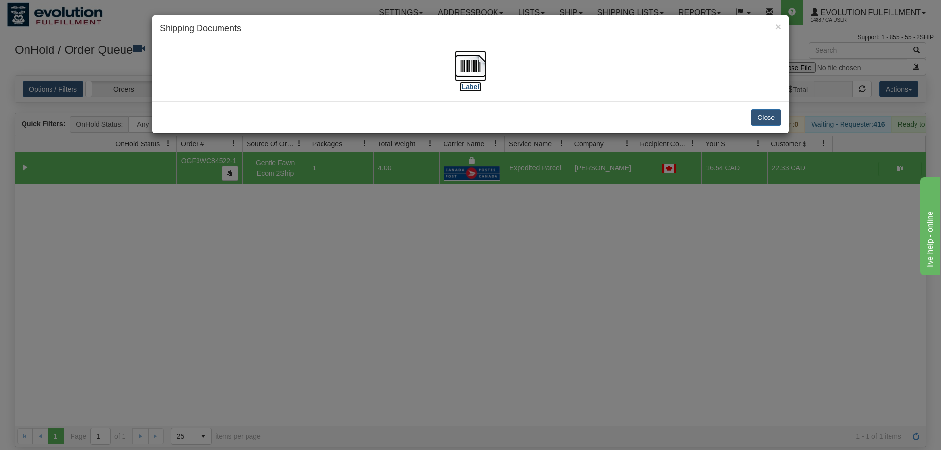
click at [465, 75] on img at bounding box center [470, 65] width 31 height 31
click at [444, 243] on div "× Shipping Documents [Label] Close" at bounding box center [470, 225] width 941 height 450
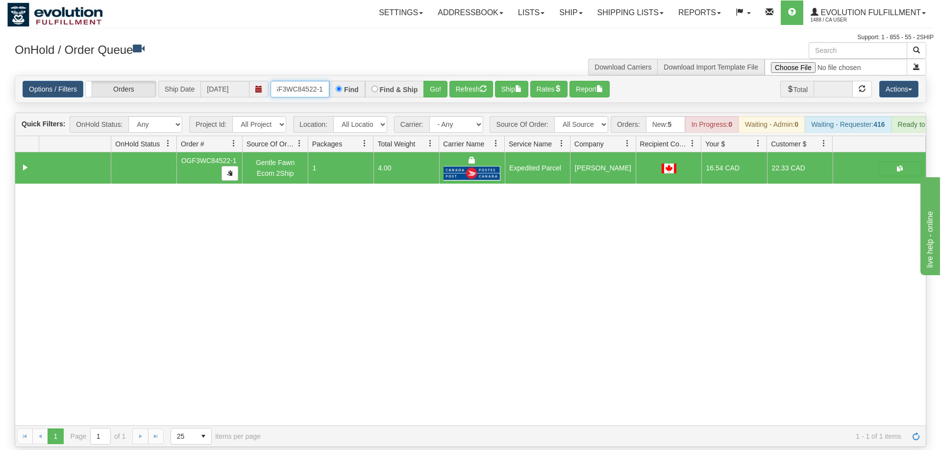
click at [310, 82] on input "oGF3WC84522-1" at bounding box center [299, 89] width 59 height 17
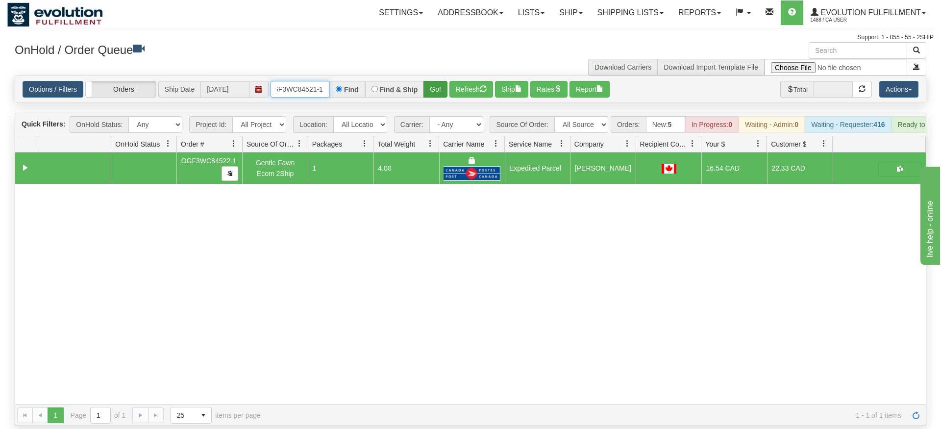
type input "oGF3WC84521-1"
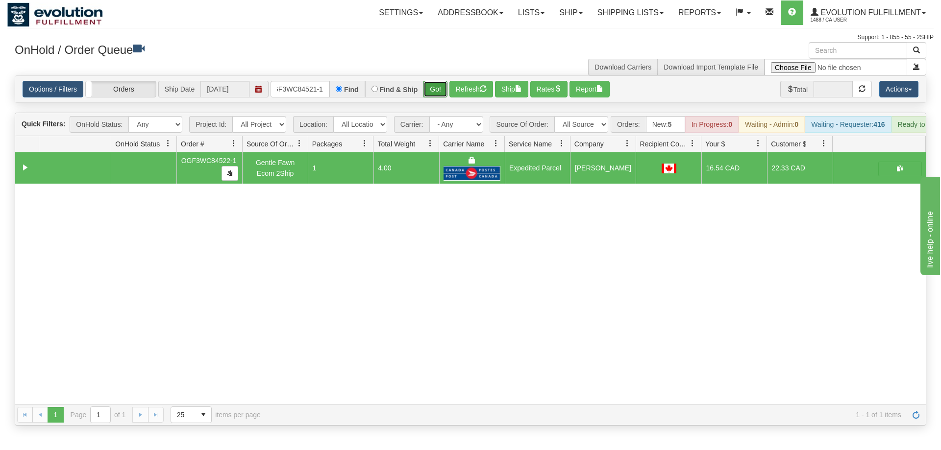
click at [440, 96] on div "Is equal to Is not equal to Contains Does not contains CAD USD EUR ZAR [PERSON_…" at bounding box center [470, 250] width 926 height 350
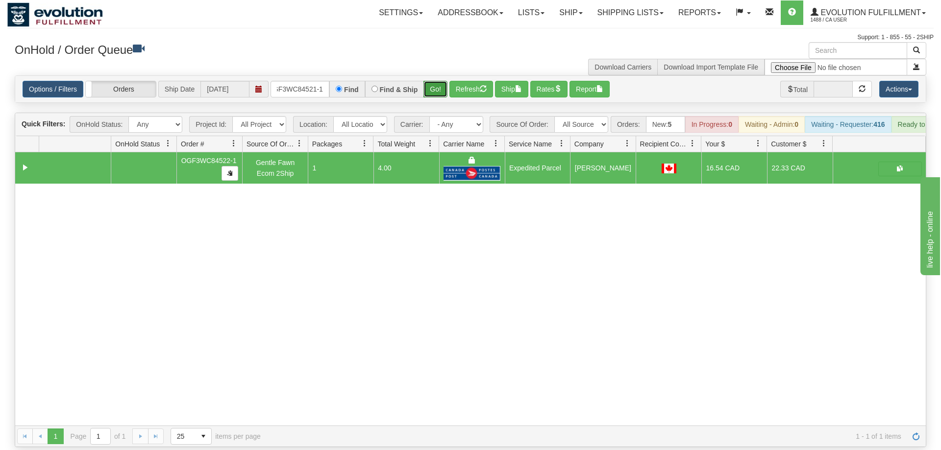
click at [441, 81] on button "Go!" at bounding box center [435, 89] width 24 height 17
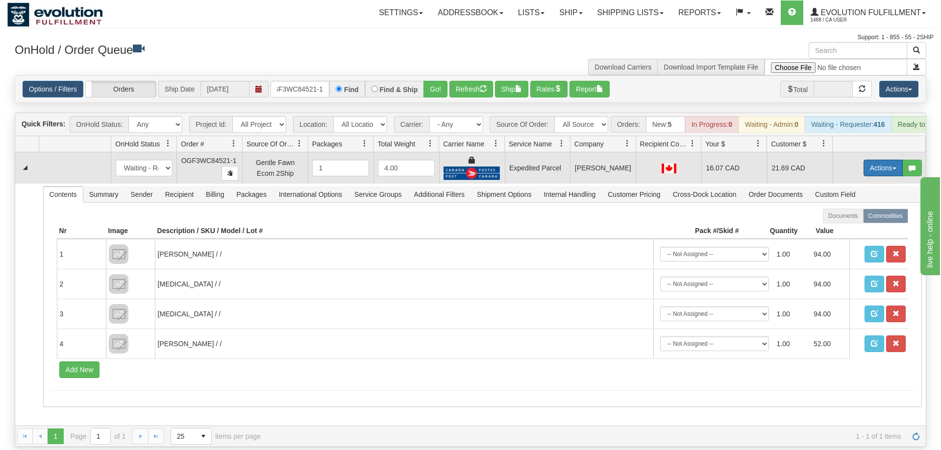
click at [875, 160] on button "Actions" at bounding box center [882, 168] width 39 height 17
click at [861, 219] on link "Ship" at bounding box center [863, 225] width 78 height 13
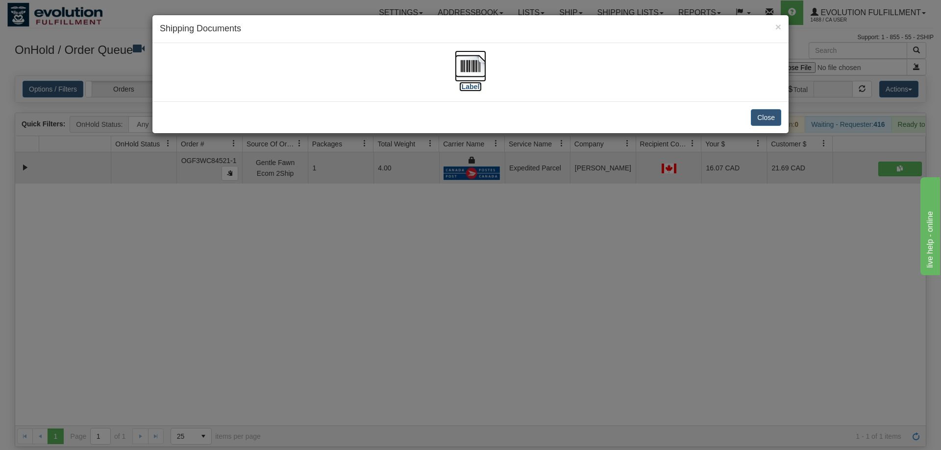
click at [481, 79] on img at bounding box center [470, 65] width 31 height 31
click at [729, 129] on div "Close" at bounding box center [470, 117] width 636 height 32
click at [629, 336] on div "× Shipping Documents [Label] Close" at bounding box center [470, 225] width 941 height 450
